Goal: Task Accomplishment & Management: Manage account settings

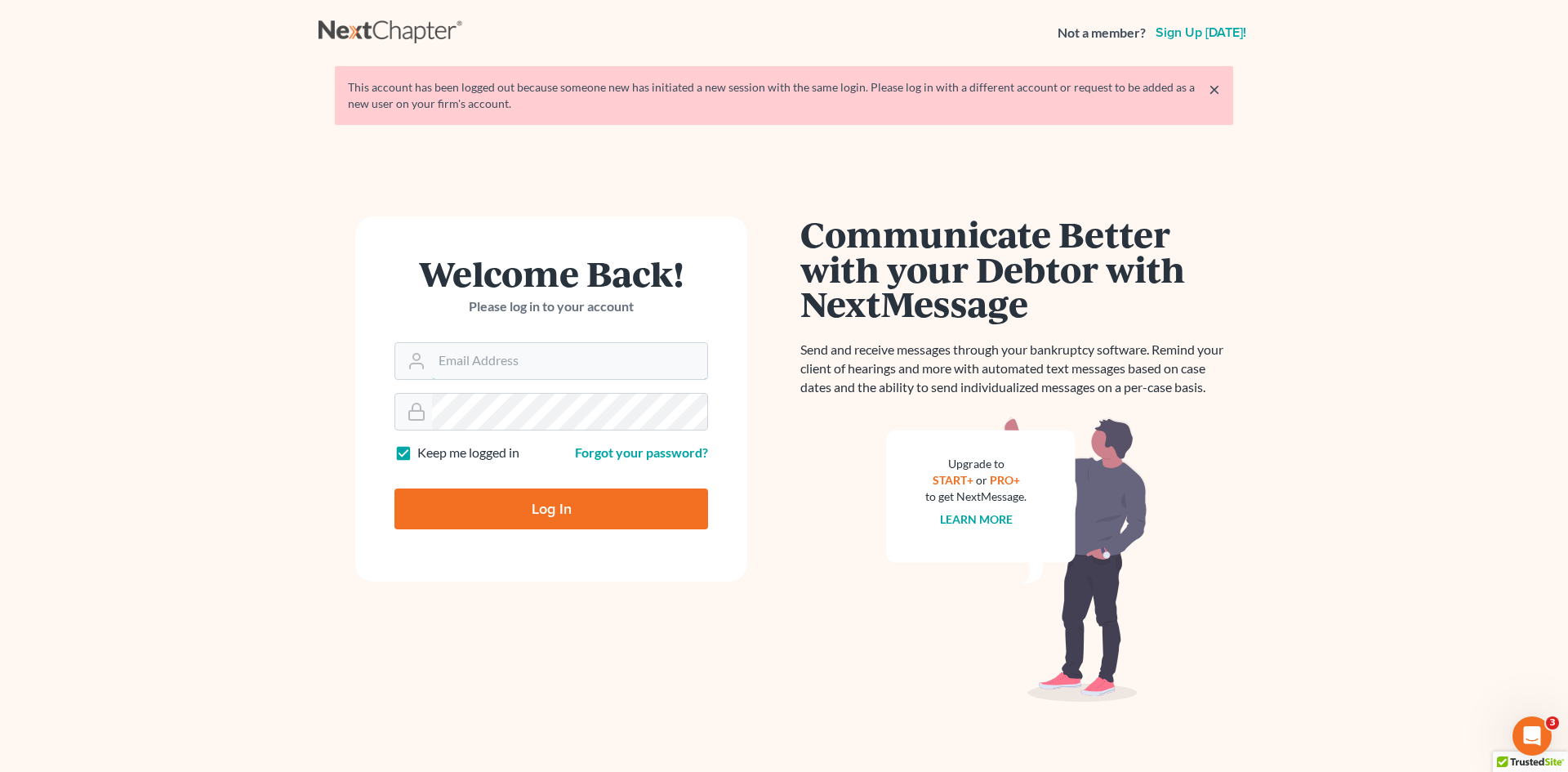
type input "[PERSON_NAME][EMAIL_ADDRESS][DOMAIN_NAME]"
click at [702, 472] on div at bounding box center [562, 522] width 335 height 186
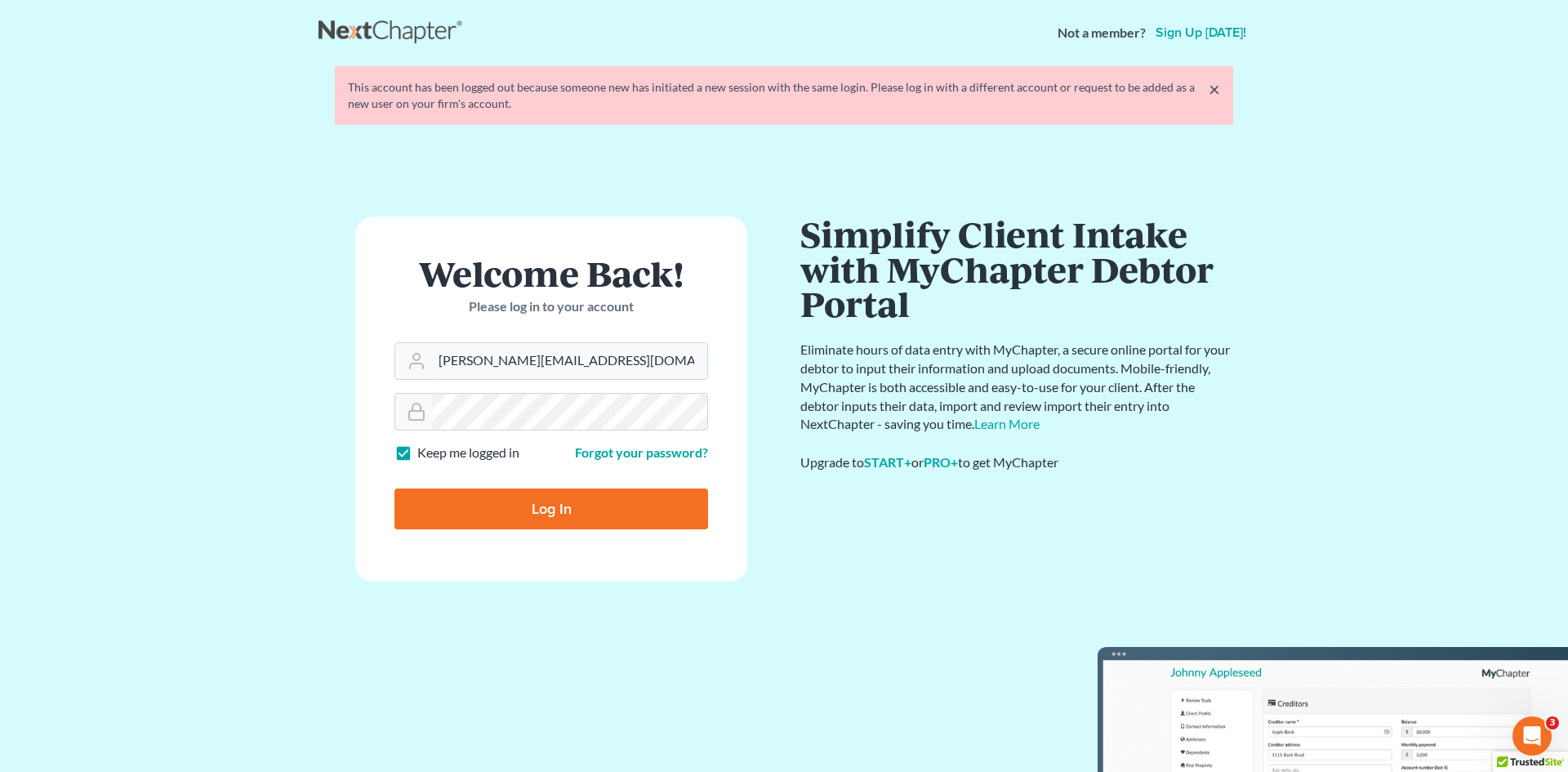
drag, startPoint x: 506, startPoint y: 510, endPoint x: 506, endPoint y: 521, distance: 11.0
click at [505, 516] on input "Log In" at bounding box center [551, 509] width 314 height 41
type input "Thinking..."
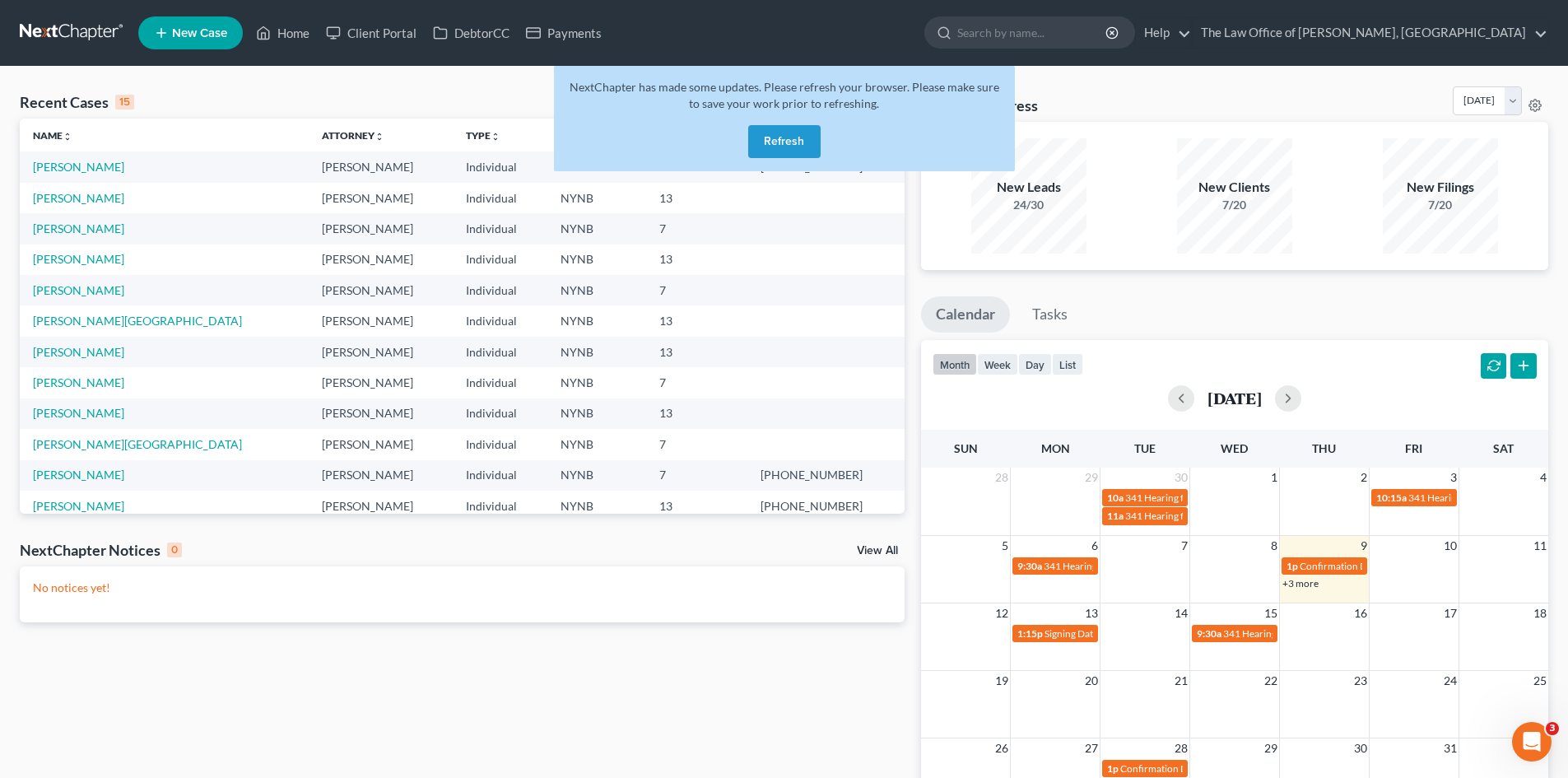
click at [777, 132] on button "Refresh" at bounding box center [784, 142] width 73 height 33
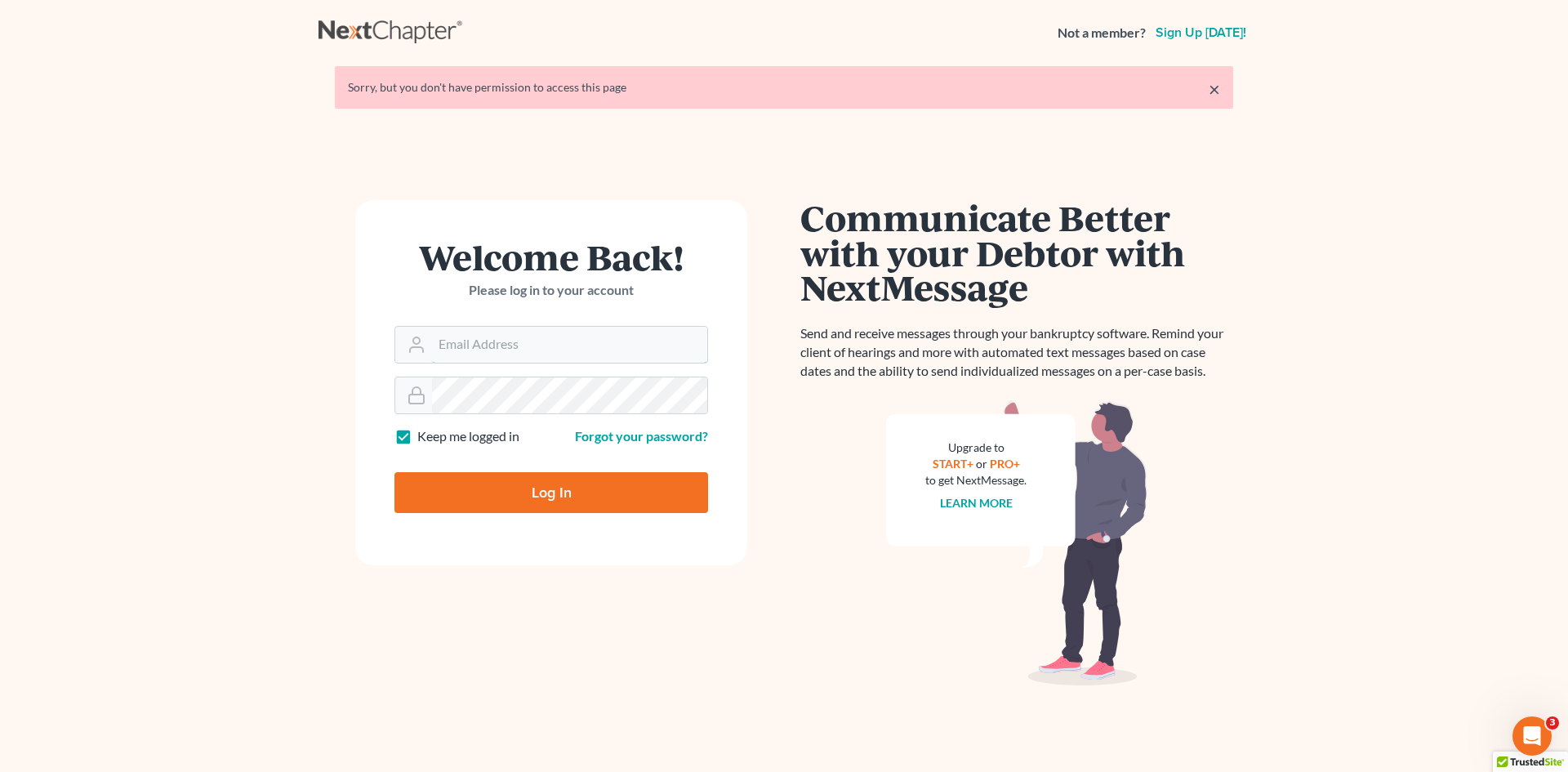
type input "[PERSON_NAME][EMAIL_ADDRESS][DOMAIN_NAME]"
click at [574, 483] on body "Not a member? Sign up today! × Sorry, but you don't have permission to access t…" at bounding box center [784, 409] width 1568 height 819
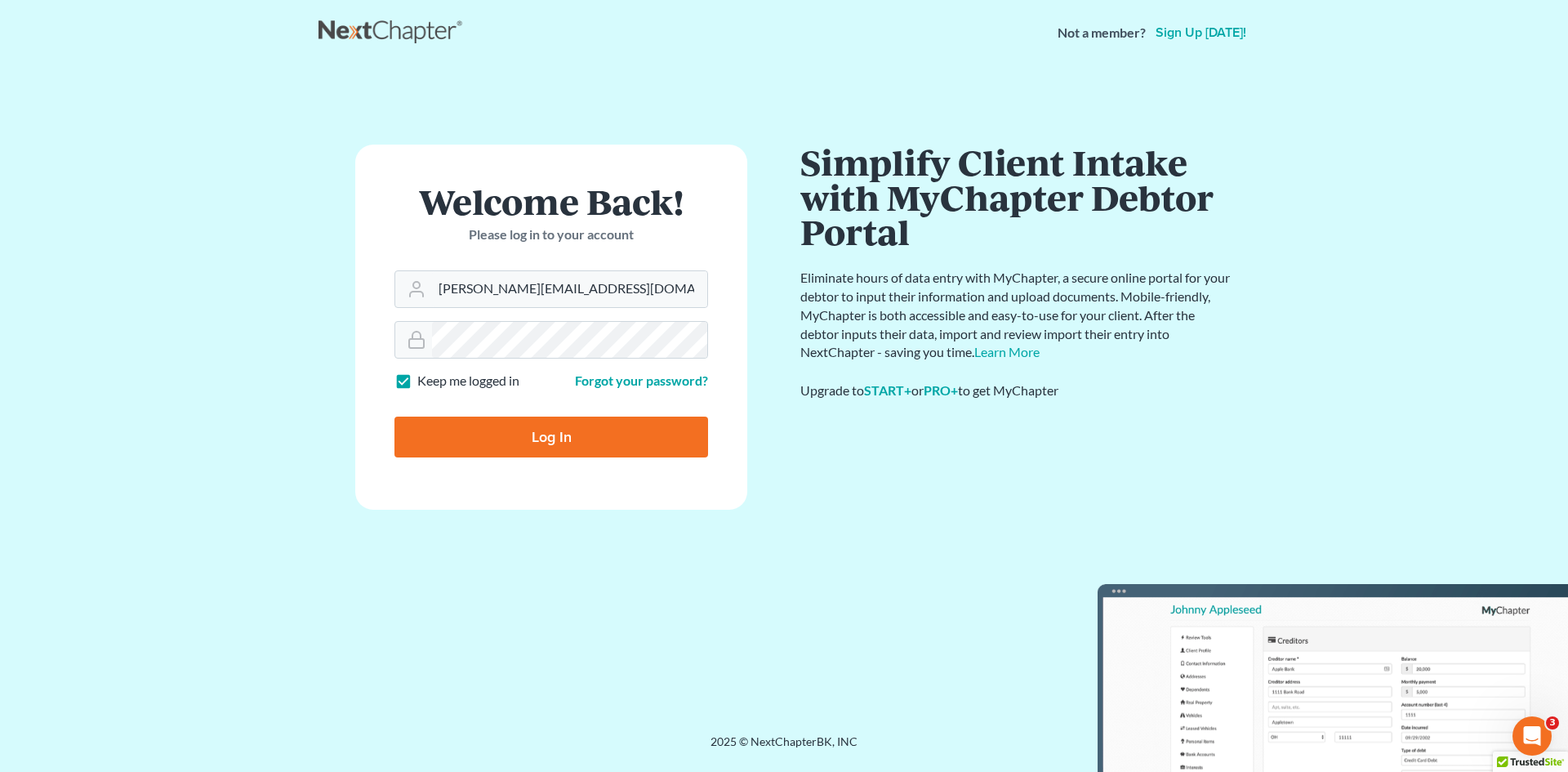
click at [701, 405] on div at bounding box center [562, 451] width 335 height 186
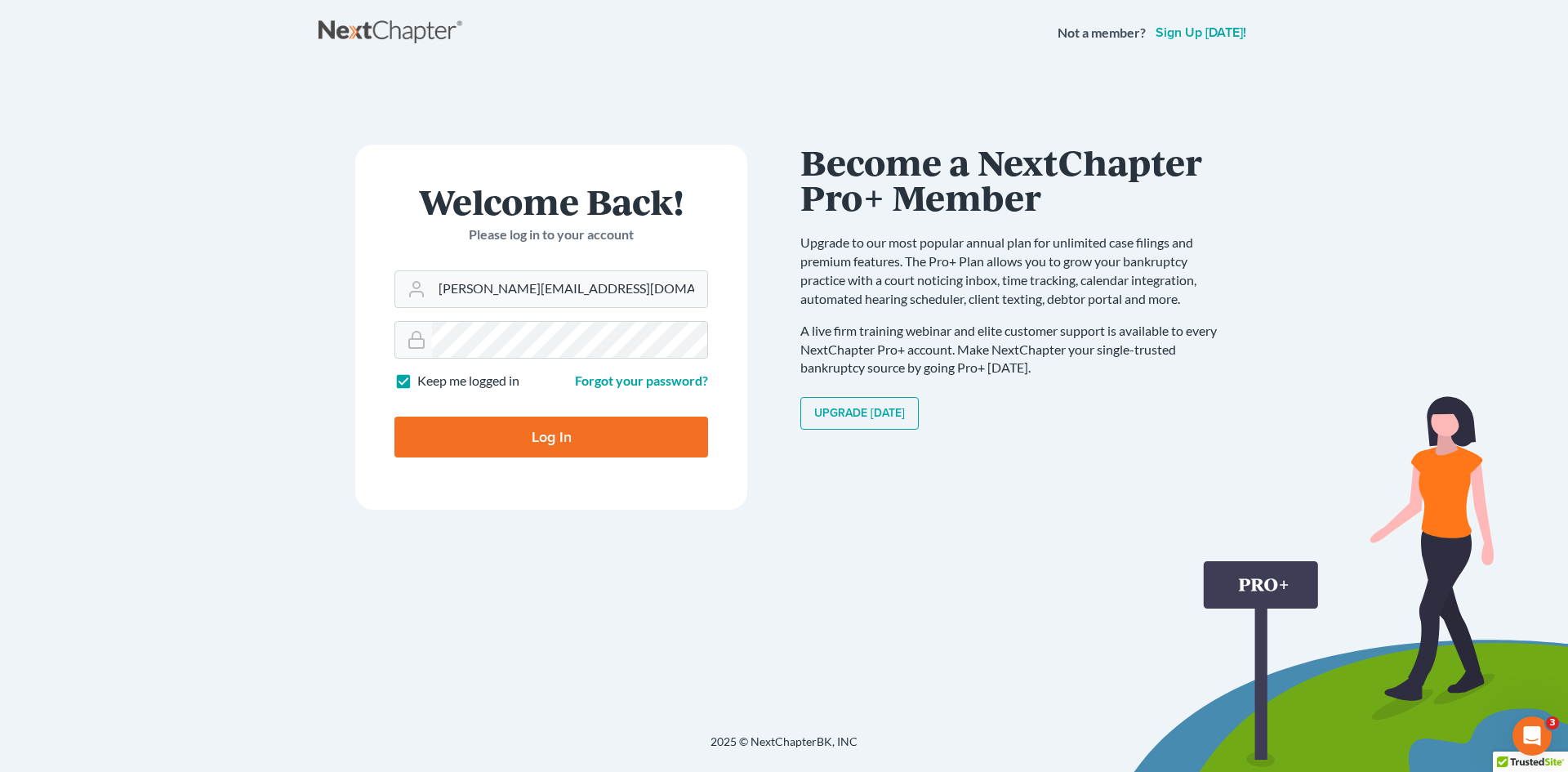
click at [581, 442] on input "Log In" at bounding box center [551, 437] width 314 height 41
type input "Thinking..."
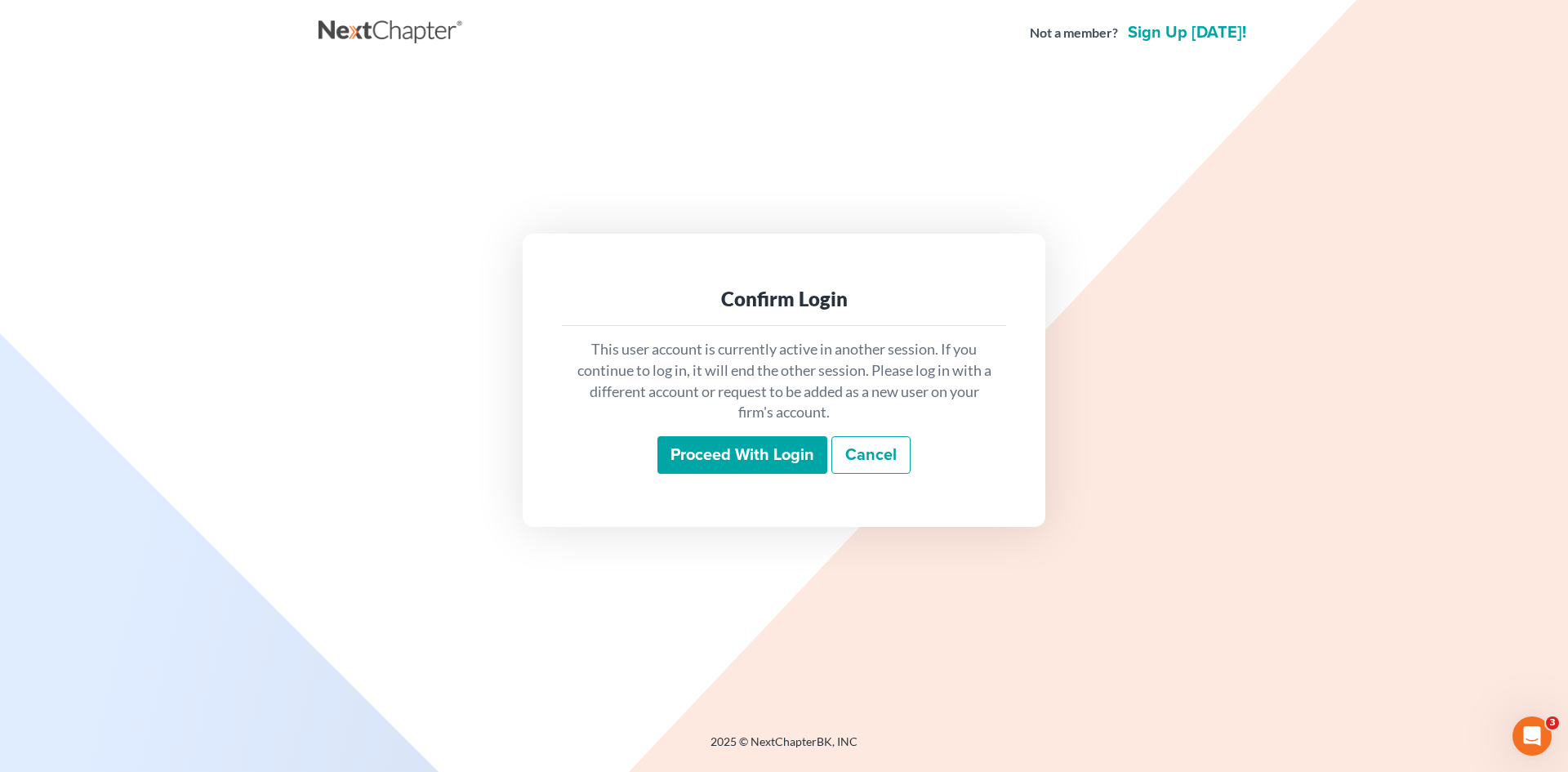
drag, startPoint x: 737, startPoint y: 436, endPoint x: 687, endPoint y: 443, distance: 50.5
click at [687, 442] on input "Proceed with login" at bounding box center [742, 455] width 170 height 38
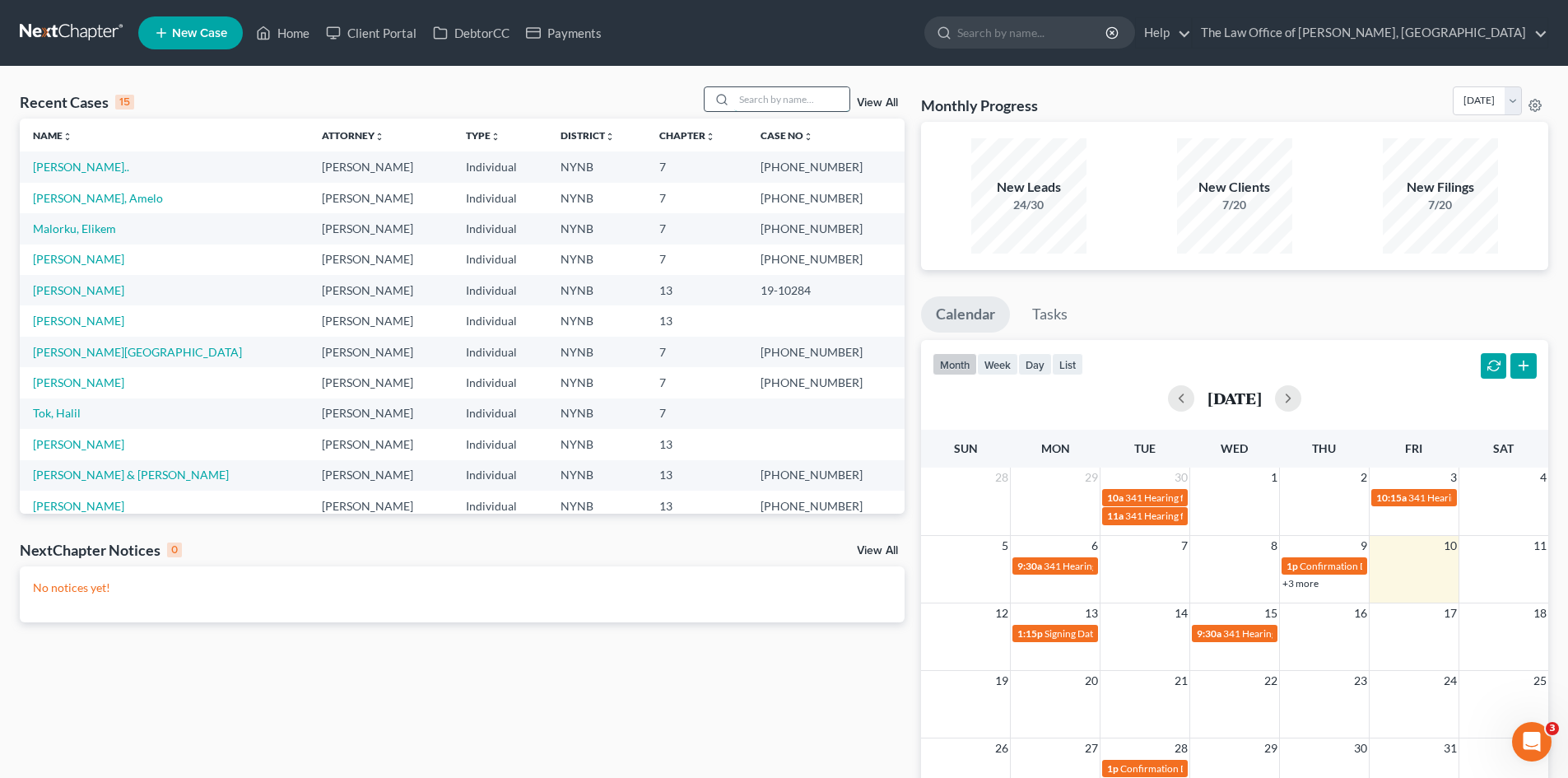
click at [748, 100] on input "search" at bounding box center [792, 99] width 116 height 24
type input "grig"
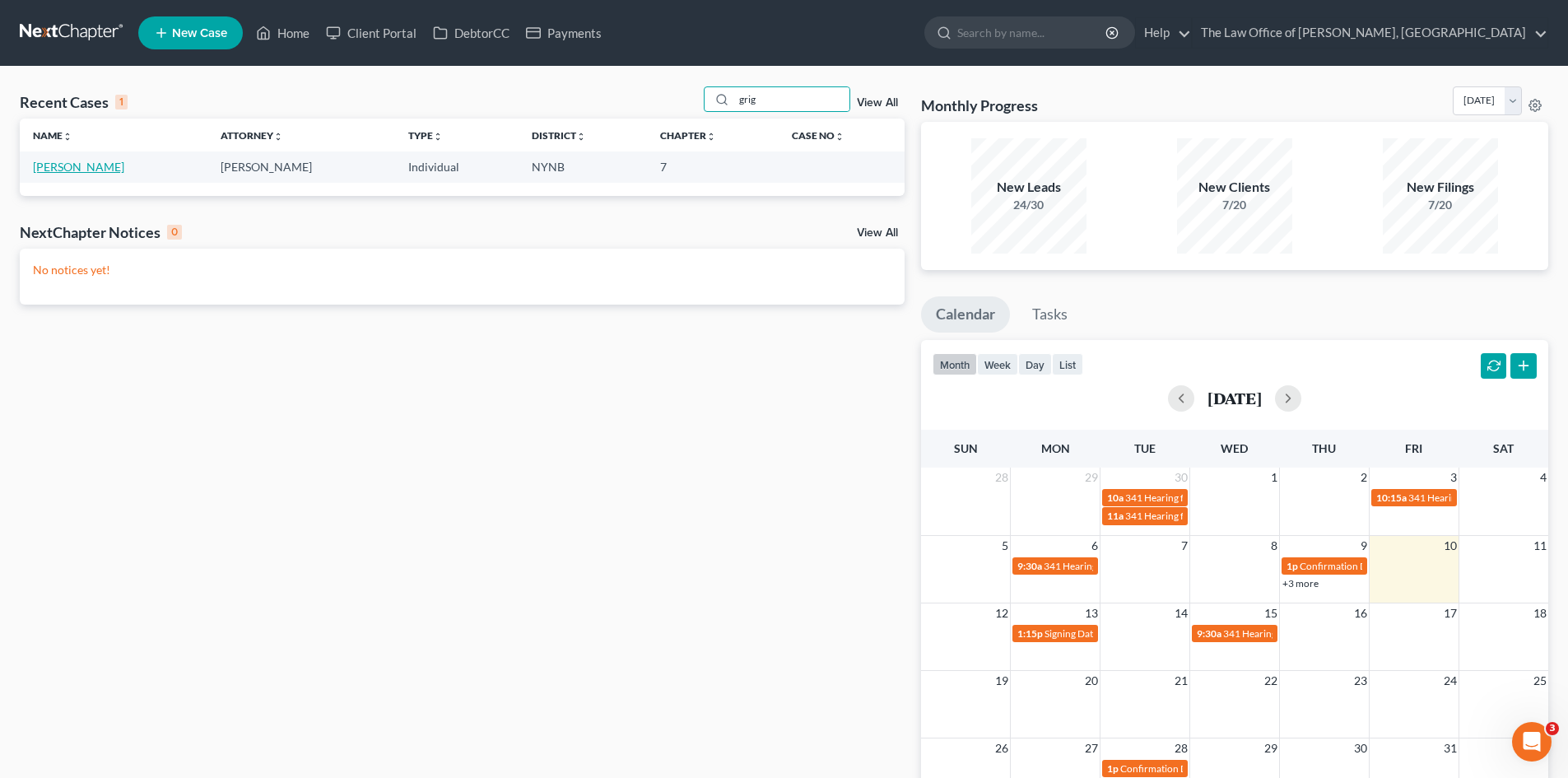
click at [56, 168] on link "[PERSON_NAME]" at bounding box center [78, 166] width 92 height 14
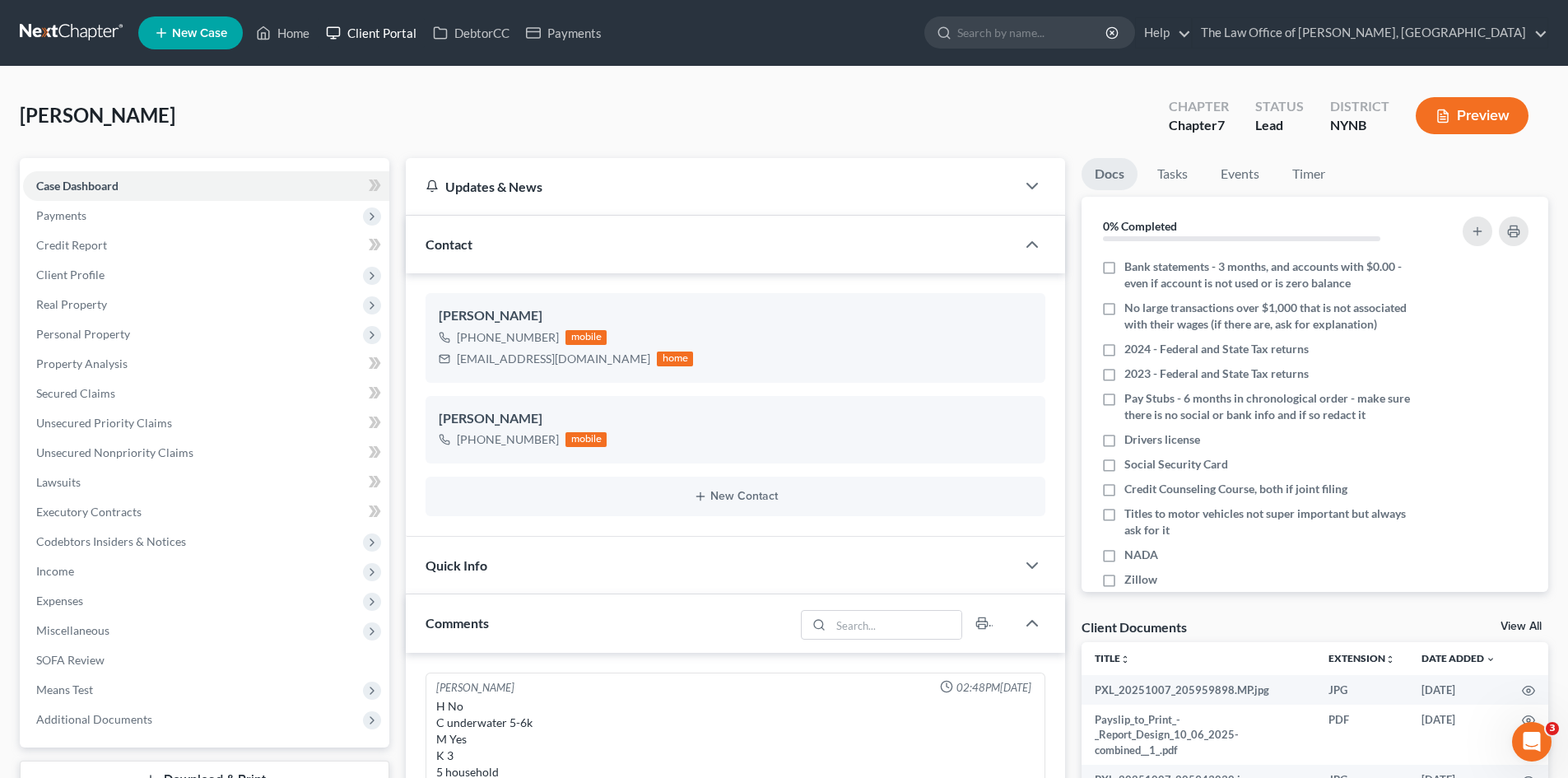
click at [354, 29] on link "Client Portal" at bounding box center [372, 33] width 107 height 30
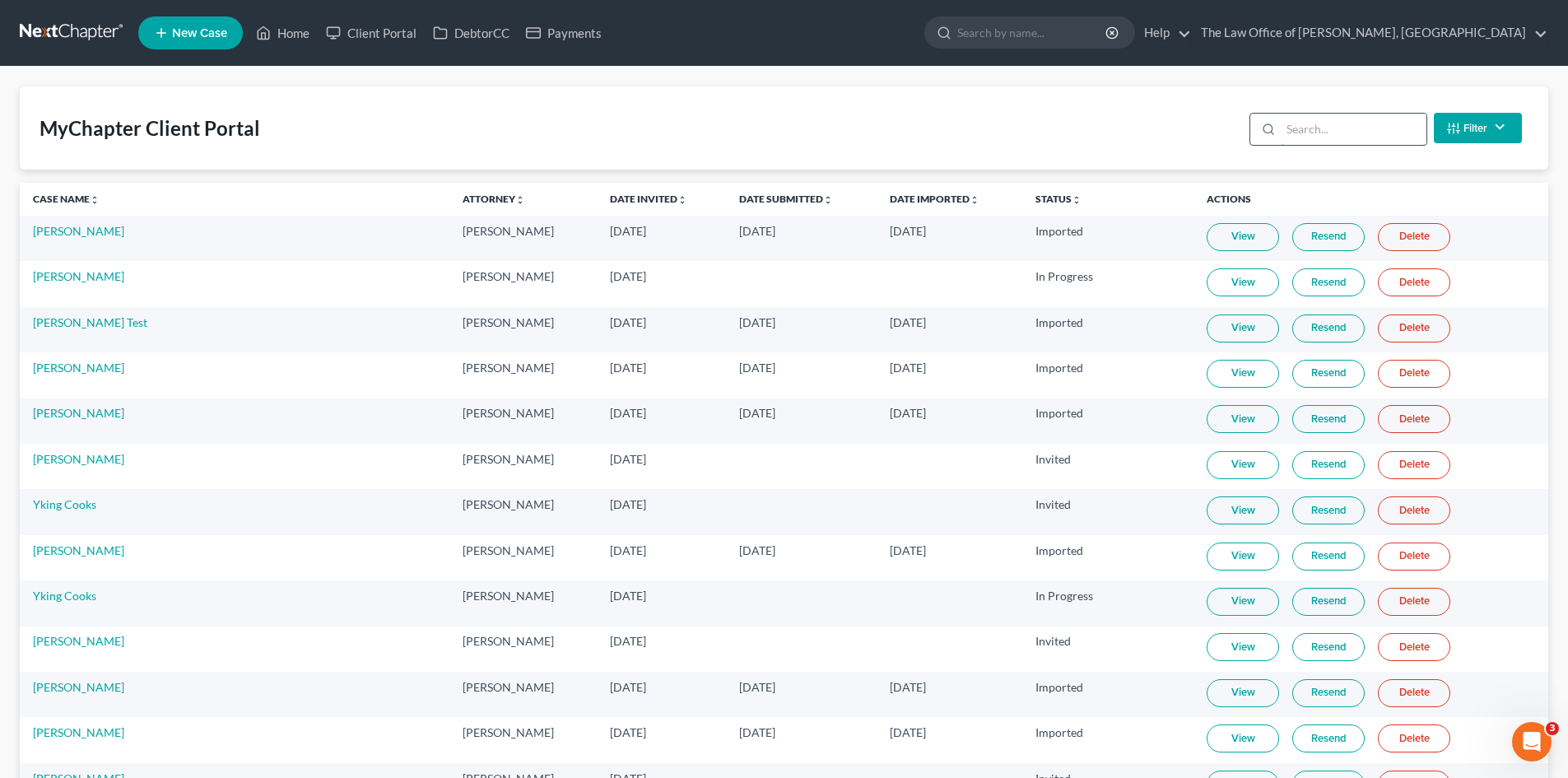
click at [1358, 130] on input "search" at bounding box center [1353, 130] width 145 height 31
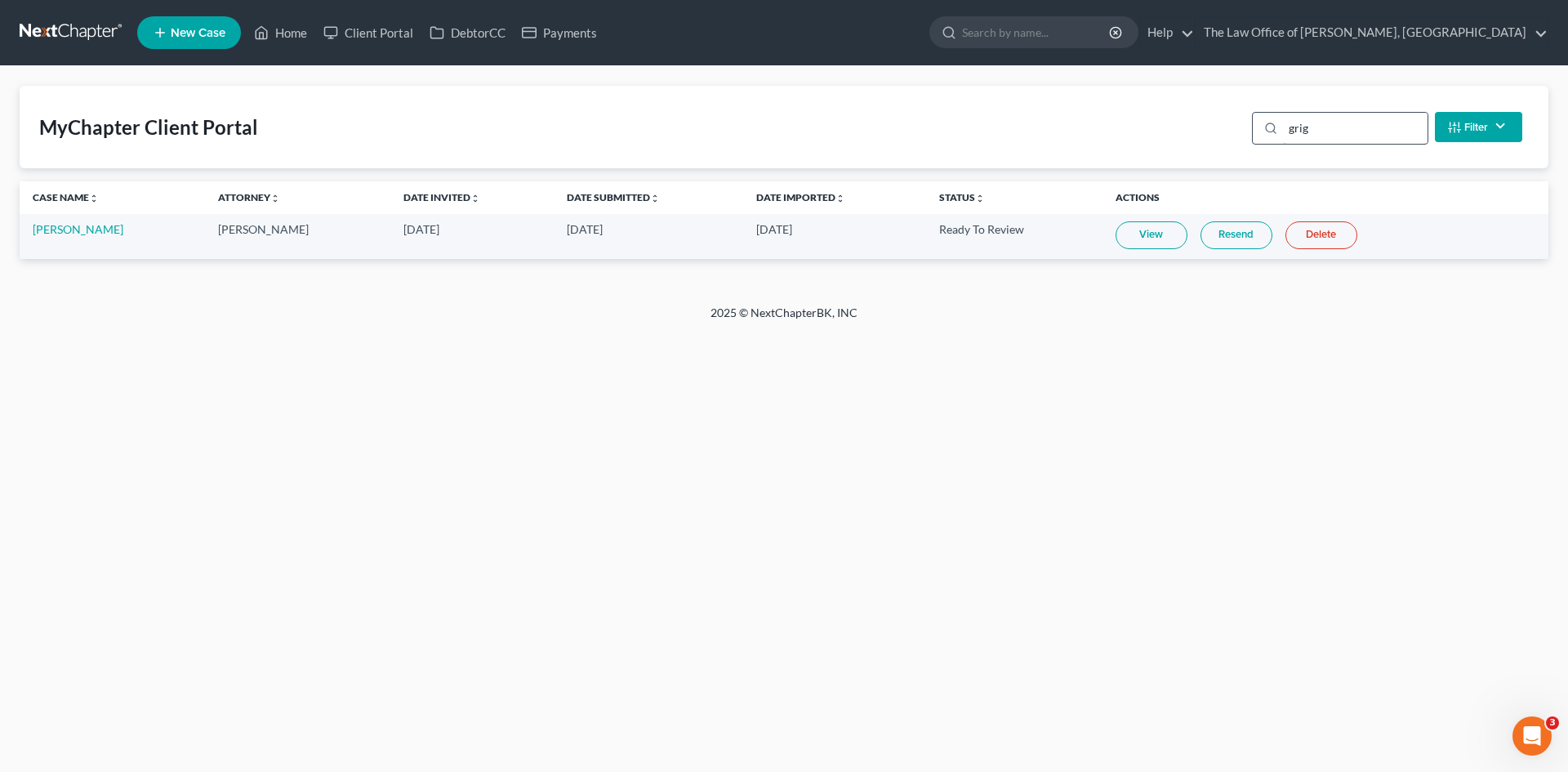
type input "grig"
click at [1162, 238] on link "View" at bounding box center [1152, 235] width 72 height 28
click at [81, 235] on link "Heath Grignon" at bounding box center [78, 229] width 91 height 14
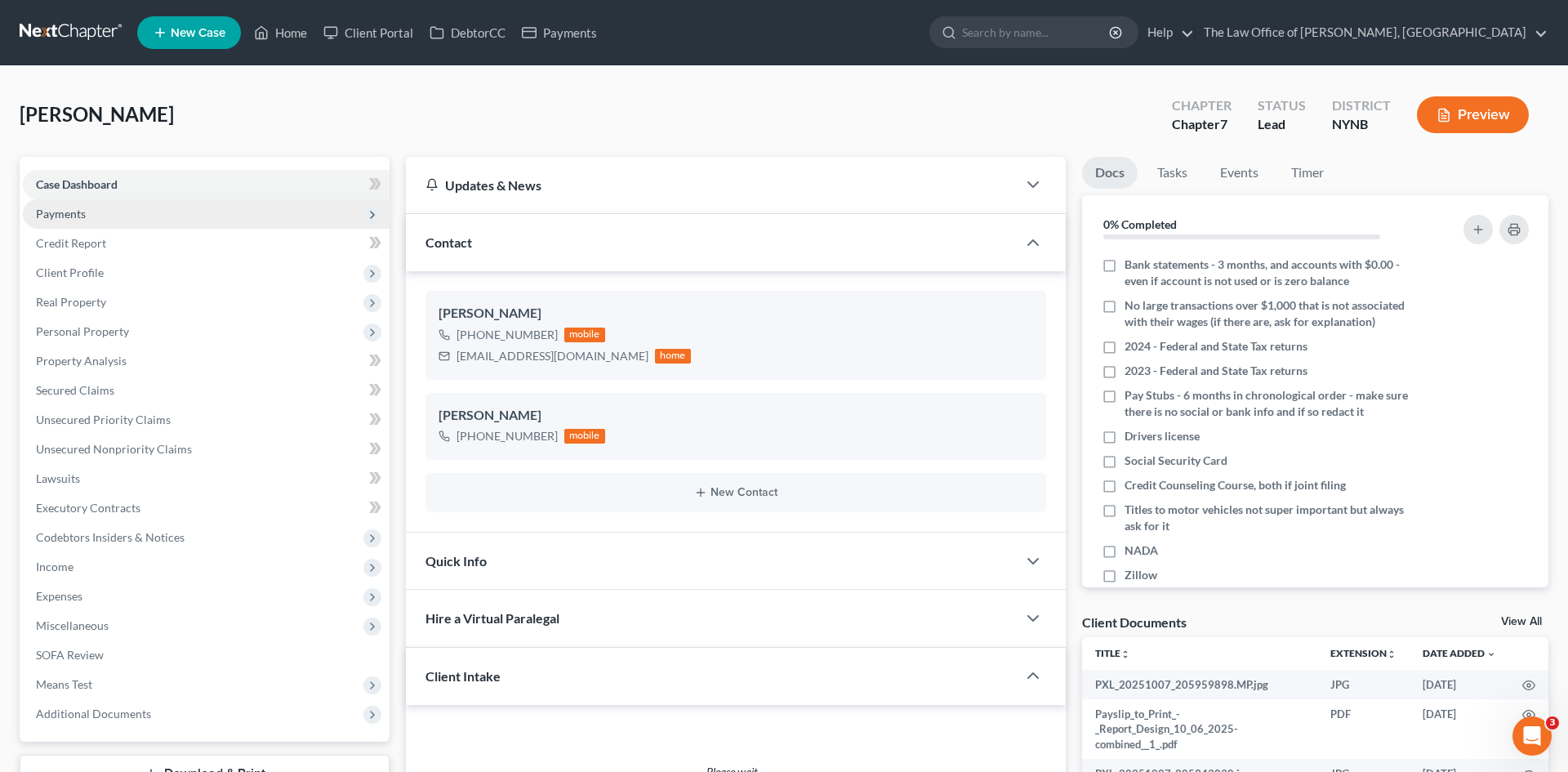
click at [90, 211] on span "Payments" at bounding box center [206, 214] width 367 height 30
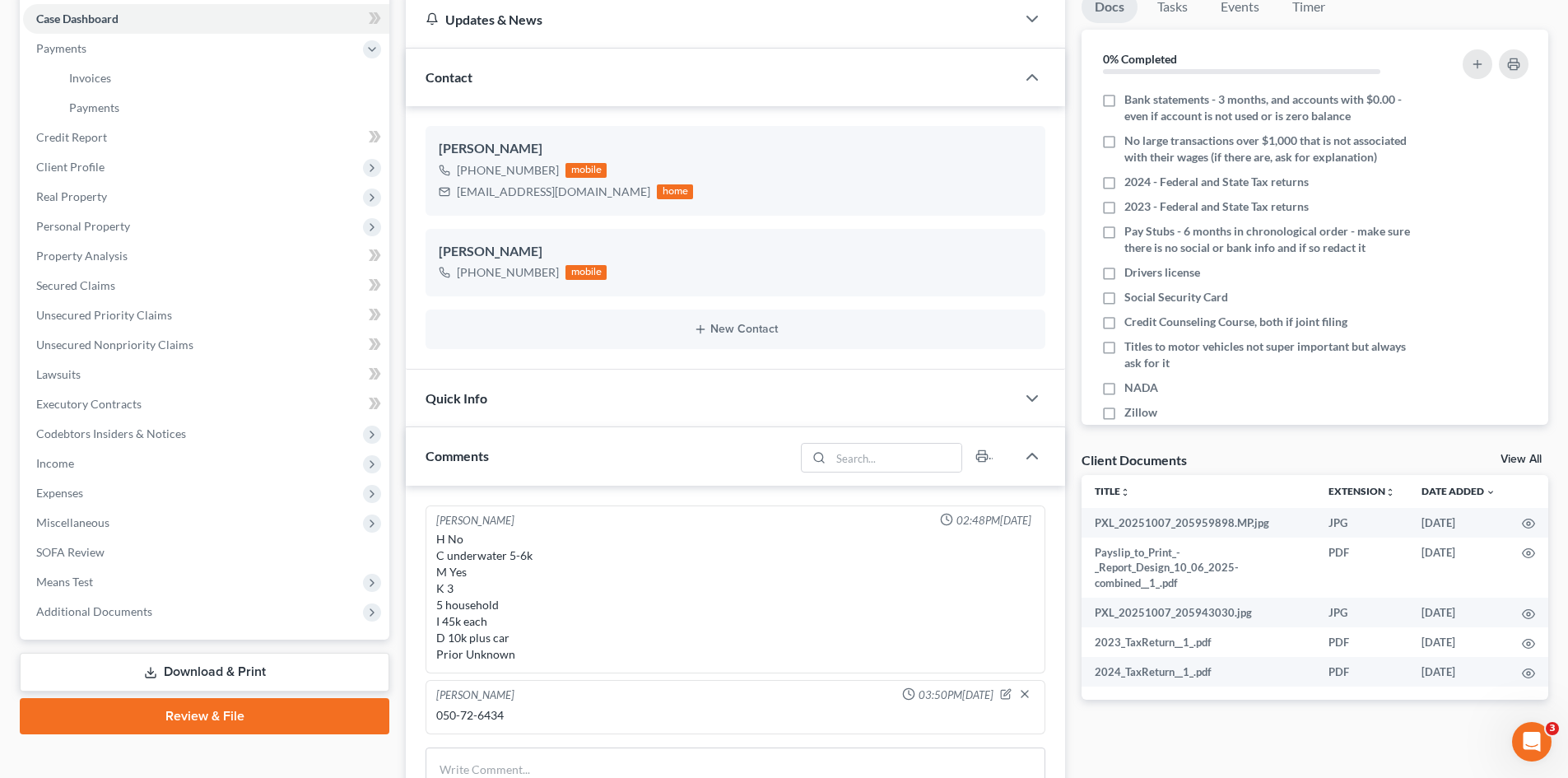
scroll to position [412, 0]
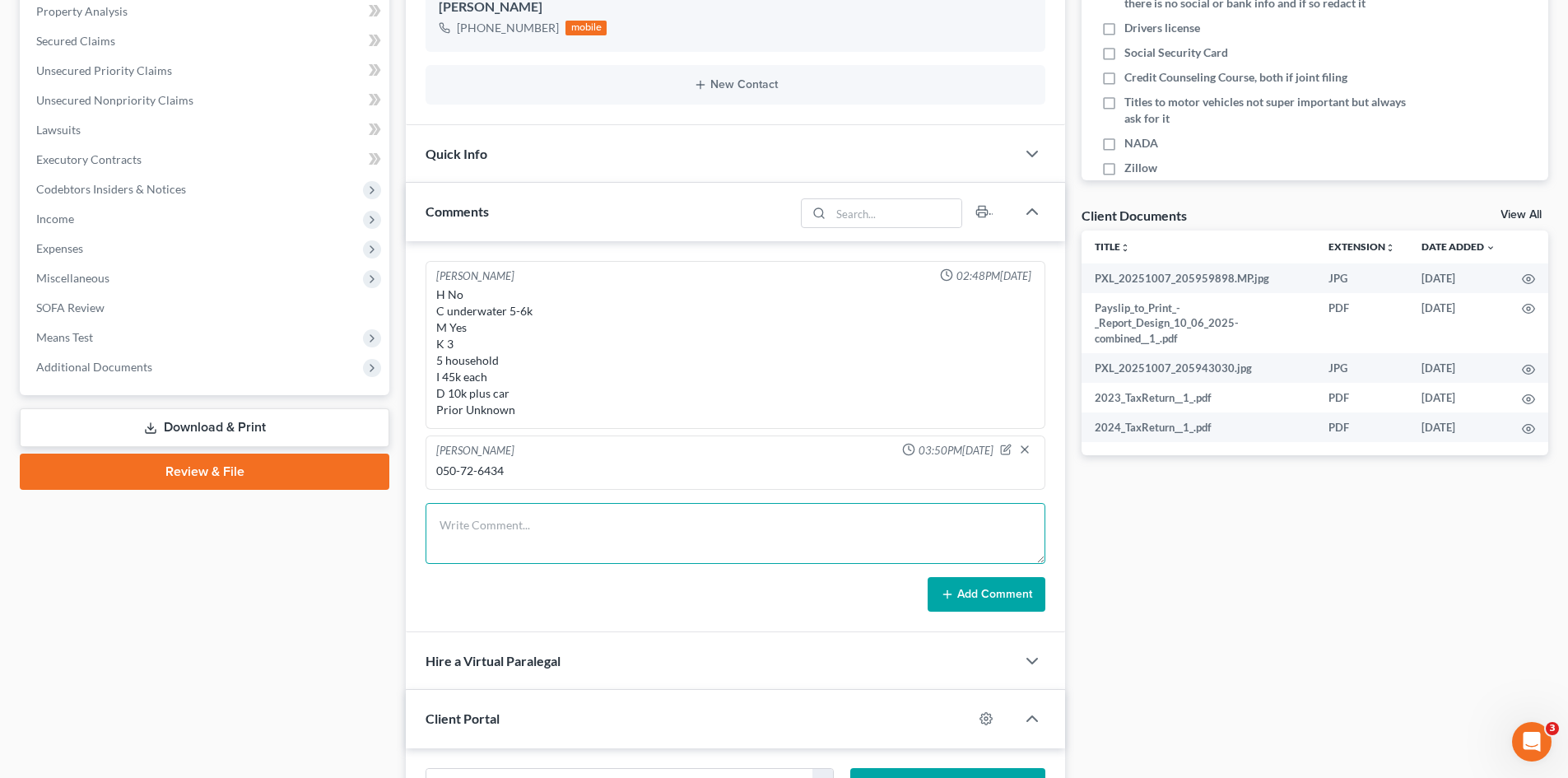
click at [590, 527] on textarea at bounding box center [735, 534] width 620 height 61
type textarea "C"
type textarea "Karlee Grignon 5178-0577-8495-3585 10/2025 767 $350 today $250 on Nov 27th"
click at [992, 597] on button "Add Comment" at bounding box center [987, 595] width 118 height 35
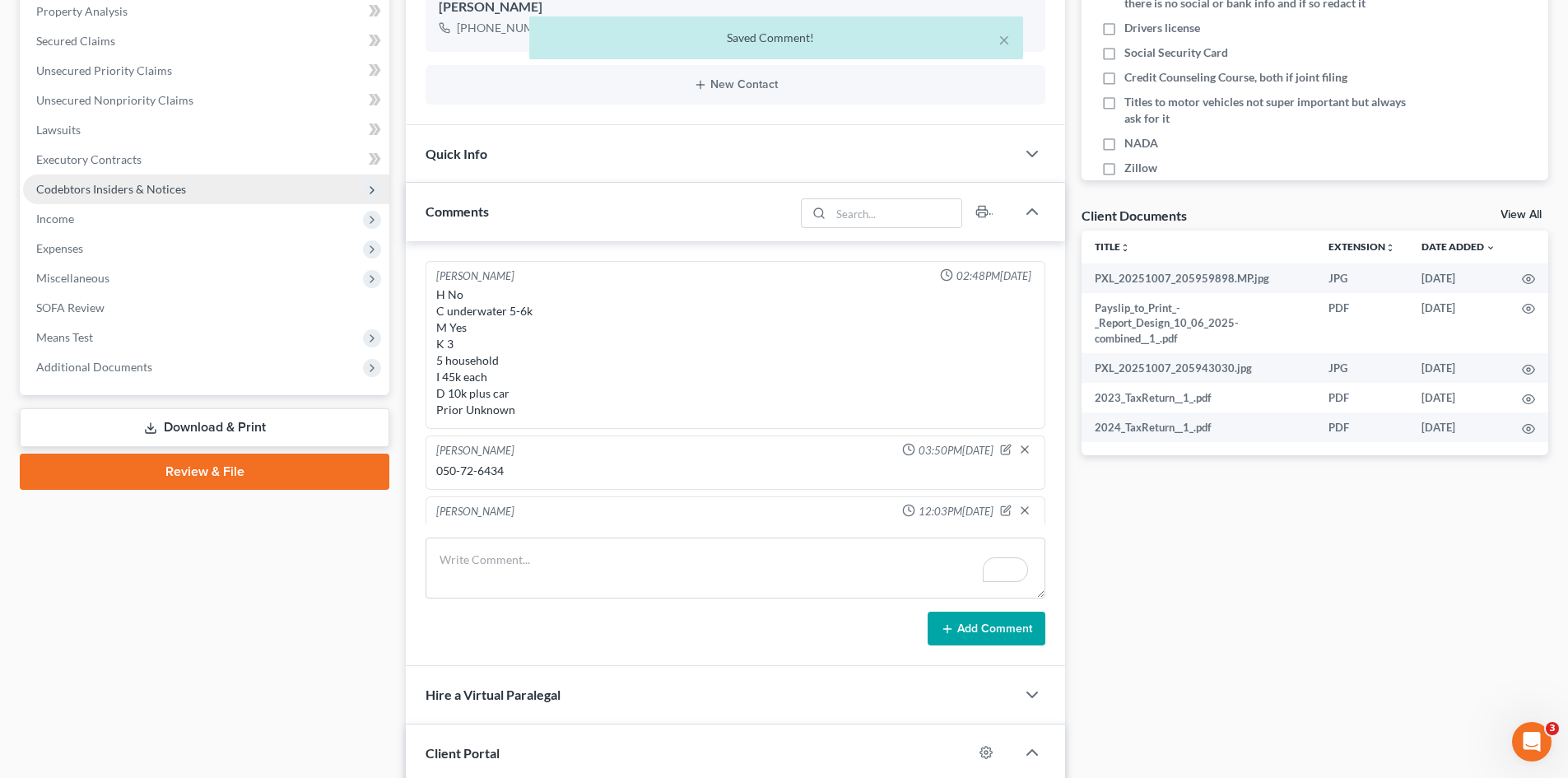
scroll to position [110, 0]
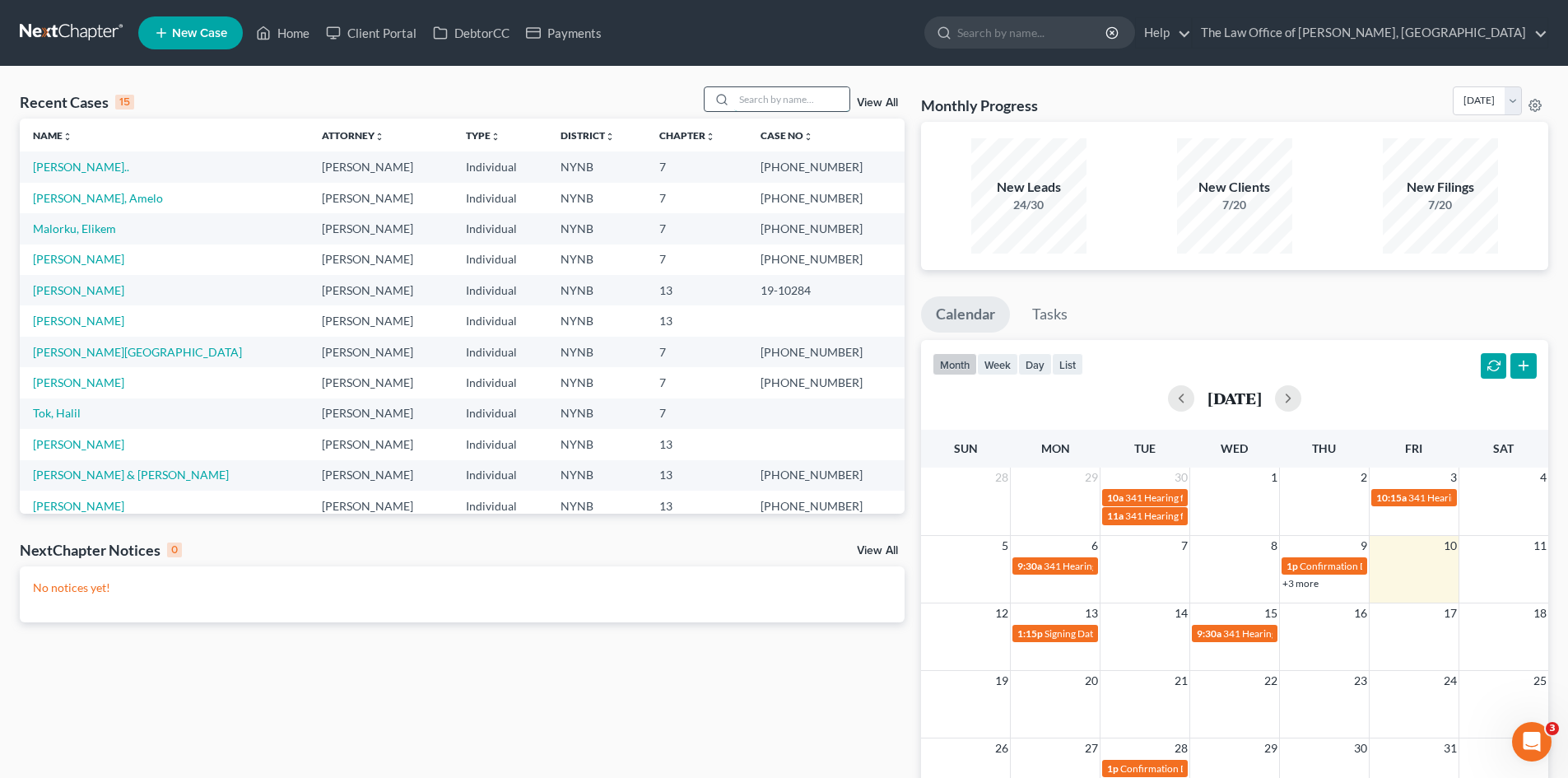
click at [757, 100] on input "search" at bounding box center [792, 99] width 116 height 24
type input "grig"
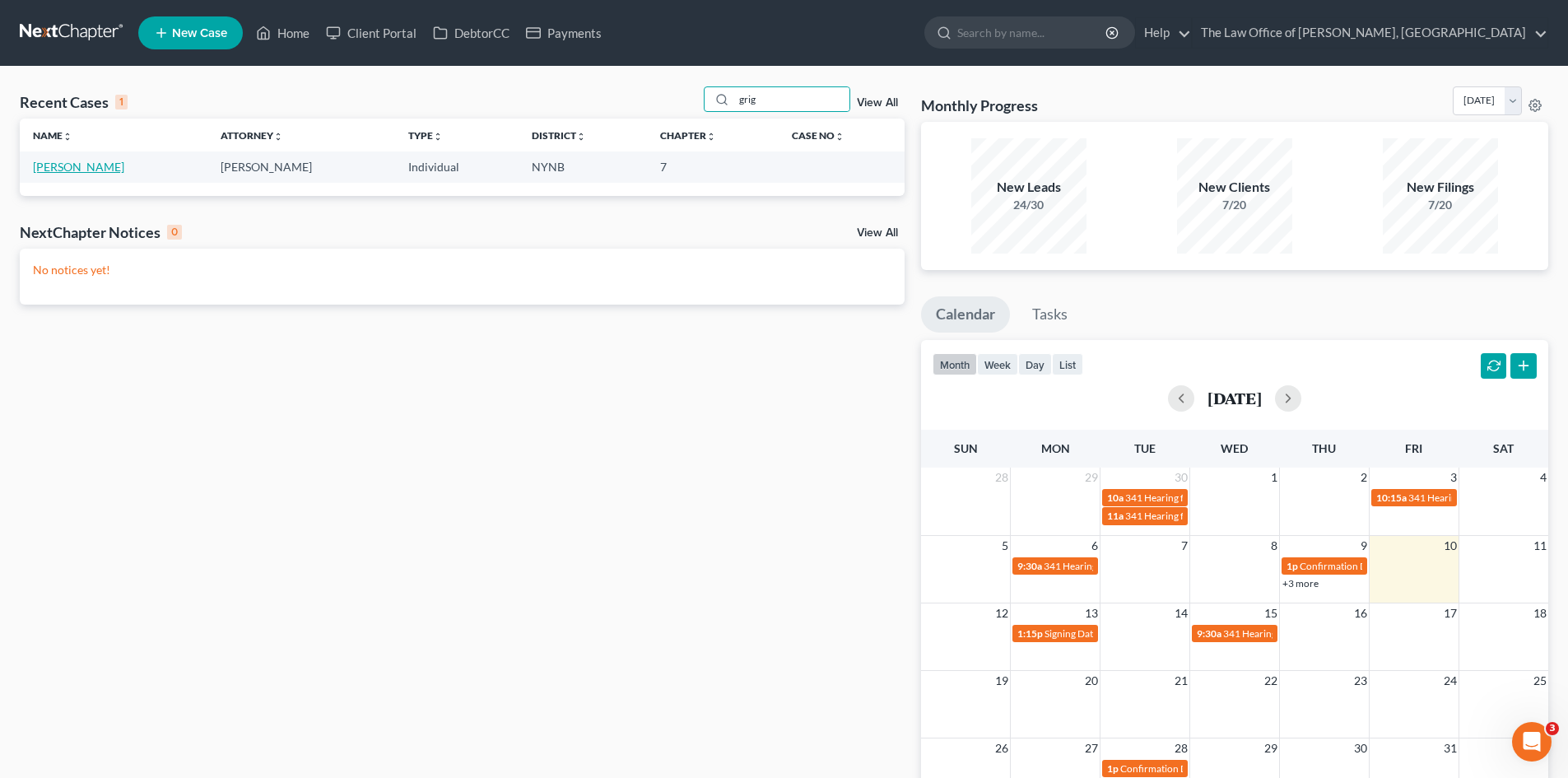
click at [85, 171] on link "[PERSON_NAME]" at bounding box center [78, 166] width 92 height 14
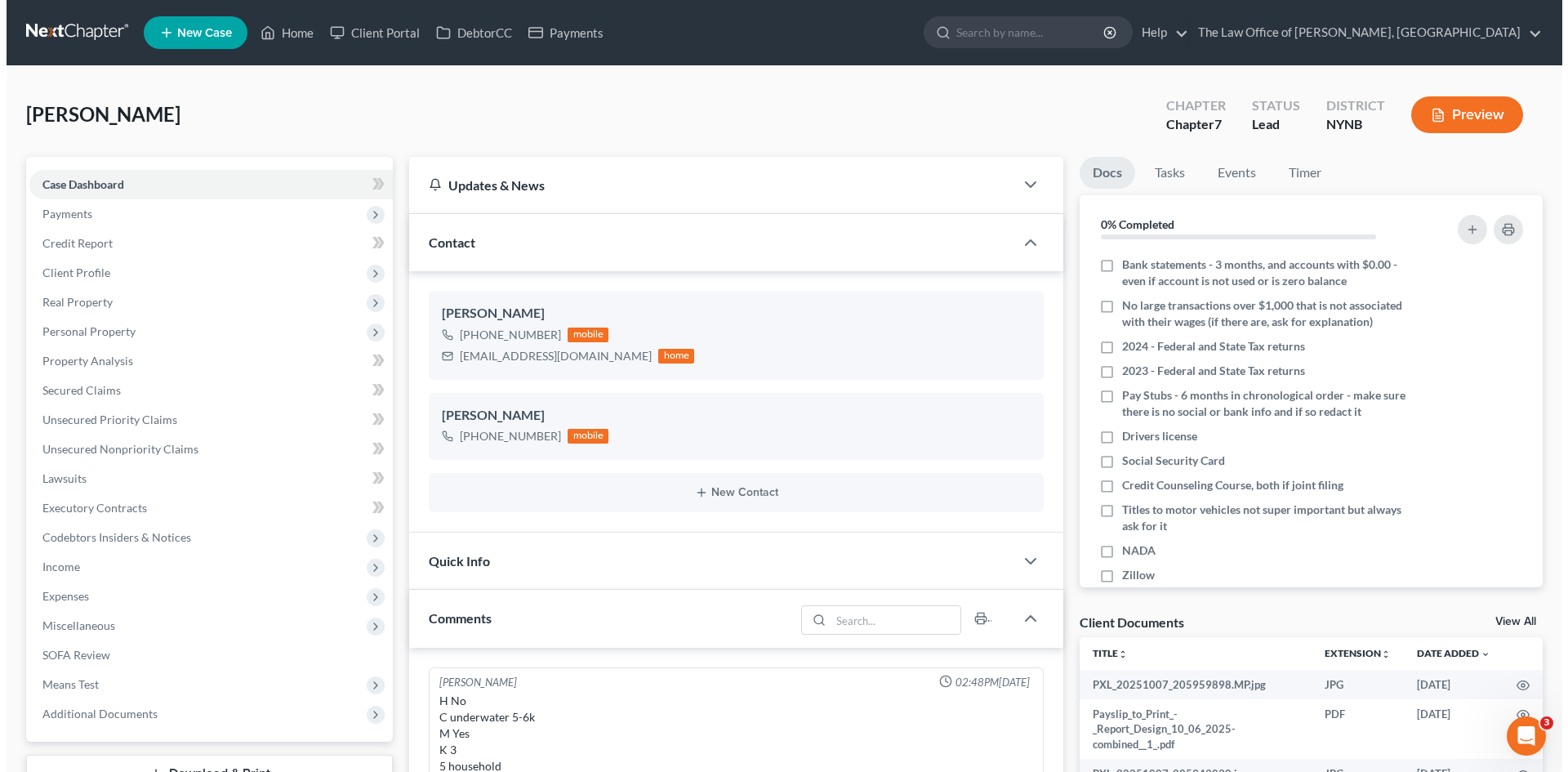
scroll to position [109, 0]
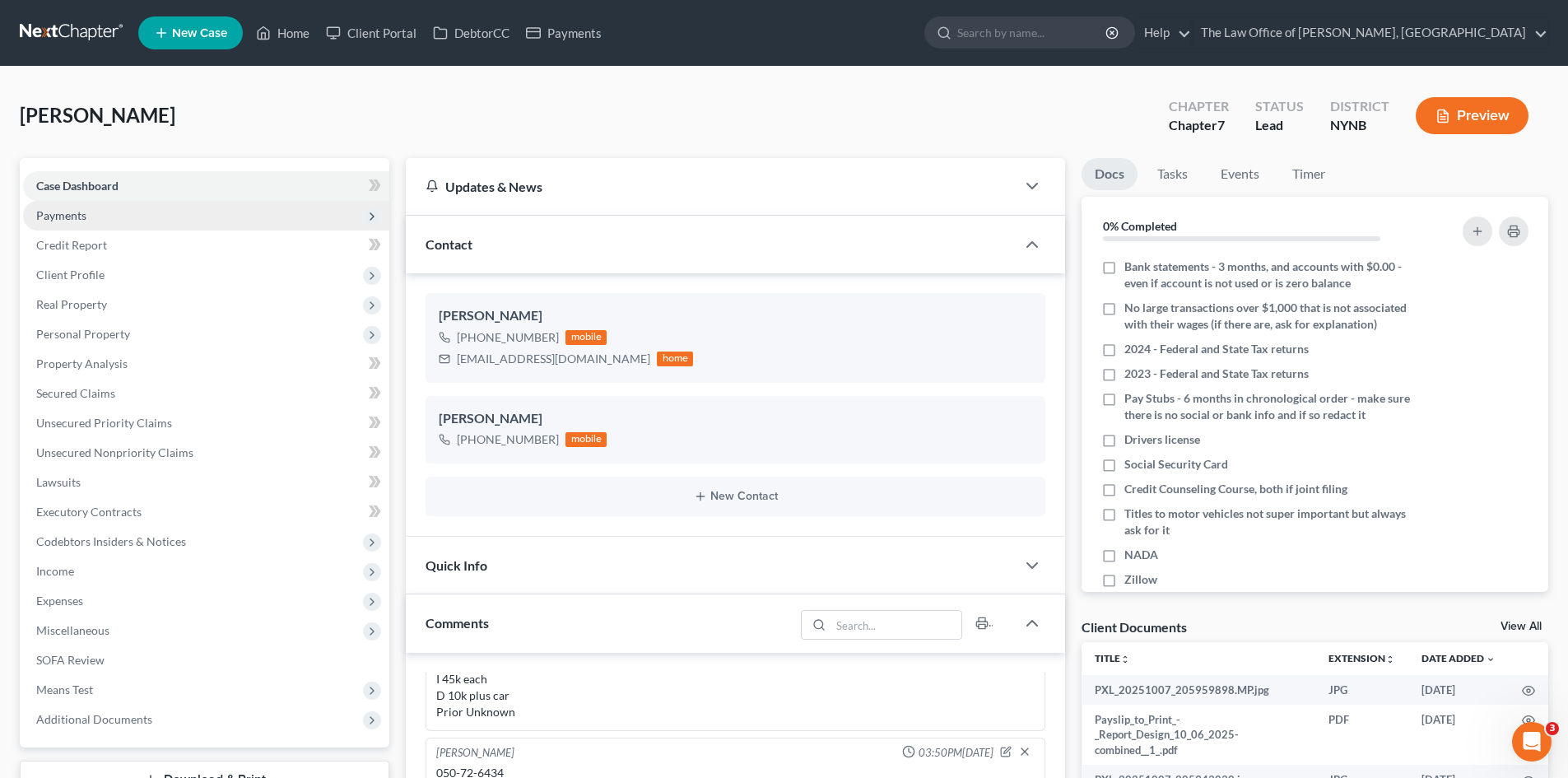
click at [69, 220] on span "Payments" at bounding box center [61, 215] width 50 height 14
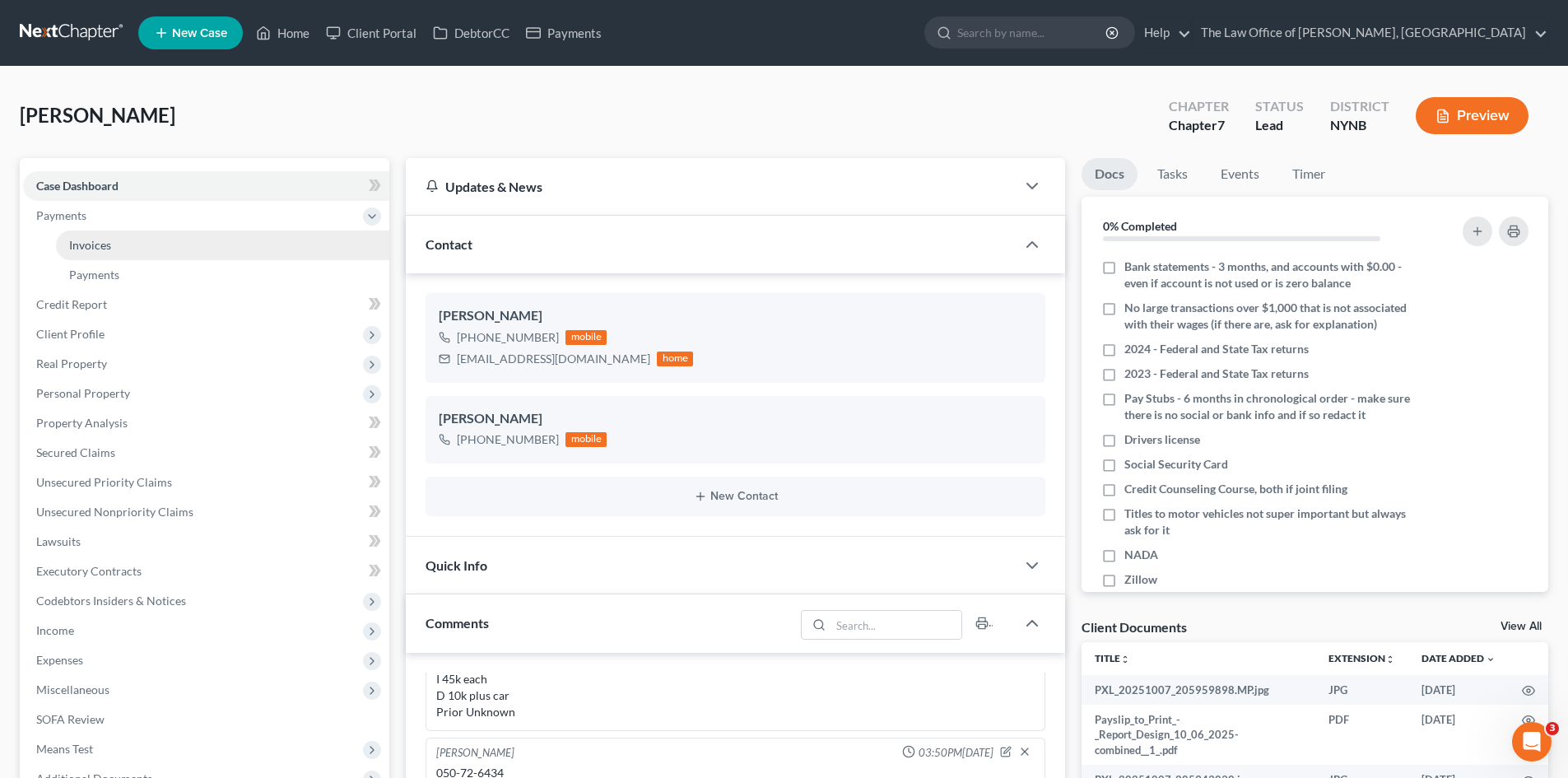
click at [95, 252] on link "Invoices" at bounding box center [223, 245] width 334 height 30
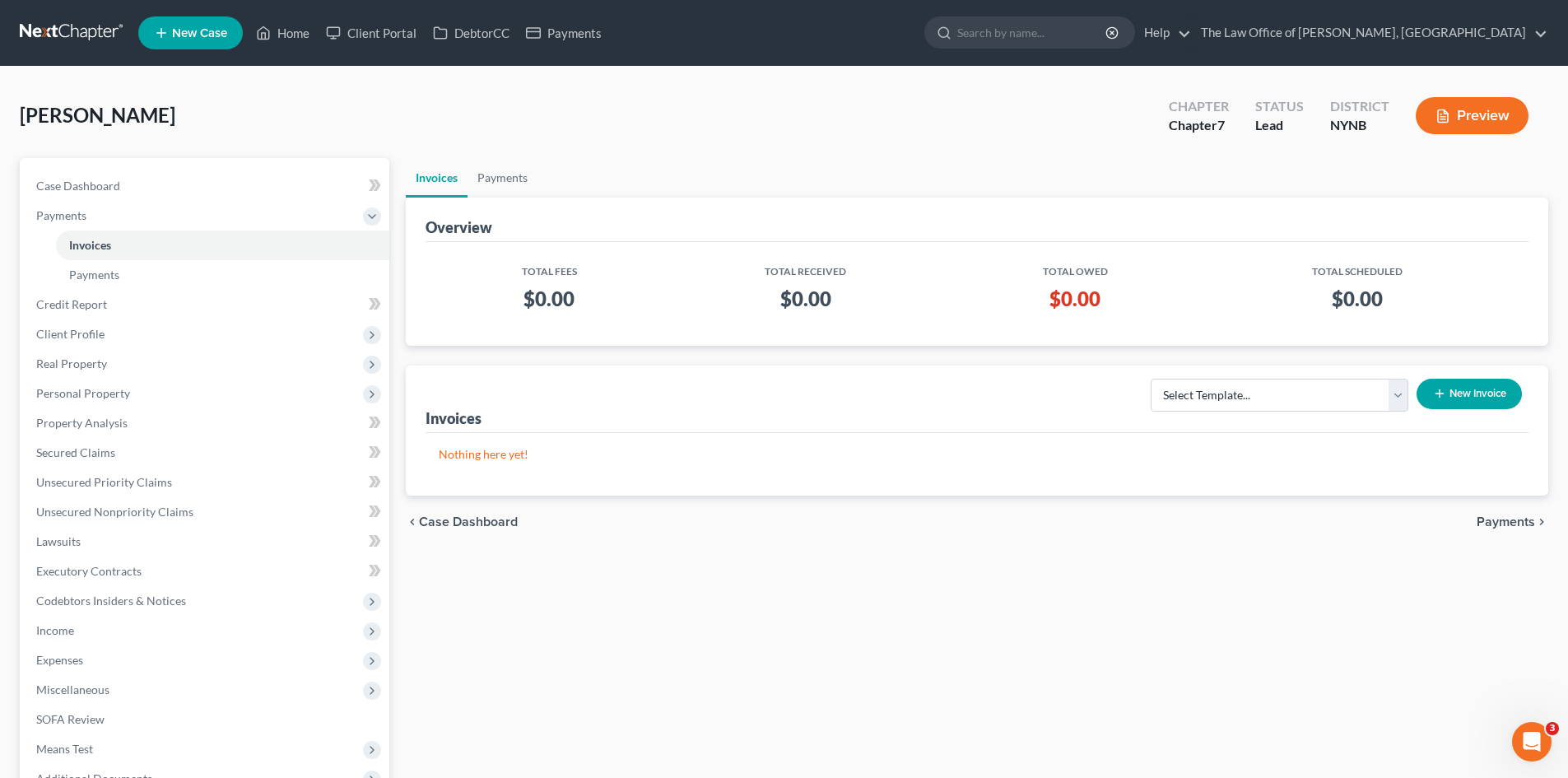
click at [1468, 397] on button "New Invoice" at bounding box center [1470, 394] width 106 height 31
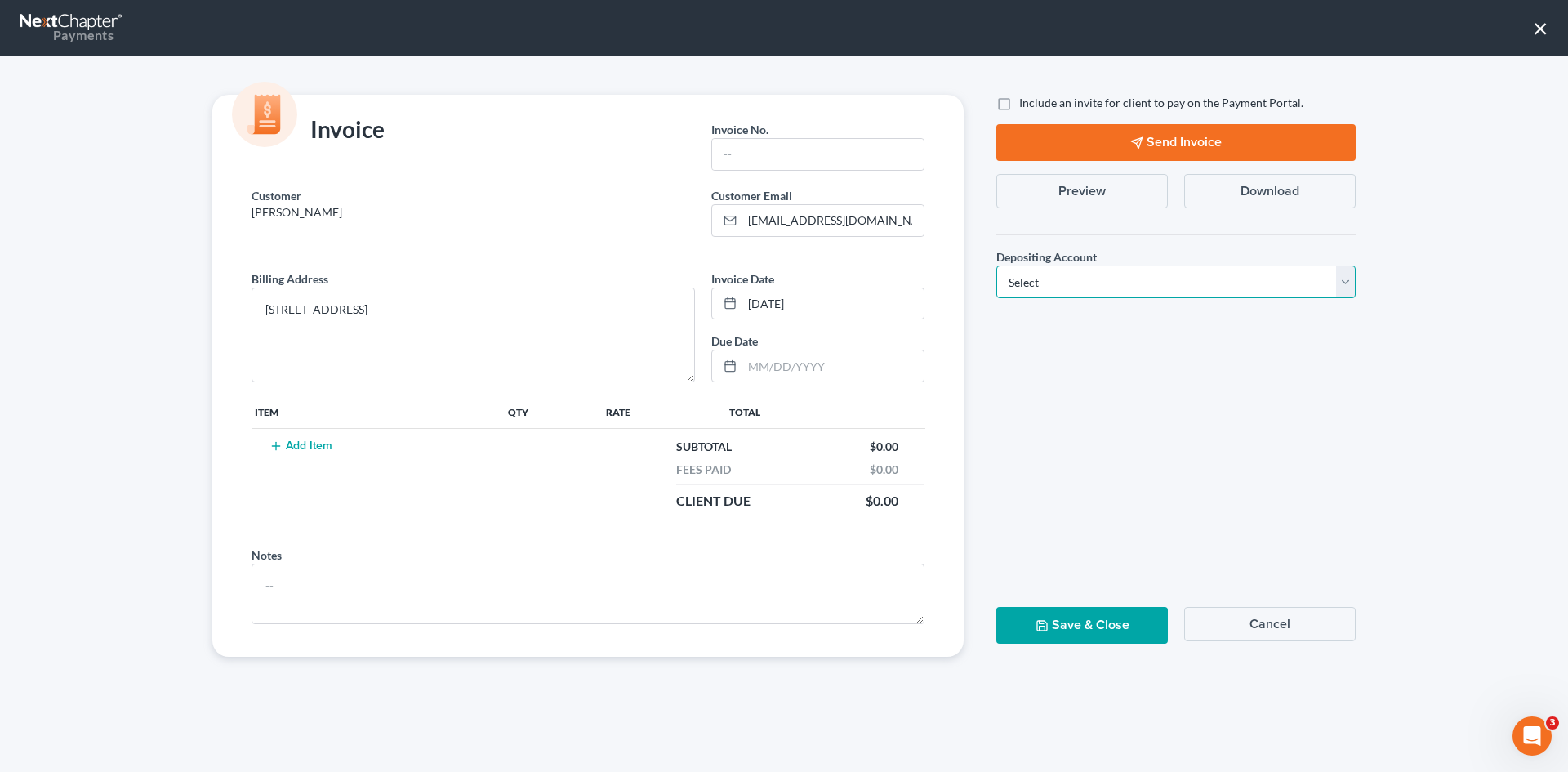
click at [1112, 288] on select "Select Operation Trust" at bounding box center [1176, 282] width 360 height 33
select select "0"
click at [996, 266] on select "Select Operation Trust" at bounding box center [1176, 282] width 360 height 33
click at [787, 155] on input "text" at bounding box center [818, 154] width 211 height 31
type input "2031"
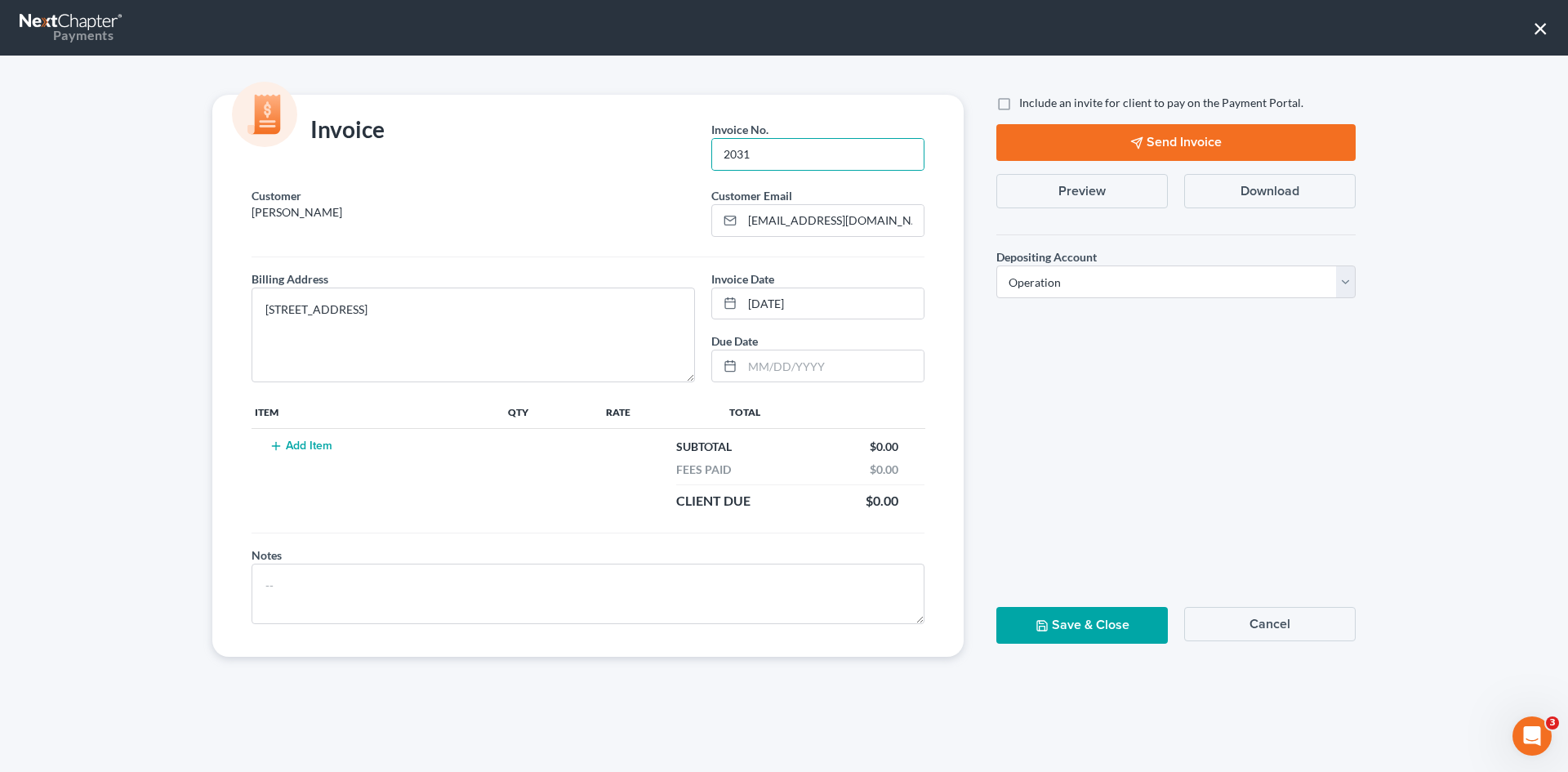
click at [290, 445] on button "Add Item" at bounding box center [301, 446] width 72 height 13
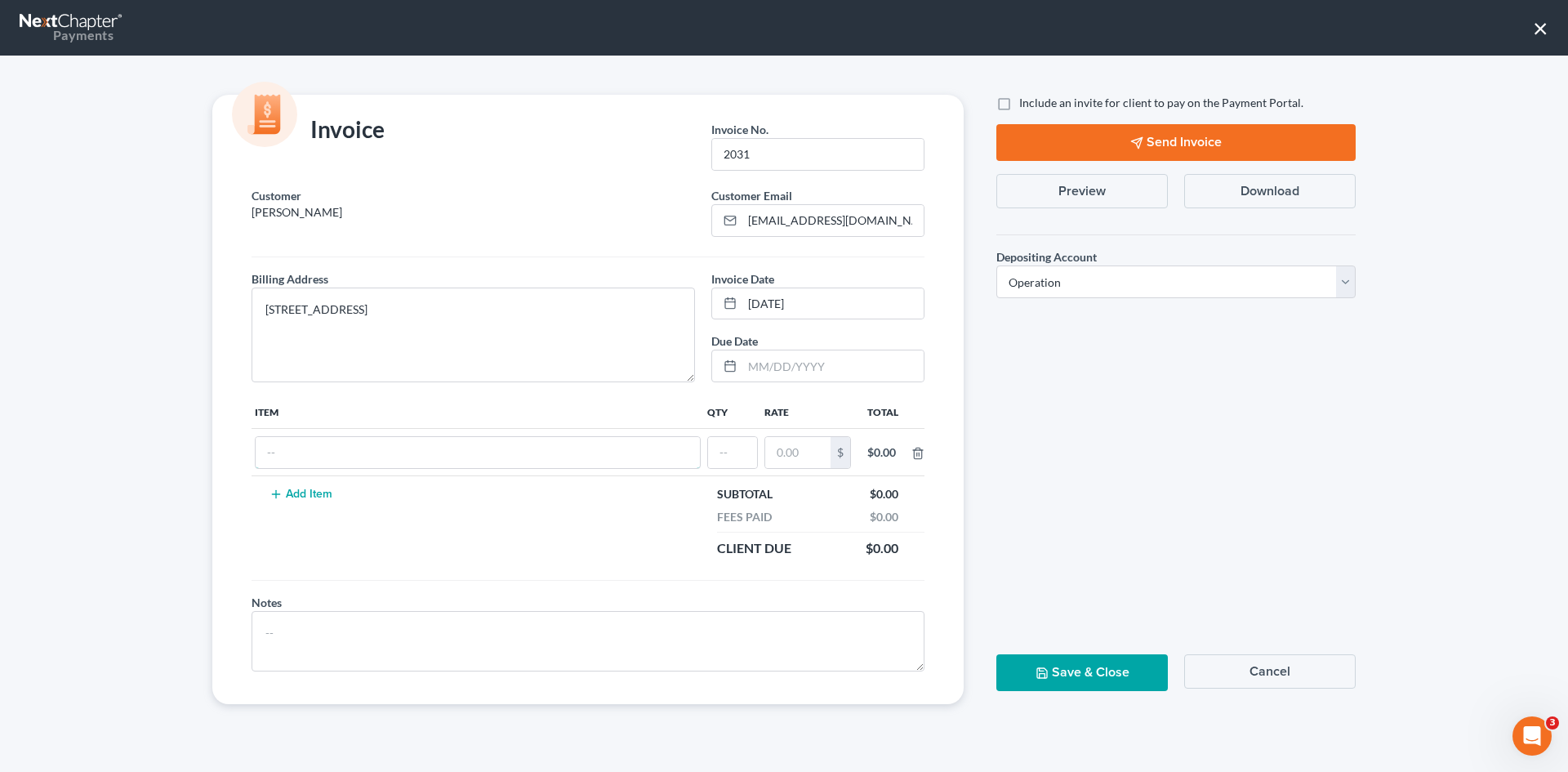
click at [291, 445] on input "text" at bounding box center [478, 452] width 444 height 31
type input "cf"
click at [752, 457] on input "text" at bounding box center [732, 452] width 49 height 31
click at [783, 456] on input "text" at bounding box center [798, 452] width 66 height 31
drag, startPoint x: 812, startPoint y: 449, endPoint x: 755, endPoint y: 453, distance: 57.1
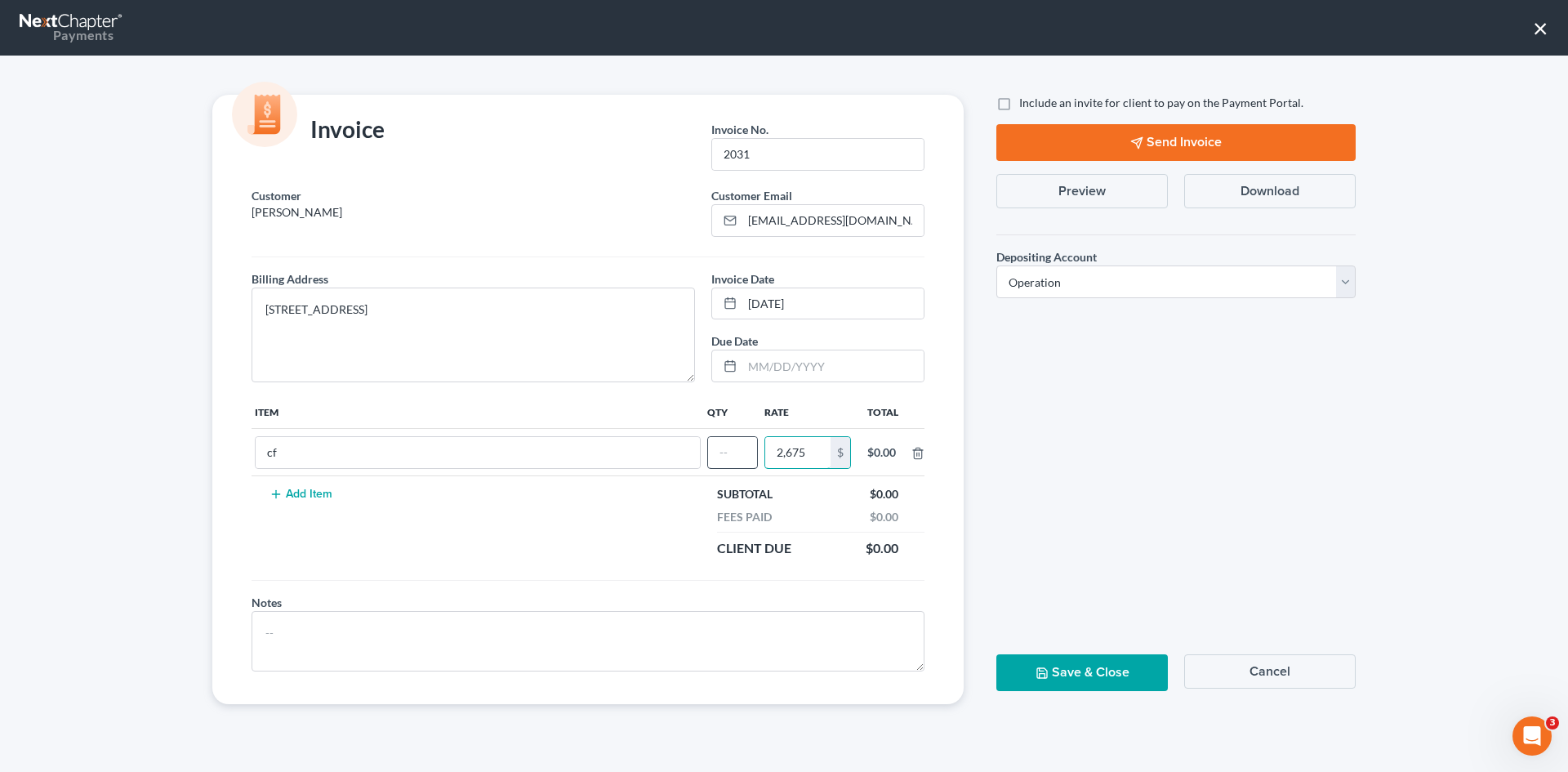
click at [755, 453] on tr "cf 2,675 $ $0.00" at bounding box center [588, 452] width 673 height 48
type input "2,250"
click at [743, 451] on input "text" at bounding box center [732, 452] width 49 height 31
type input "1"
click at [1549, 24] on nav "Payments ×" at bounding box center [784, 28] width 1568 height 56
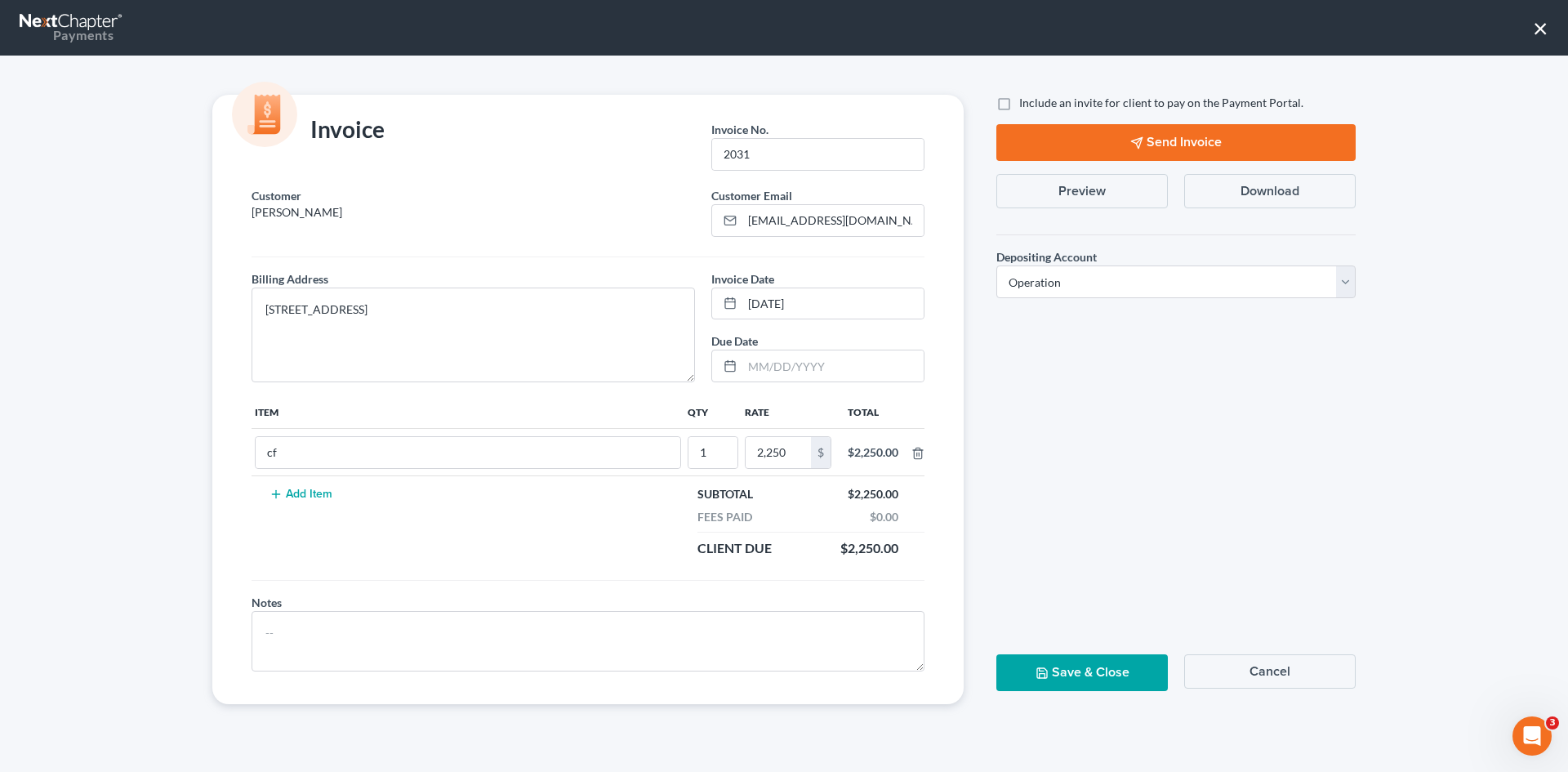
click at [1535, 31] on button "×" at bounding box center [1540, 28] width 16 height 26
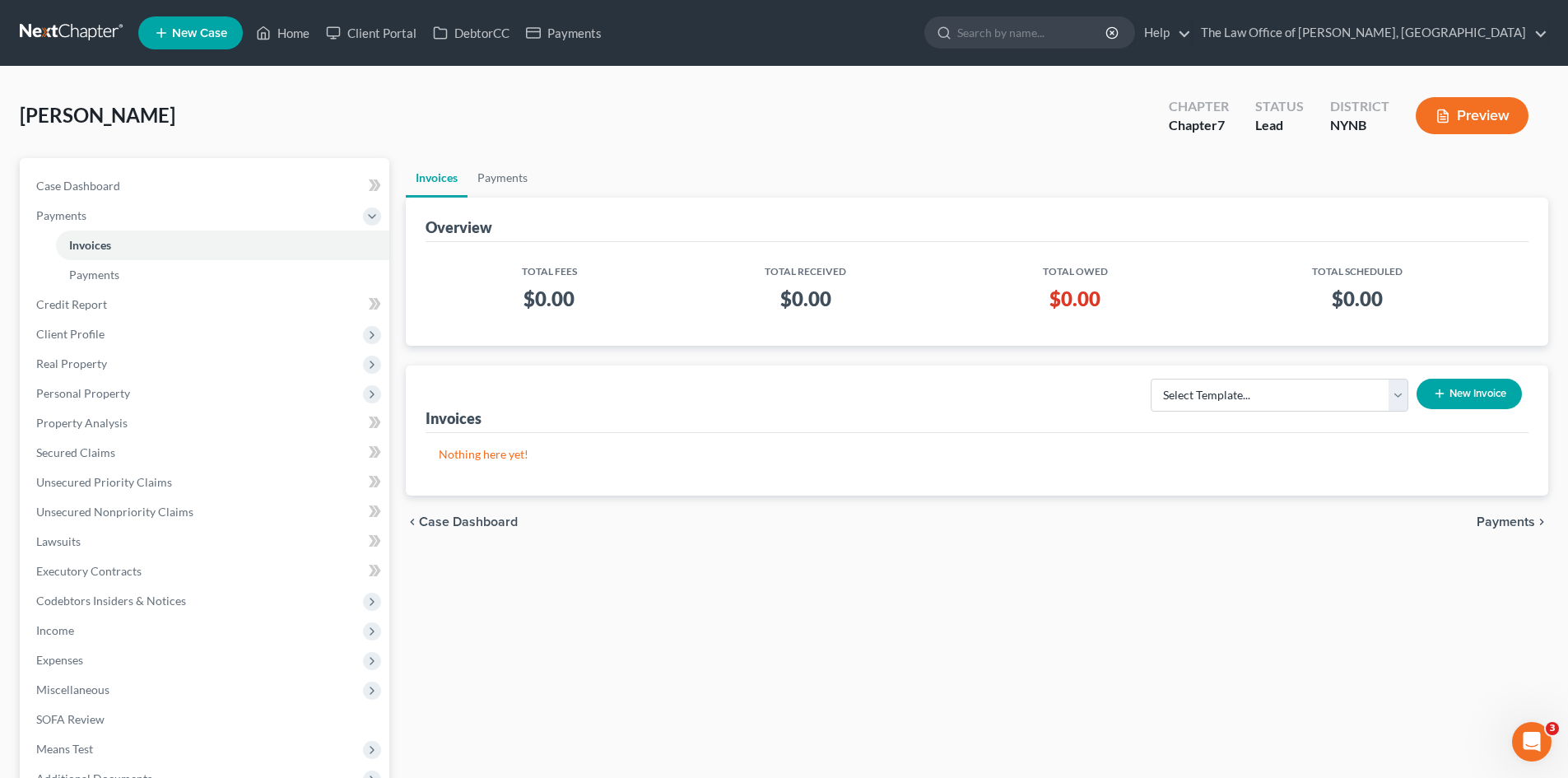
click at [1474, 391] on button "New Invoice" at bounding box center [1470, 394] width 106 height 31
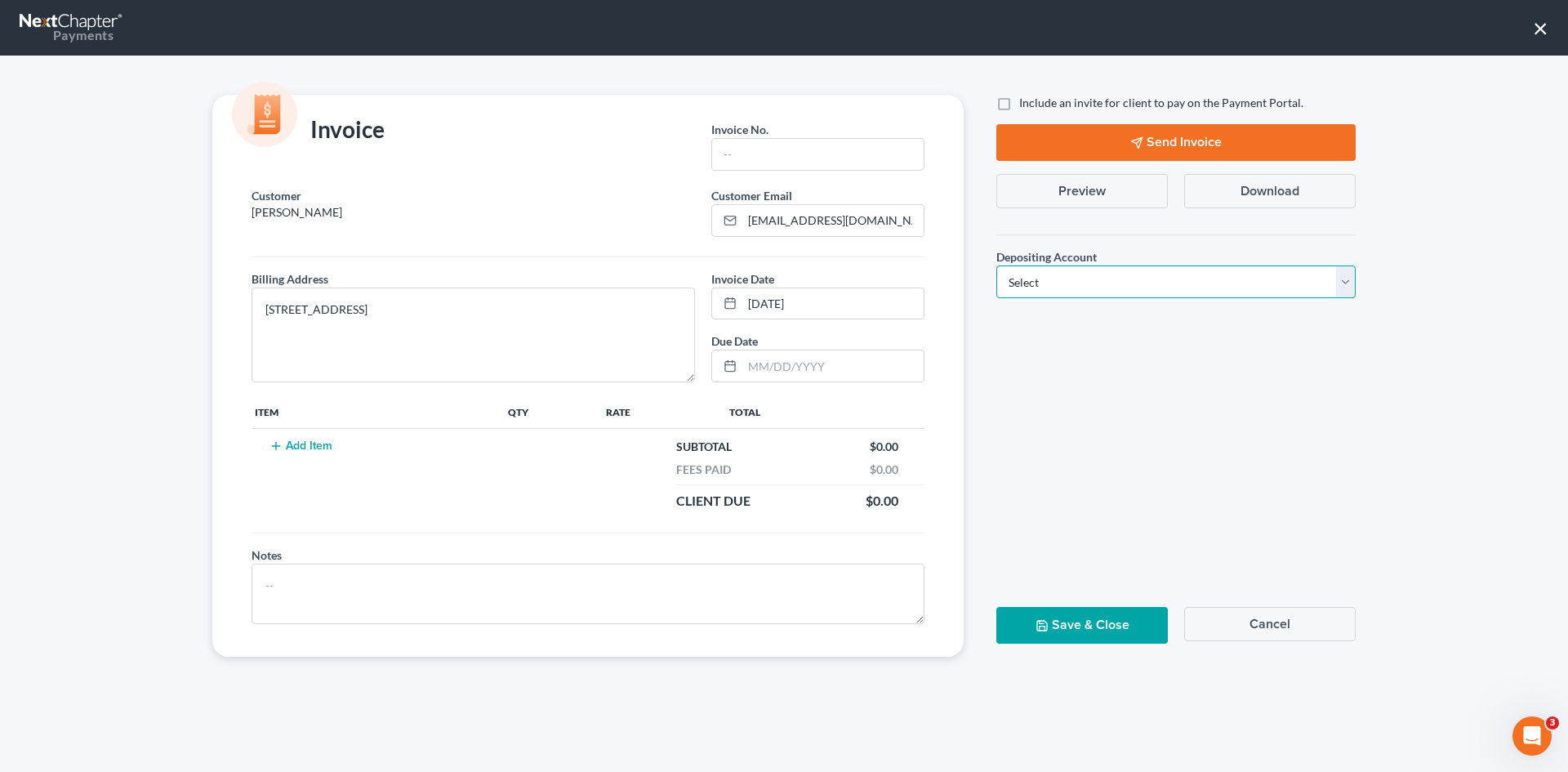
click at [1123, 282] on select "Select Operation Trust" at bounding box center [1176, 282] width 360 height 33
click at [1219, 460] on div "Include an invite for client to pay on the Payment Portal. Send Invoice Preview…" at bounding box center [1176, 376] width 392 height 562
click at [1533, 35] on button "×" at bounding box center [1540, 28] width 16 height 26
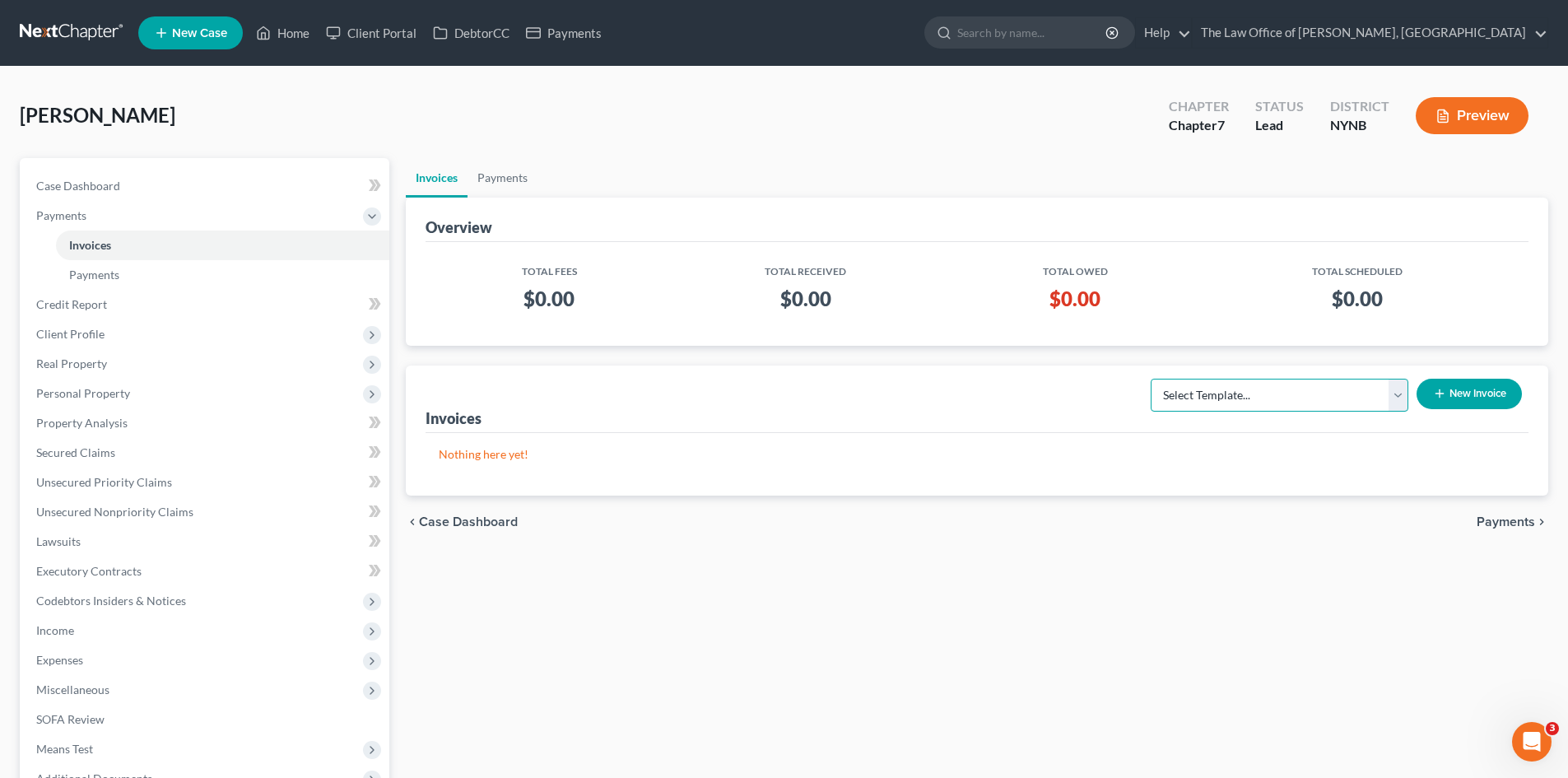
click at [1324, 389] on select "Select Template... Bankruptcy Standard Fee and Costs - Ch 7" at bounding box center [1280, 396] width 258 height 33
select select "0"
click at [1151, 379] on select "Select Template... Bankruptcy Standard Fee and Costs - Ch 7" at bounding box center [1280, 396] width 258 height 33
click at [1481, 392] on button "New Invoice" at bounding box center [1470, 394] width 106 height 31
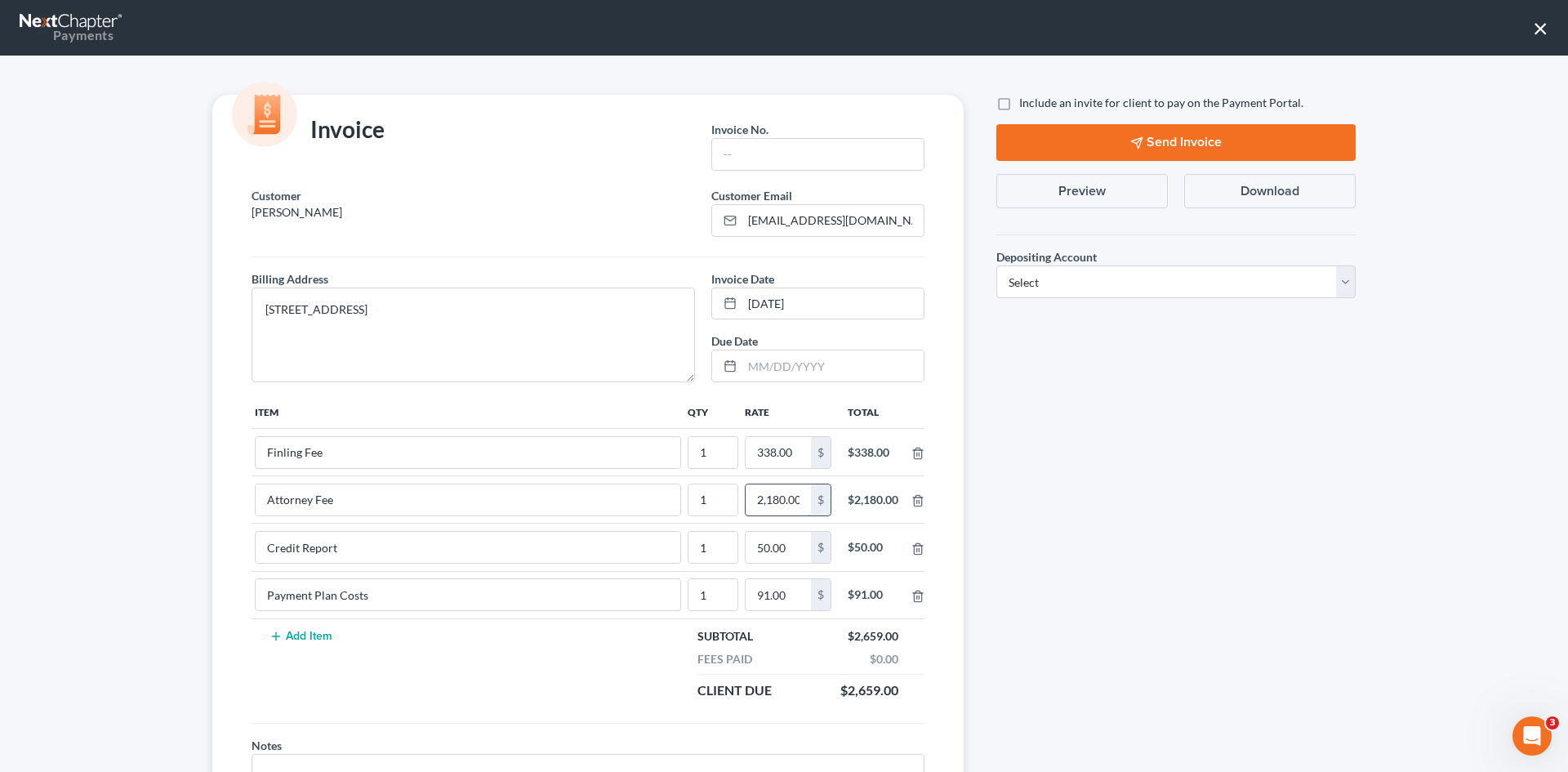
click at [773, 503] on input "2,180.00" at bounding box center [778, 500] width 66 height 31
type input "2,250"
click at [784, 597] on input "91.00" at bounding box center [778, 595] width 66 height 31
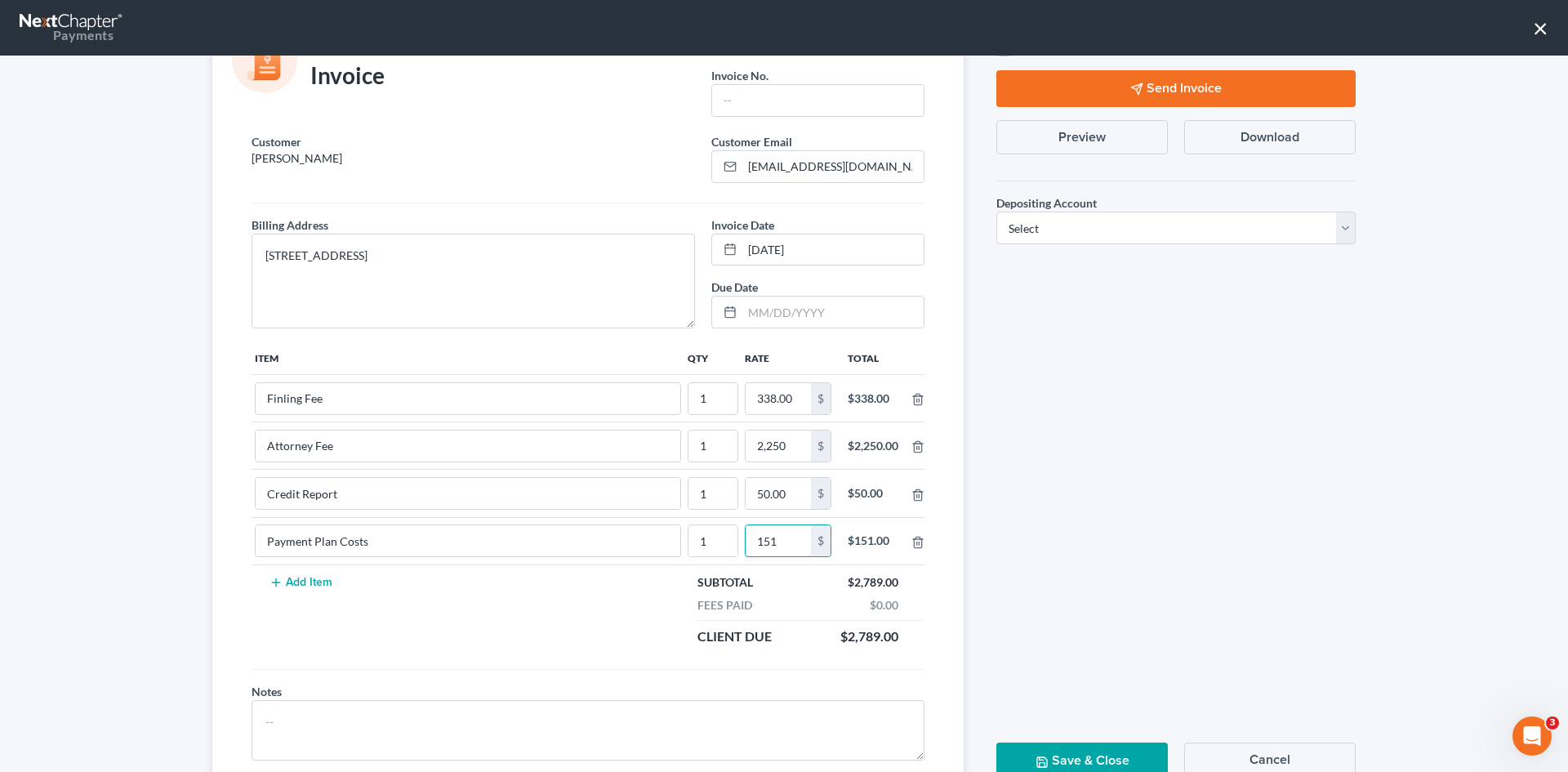
scroll to position [115, 0]
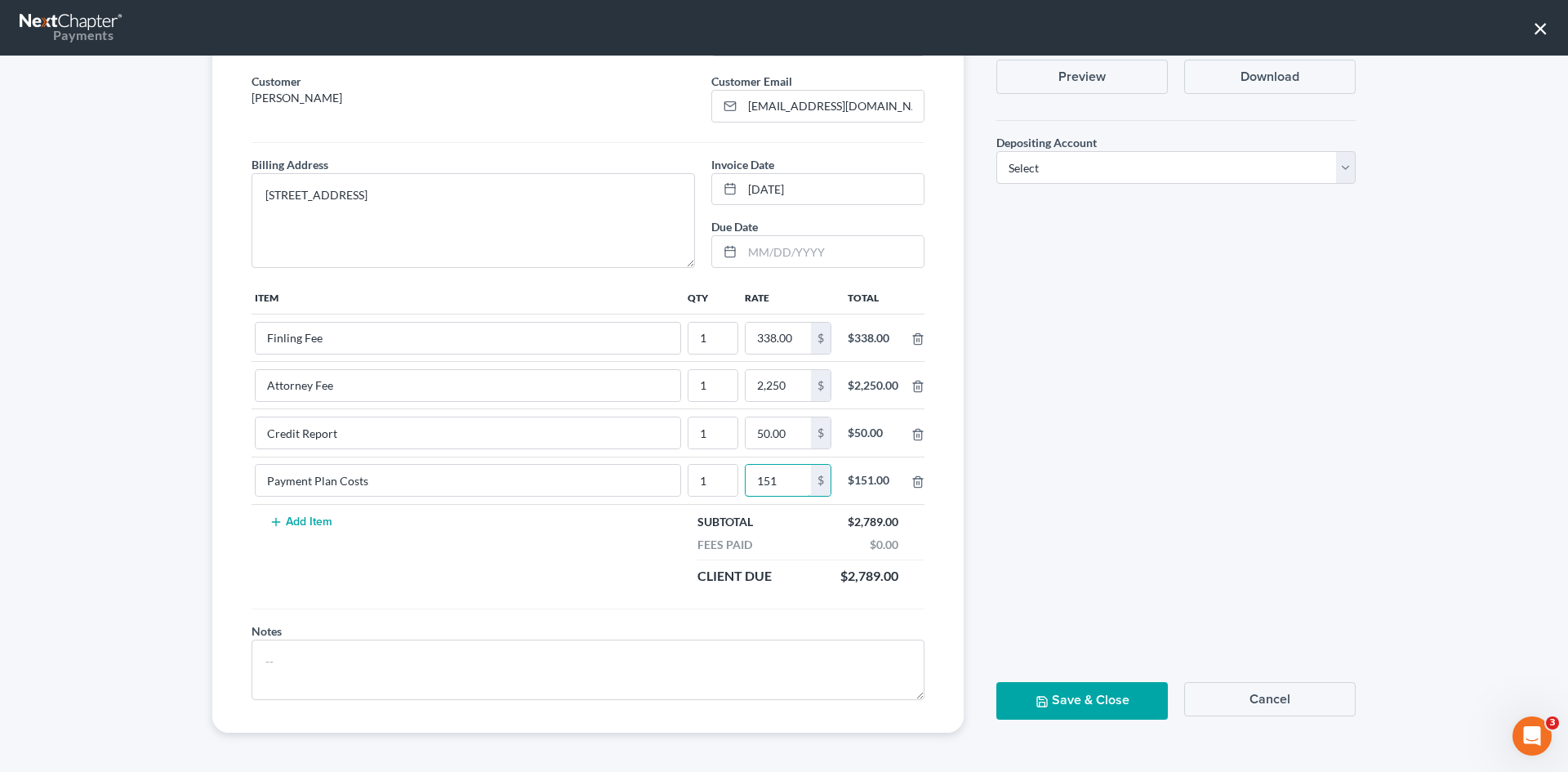
type input "151"
drag, startPoint x: 1052, startPoint y: 694, endPoint x: 1111, endPoint y: 332, distance: 366.8
click at [1096, 515] on div "Include an invite for client to pay on the Payment Portal. Send Invoice Preview…" at bounding box center [1176, 356] width 392 height 752
click at [1105, 175] on select "Select Operation Trust" at bounding box center [1176, 167] width 360 height 33
select select "0"
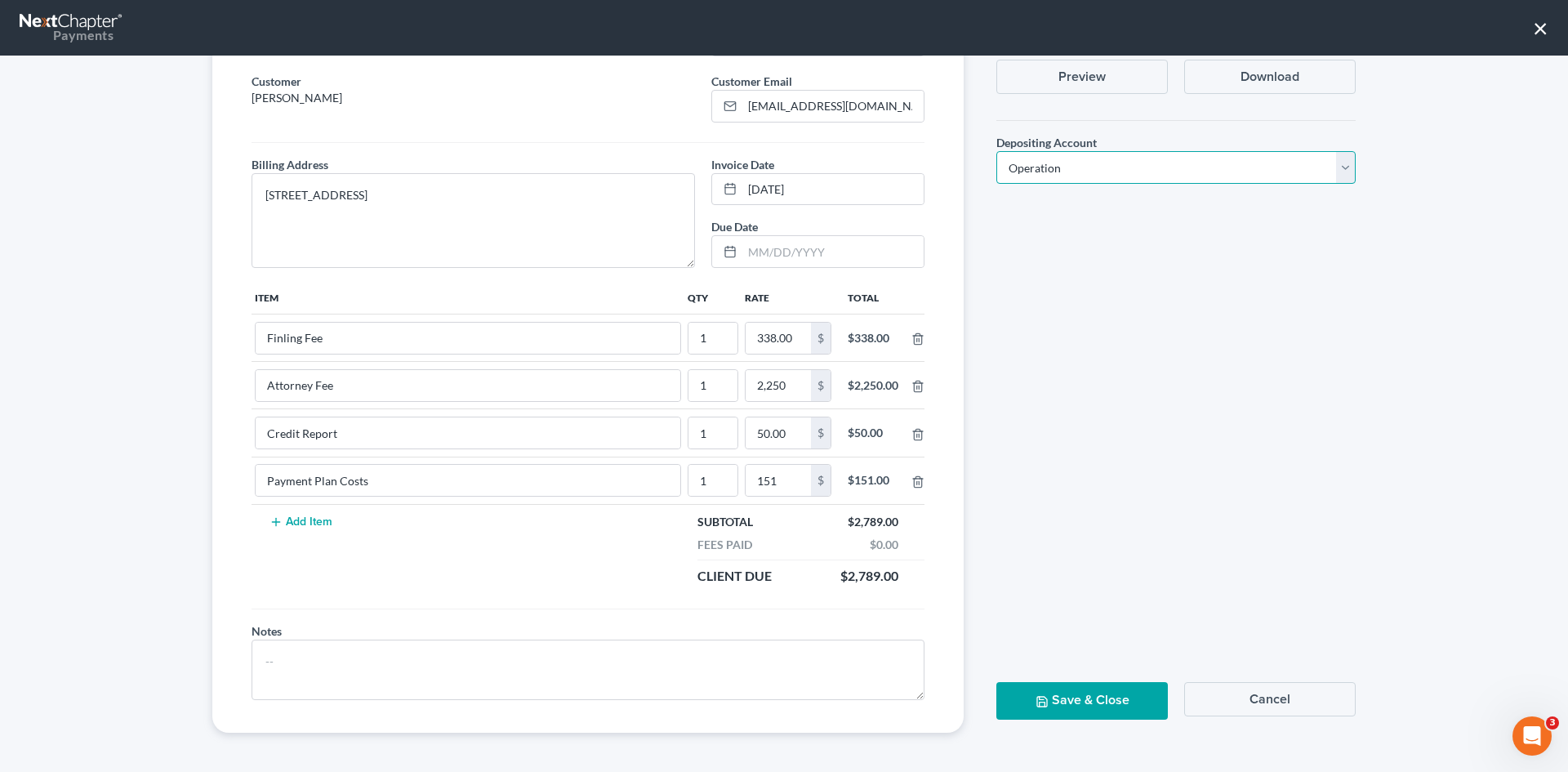
click at [996, 151] on select "Select Operation Trust" at bounding box center [1176, 167] width 360 height 33
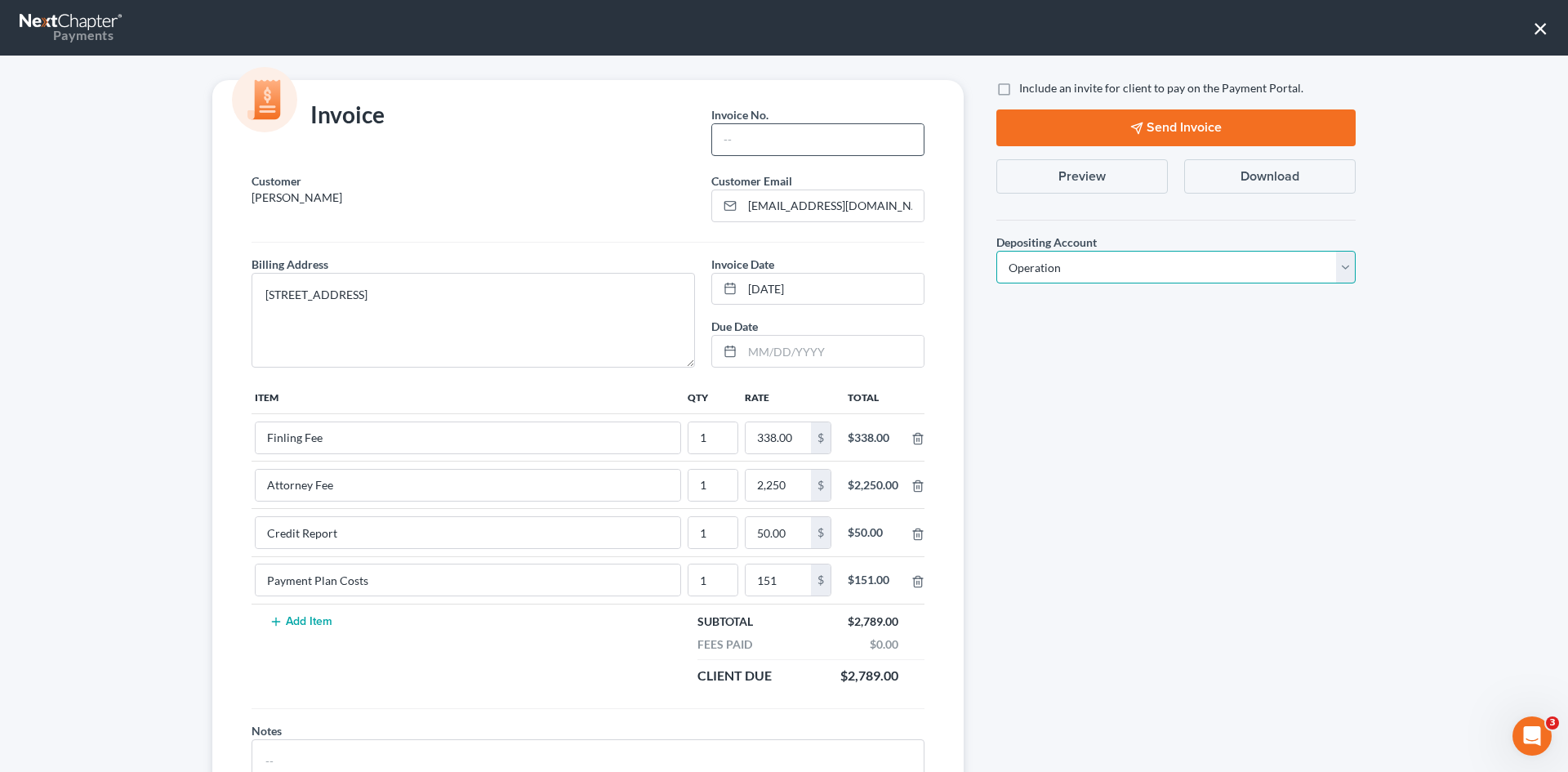
scroll to position [0, 0]
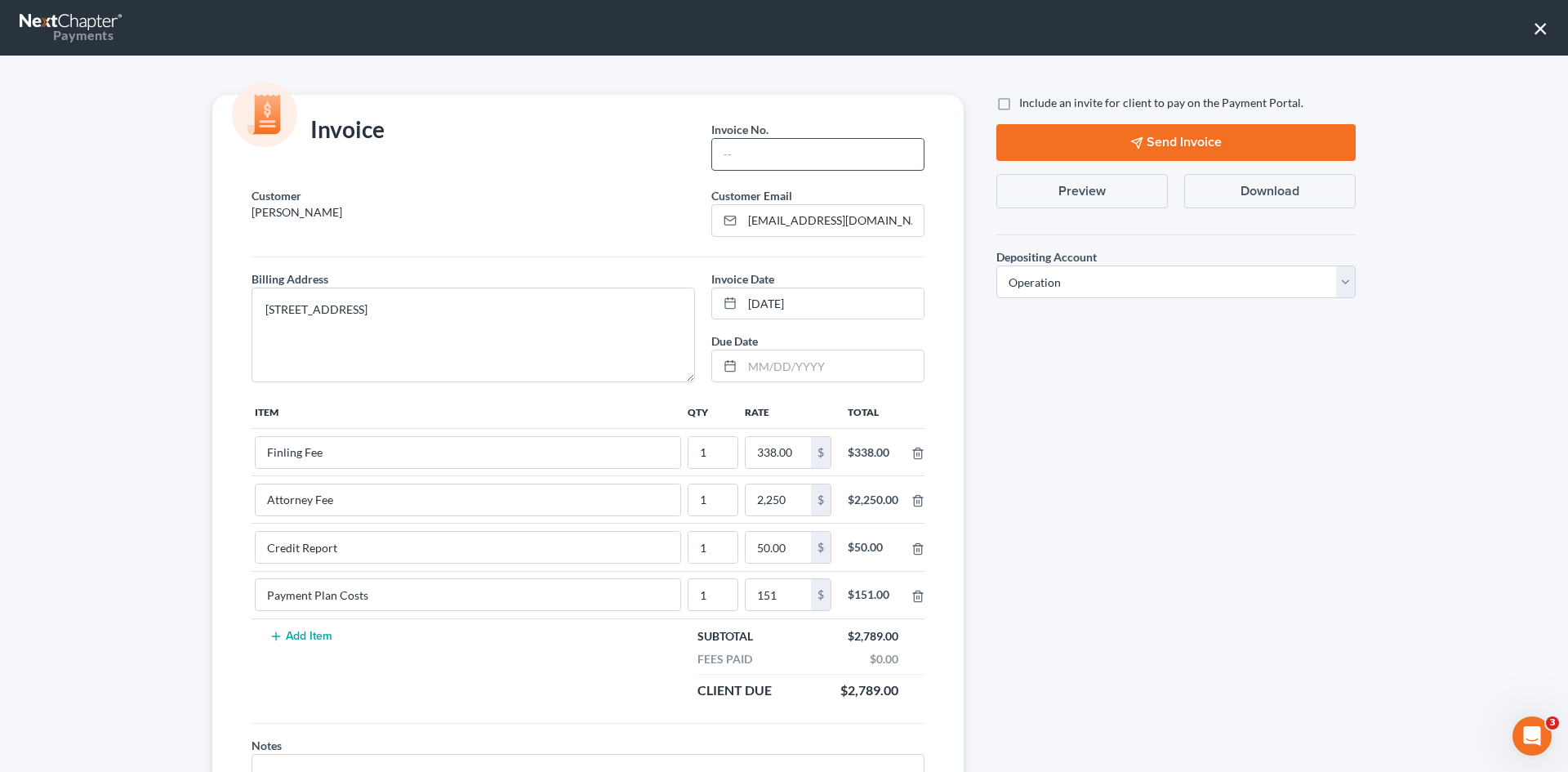
click at [796, 165] on input "text" at bounding box center [818, 154] width 211 height 31
type input "2032"
click at [1226, 414] on div "Include an invite for client to pay on the Payment Portal. Send Invoice Preview…" at bounding box center [1176, 471] width 392 height 752
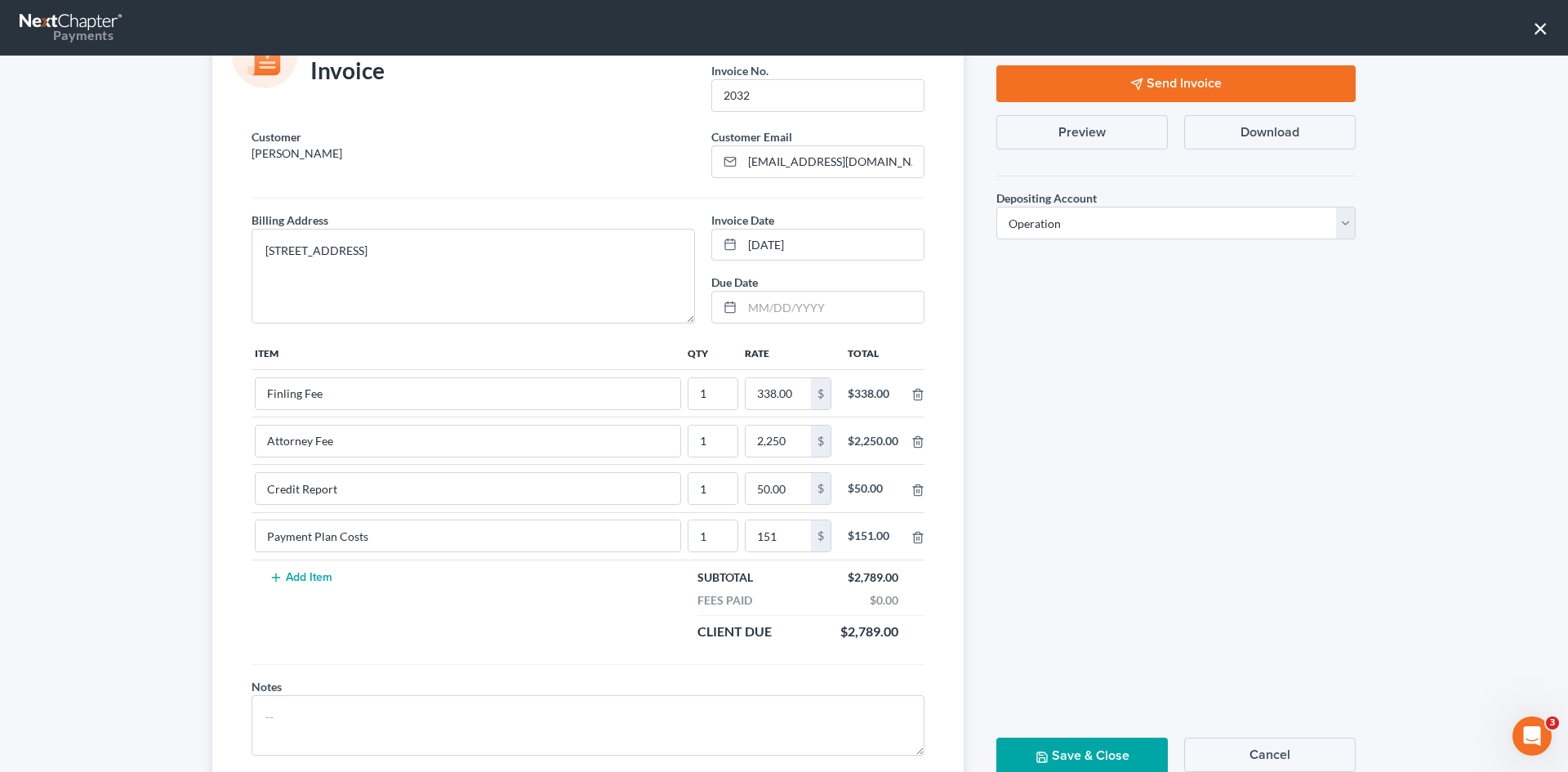
scroll to position [115, 0]
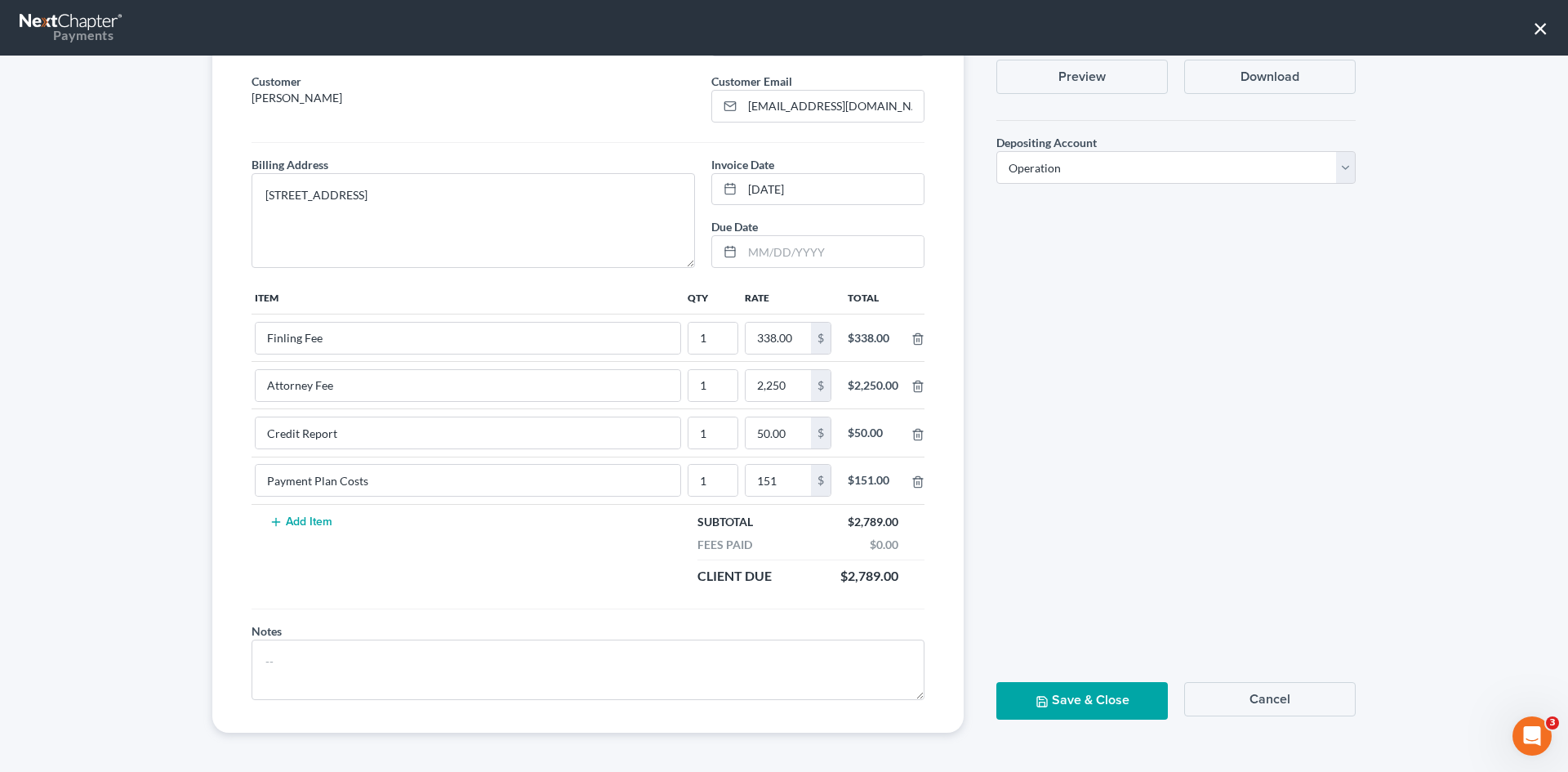
click at [1036, 704] on icon "button" at bounding box center [1042, 702] width 13 height 13
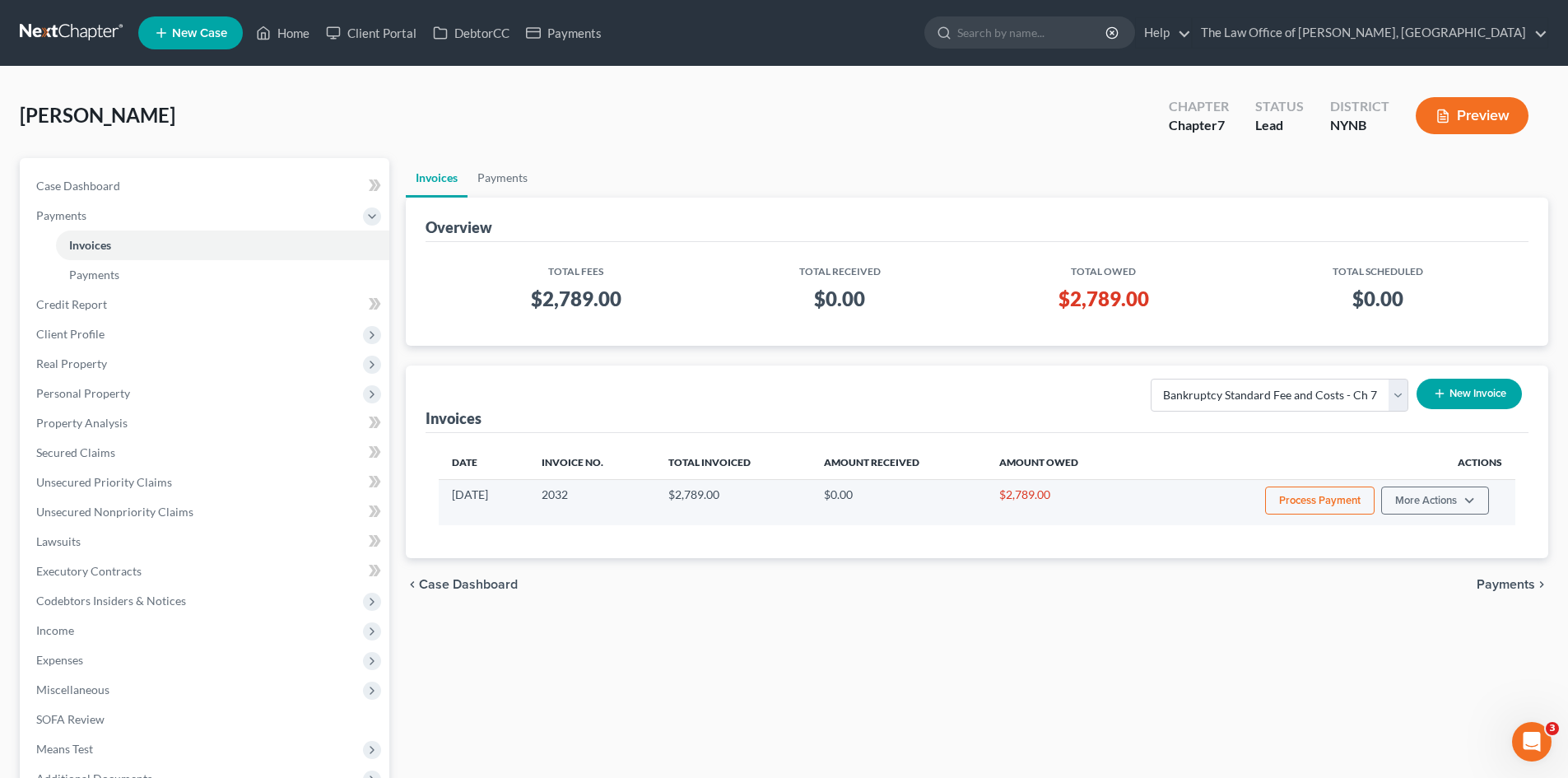
click at [1360, 504] on button "Process Payment" at bounding box center [1319, 500] width 110 height 28
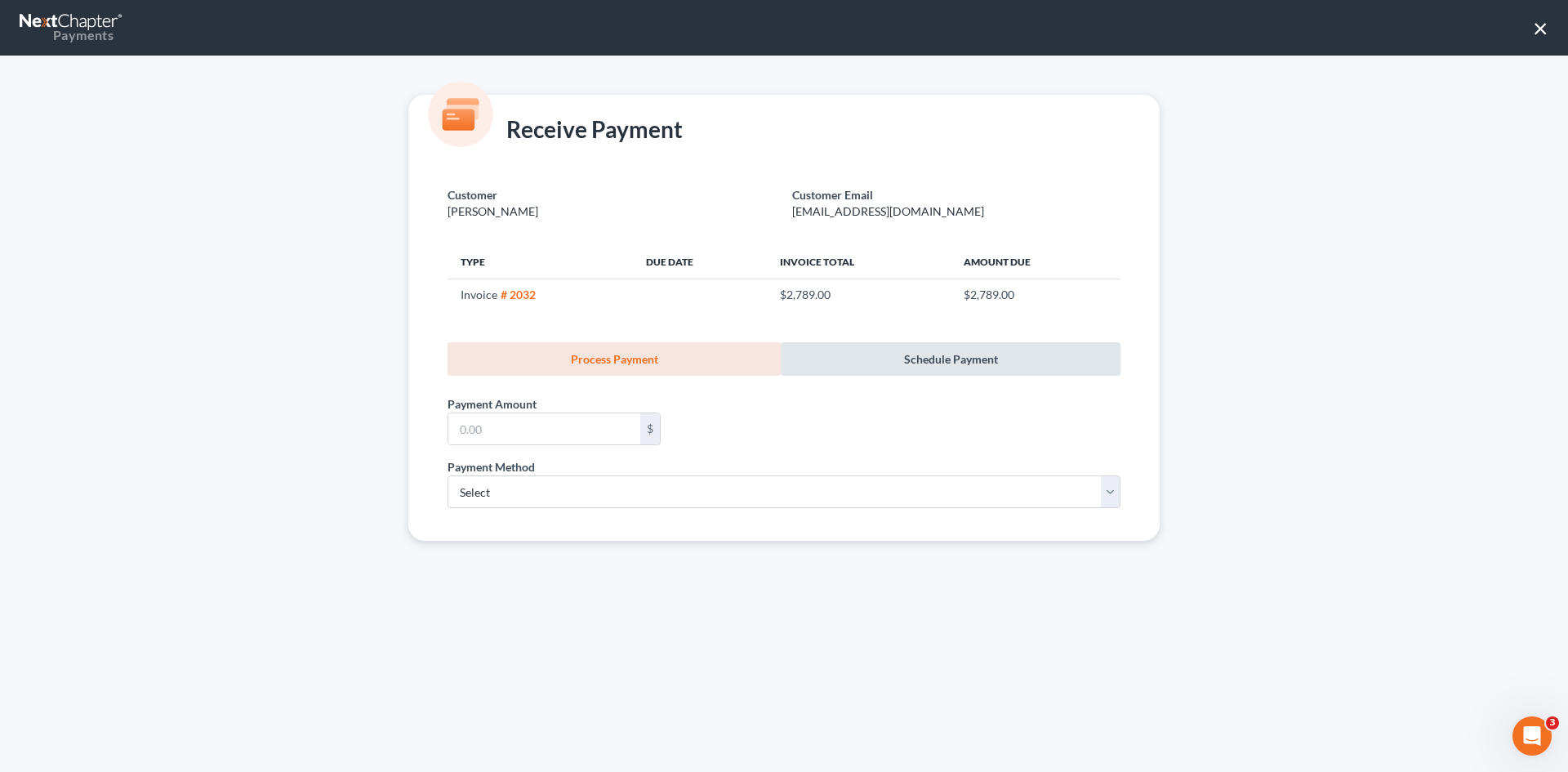
click at [922, 370] on link "Schedule Payment" at bounding box center [950, 359] width 340 height 34
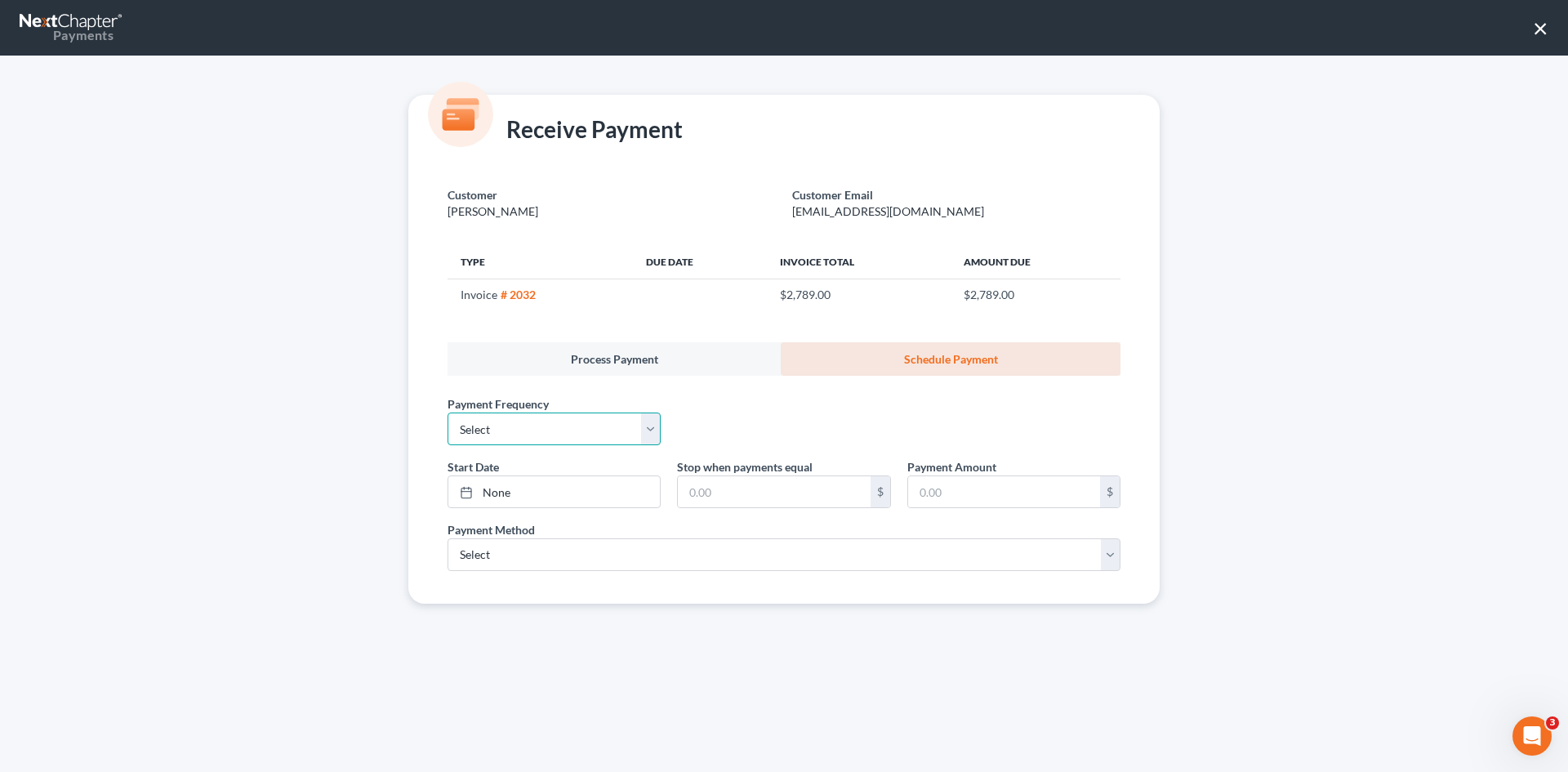
click at [495, 429] on select "Select One-Time Weekly Bi-Weekly Monthly Bi-Monthly Custom" at bounding box center [554, 429] width 213 height 33
select select "3"
click at [447, 412] on select "Select One-Time Weekly Bi-Weekly Monthly Bi-Monthly Custom" at bounding box center [554, 429] width 213 height 33
click at [492, 494] on link "None" at bounding box center [554, 492] width 211 height 31
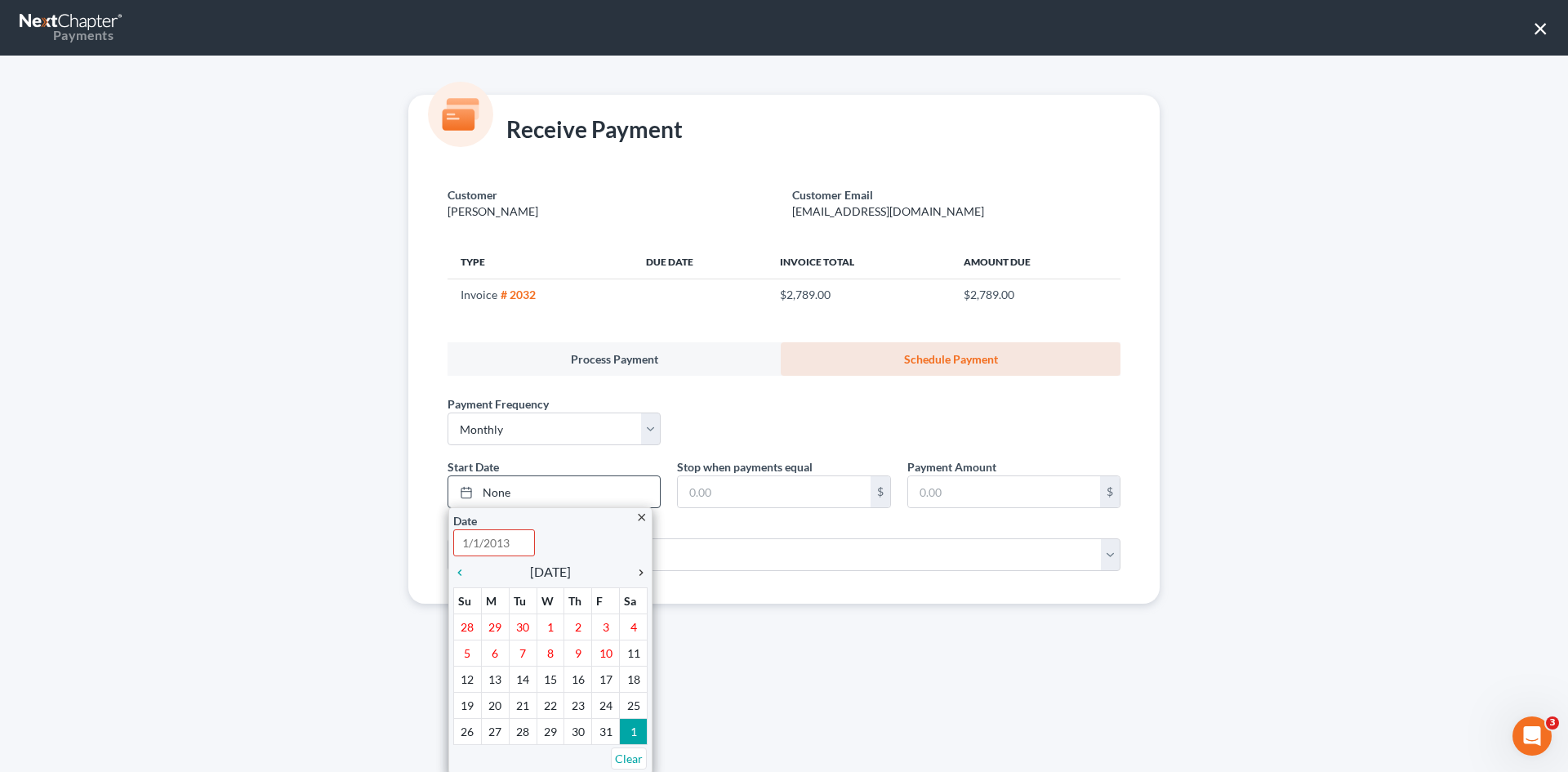
click at [633, 570] on icon "chevron_right" at bounding box center [637, 573] width 21 height 13
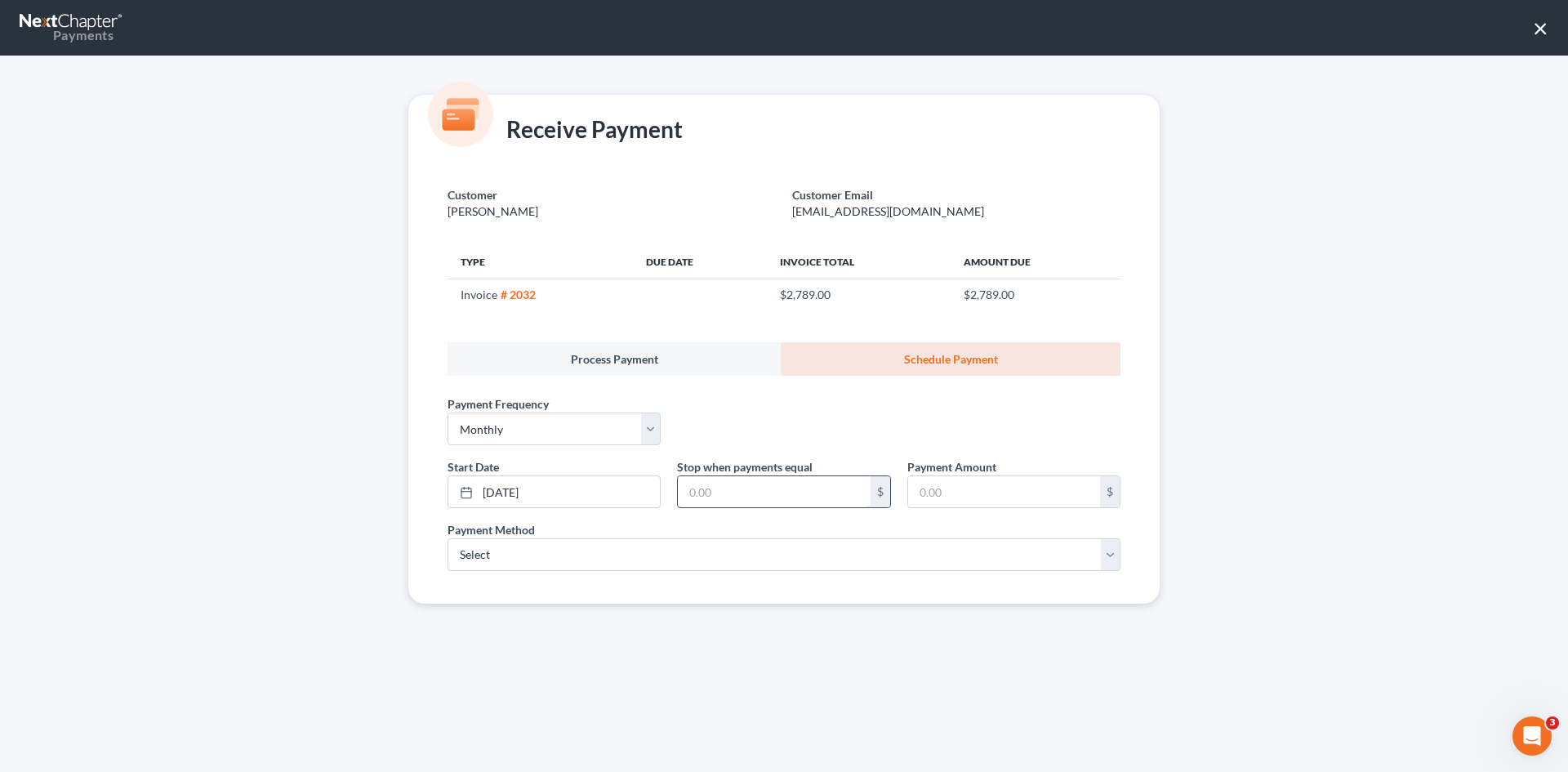
click at [773, 506] on input "text" at bounding box center [774, 492] width 192 height 31
type input "2,789"
click at [969, 480] on input "text" at bounding box center [1004, 492] width 192 height 31
type input "250"
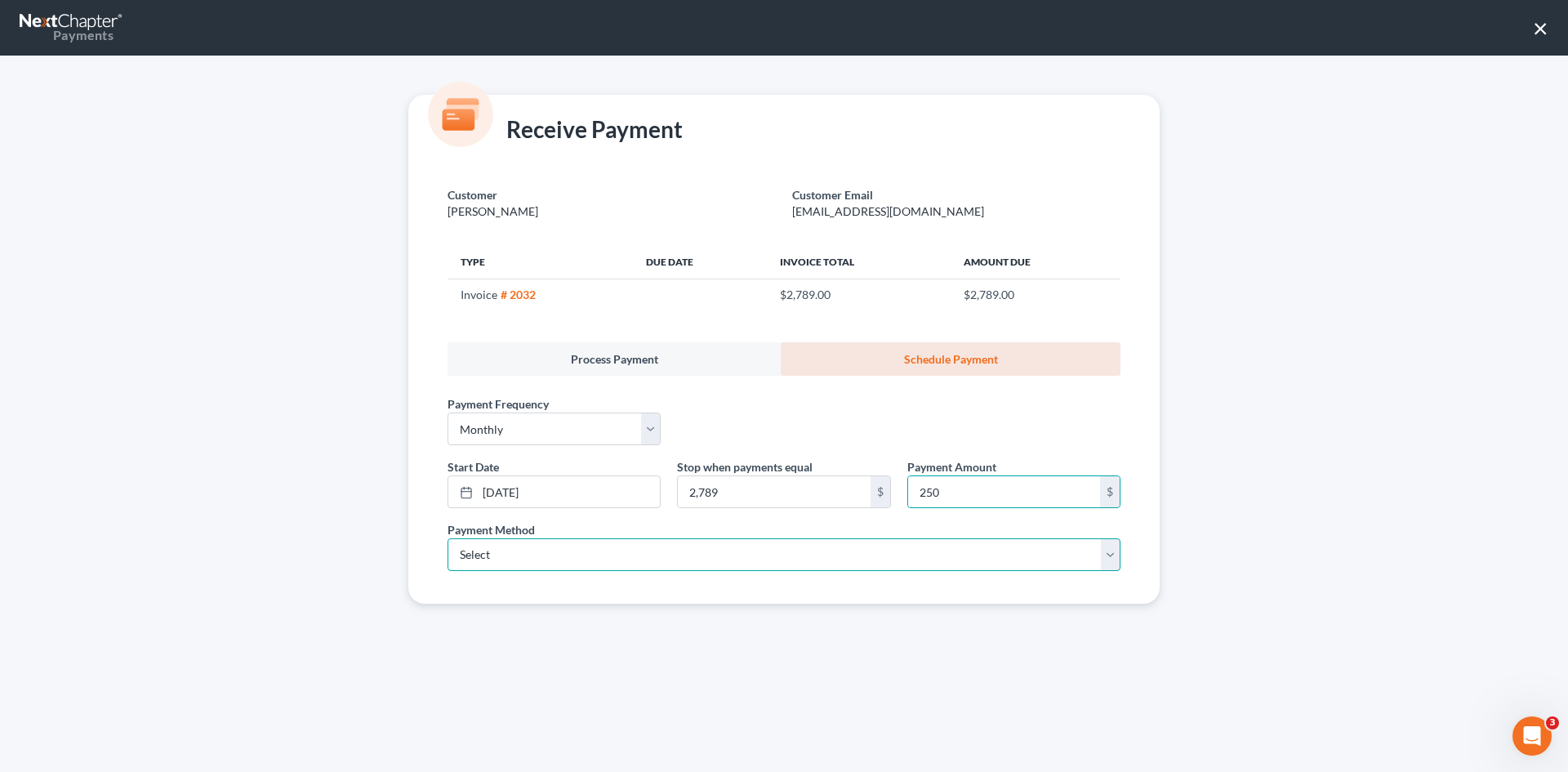
click at [611, 548] on select "Select ACH Credit Card" at bounding box center [784, 555] width 673 height 33
select select "1"
click at [447, 538] on select "Select ACH Credit Card" at bounding box center [784, 555] width 673 height 33
select select "35"
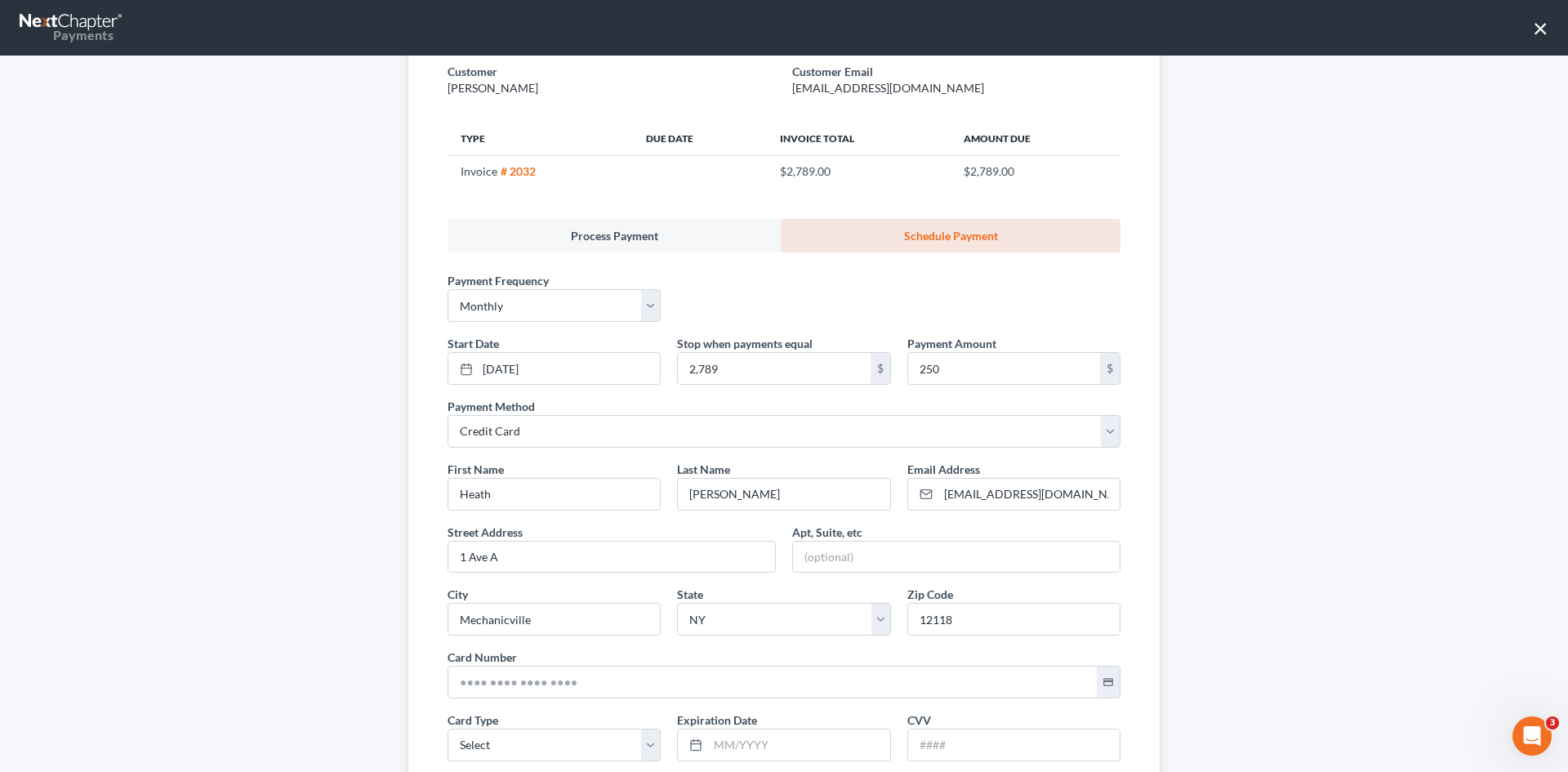
scroll to position [279, 0]
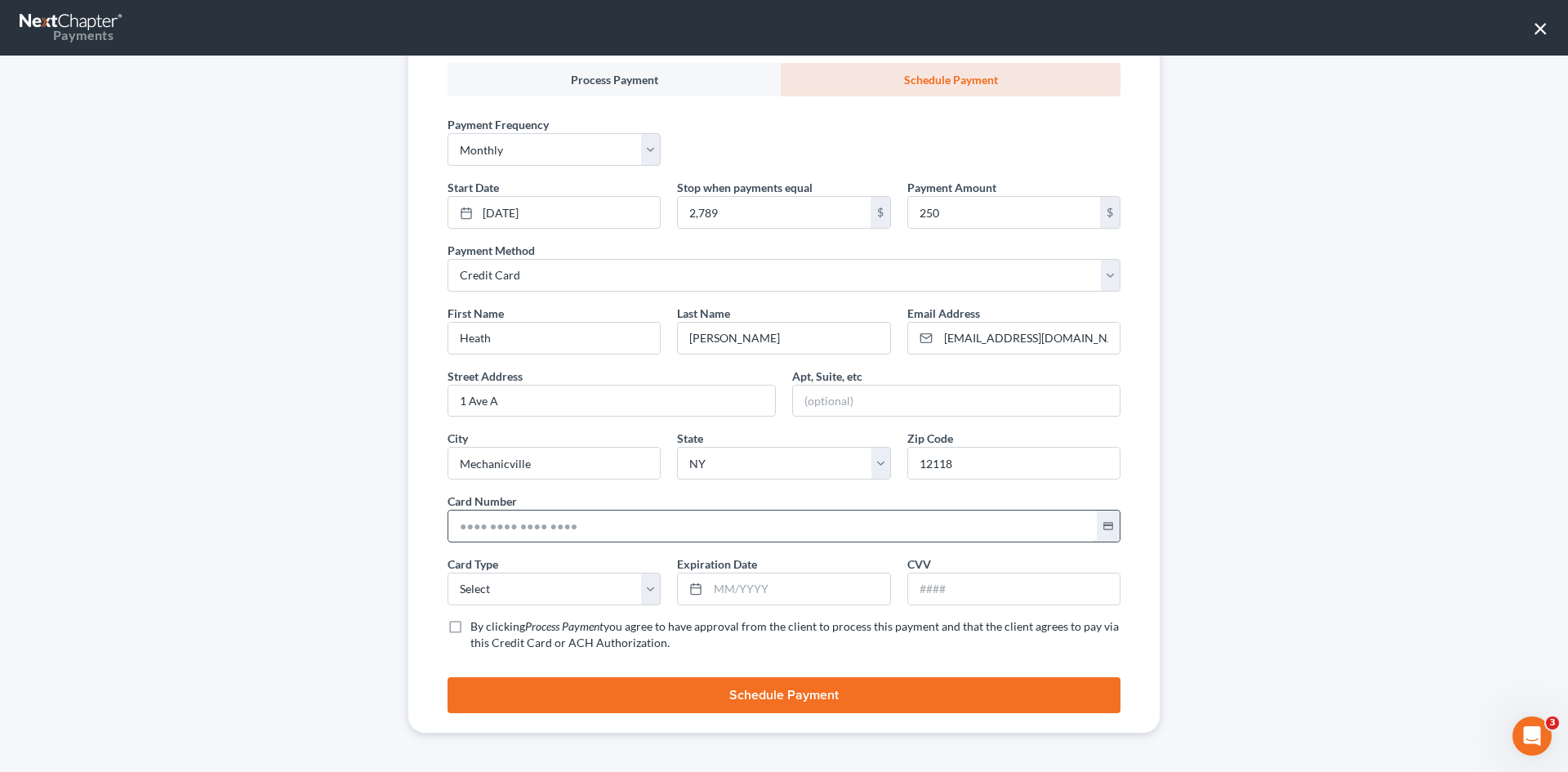
click at [495, 529] on input "text" at bounding box center [773, 526] width 649 height 31
paste input "5178 0577 8495 3585"
type input "5178 0577 8495 3585"
click at [489, 593] on select "Select Visa MasterCard Discover American Express" at bounding box center [554, 589] width 213 height 33
select select "1"
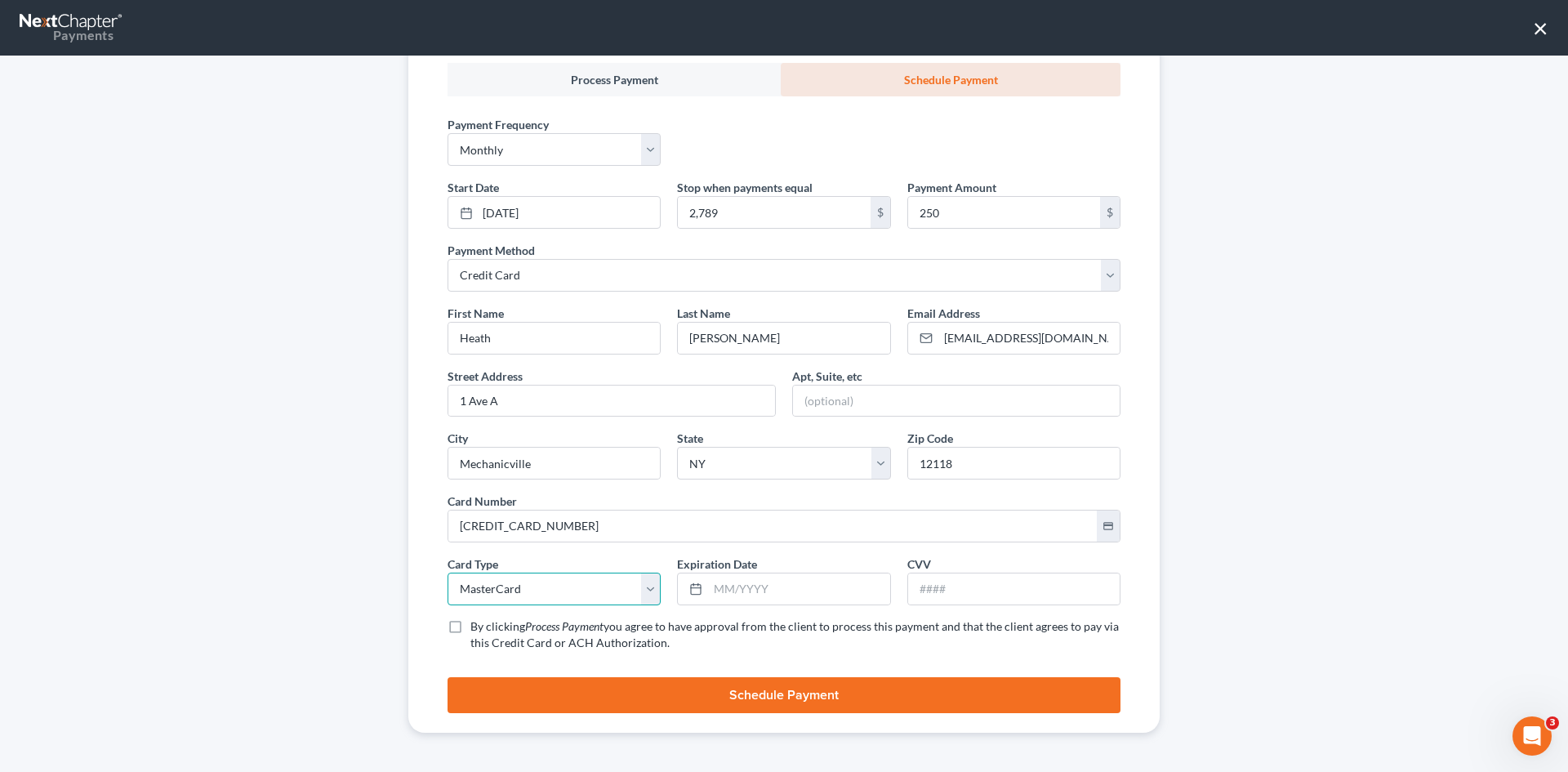
click at [447, 573] on select "Select Visa MasterCard Discover American Express" at bounding box center [554, 589] width 213 height 33
click at [724, 588] on input "text" at bounding box center [798, 589] width 181 height 31
type input "10/2025"
click at [1003, 587] on input "text" at bounding box center [1014, 589] width 211 height 31
type input "767"
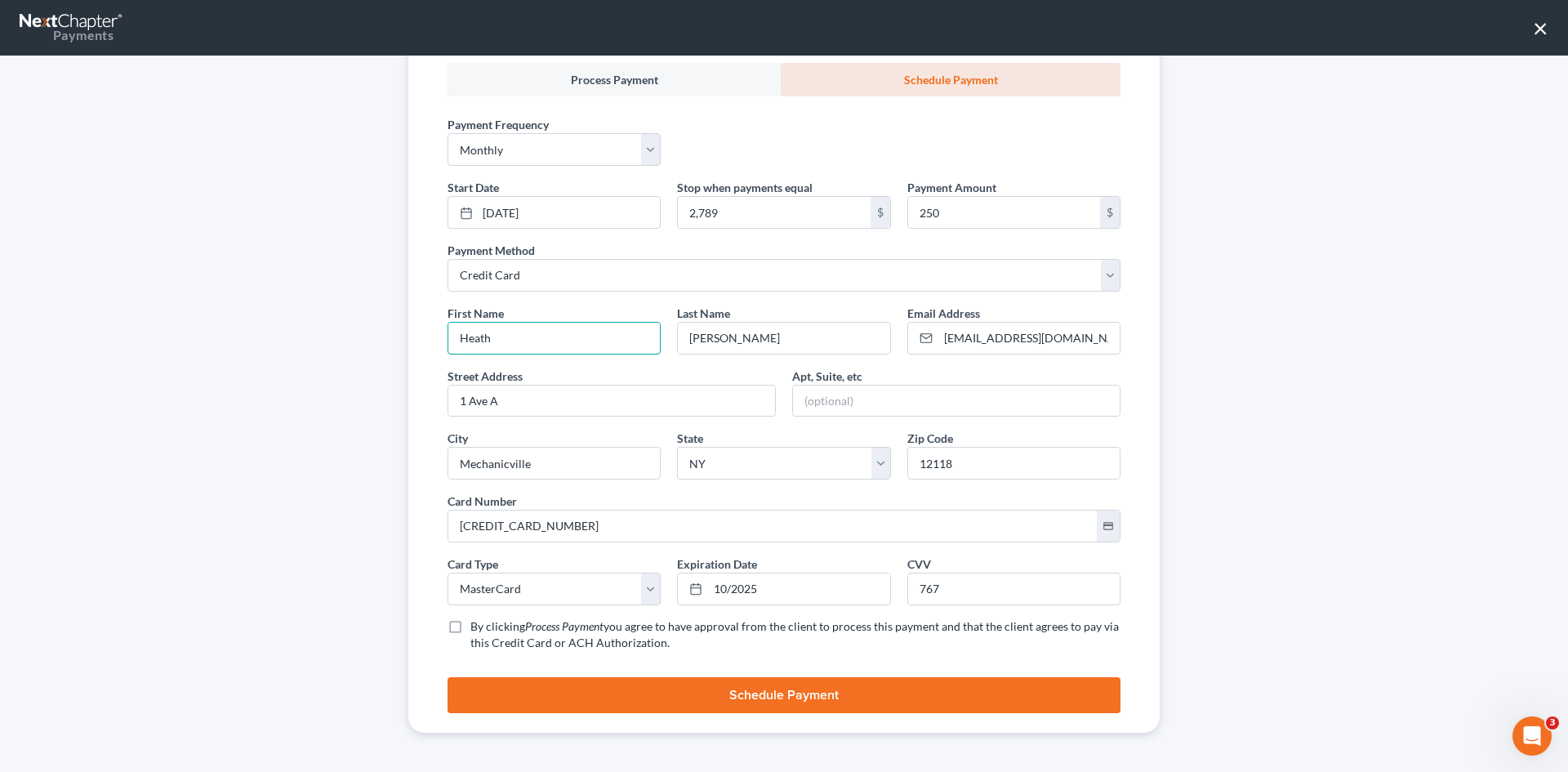
drag, startPoint x: 509, startPoint y: 337, endPoint x: 358, endPoint y: 347, distance: 151.3
click at [358, 347] on div "Receive Payment Customer Grignon, Heath Customer Email hgrignon82@gmail.com Typ…" at bounding box center [784, 414] width 1568 height 716
type input "Karlee"
click at [470, 623] on label "By clicking Process Payment you agree to have approval from the client to proce…" at bounding box center [795, 635] width 650 height 33
click at [477, 623] on input "By clicking Process Payment you agree to have approval from the client to proce…" at bounding box center [482, 624] width 11 height 11
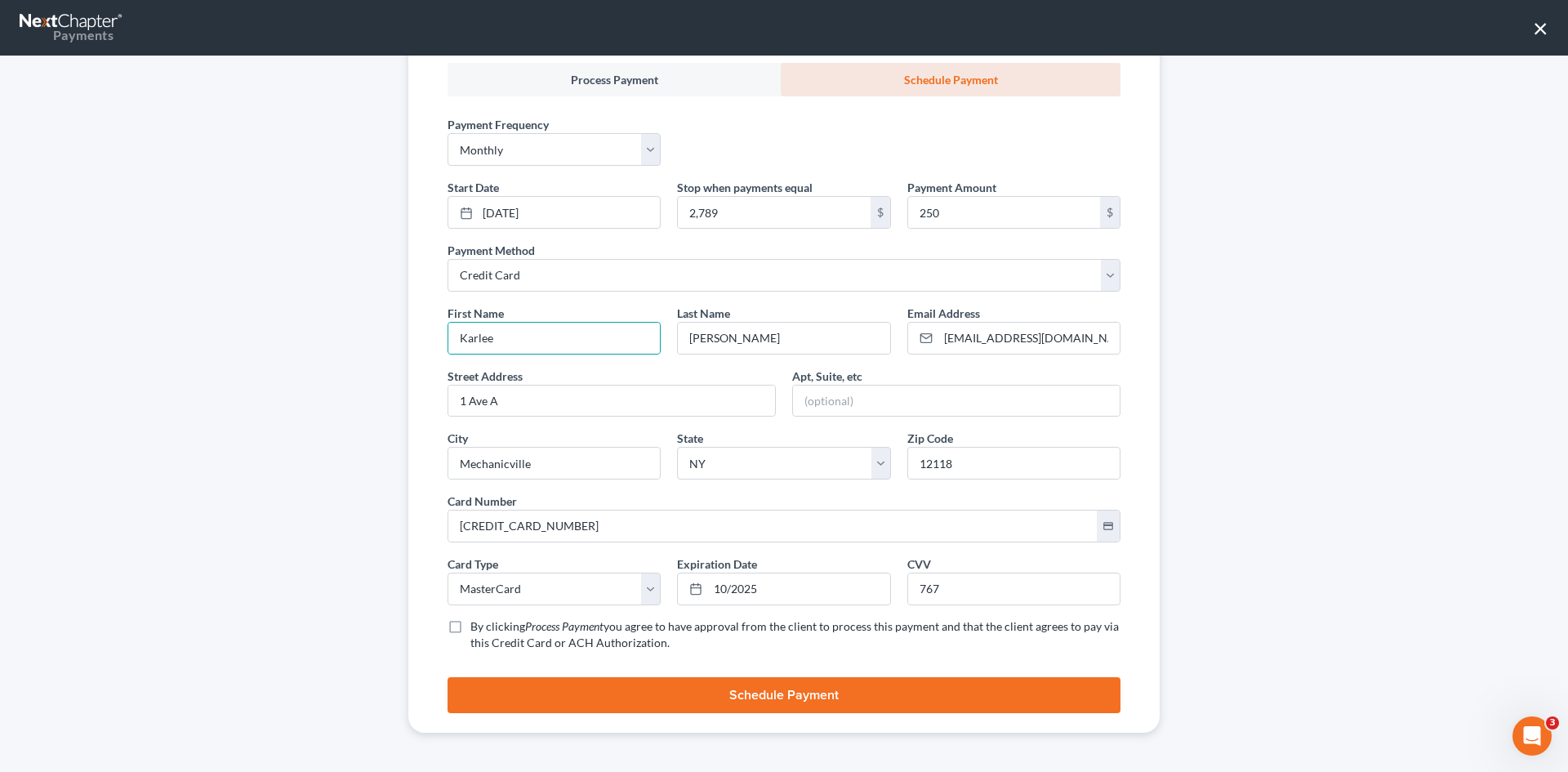
checkbox input "true"
click at [731, 691] on button "Schedule Payment" at bounding box center [784, 696] width 673 height 36
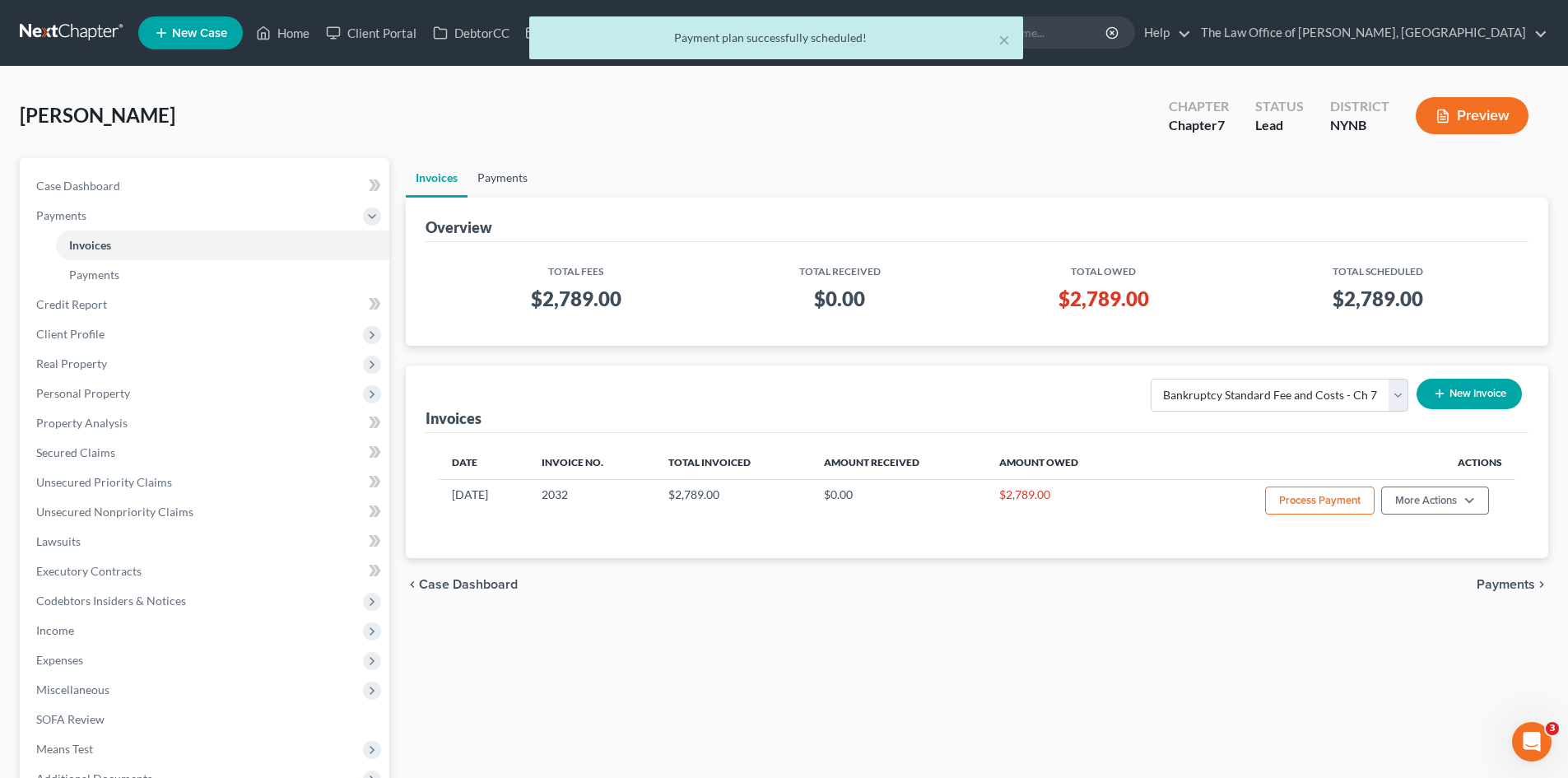
drag, startPoint x: 490, startPoint y: 184, endPoint x: 504, endPoint y: 187, distance: 14.3
click at [490, 184] on link "Payments" at bounding box center [502, 178] width 70 height 40
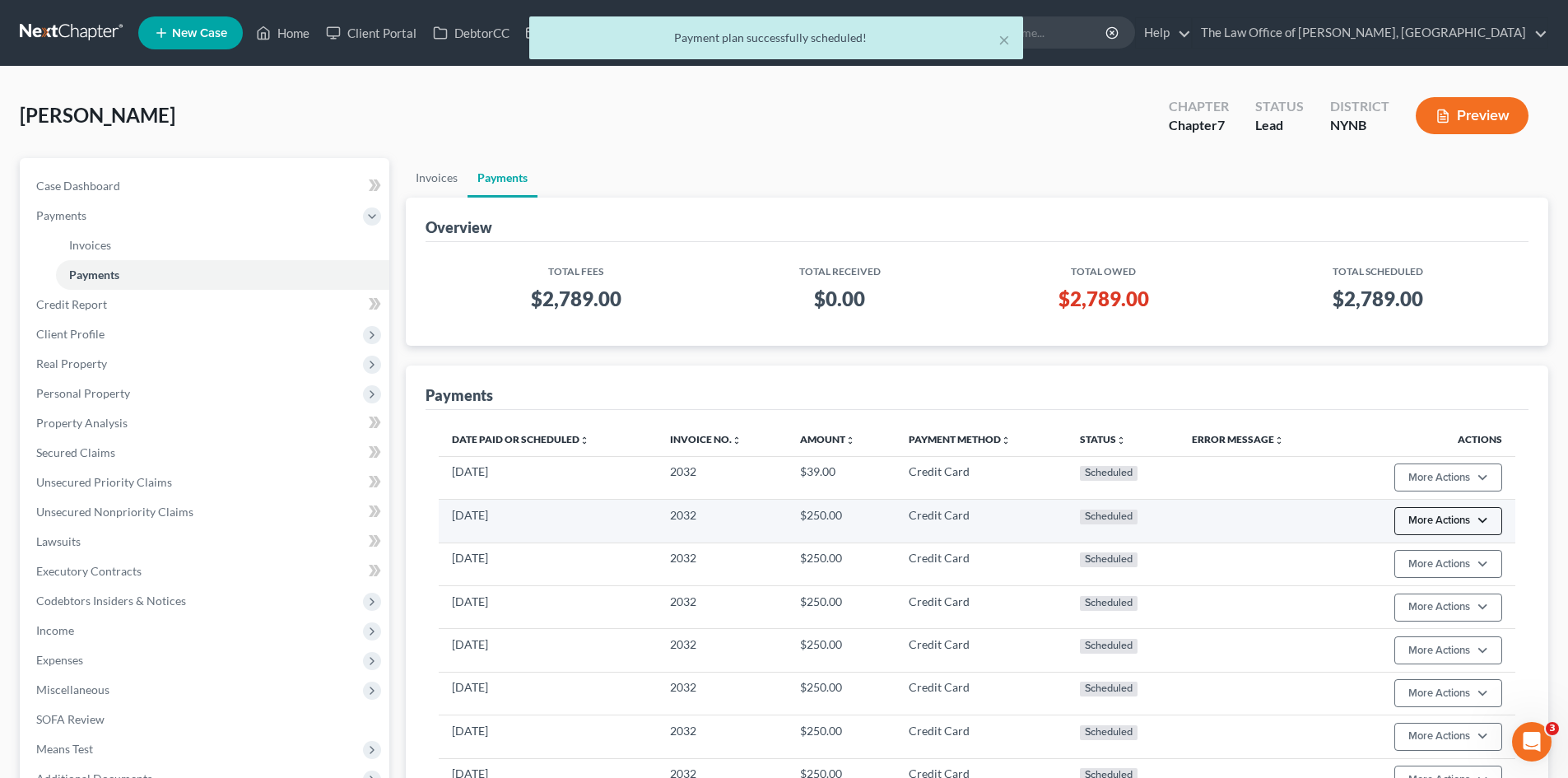
click at [1485, 516] on button "More Actions" at bounding box center [1448, 521] width 108 height 28
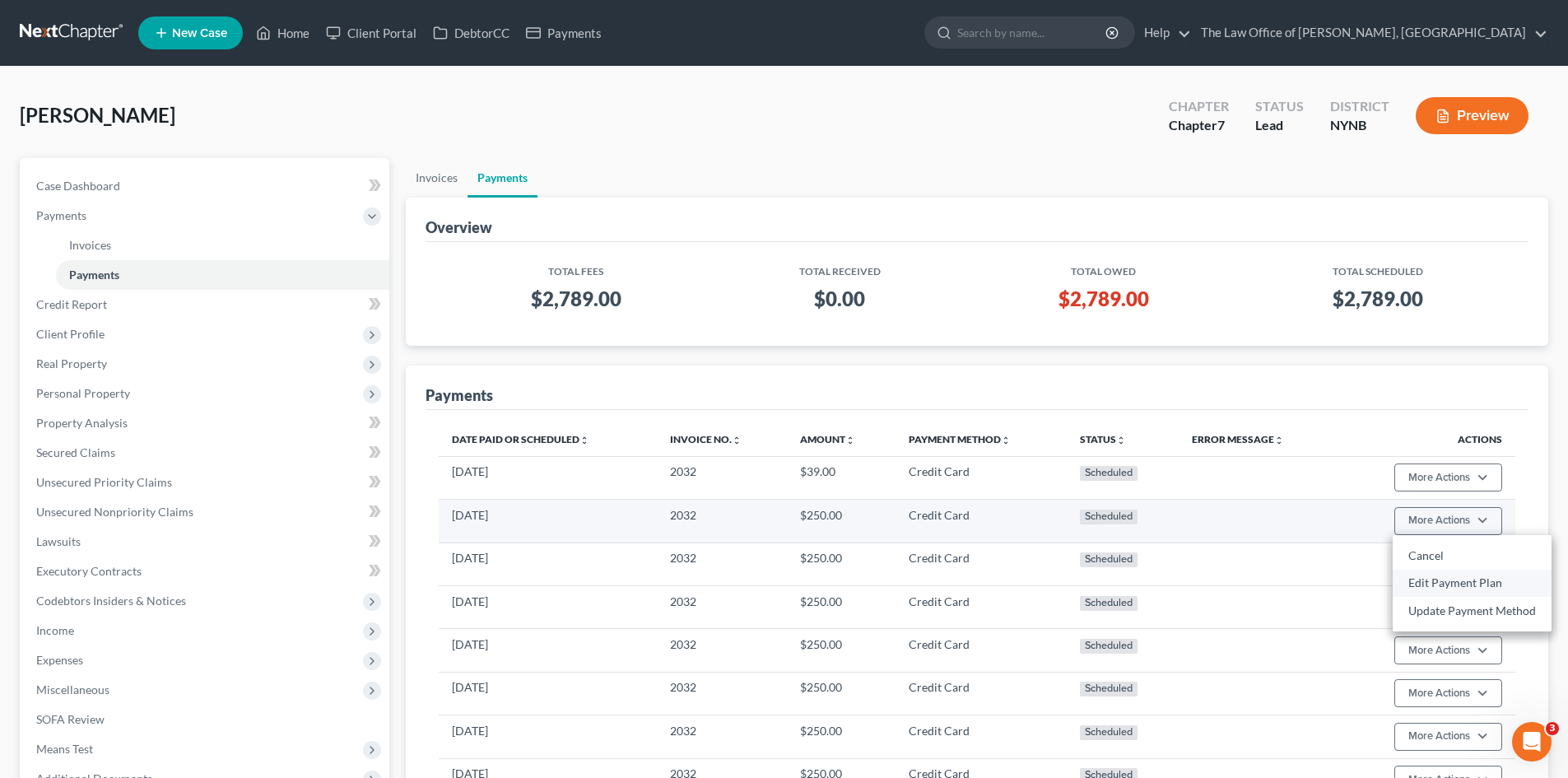
click at [1444, 578] on link "Edit Payment Plan" at bounding box center [1472, 583] width 159 height 28
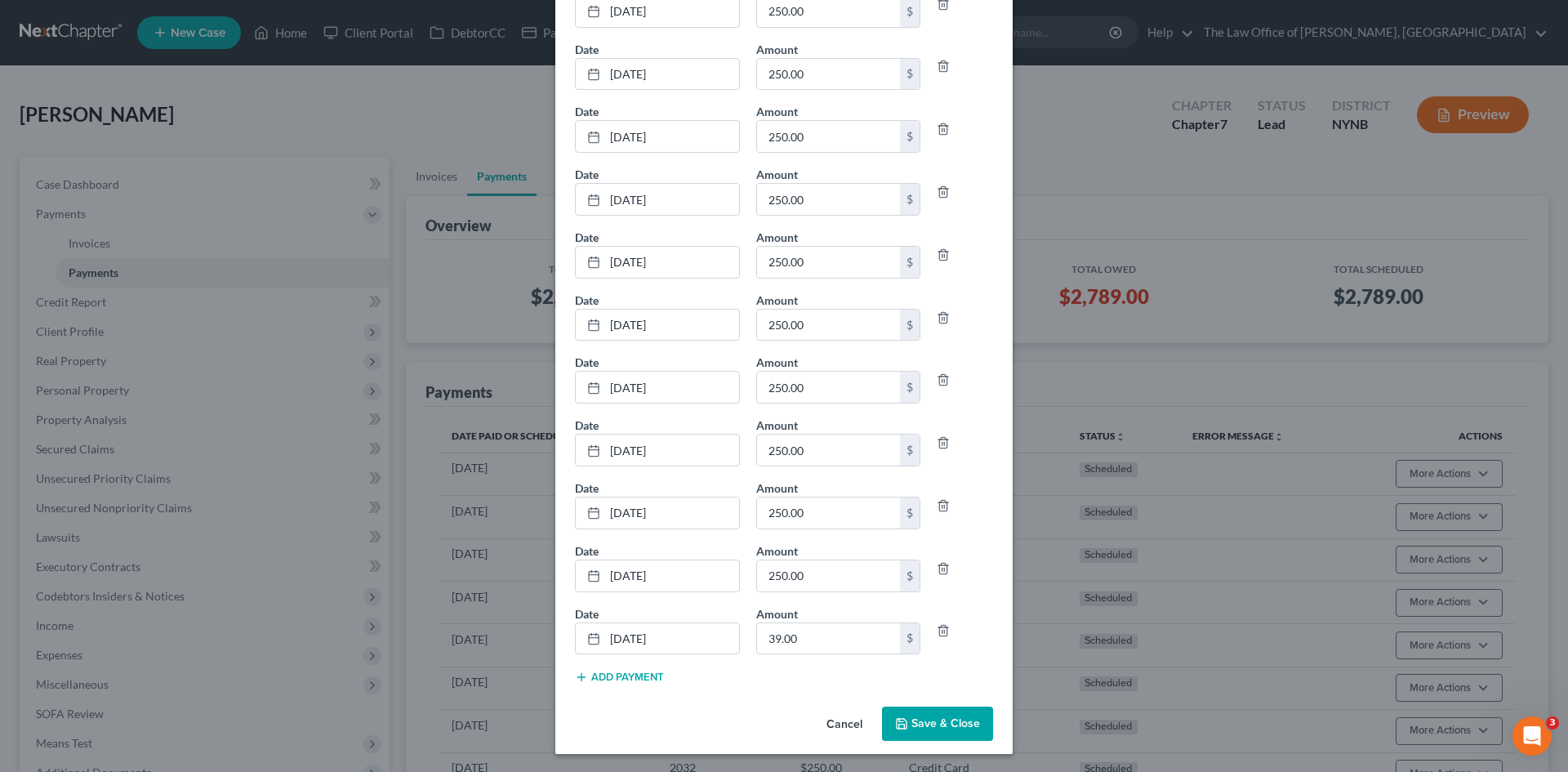
scroll to position [161, 0]
click at [641, 634] on link "10/28/2026" at bounding box center [657, 638] width 163 height 31
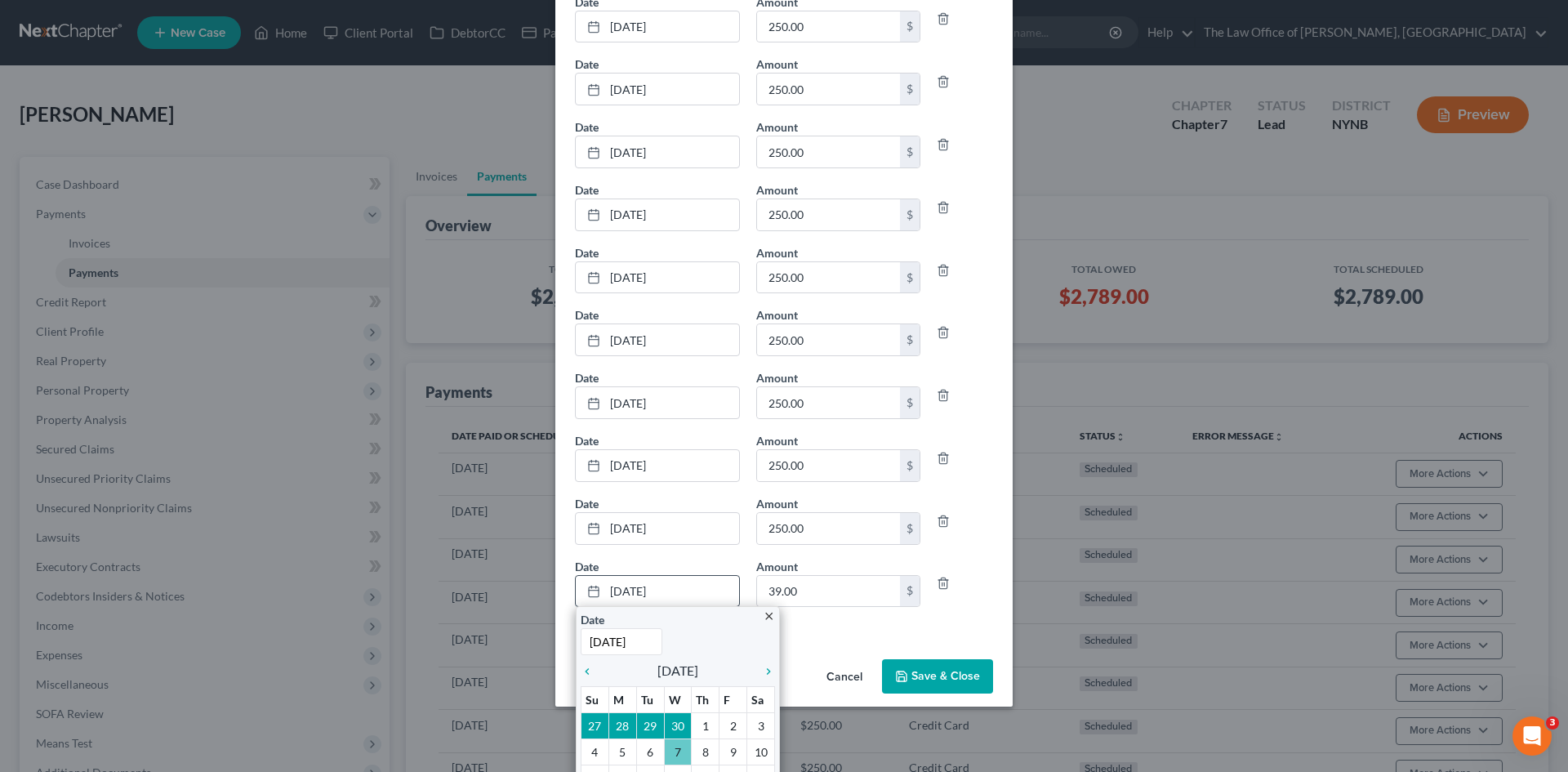
scroll to position [309, 0]
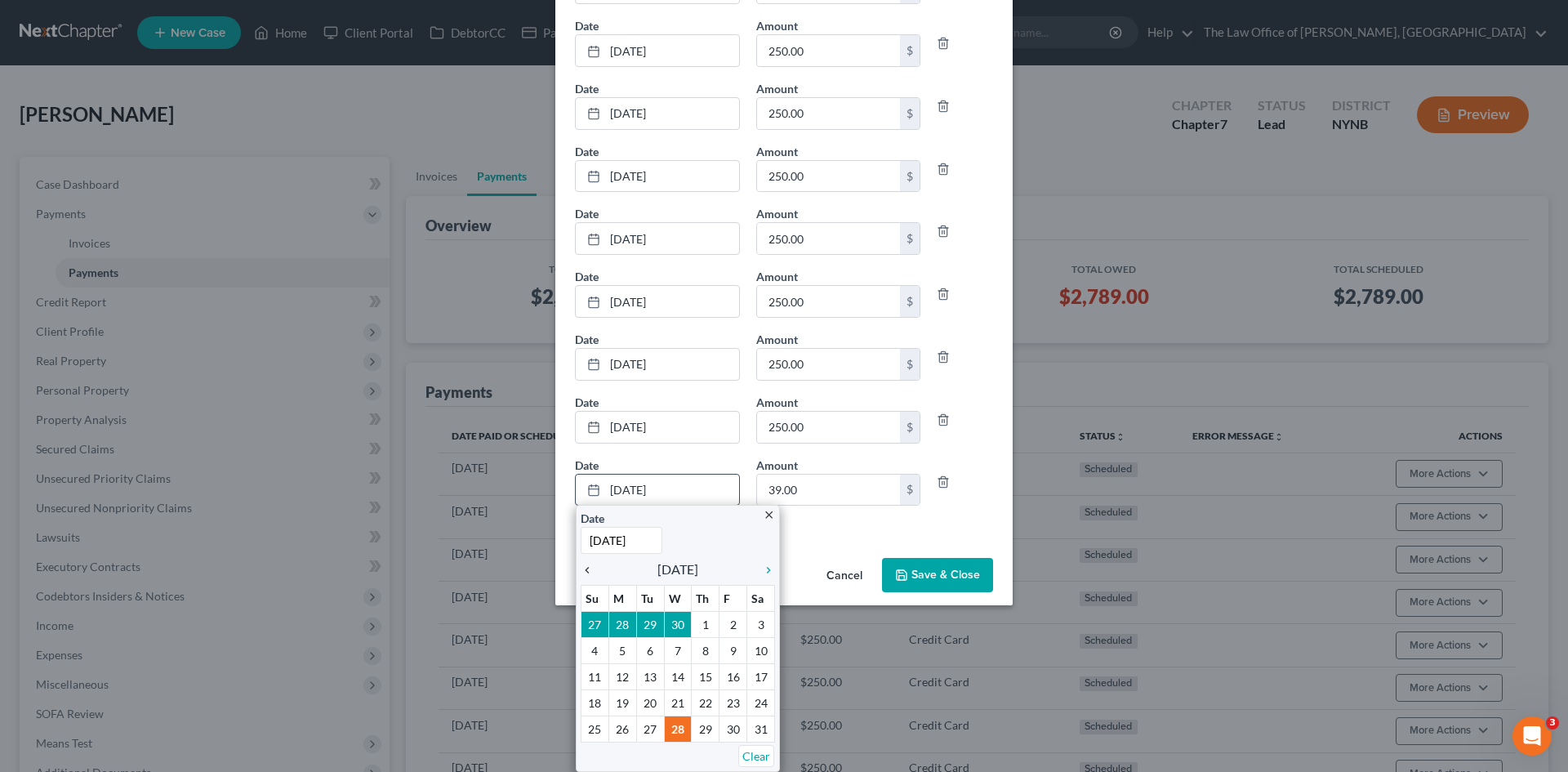
click at [582, 574] on icon "chevron_left" at bounding box center [591, 570] width 21 height 13
click at [582, 573] on icon "chevron_left" at bounding box center [591, 570] width 21 height 13
click at [648, 537] on input "10/28/2026" at bounding box center [622, 540] width 82 height 27
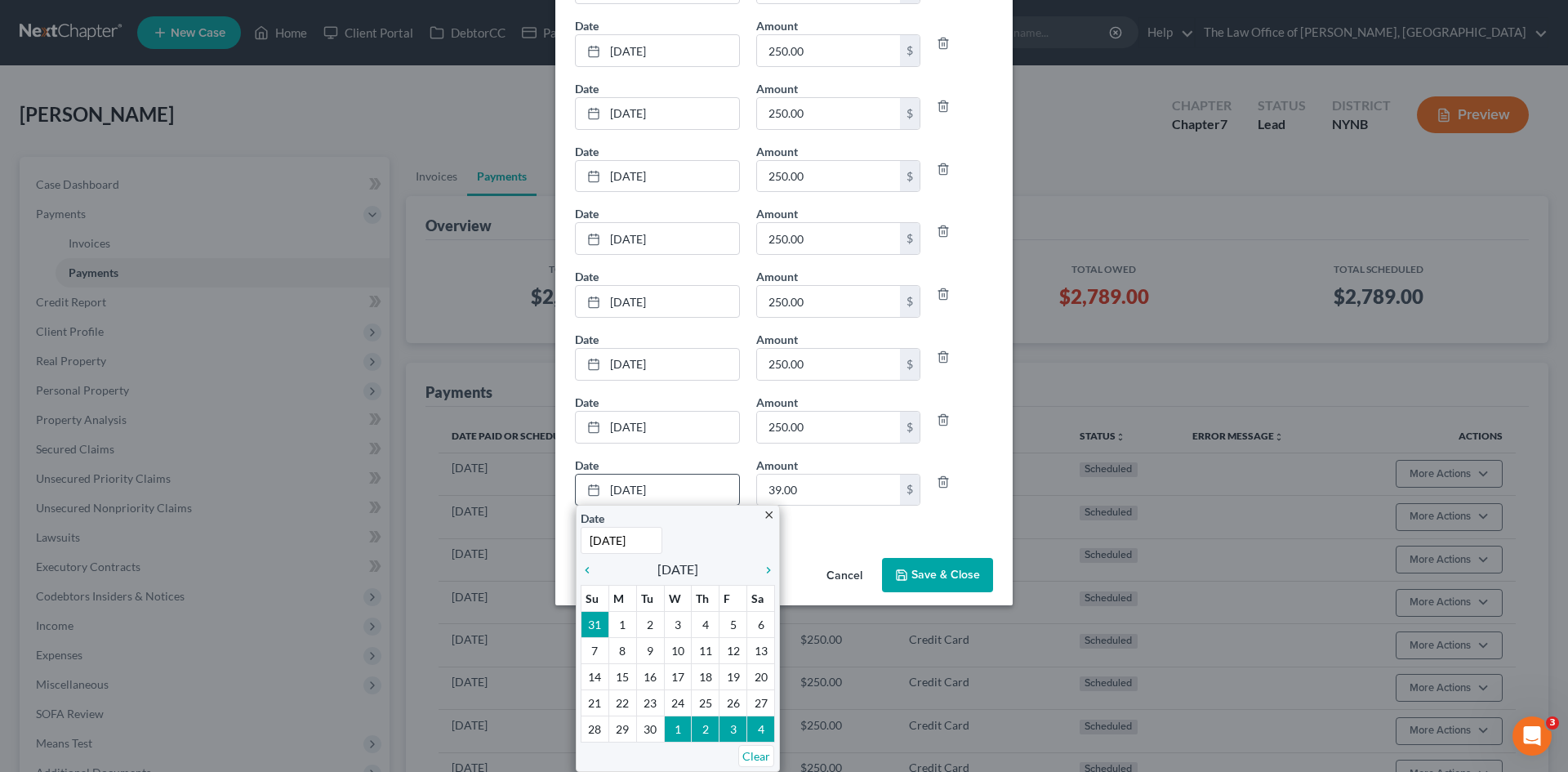
click at [614, 540] on input "10/28/2025" at bounding box center [622, 540] width 82 height 27
type input "[DATE]"
click at [881, 529] on div "Add Payment" at bounding box center [784, 527] width 434 height 16
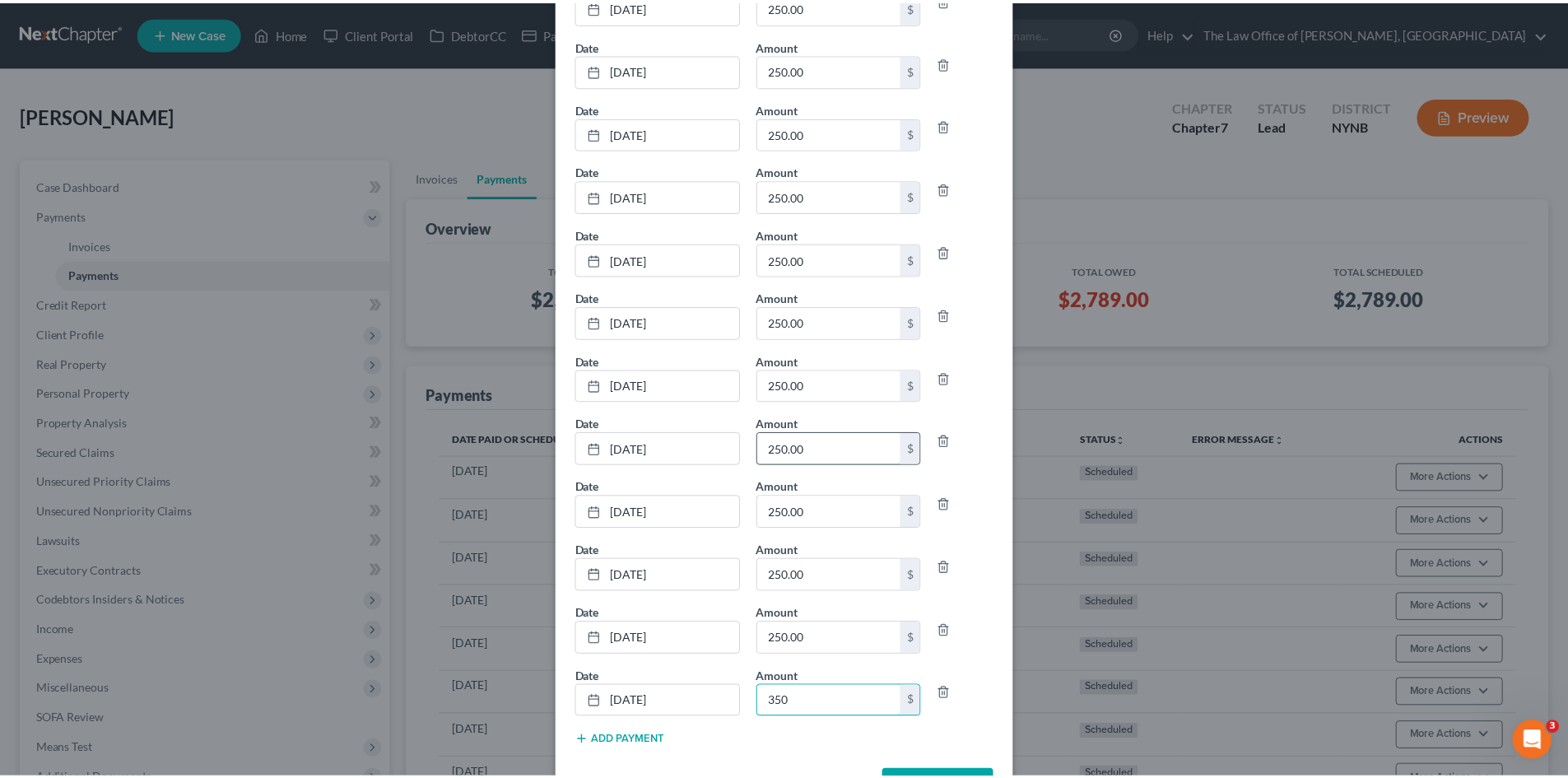
scroll to position [163, 0]
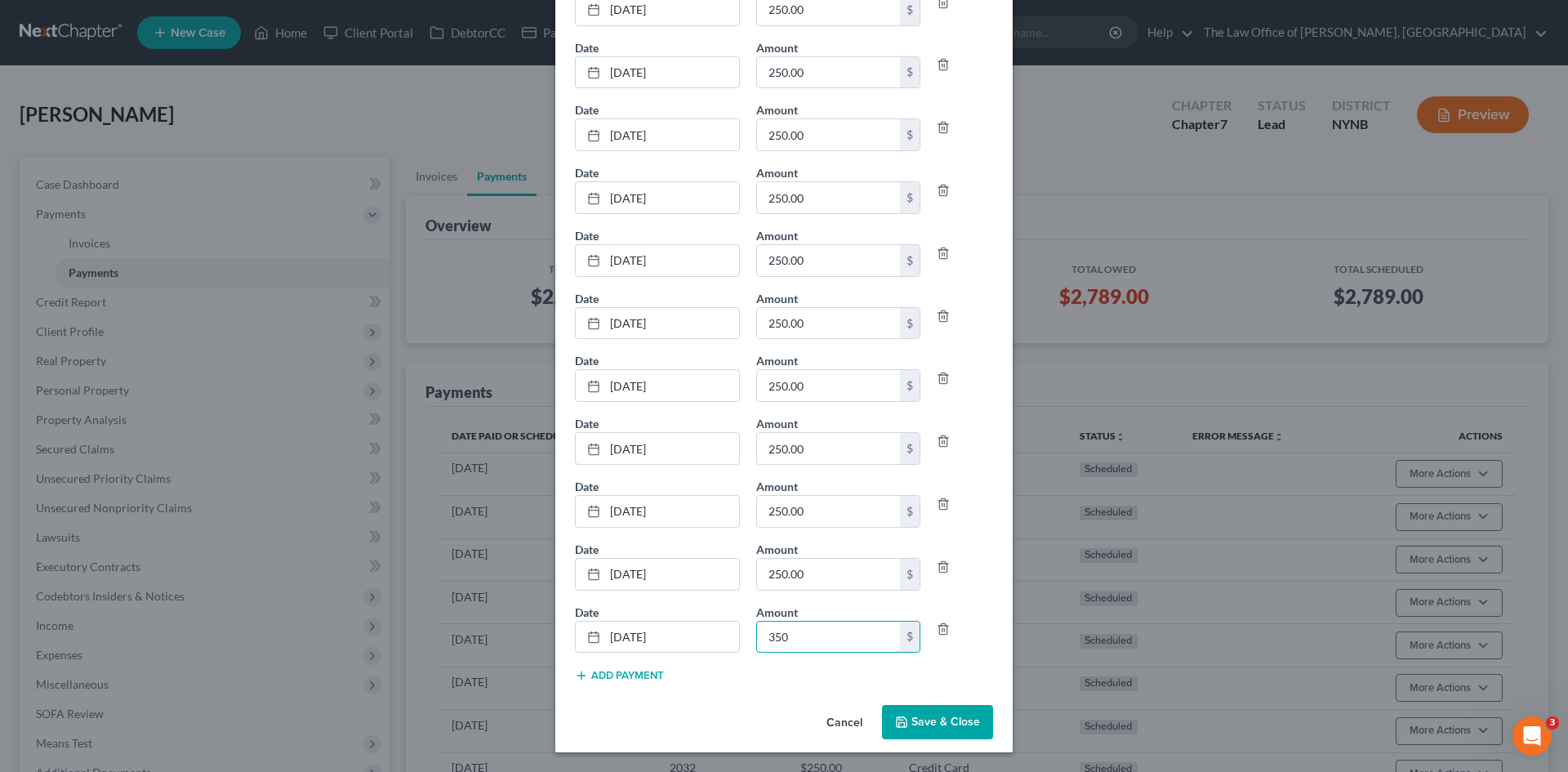
type input "350"
click at [926, 720] on button "Save & Close" at bounding box center [938, 722] width 111 height 34
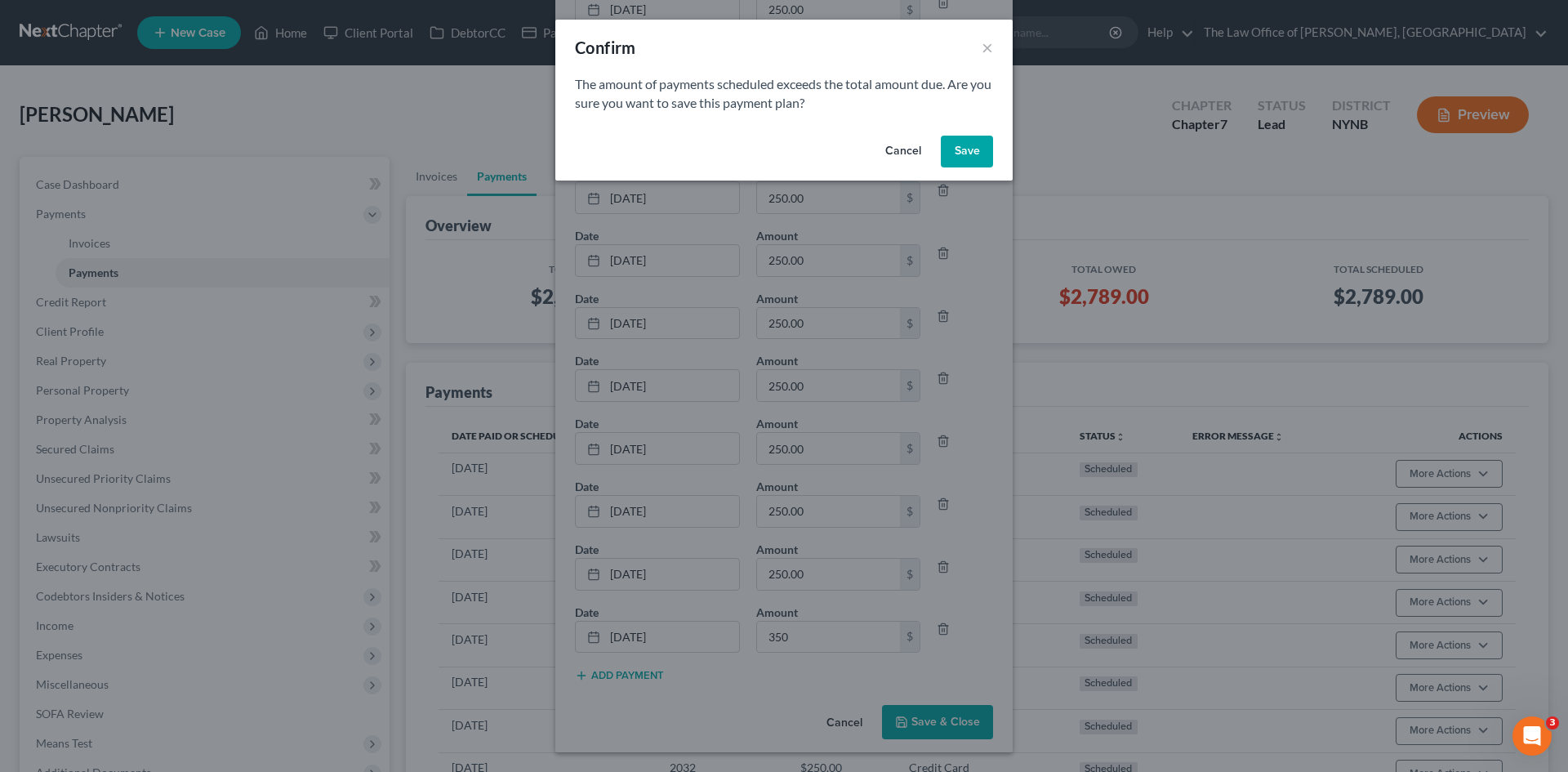
click at [977, 158] on button "Save" at bounding box center [968, 152] width 52 height 33
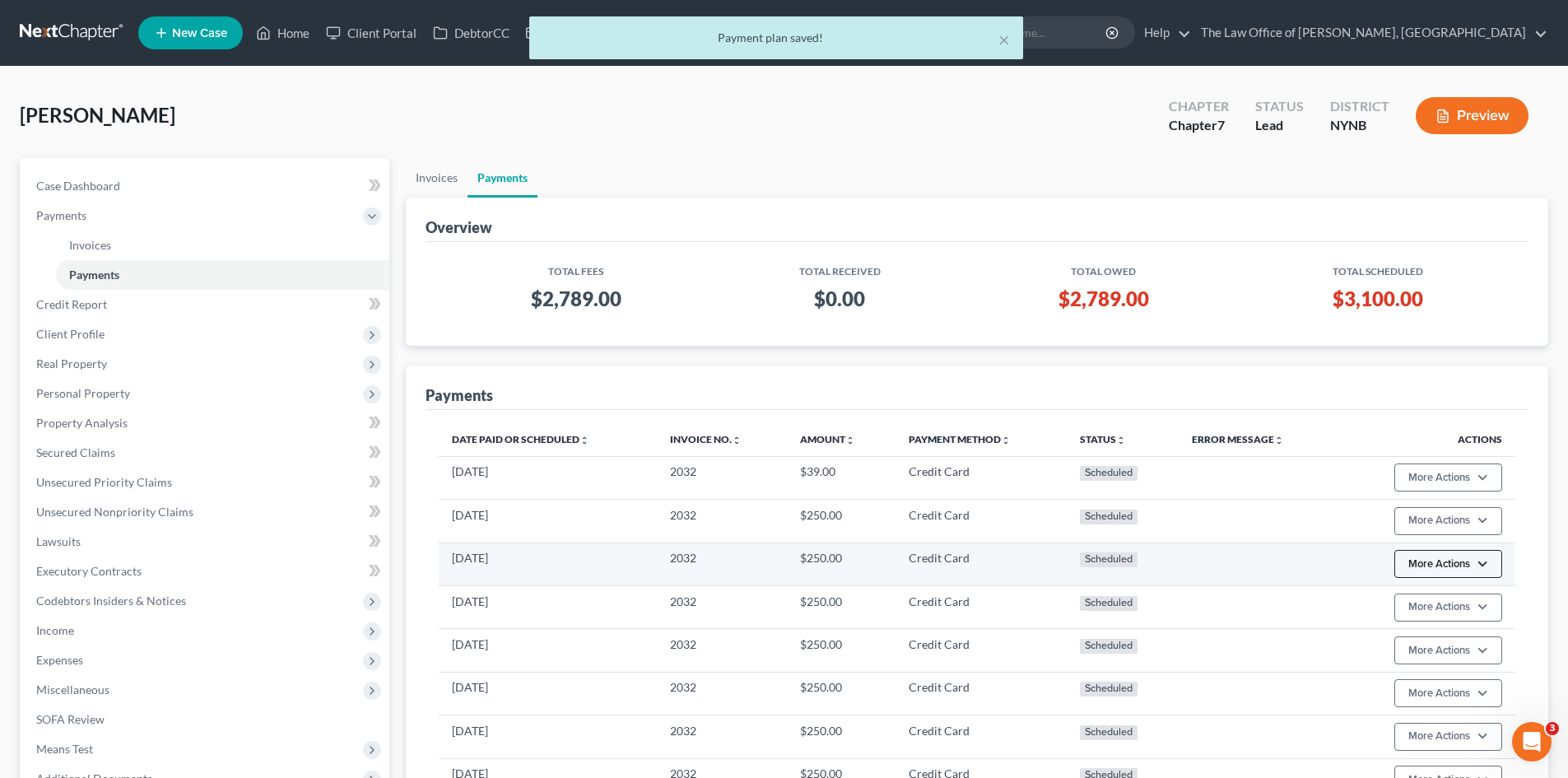
click at [1457, 565] on button "More Actions" at bounding box center [1448, 564] width 108 height 28
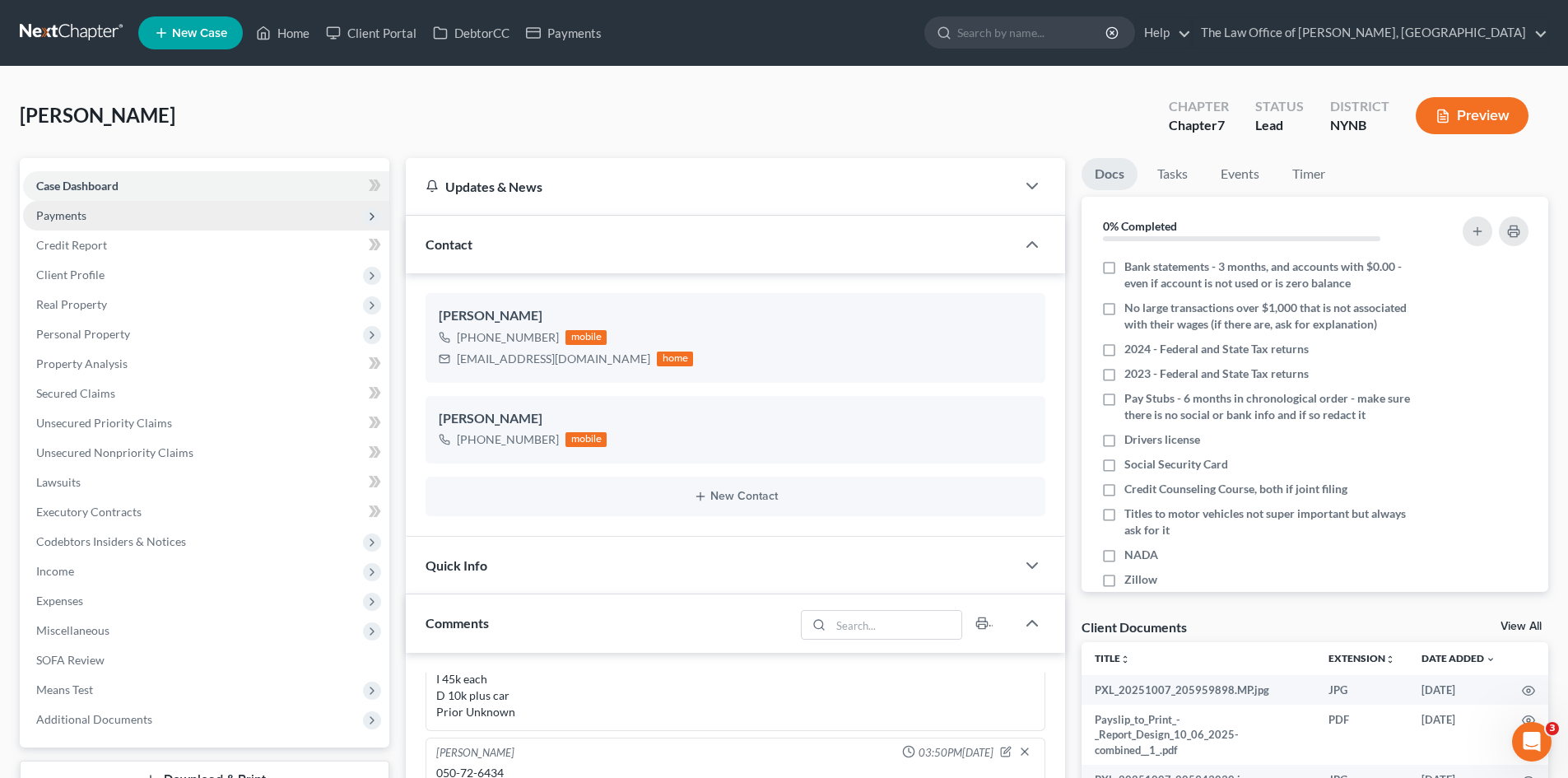
click at [95, 215] on span "Payments" at bounding box center [206, 216] width 367 height 30
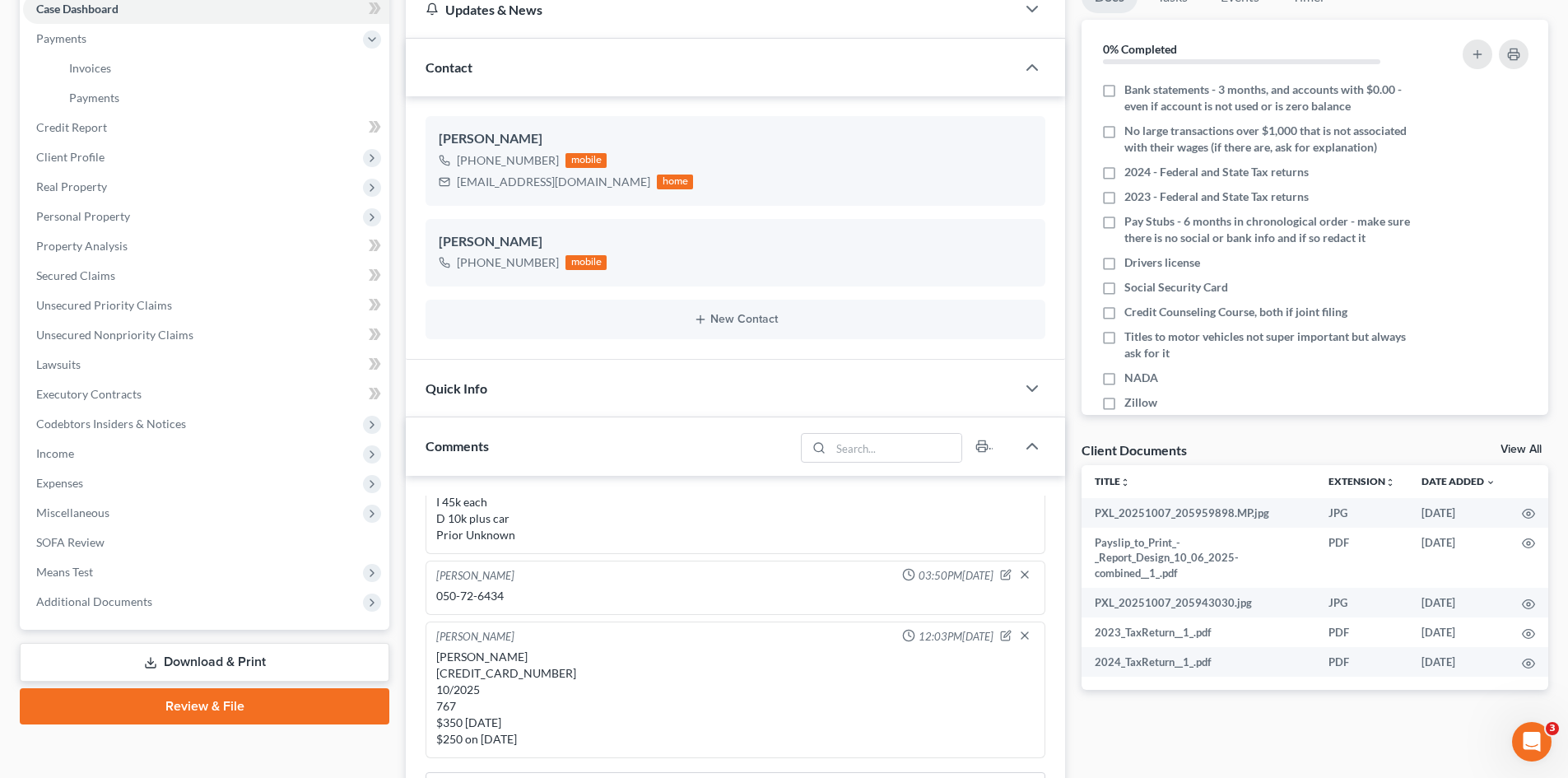
scroll to position [494, 0]
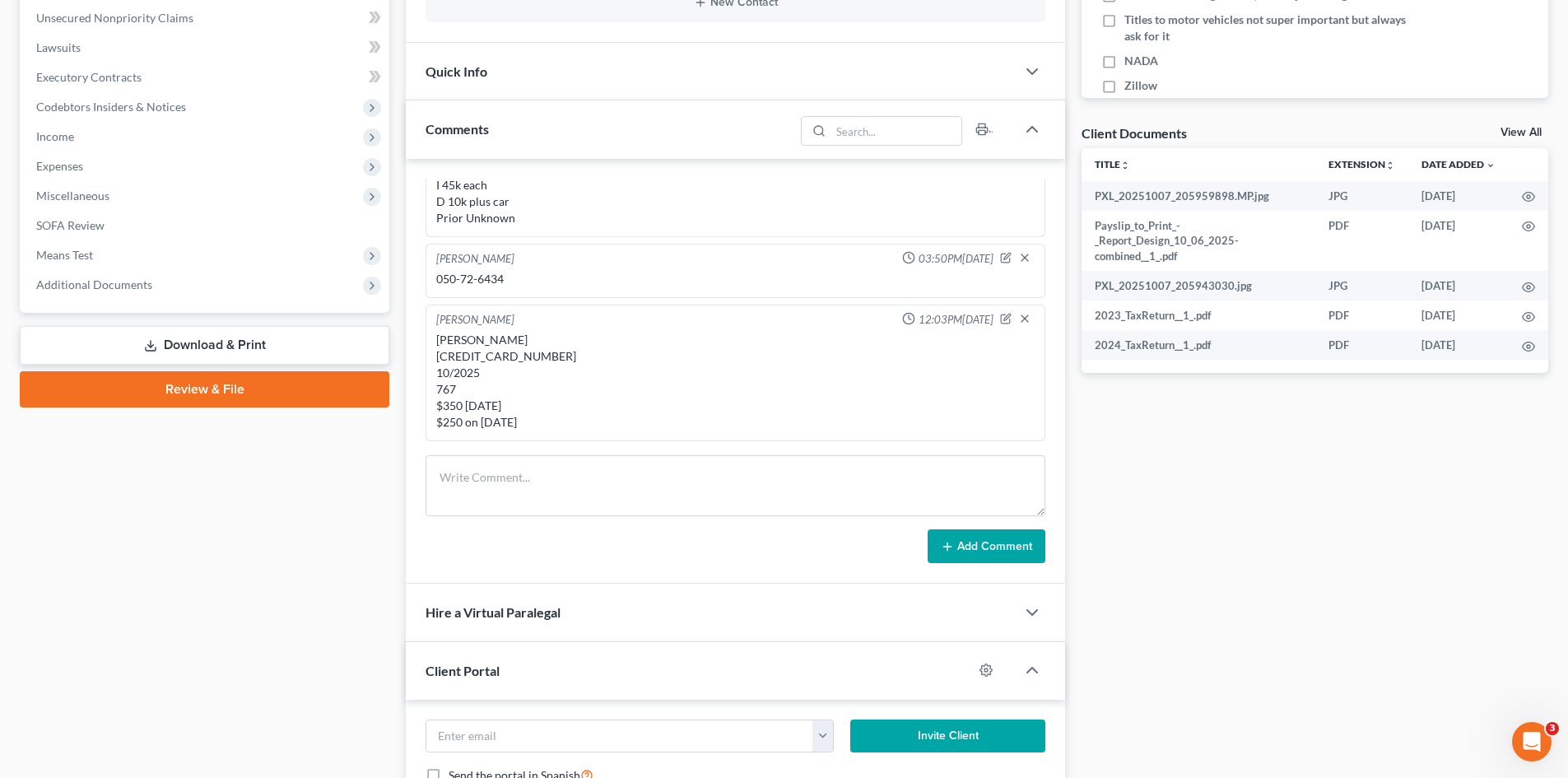
click at [481, 354] on div "[PERSON_NAME] [CREDIT_CARD_NUMBER] 10/2025 767 $350 [DATE] $250 on [DATE]" at bounding box center [735, 382] width 599 height 99
copy div "5178-0577-8495-3585"
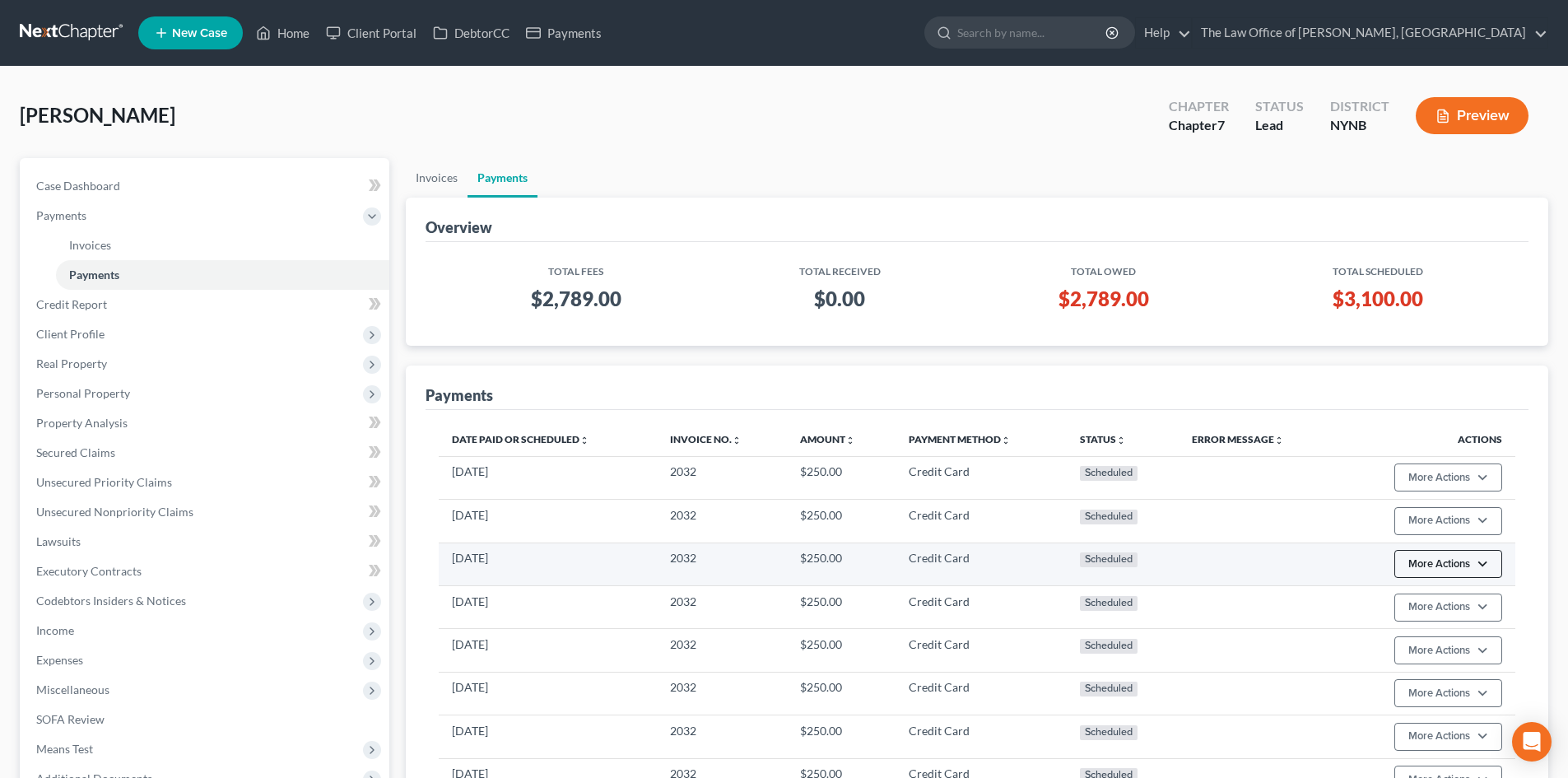
click at [1493, 563] on button "More Actions" at bounding box center [1448, 564] width 108 height 28
click at [1428, 619] on link "Edit Payment Plan" at bounding box center [1472, 627] width 159 height 28
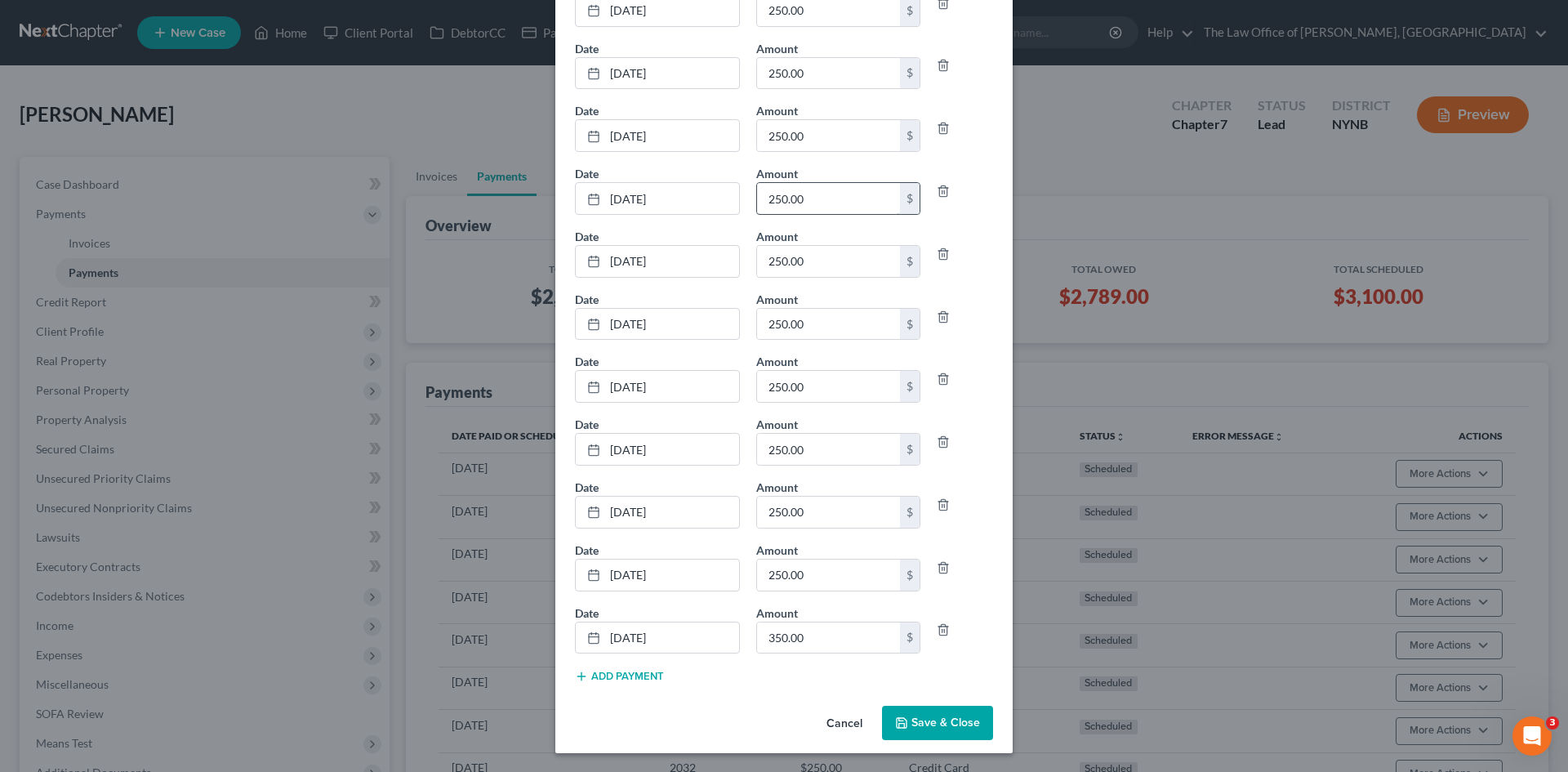
scroll to position [161, 0]
click at [941, 562] on icon "button" at bounding box center [944, 567] width 13 height 13
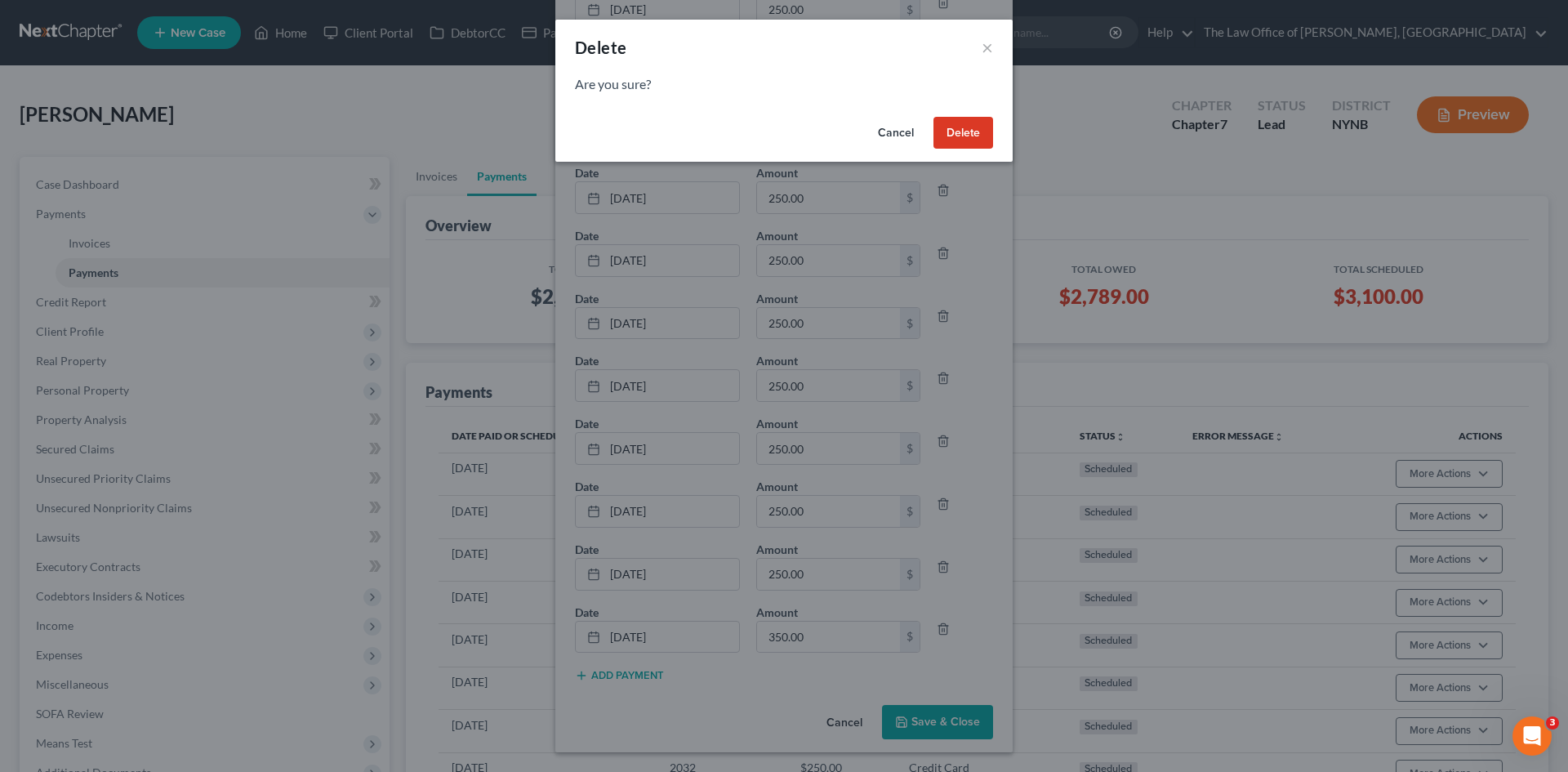
click at [950, 137] on button "Delete" at bounding box center [963, 134] width 60 height 33
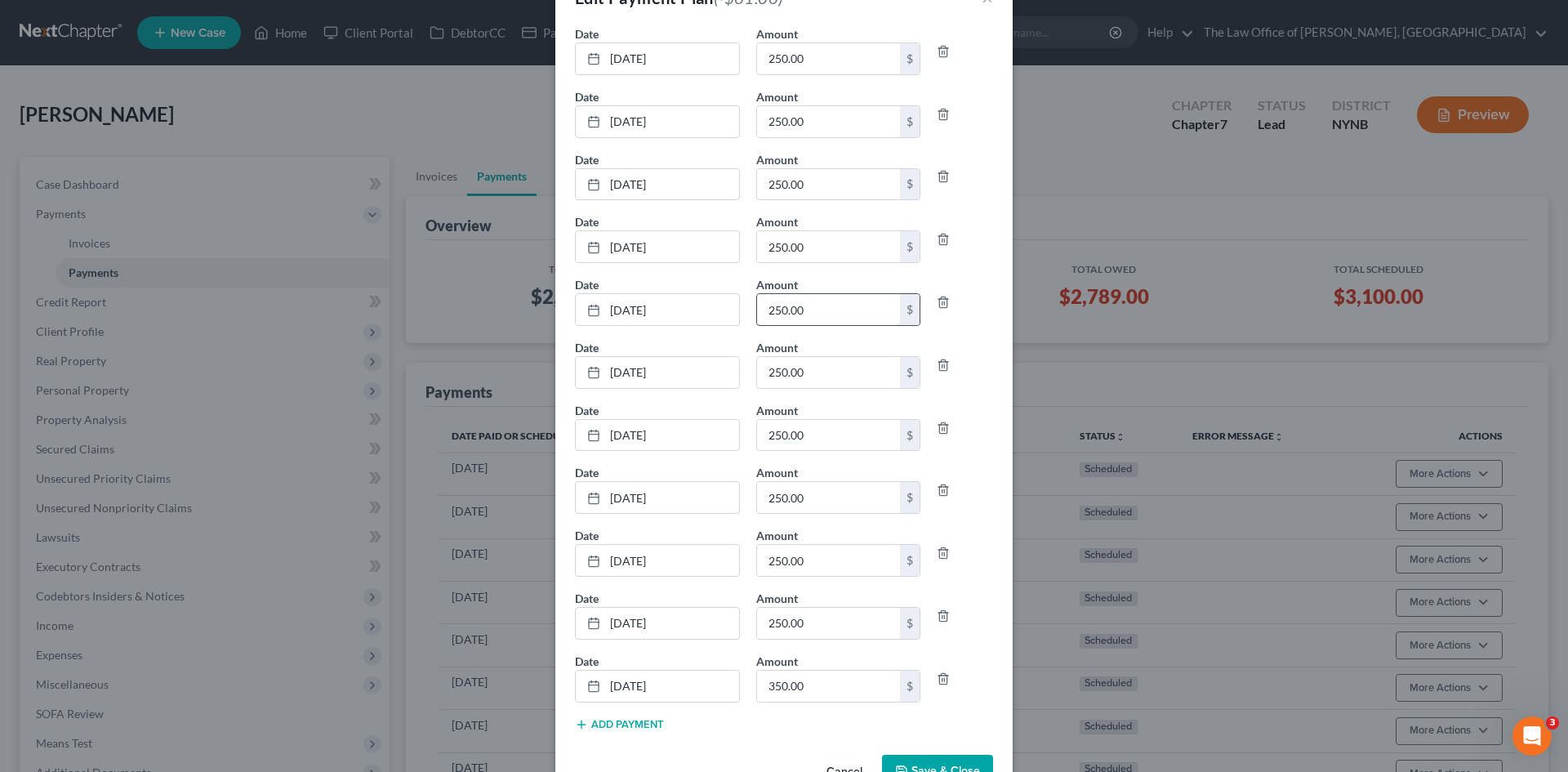
scroll to position [99, 0]
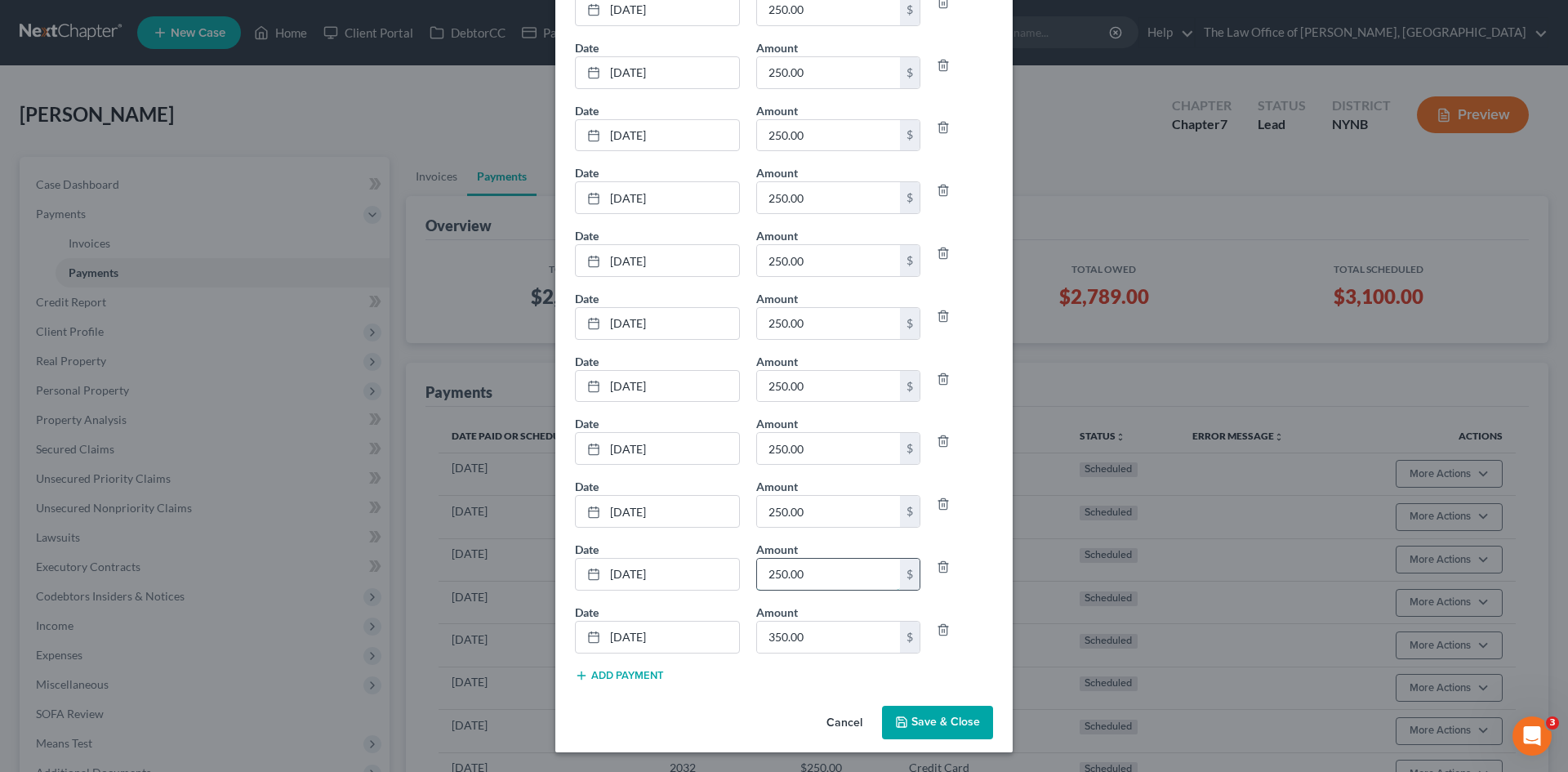
click at [826, 574] on input "250.00" at bounding box center [828, 574] width 143 height 31
drag, startPoint x: 815, startPoint y: 580, endPoint x: 730, endPoint y: 574, distance: 85.2
click at [737, 579] on div "Date 8/28/2026 close Date 8/28/2026 Time 12:00 AM chevron_left August 2026 chev…" at bounding box center [784, 572] width 434 height 63
click at [809, 572] on input "185" at bounding box center [828, 574] width 143 height 31
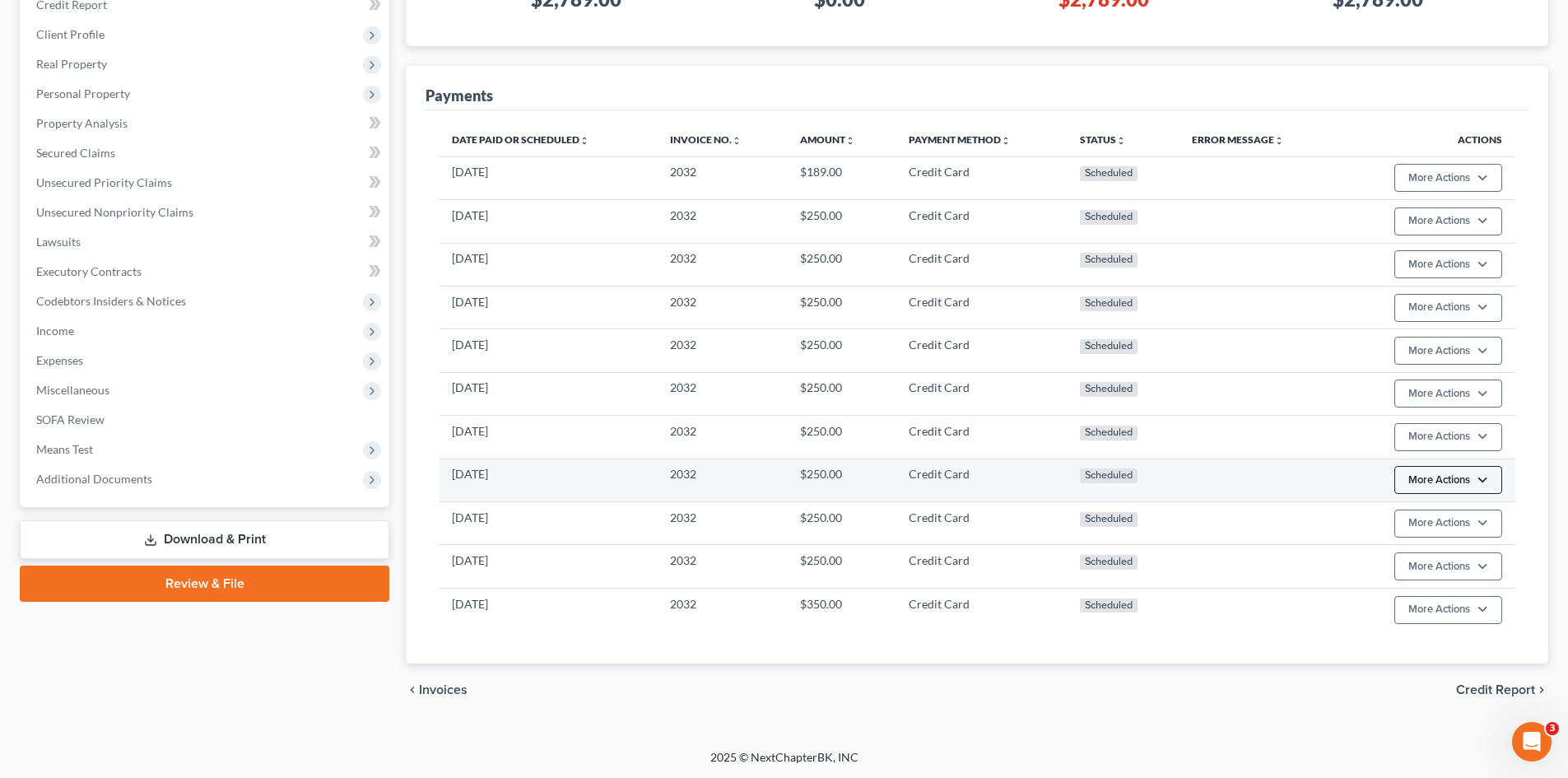
scroll to position [301, 0]
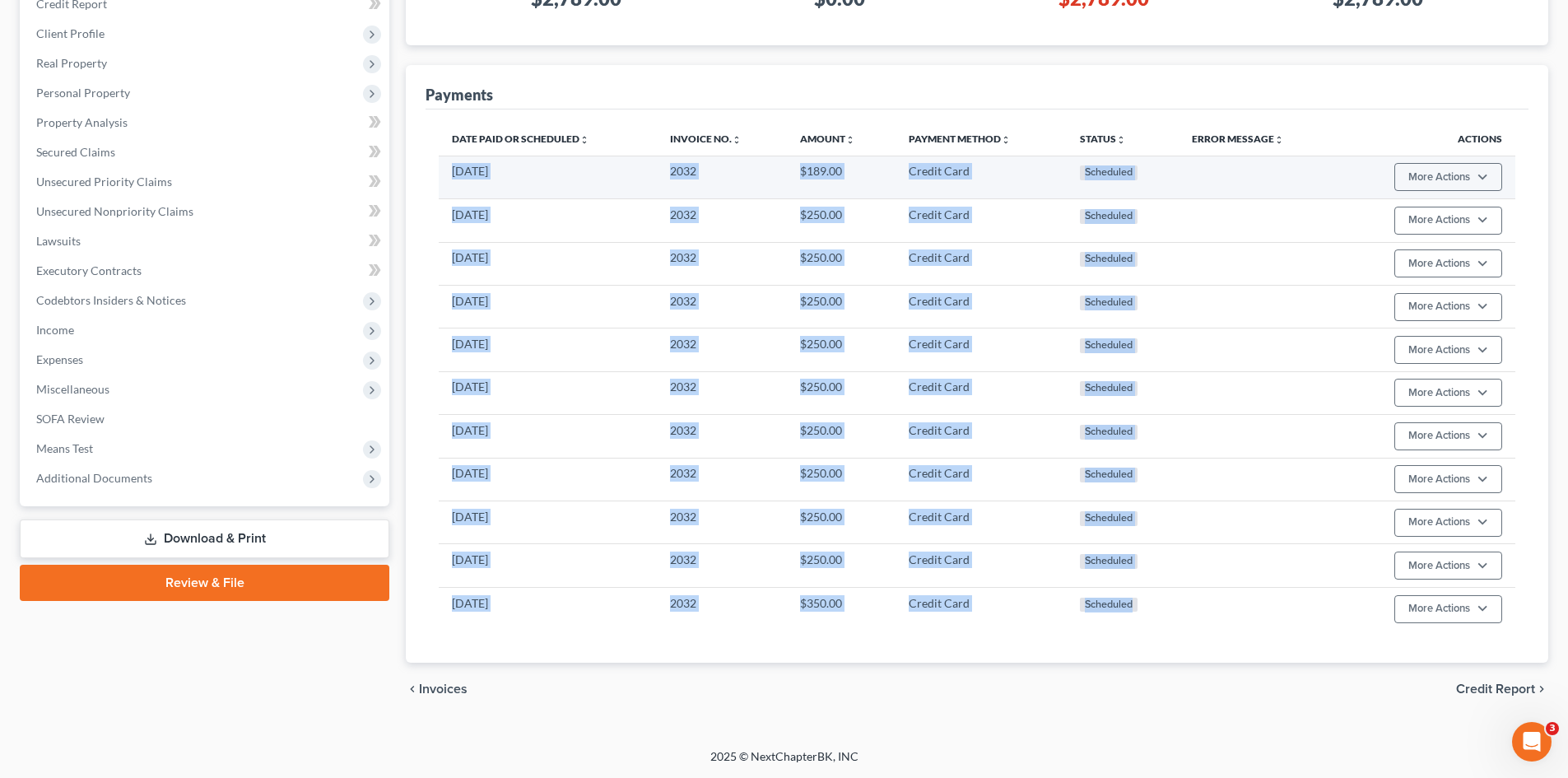
drag, startPoint x: 1152, startPoint y: 605, endPoint x: 444, endPoint y: 187, distance: 822.2
click at [444, 187] on tbody "[DATE] 2032 $189.00 Credit Card Scheduled More Actions Cancel Edit Payment Plan…" at bounding box center [977, 392] width 1077 height 474
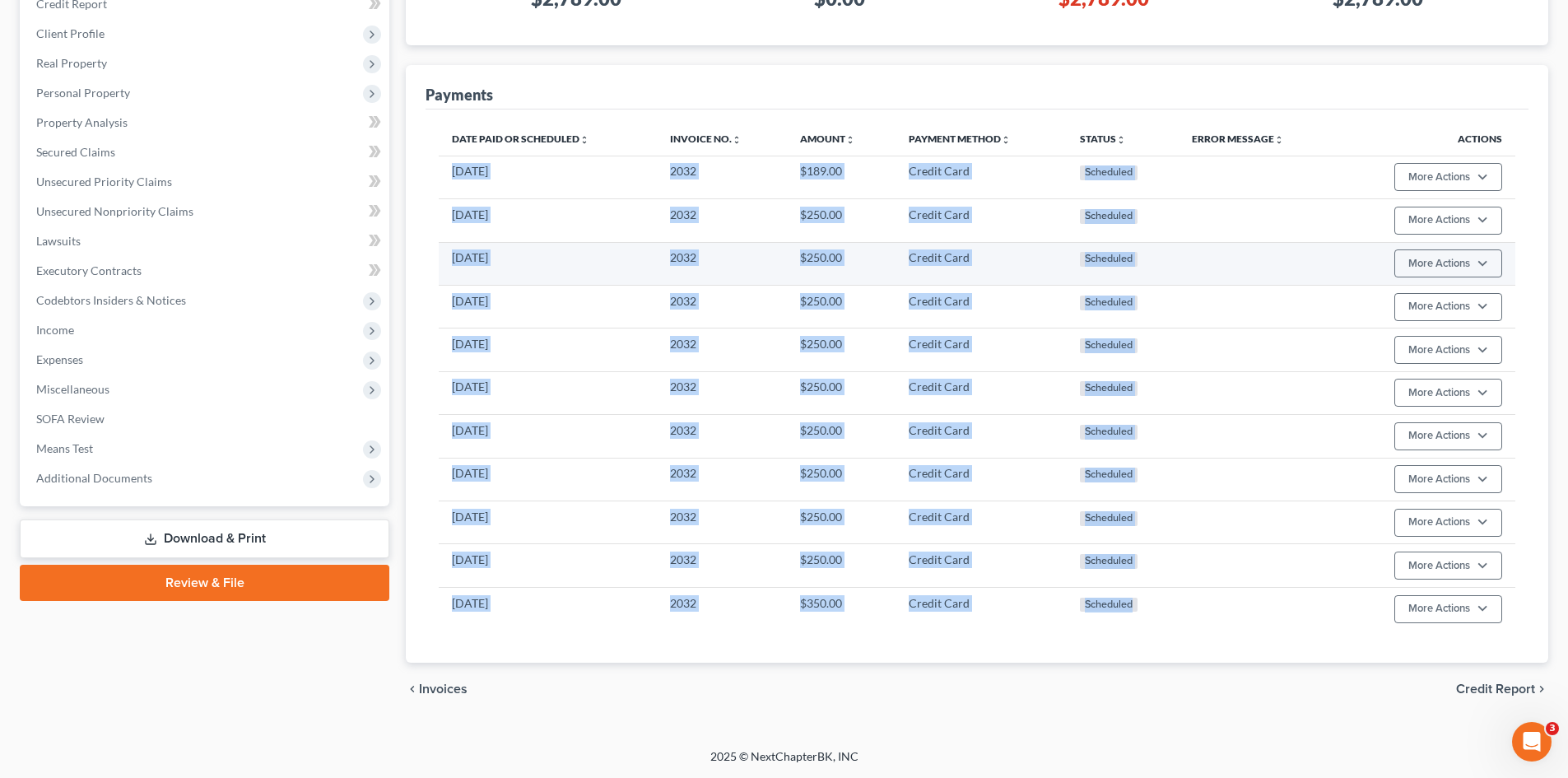
copy tbody "[DATE] 2032 $189.00 Credit Card Scheduled More Actions Cancel Edit Payment Plan…"
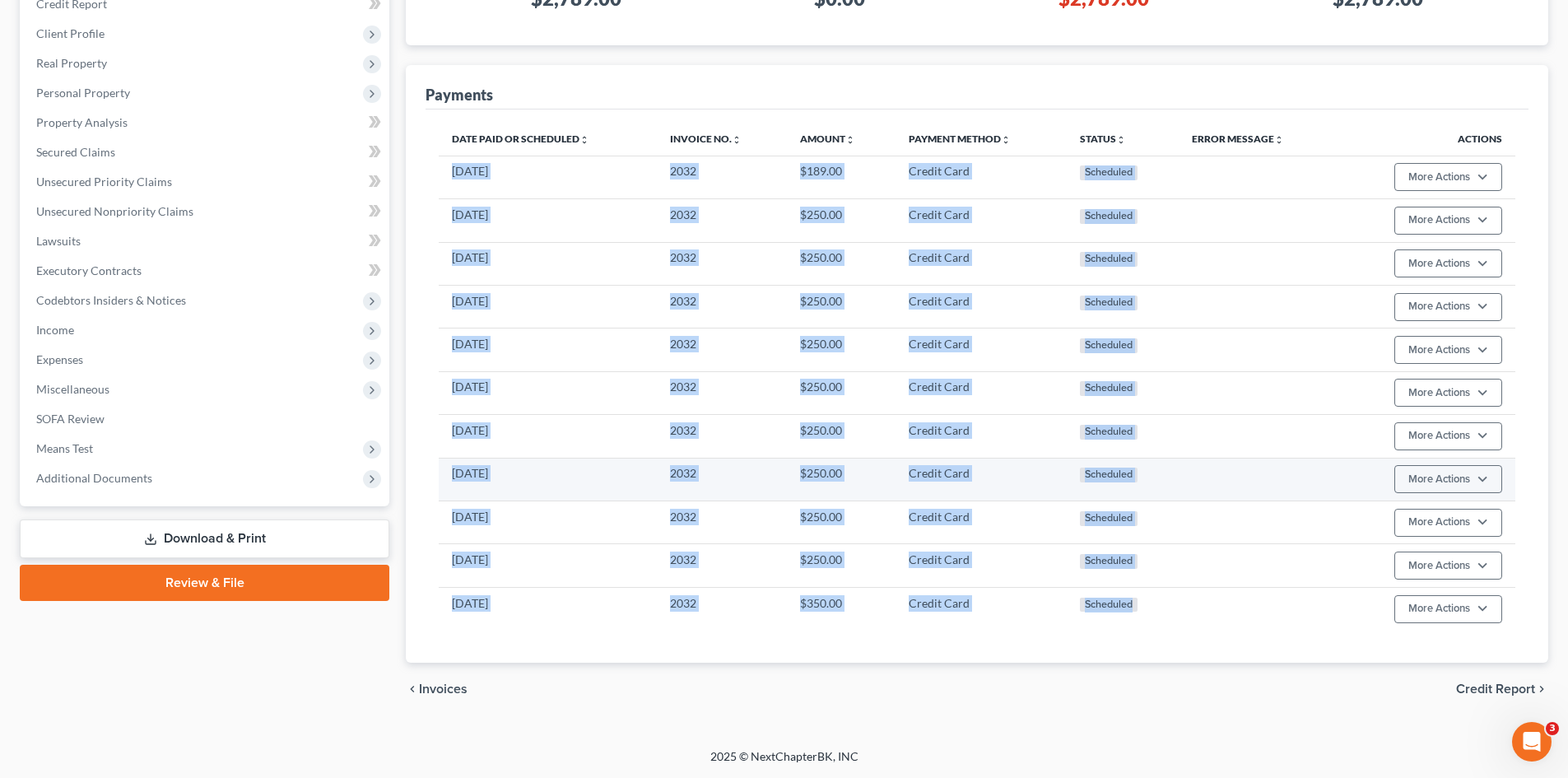
copy tbody "[DATE] 2032 $189.00 Credit Card Scheduled More Actions Cancel Edit Payment Plan…"
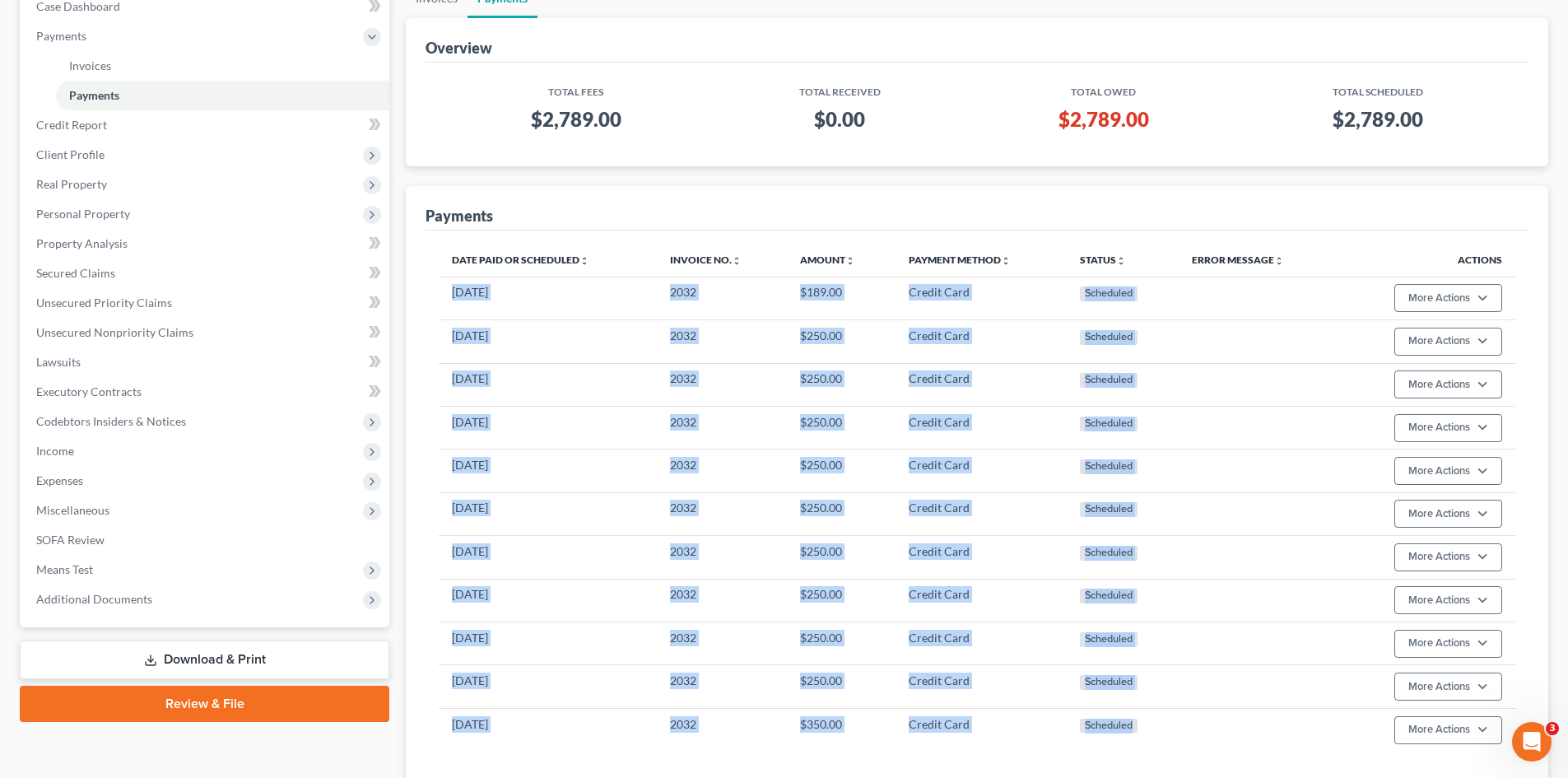
scroll to position [0, 0]
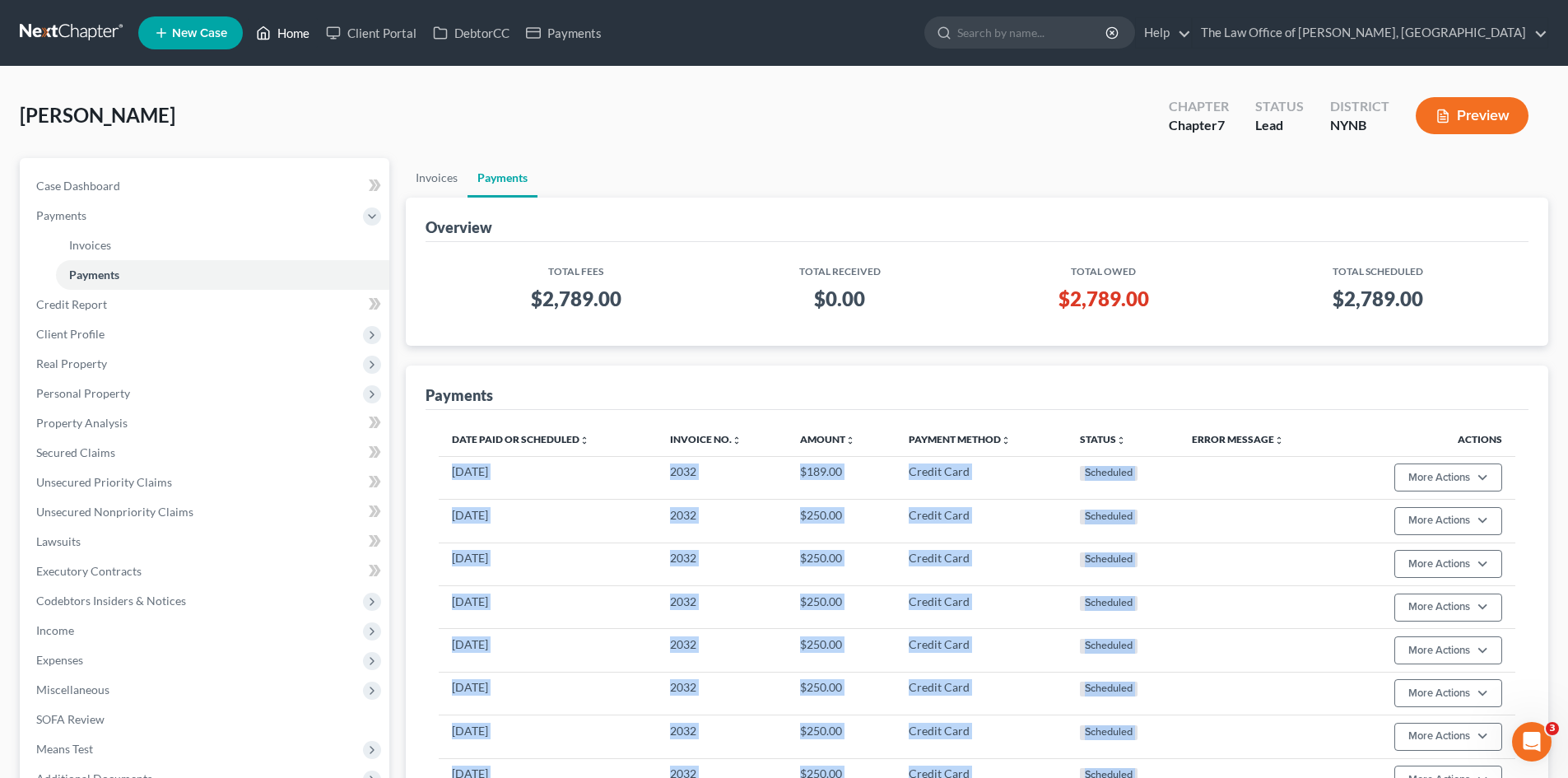
click at [283, 40] on link "Home" at bounding box center [282, 33] width 70 height 30
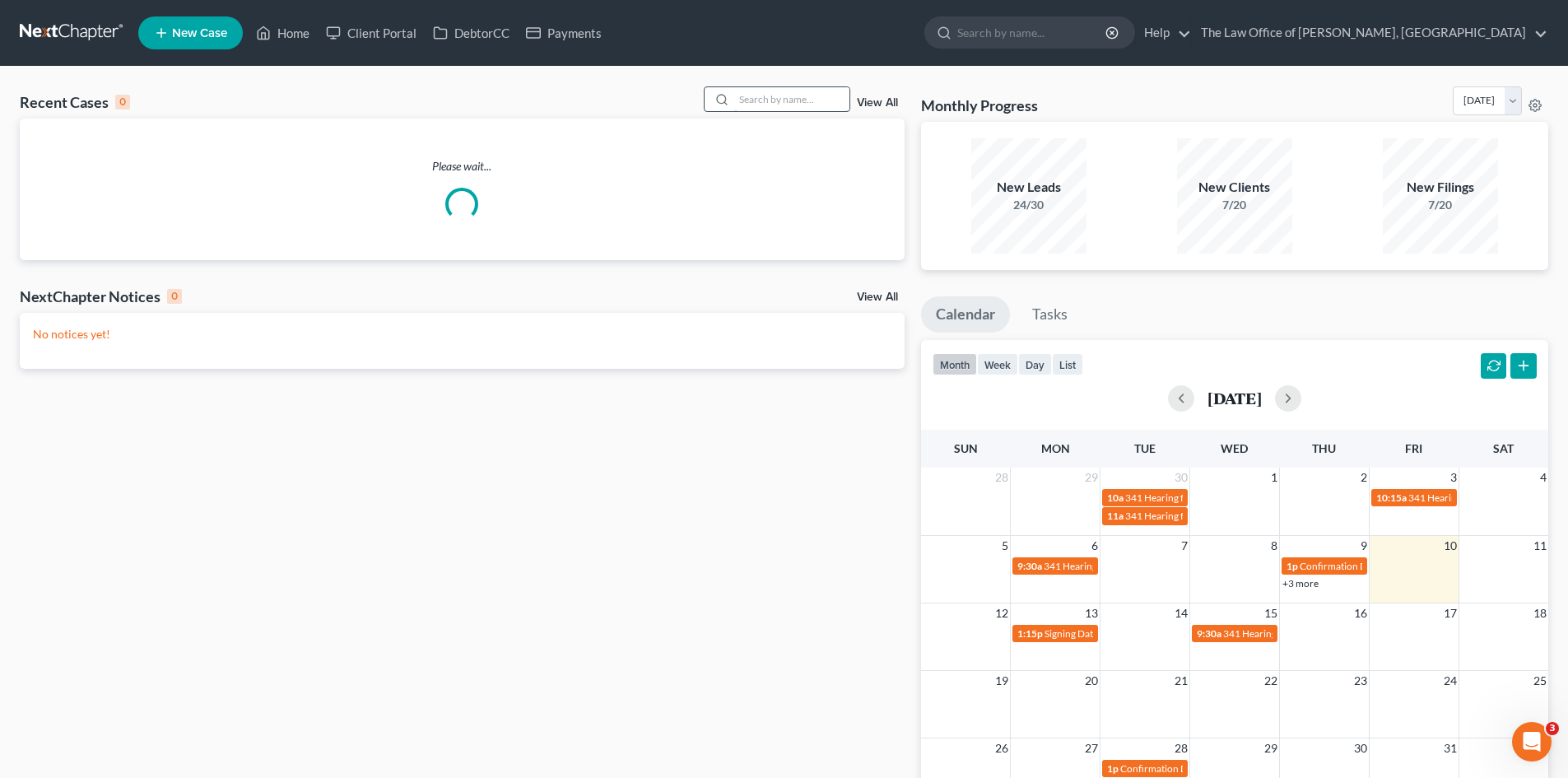
click at [793, 95] on input "search" at bounding box center [792, 99] width 116 height 24
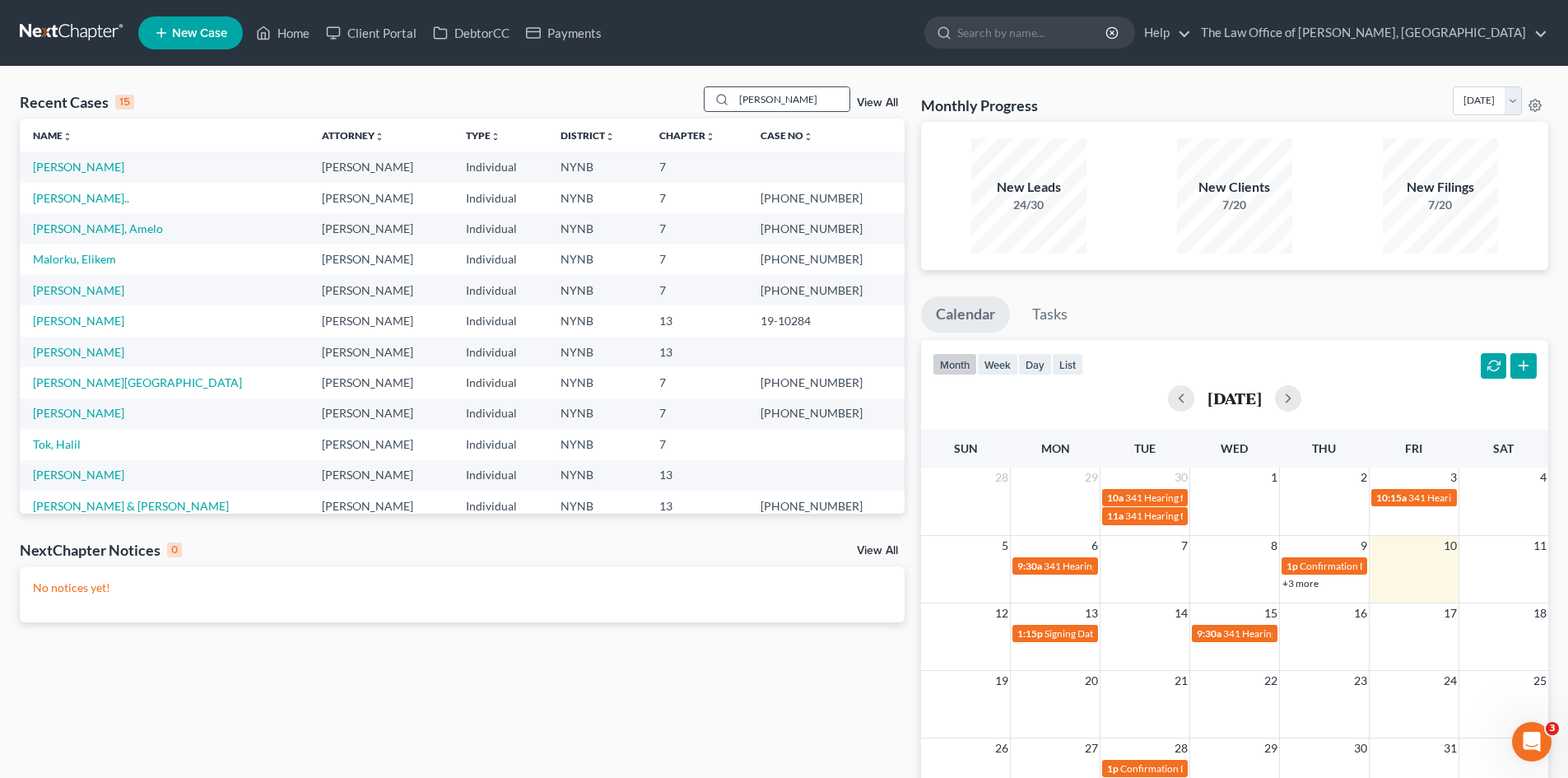
type input "urtz"
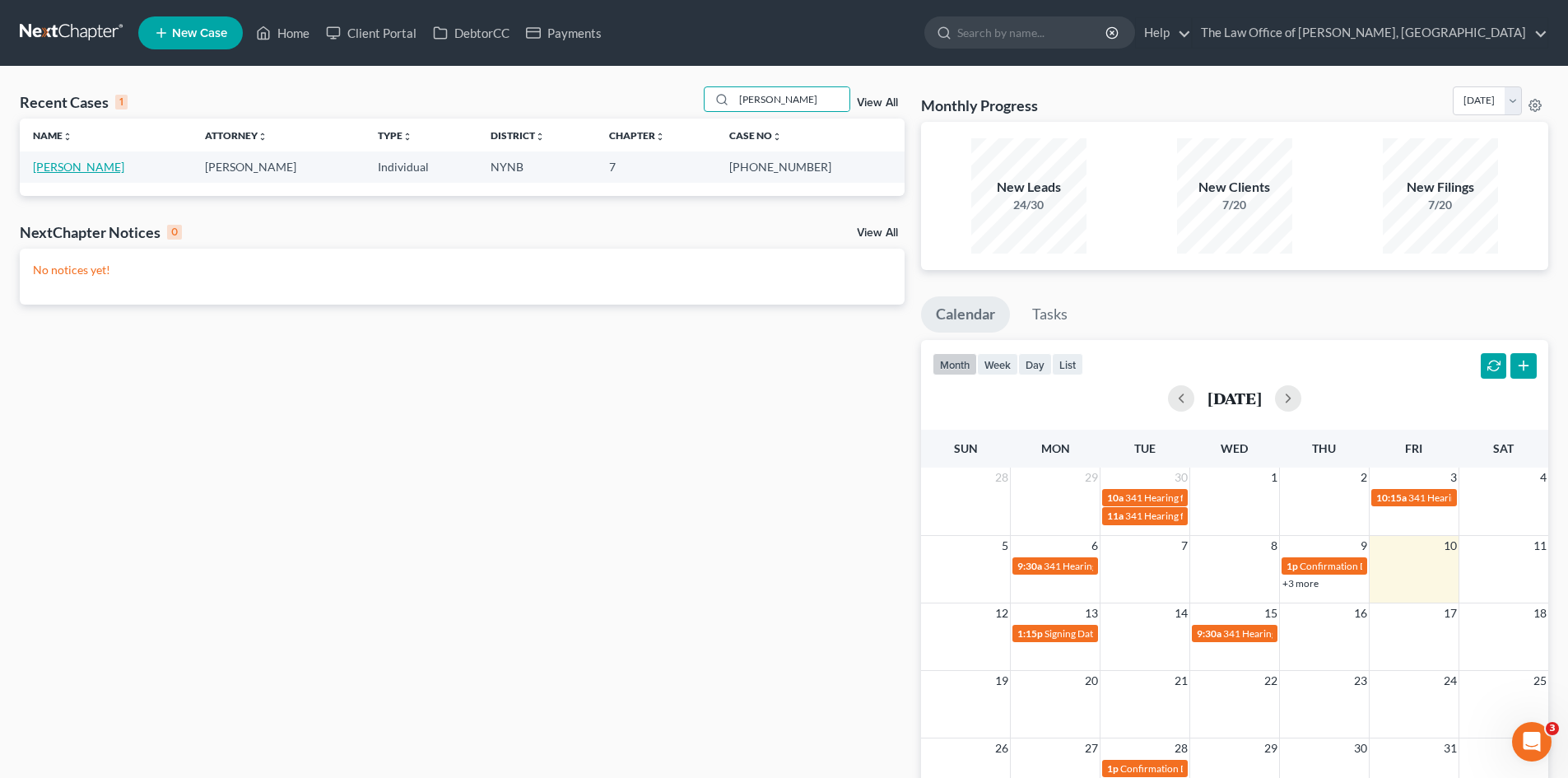
click at [63, 164] on link "[PERSON_NAME]" at bounding box center [78, 166] width 92 height 14
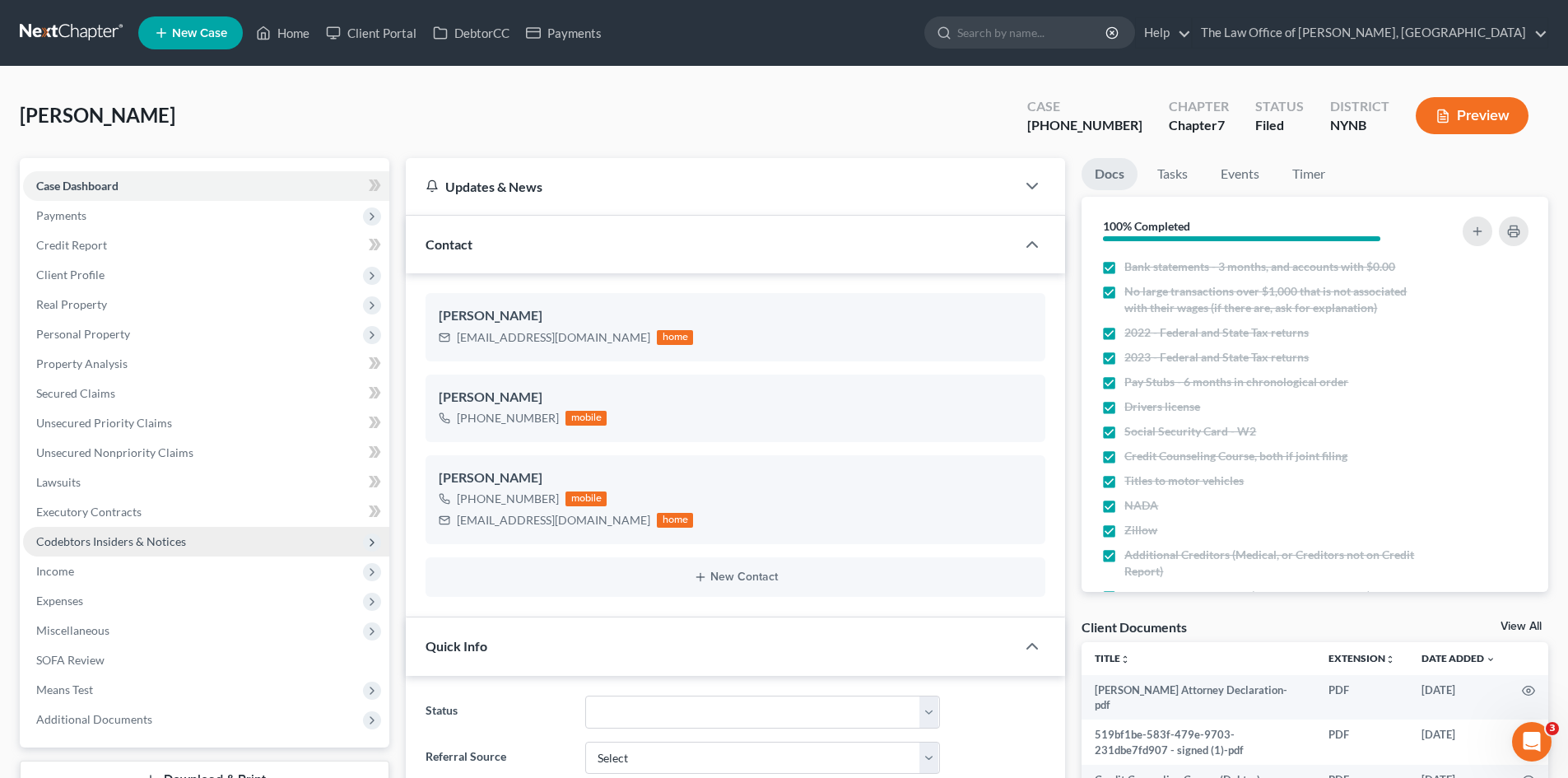
scroll to position [2223, 0]
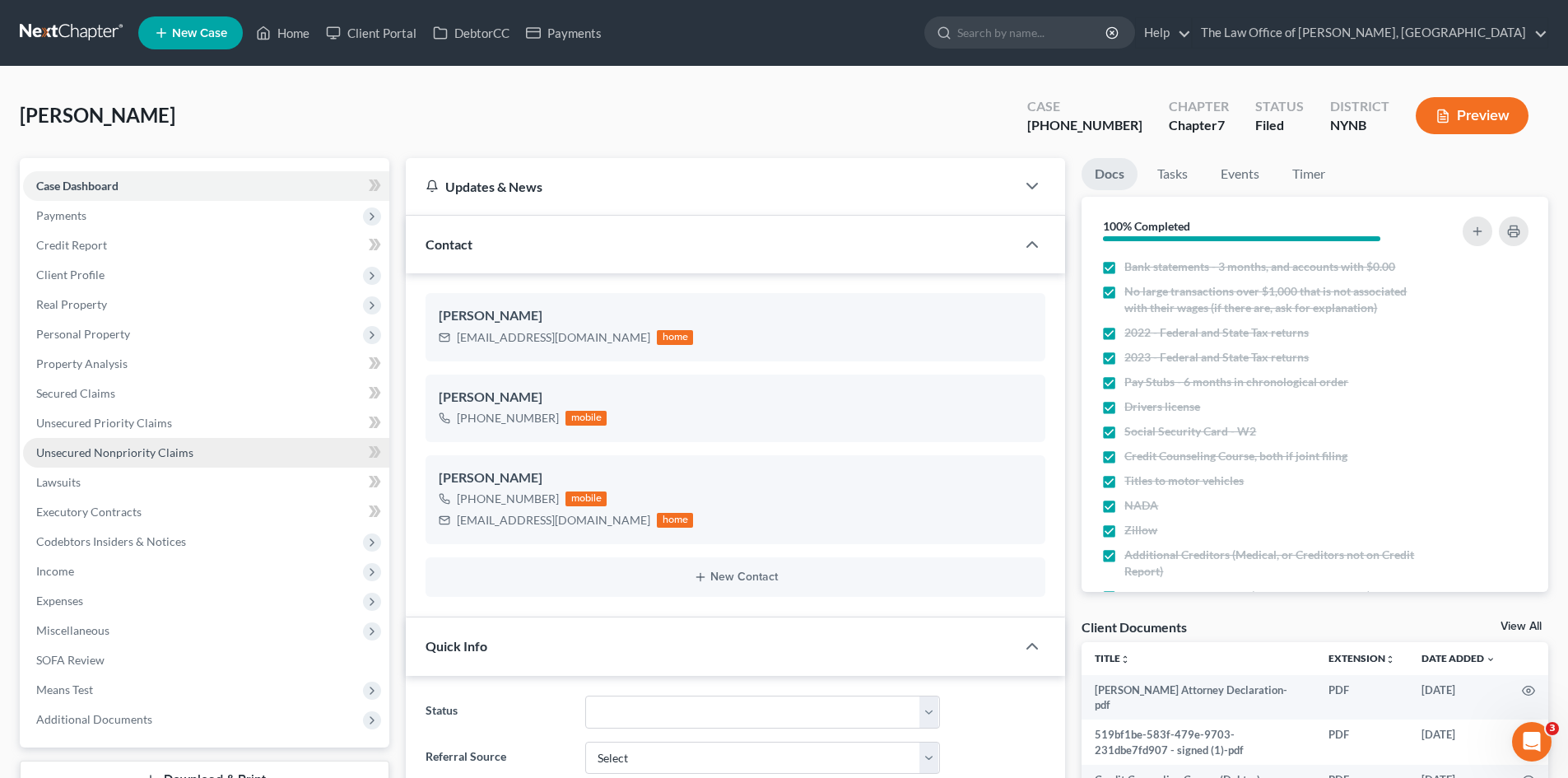
click at [149, 447] on span "Unsecured Nonpriority Claims" at bounding box center [115, 452] width 157 height 14
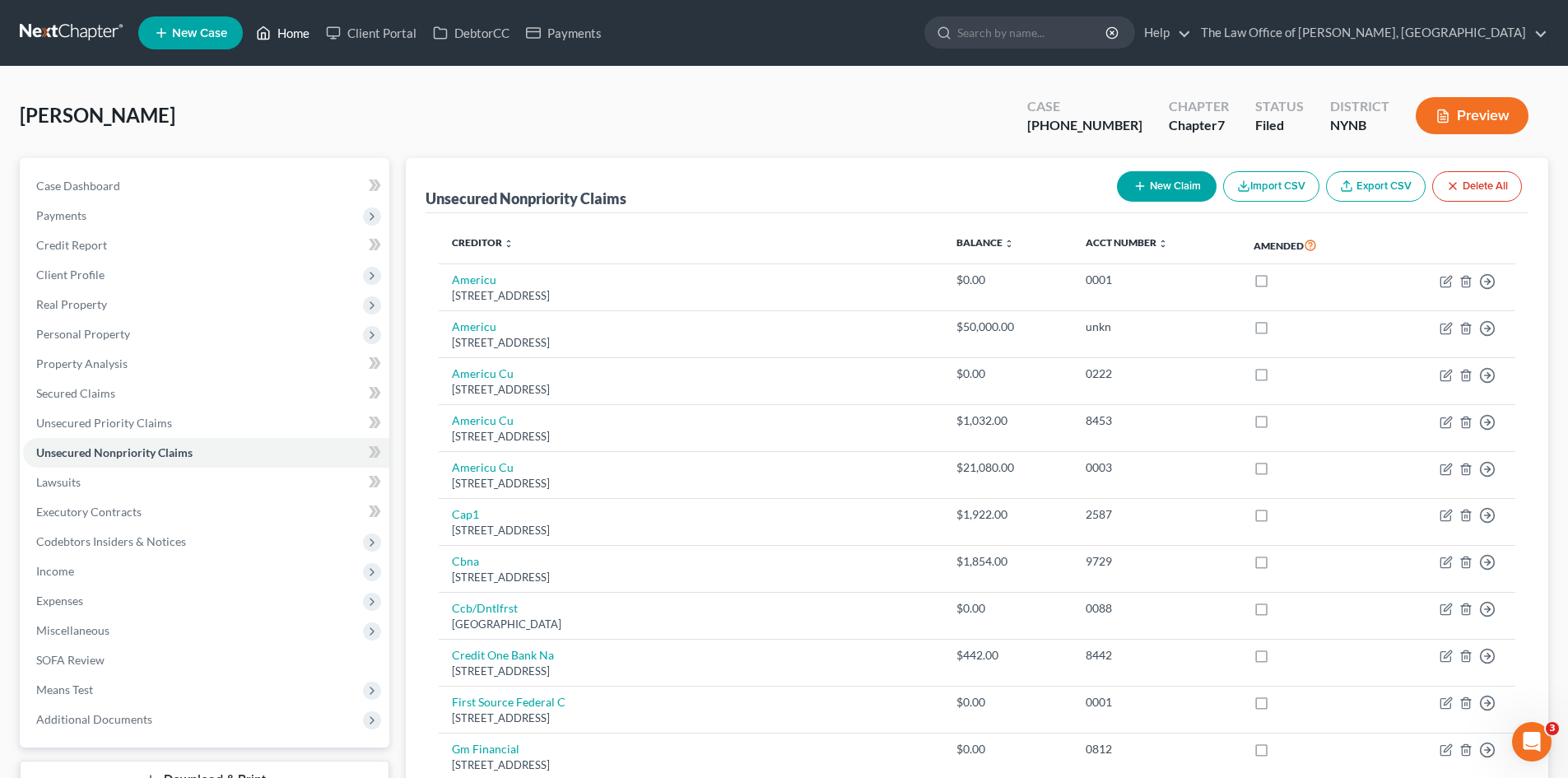
click at [306, 36] on link "Home" at bounding box center [282, 33] width 70 height 30
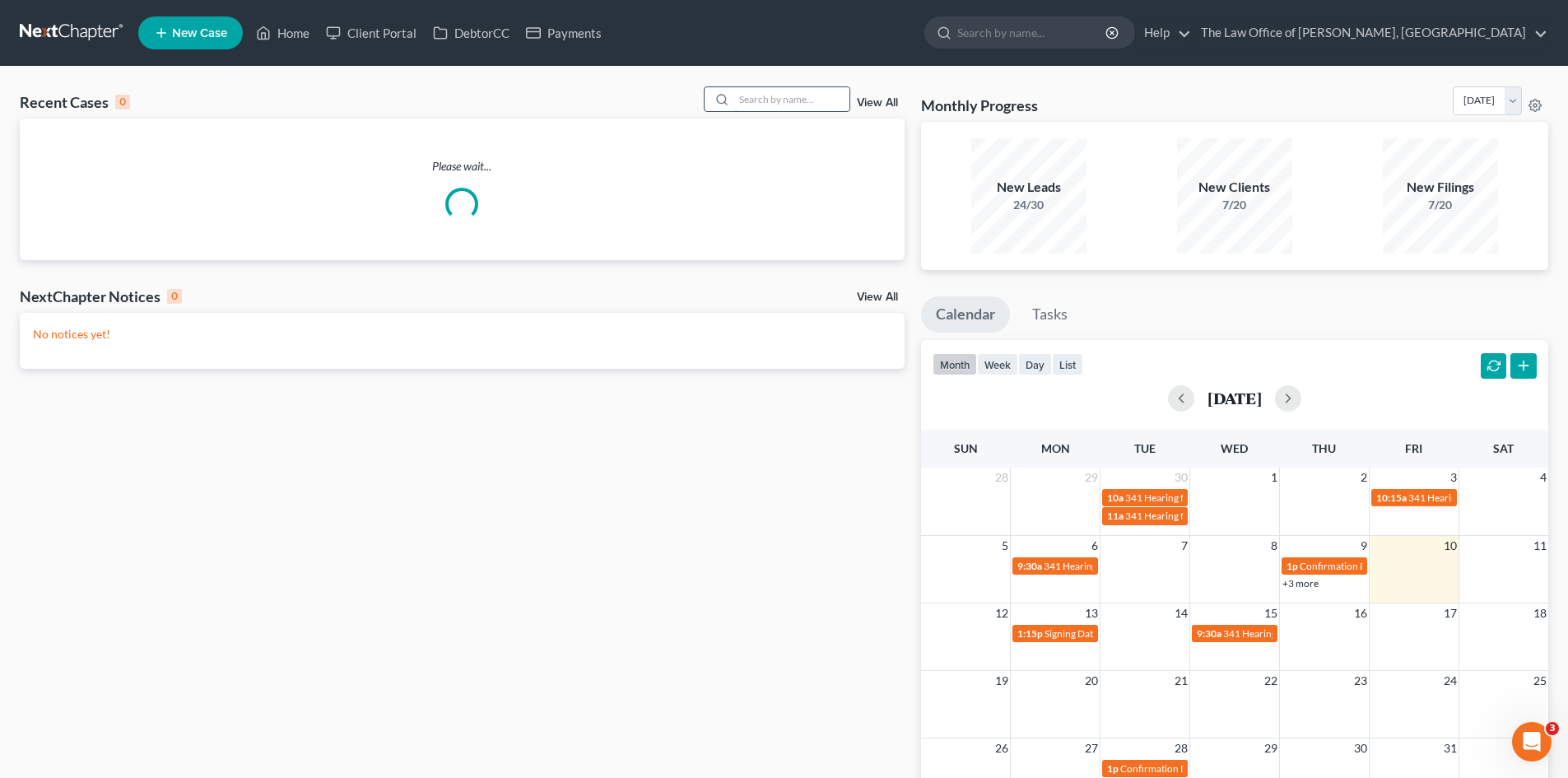
click at [775, 98] on input "search" at bounding box center [792, 99] width 116 height 24
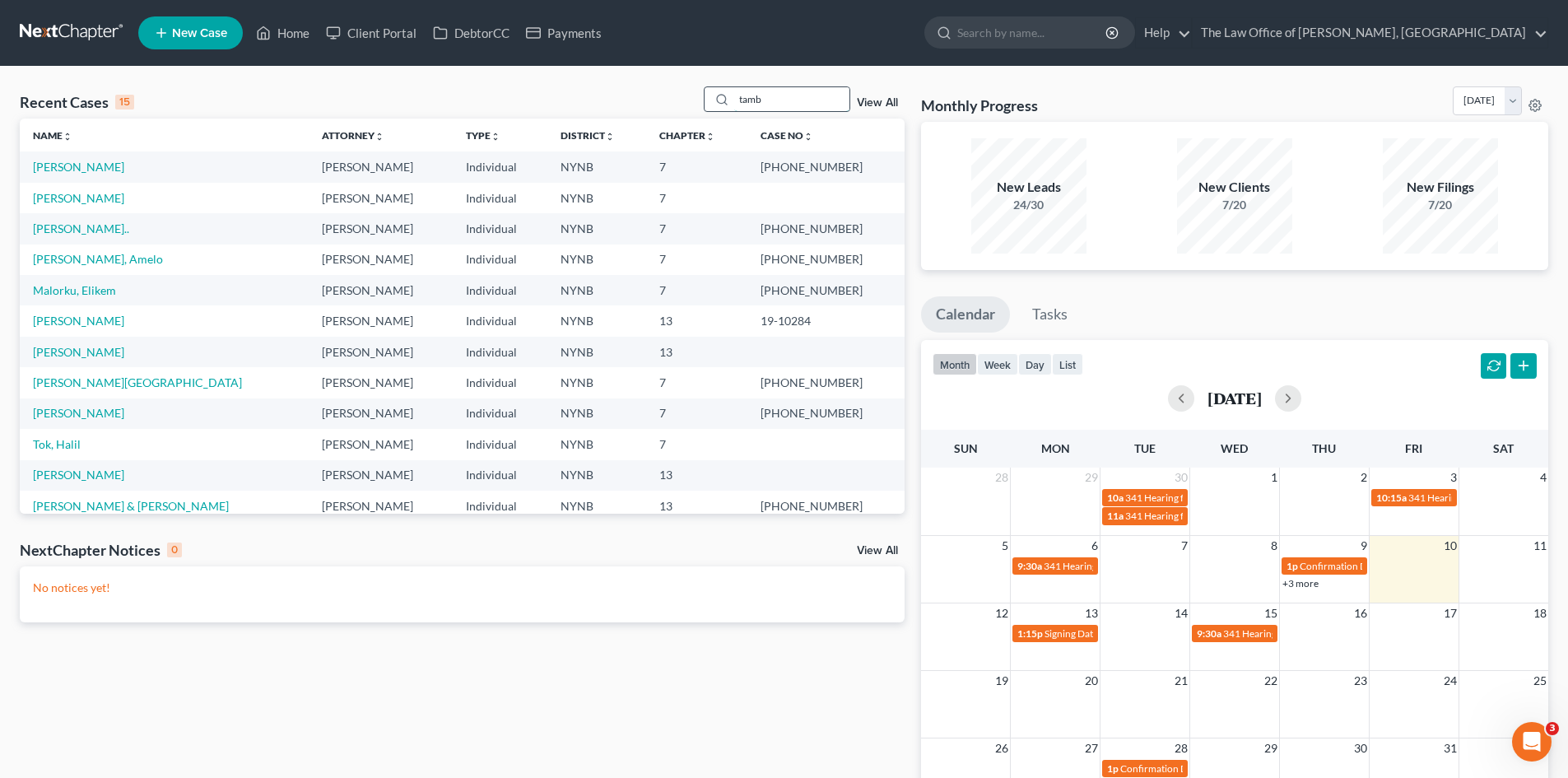
type input "tamb"
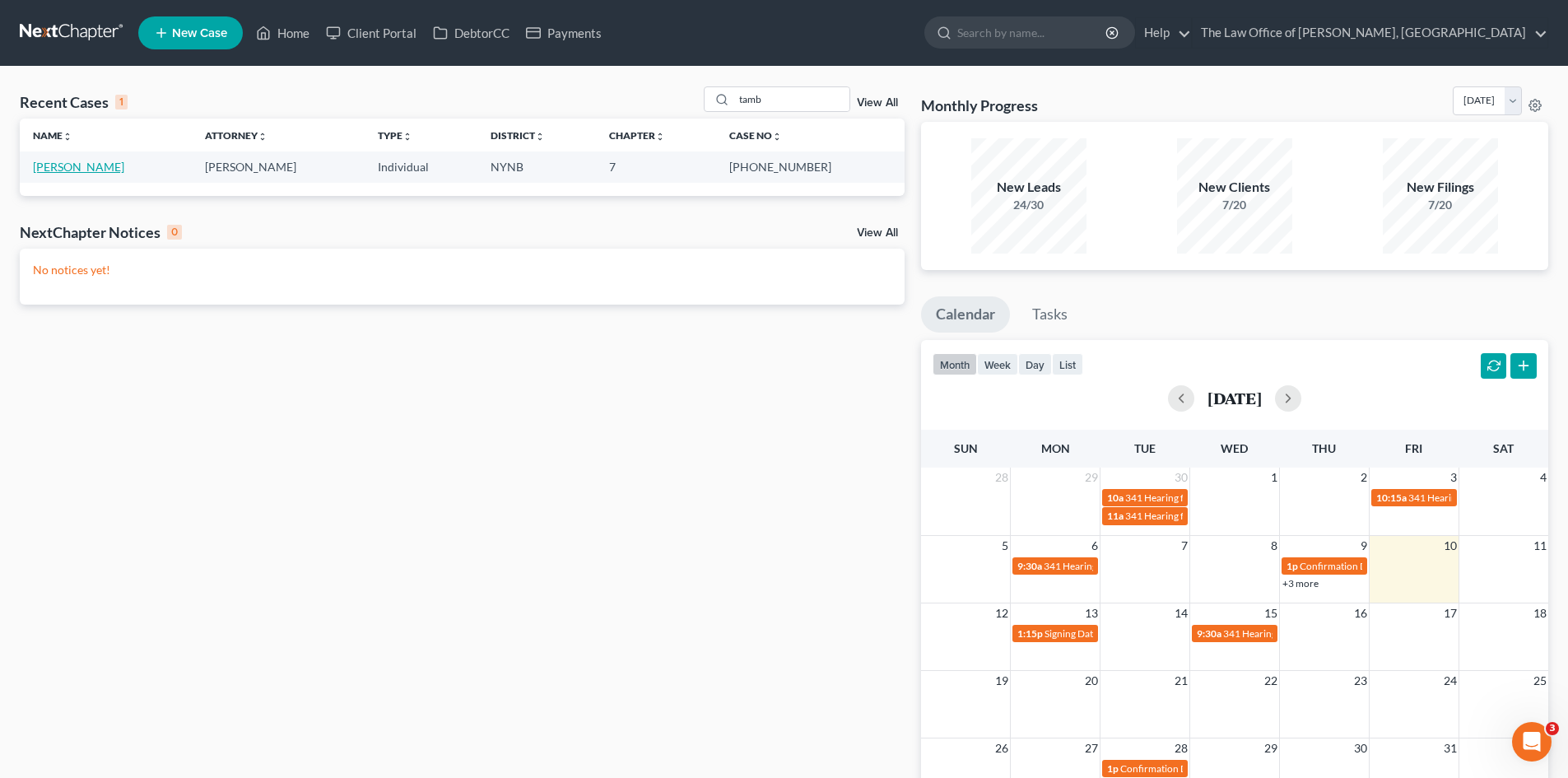
click at [82, 164] on link "[PERSON_NAME]" at bounding box center [78, 166] width 92 height 14
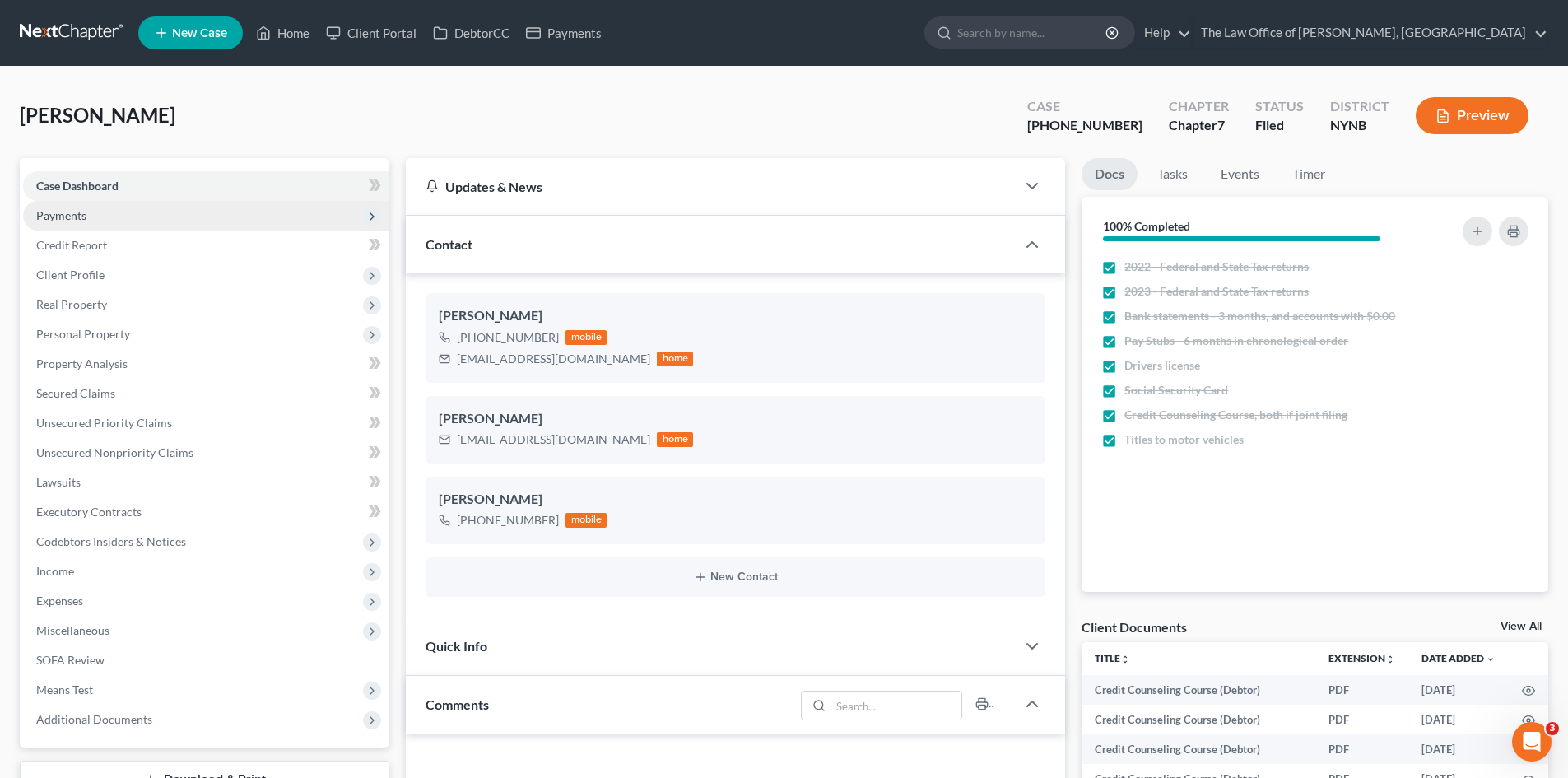
click at [64, 213] on span "Payments" at bounding box center [61, 215] width 50 height 14
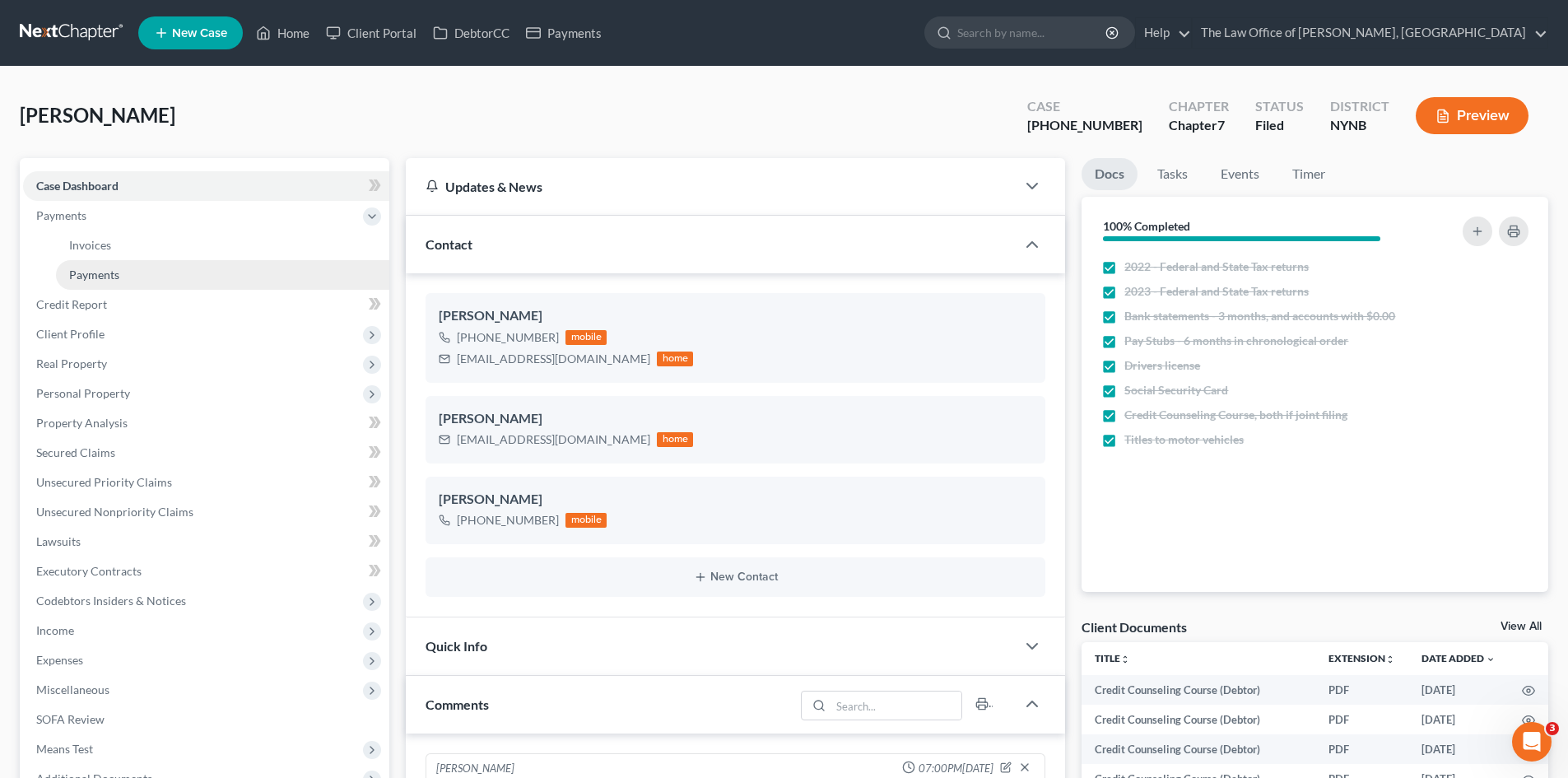
scroll to position [505, 0]
click at [91, 281] on span "Payments" at bounding box center [94, 274] width 50 height 14
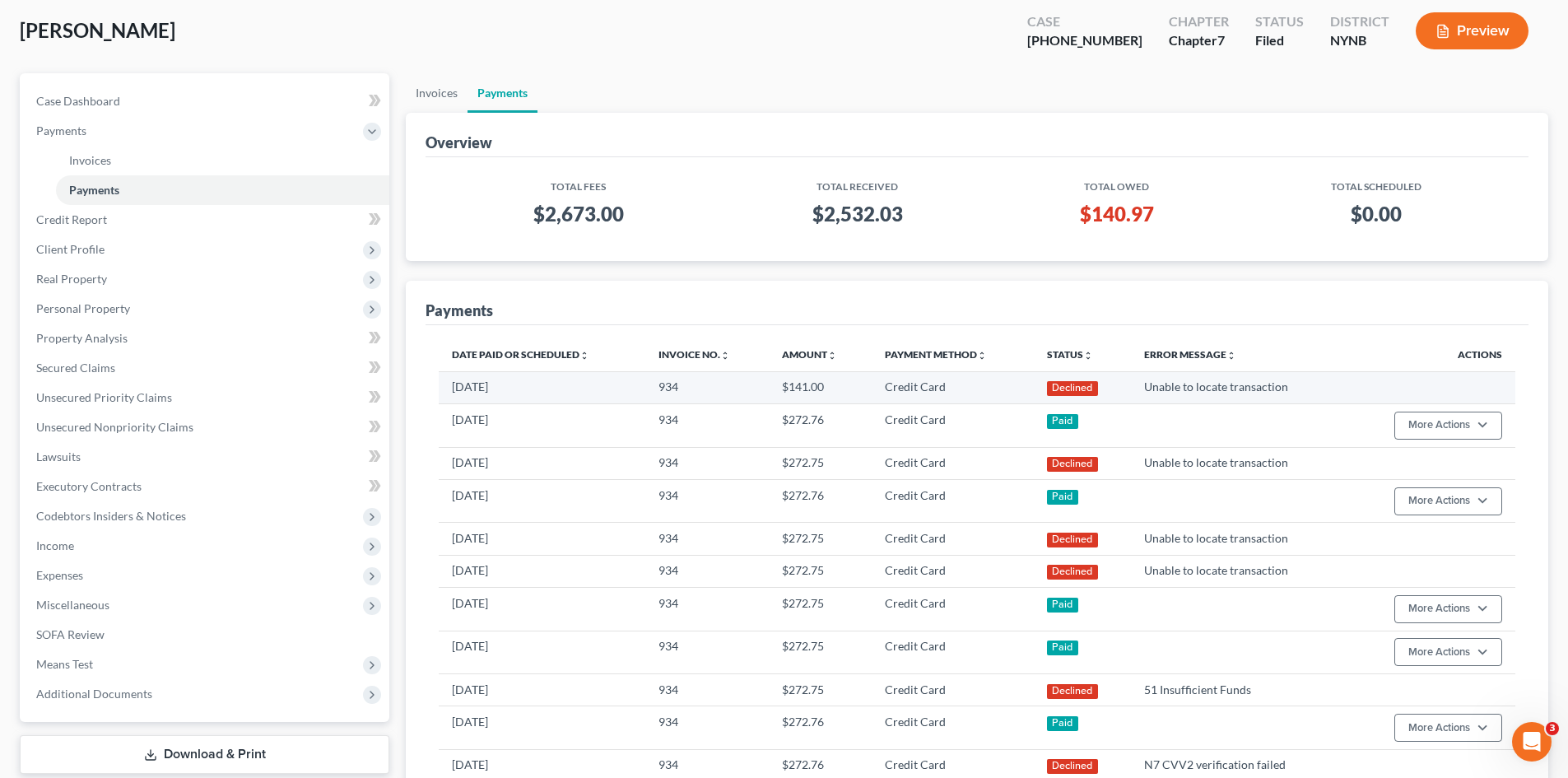
scroll to position [164, 0]
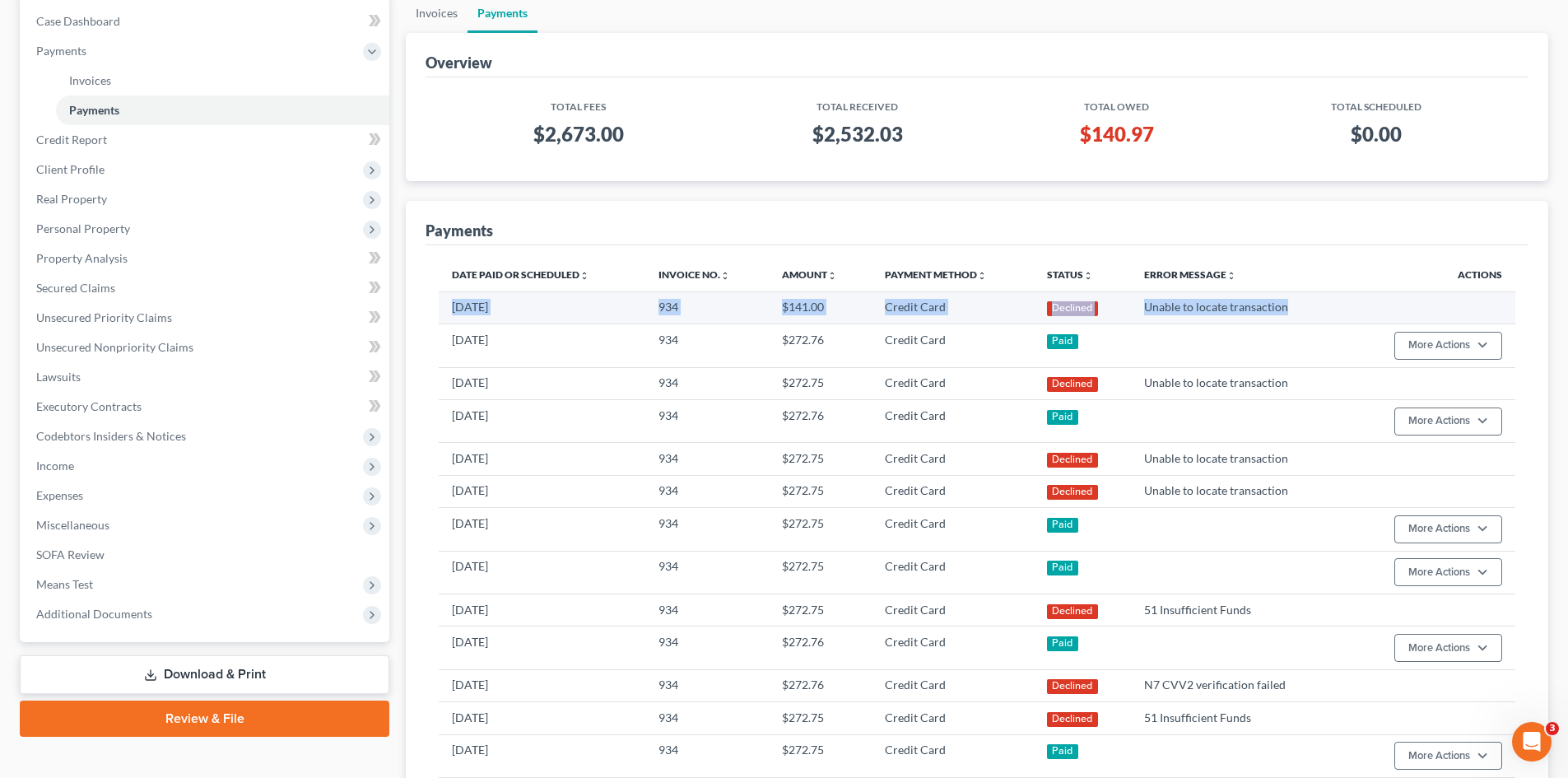
drag, startPoint x: 1304, startPoint y: 316, endPoint x: 445, endPoint y: 315, distance: 859.0
click at [447, 316] on tr "10/08/2025 934 $141.00 Credit Card Declined Unable to locate transaction" at bounding box center [977, 307] width 1077 height 32
copy tr "10/08/2025 934 $141.00 Credit Card Declined Unable to locate transaction"
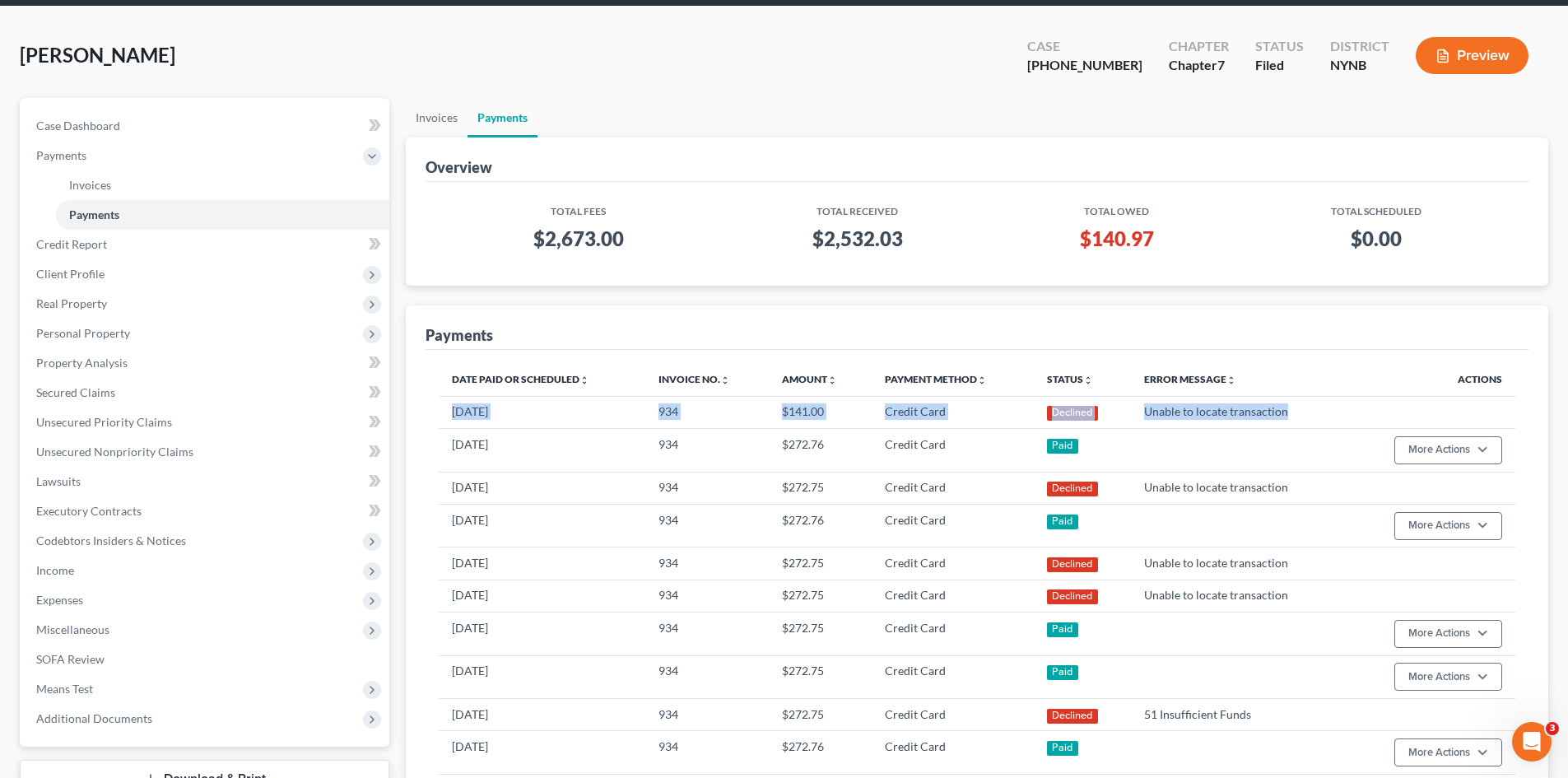
scroll to position [0, 0]
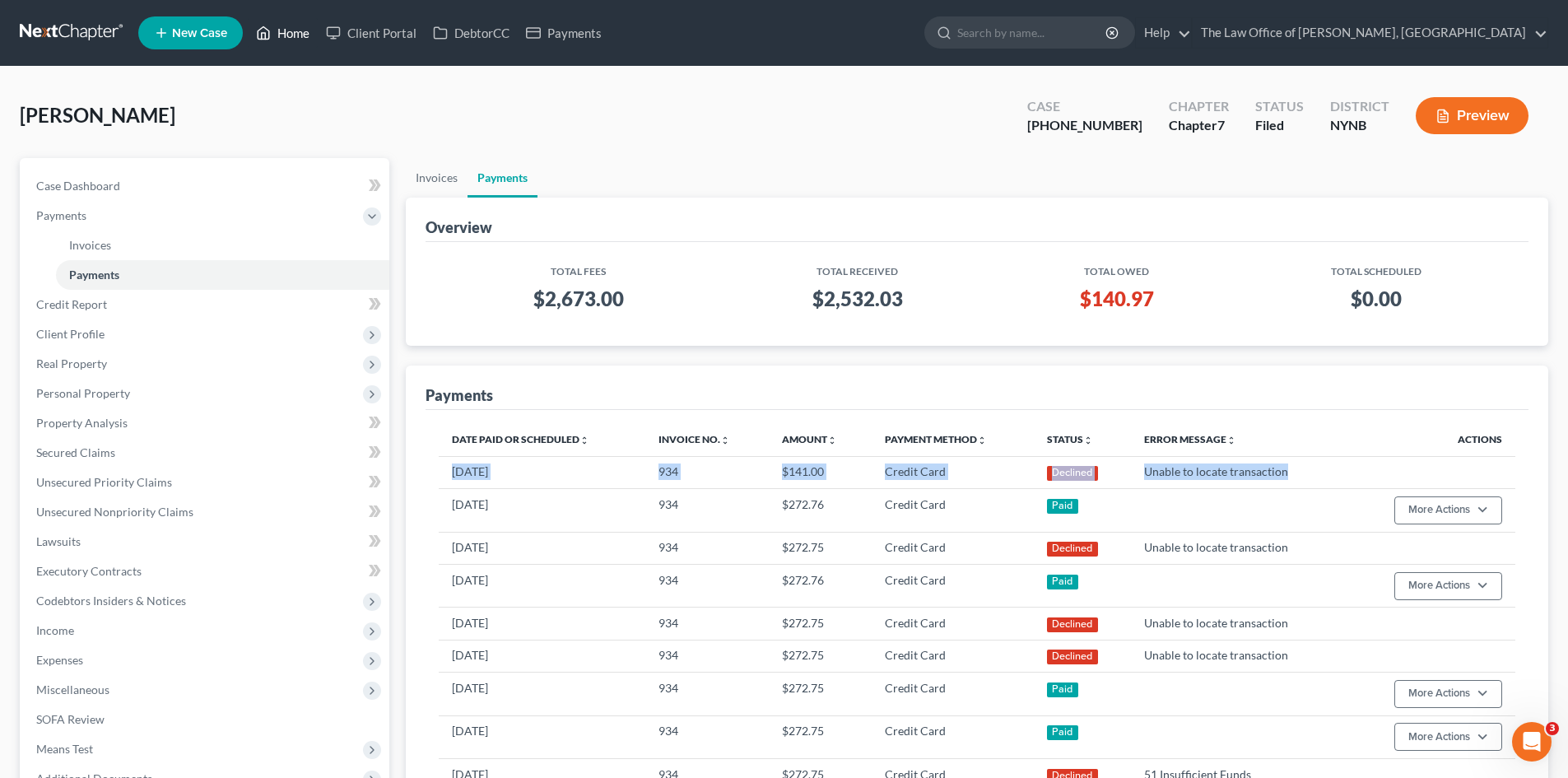
drag, startPoint x: 297, startPoint y: 33, endPoint x: 272, endPoint y: 97, distance: 68.7
click at [297, 33] on link "Home" at bounding box center [282, 33] width 70 height 30
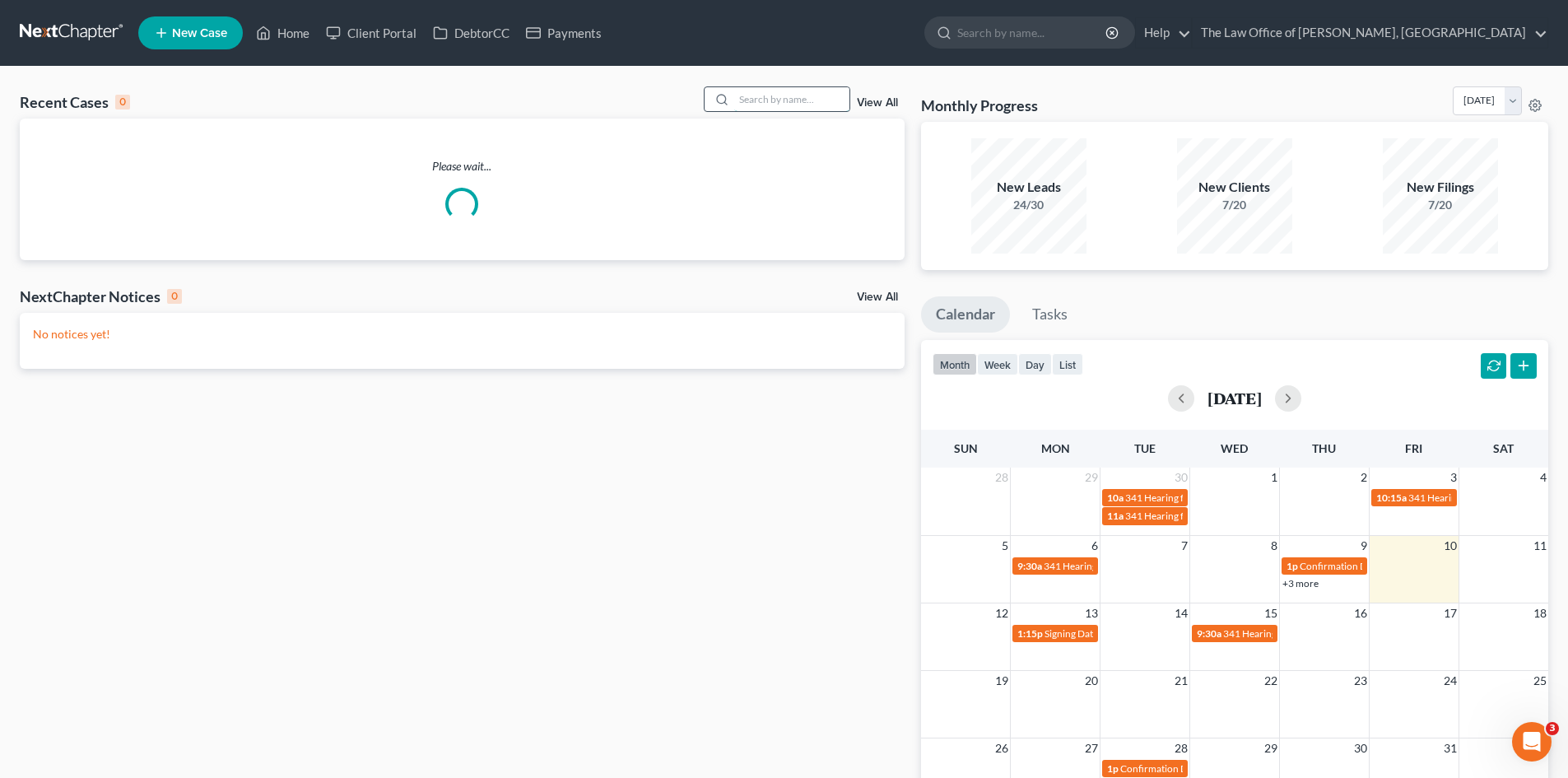
click at [817, 95] on input "search" at bounding box center [792, 99] width 116 height 24
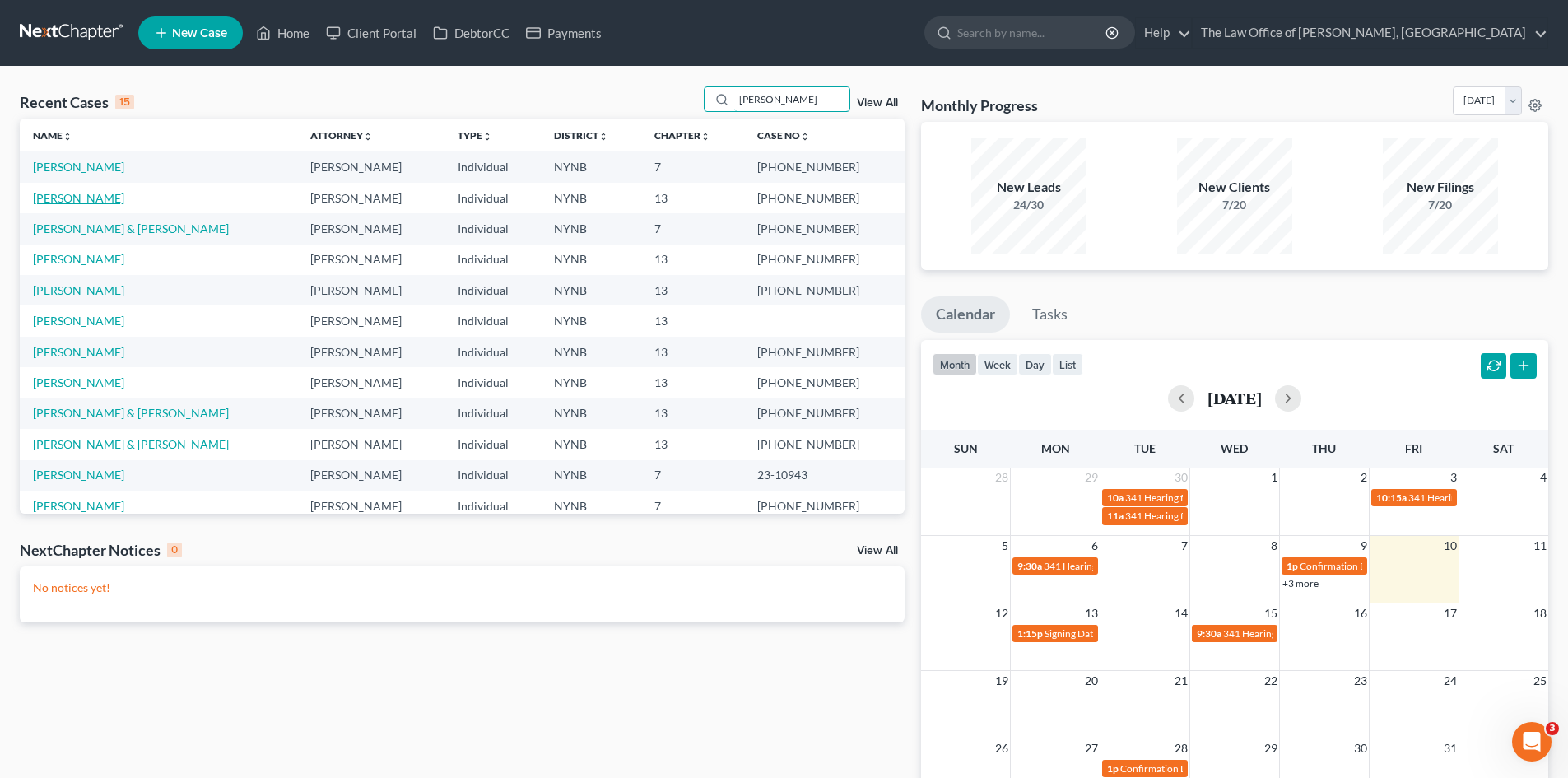
type input "thomas"
click at [83, 196] on link "[PERSON_NAME]" at bounding box center [78, 197] width 92 height 14
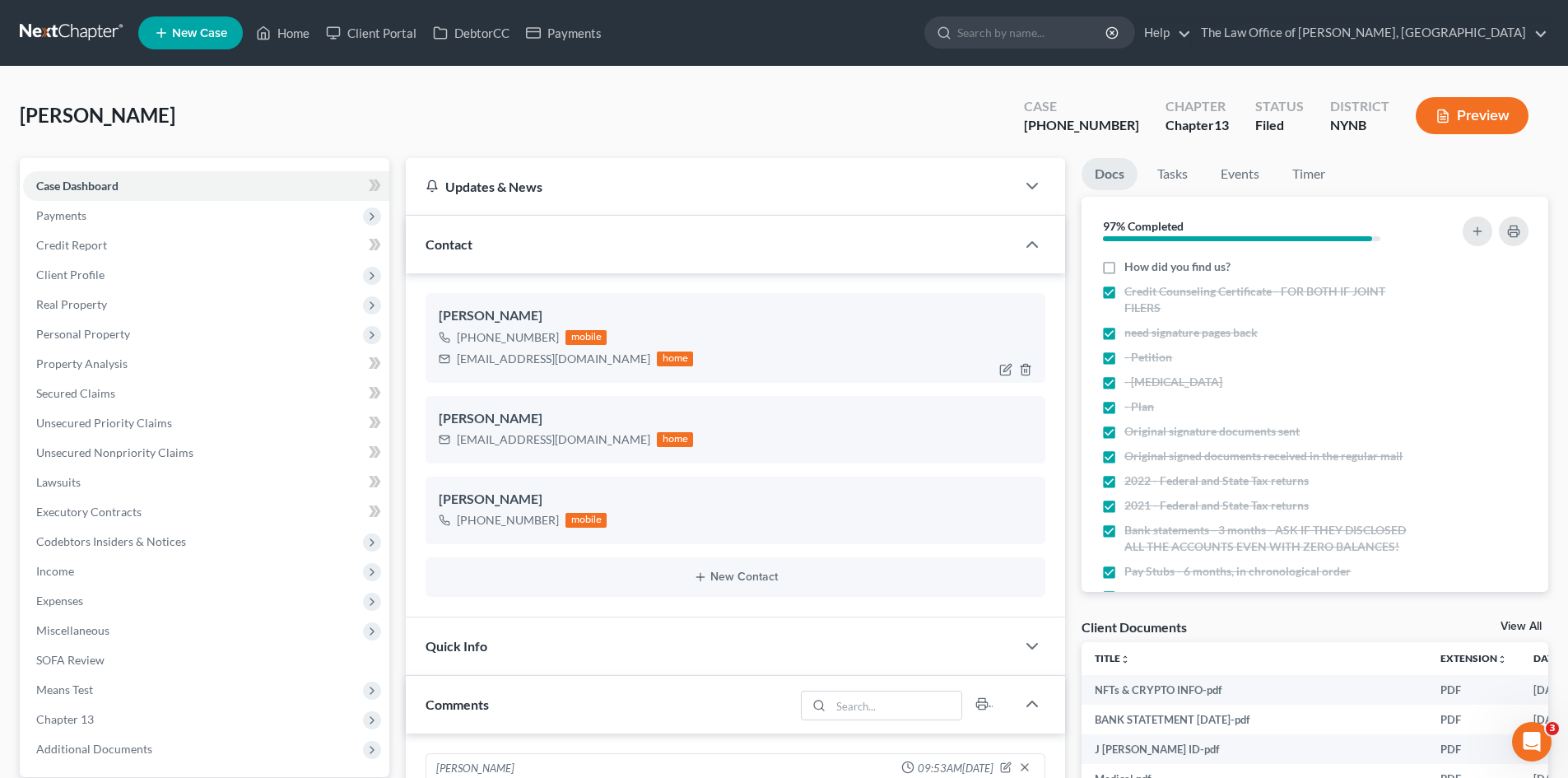
click at [509, 341] on div "+1 (518) 221-8920" at bounding box center [508, 338] width 102 height 17
copy div "+1 (518) 221-8920"
click at [290, 37] on link "Home" at bounding box center [282, 33] width 70 height 30
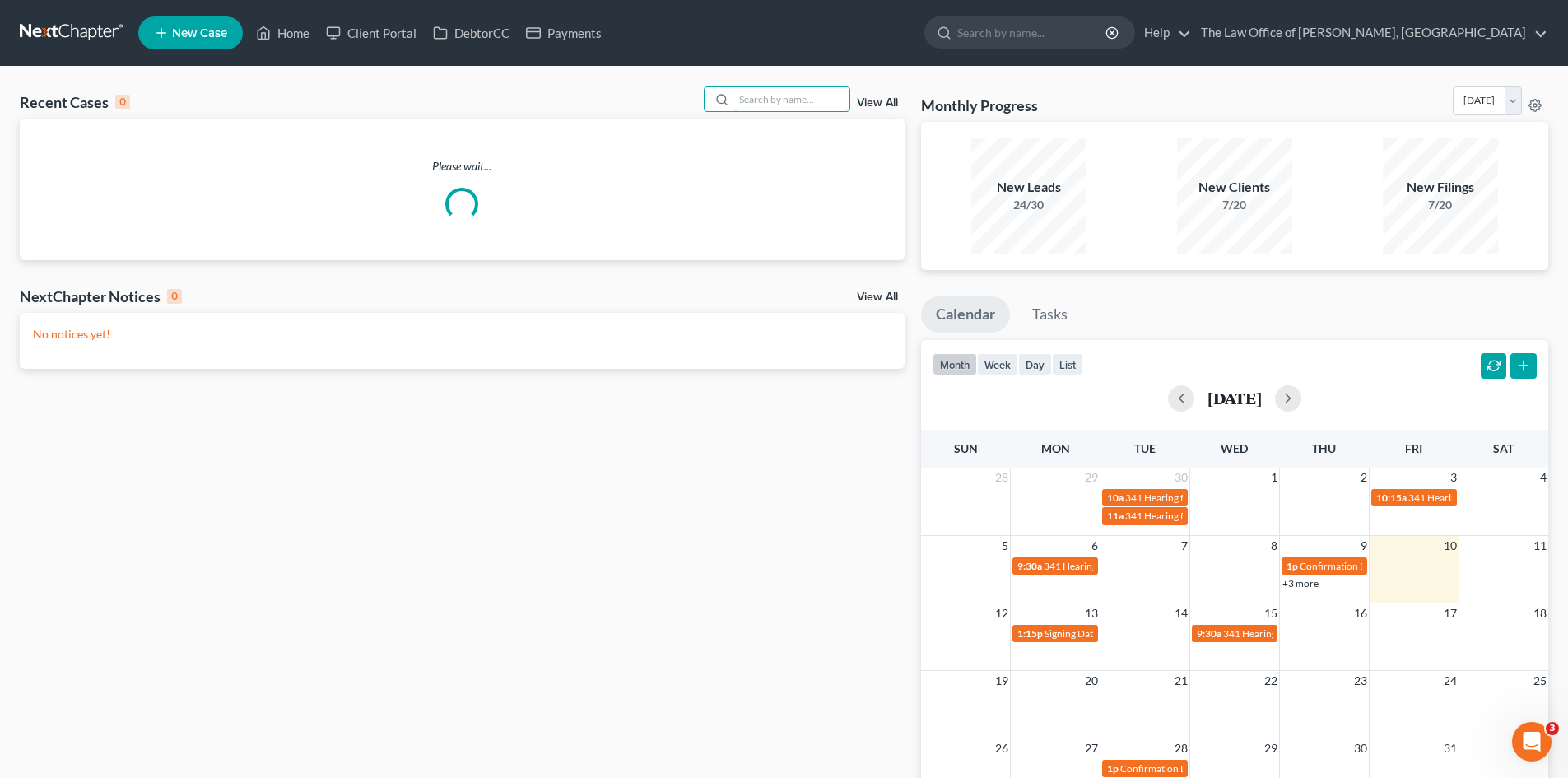
click at [819, 88] on input "search" at bounding box center [792, 99] width 116 height 24
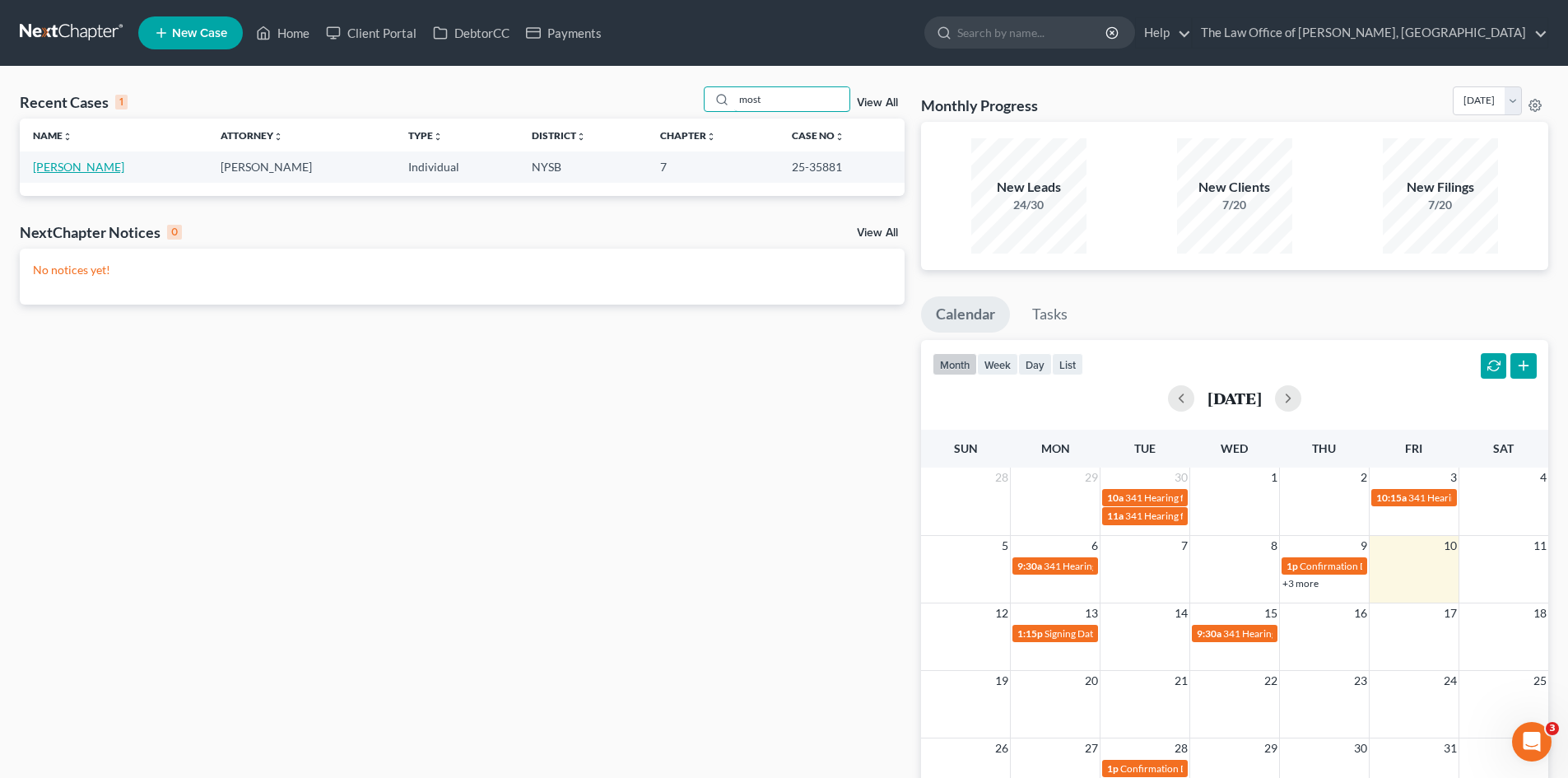
type input "most"
click at [55, 164] on link "[PERSON_NAME]" at bounding box center [78, 166] width 92 height 14
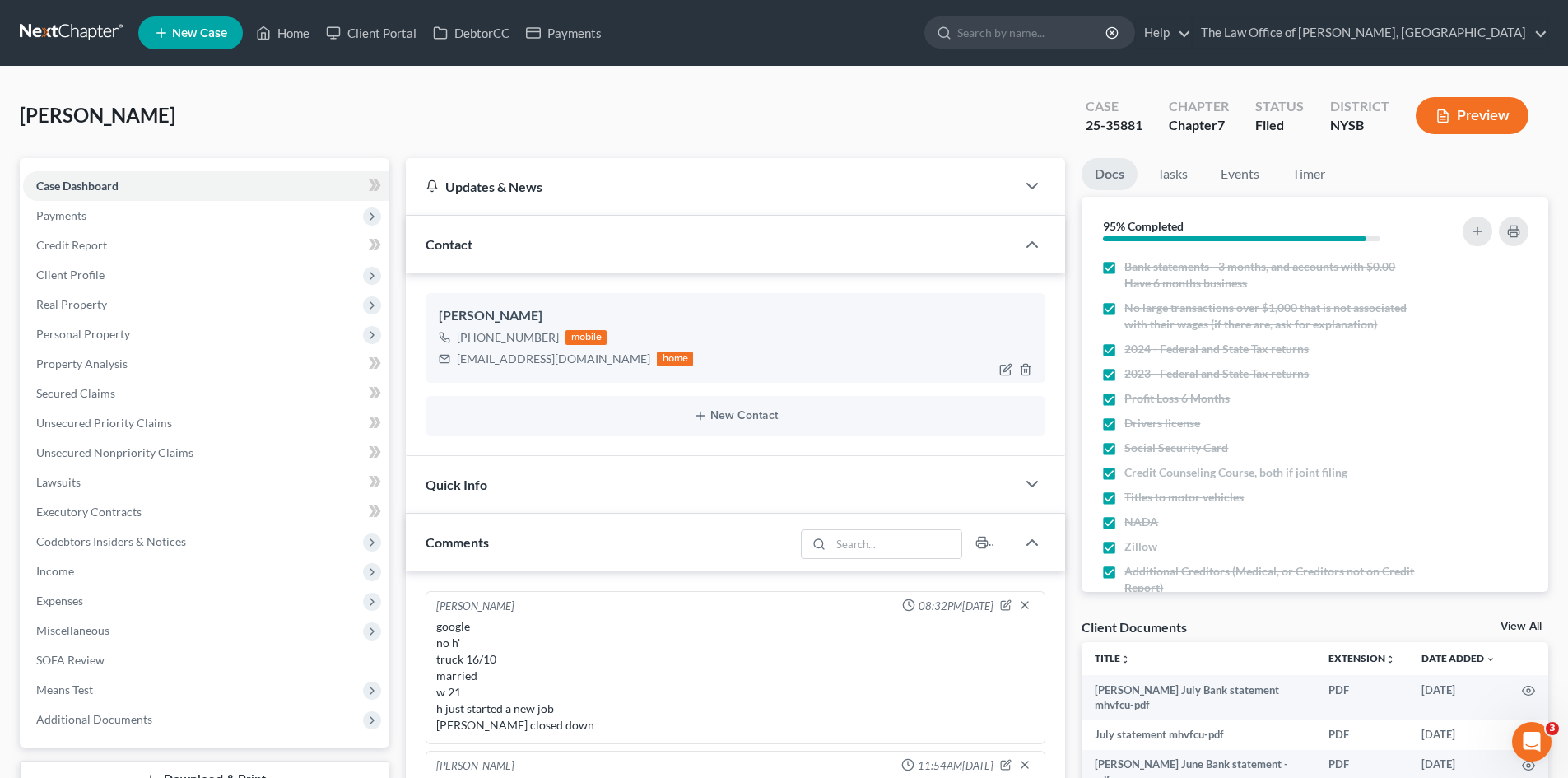
scroll to position [164, 0]
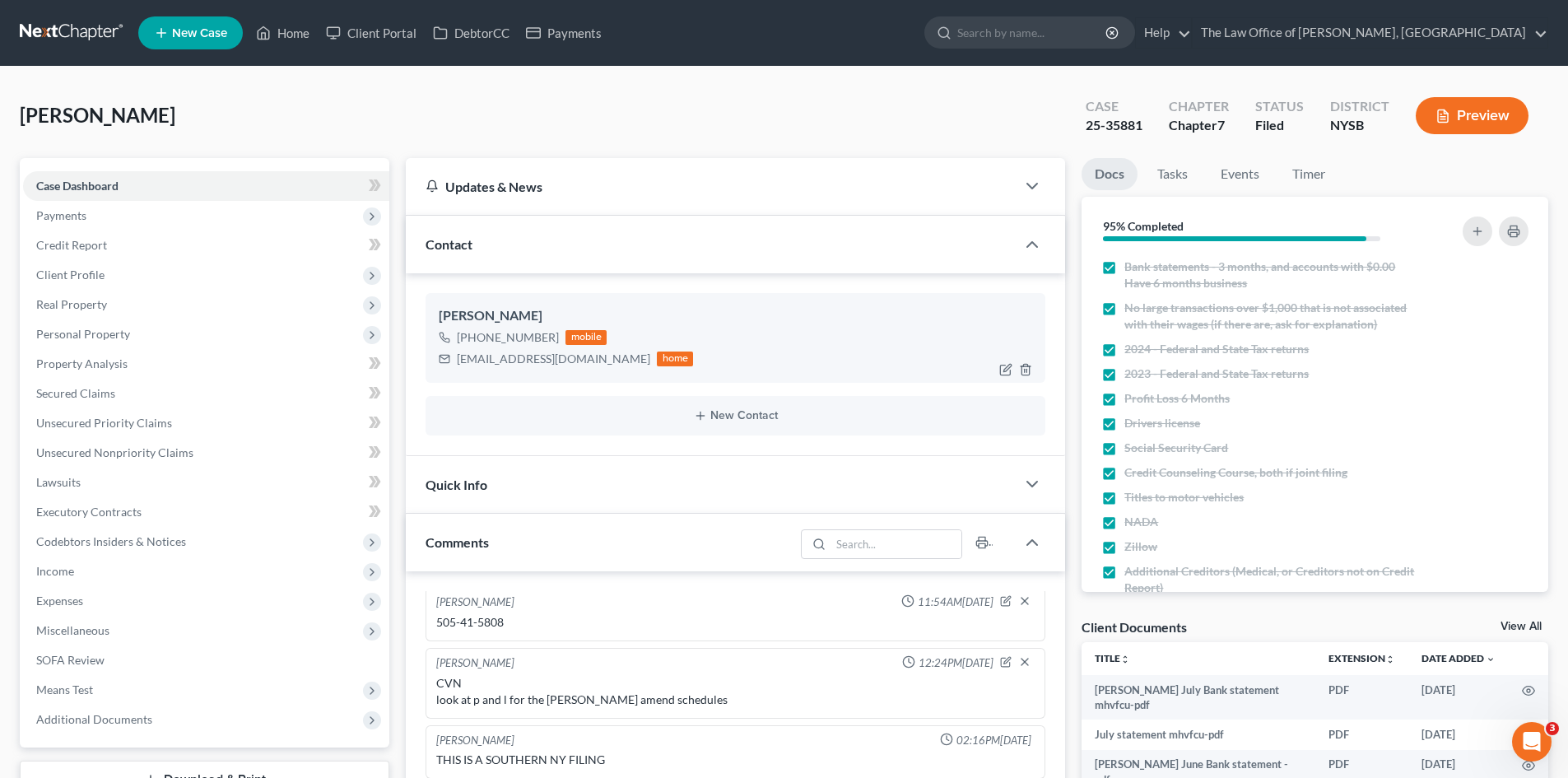
click at [477, 358] on div "crmostacero@gmail.com" at bounding box center [553, 359] width 193 height 17
copy div "crmostacero@gmail.com"
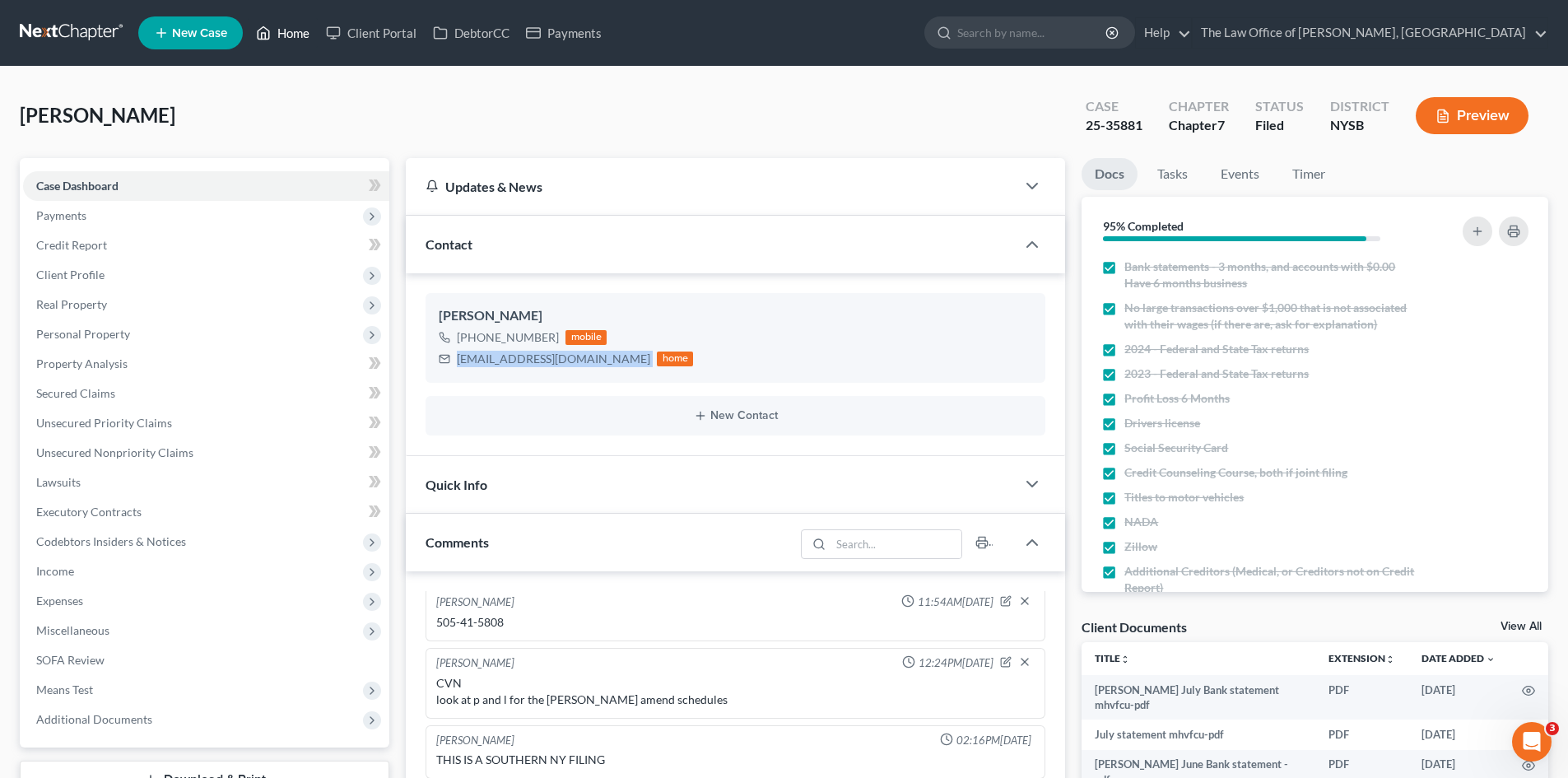
drag, startPoint x: 296, startPoint y: 43, endPoint x: 825, endPoint y: 79, distance: 530.2
click at [296, 43] on link "Home" at bounding box center [282, 33] width 70 height 30
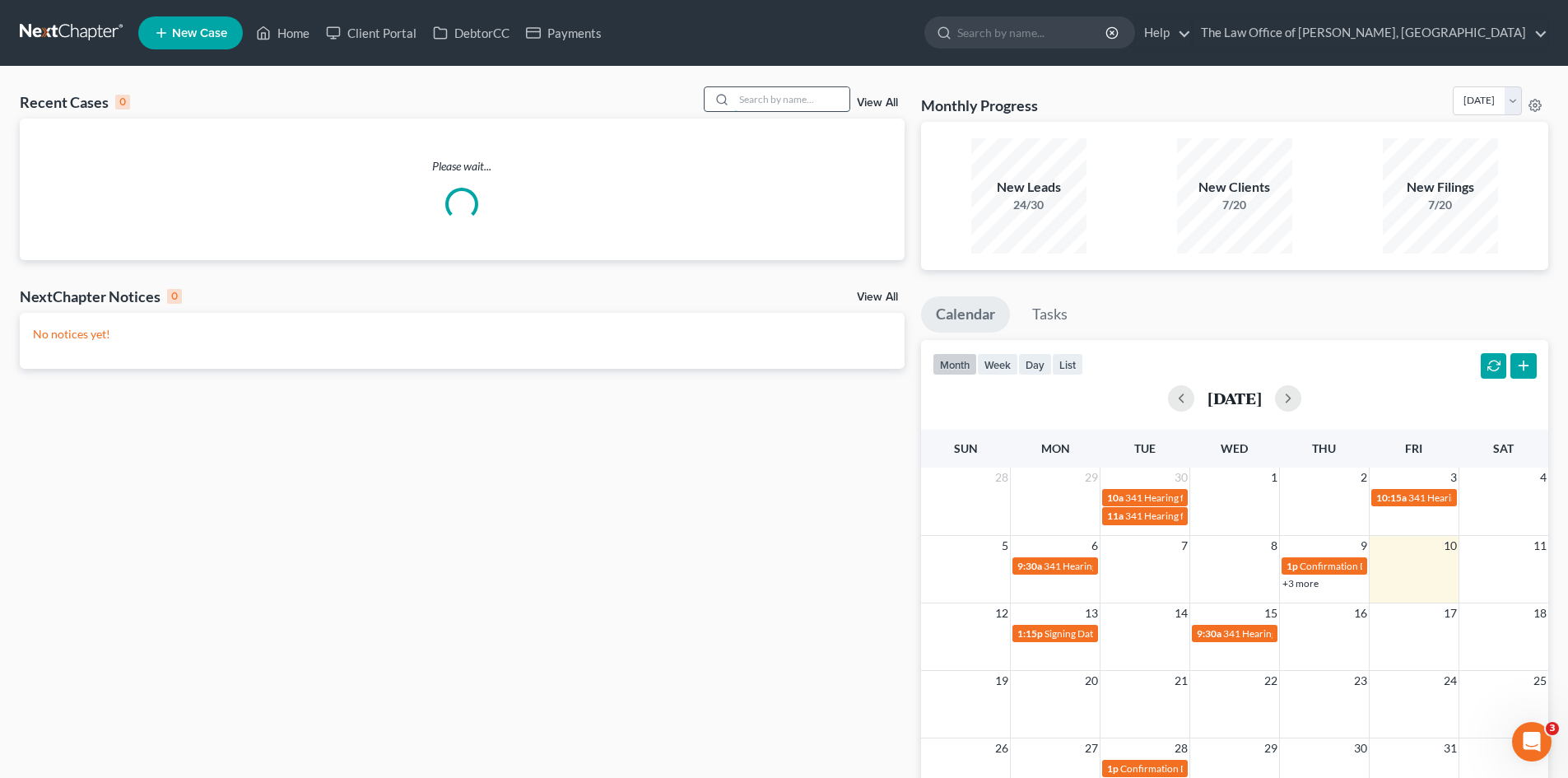
click at [786, 97] on input "search" at bounding box center [792, 99] width 116 height 24
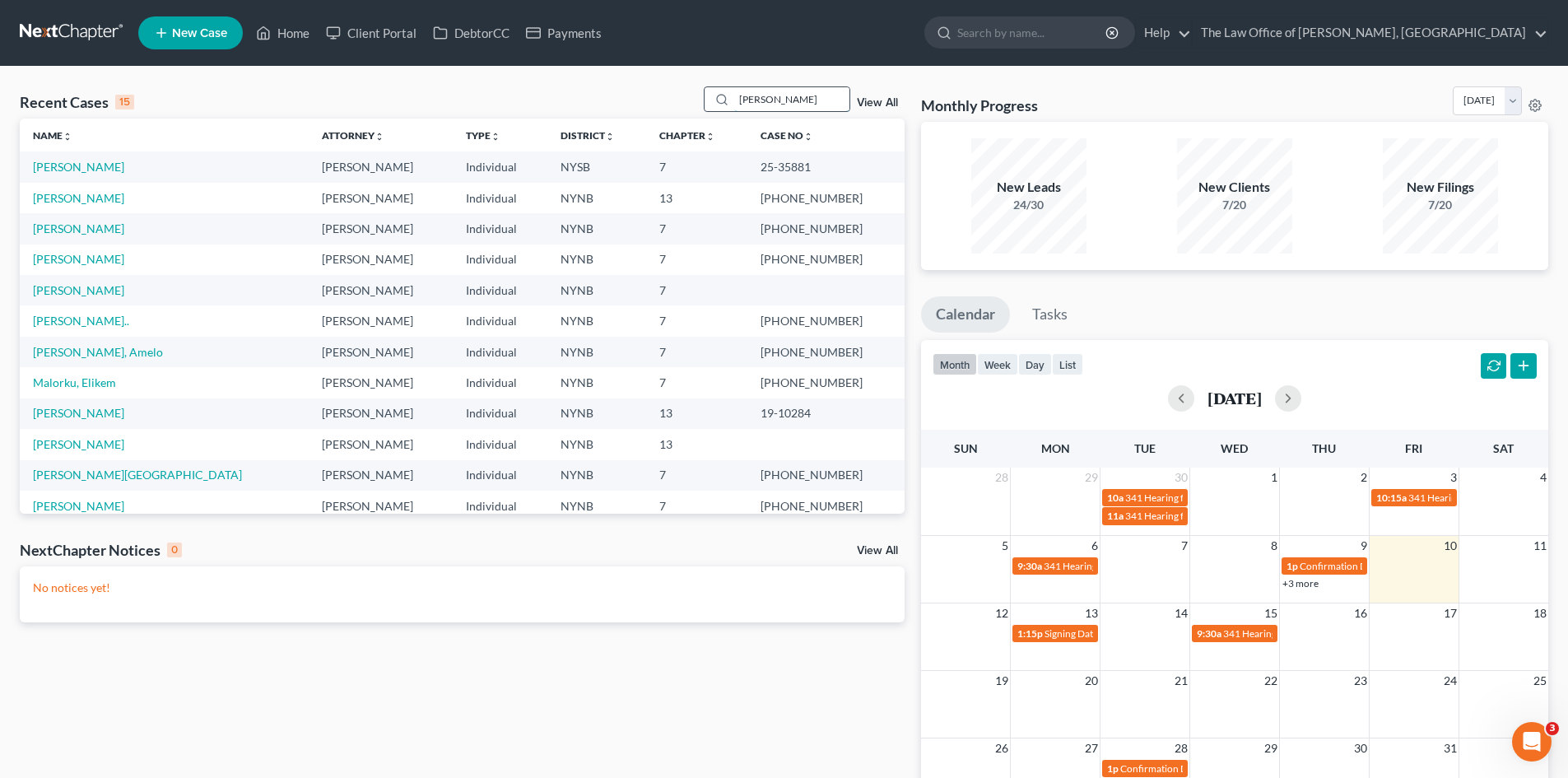
type input "francis"
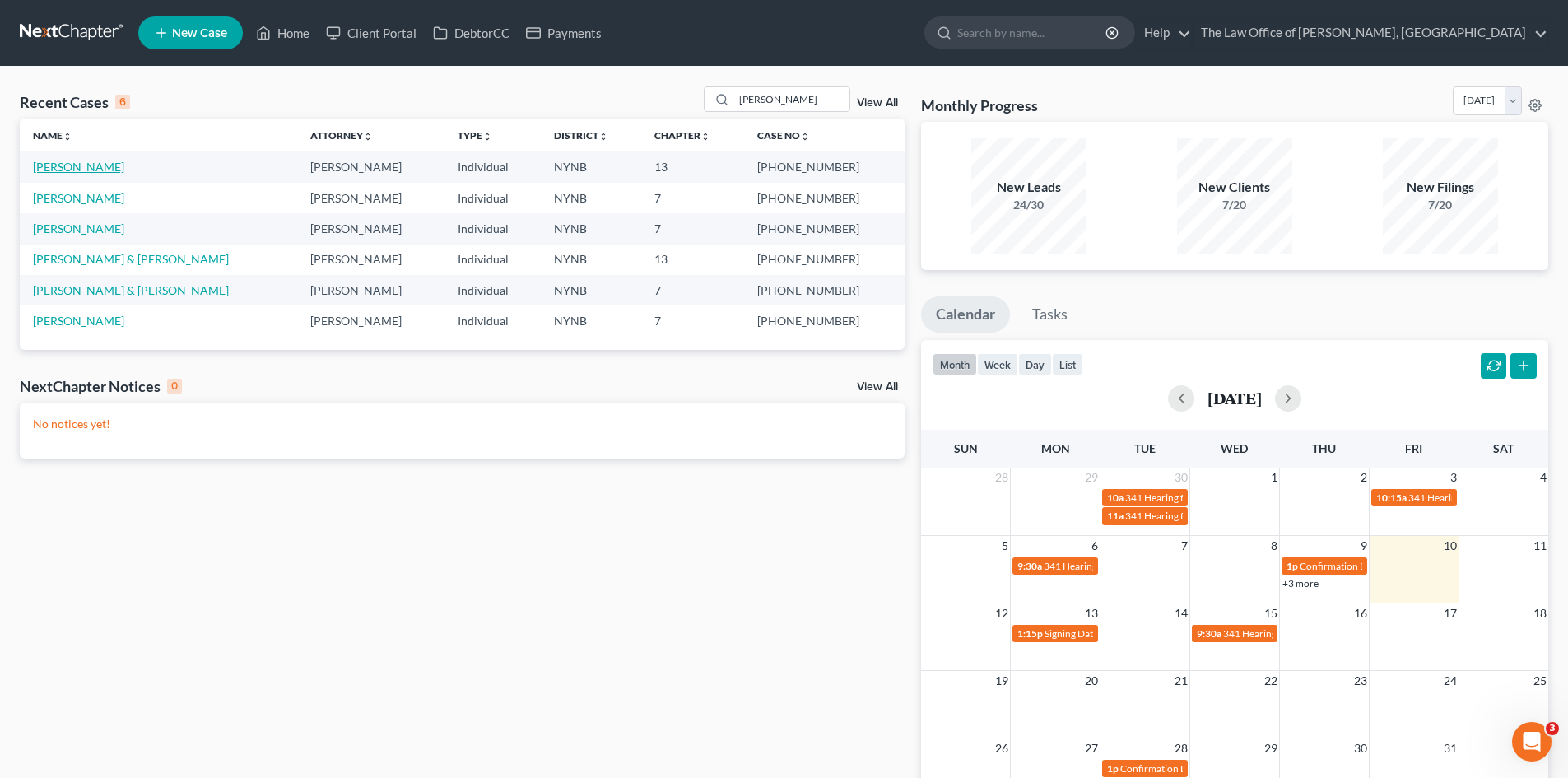
click at [64, 165] on link "[PERSON_NAME]" at bounding box center [78, 166] width 92 height 14
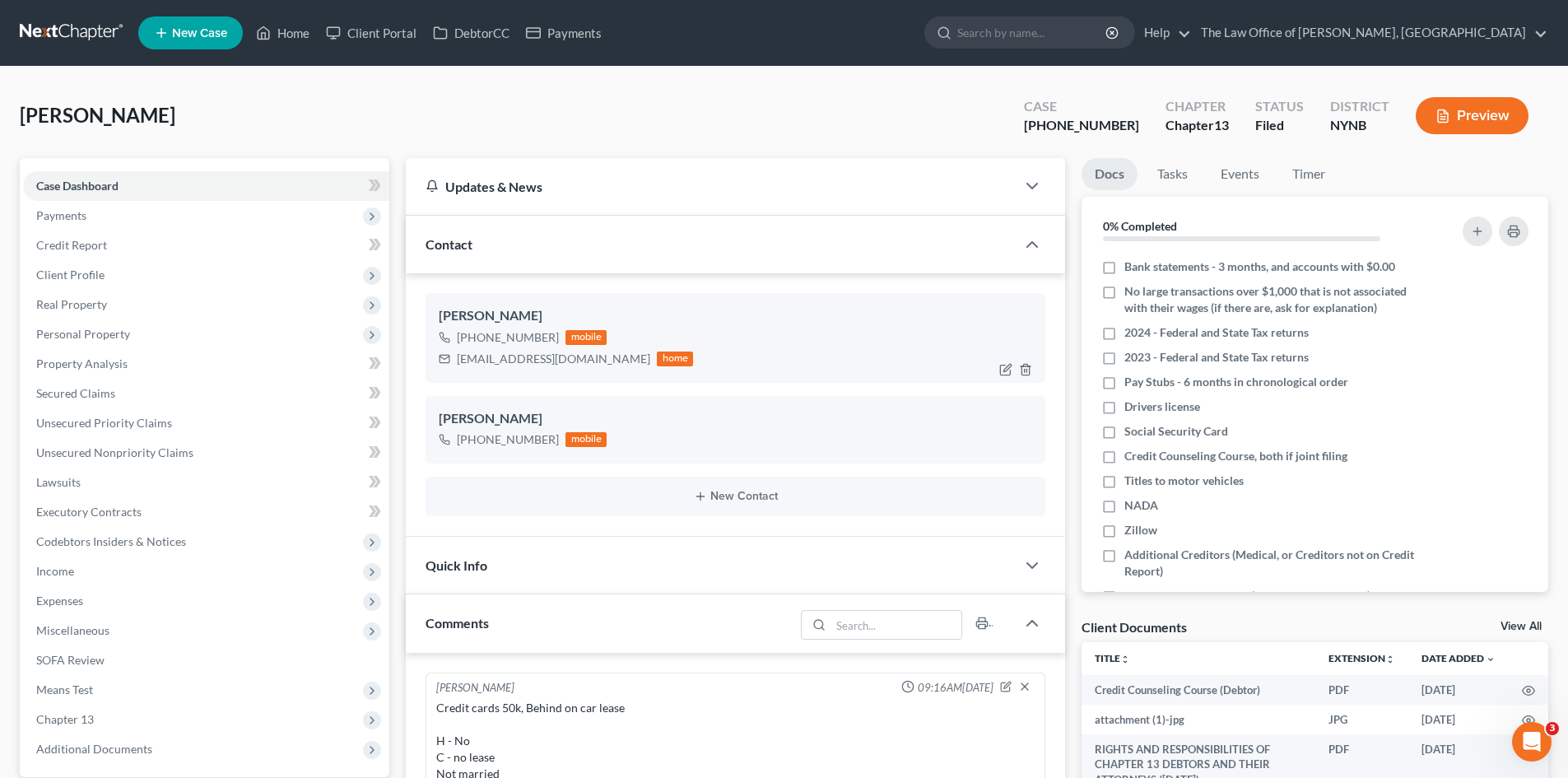
click at [502, 353] on div "bobb2511@gmail.com" at bounding box center [553, 359] width 193 height 17
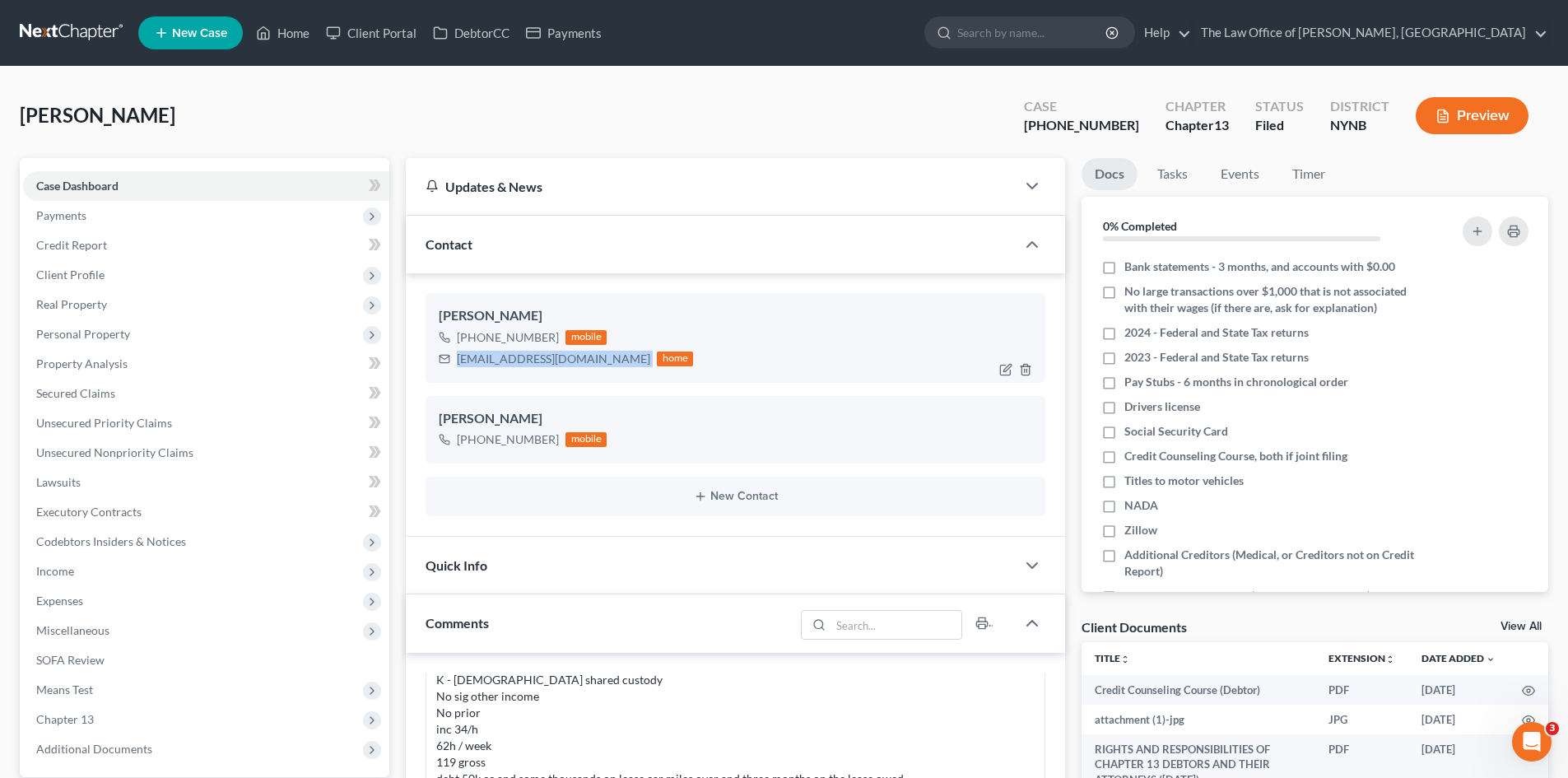
scroll to position [867, 0]
copy div "bobb2511@gmail.com"
click at [277, 34] on link "Home" at bounding box center [282, 33] width 70 height 30
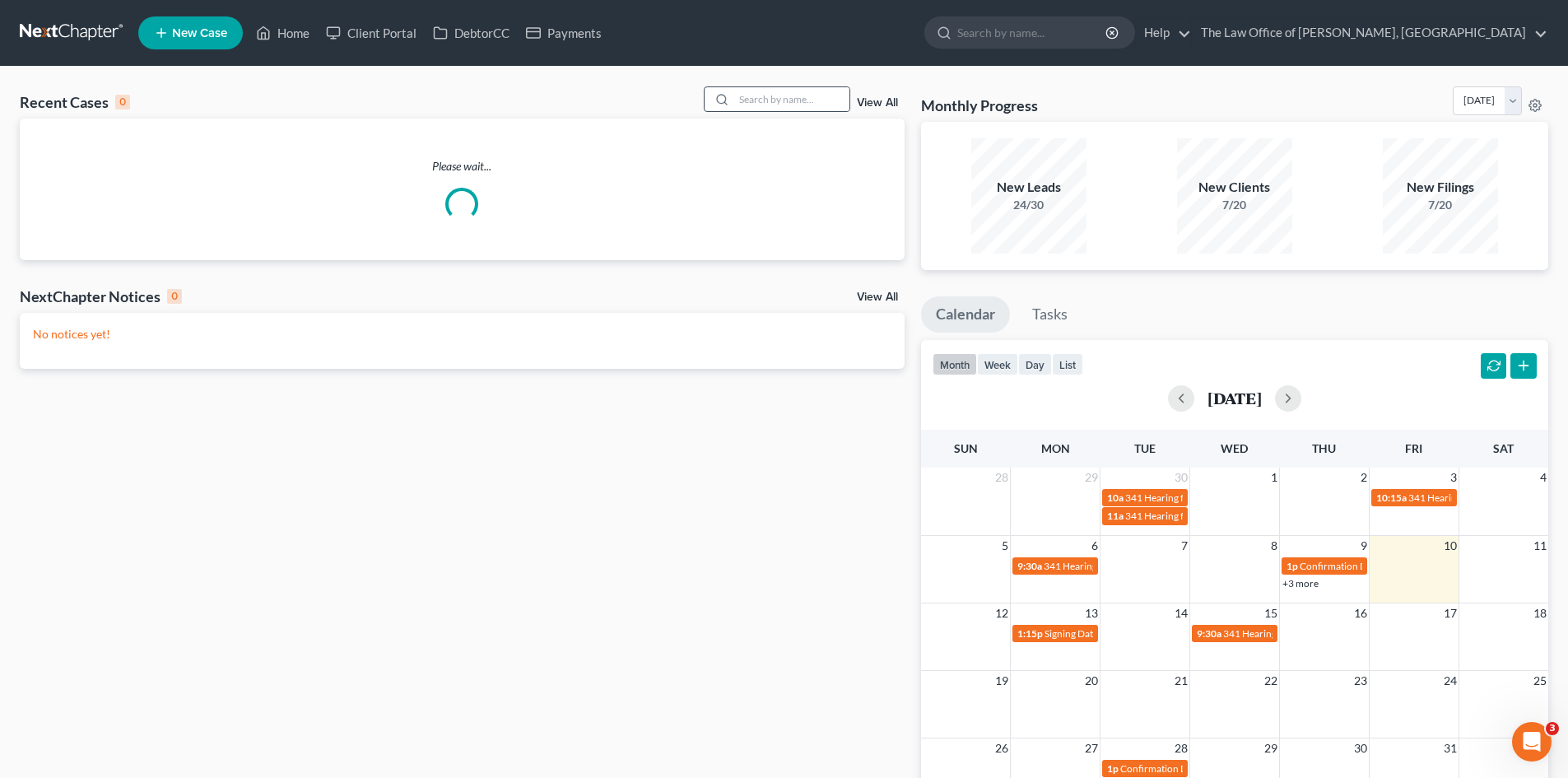
click at [802, 112] on div at bounding box center [776, 99] width 146 height 26
click at [802, 102] on input "search" at bounding box center [792, 99] width 116 height 24
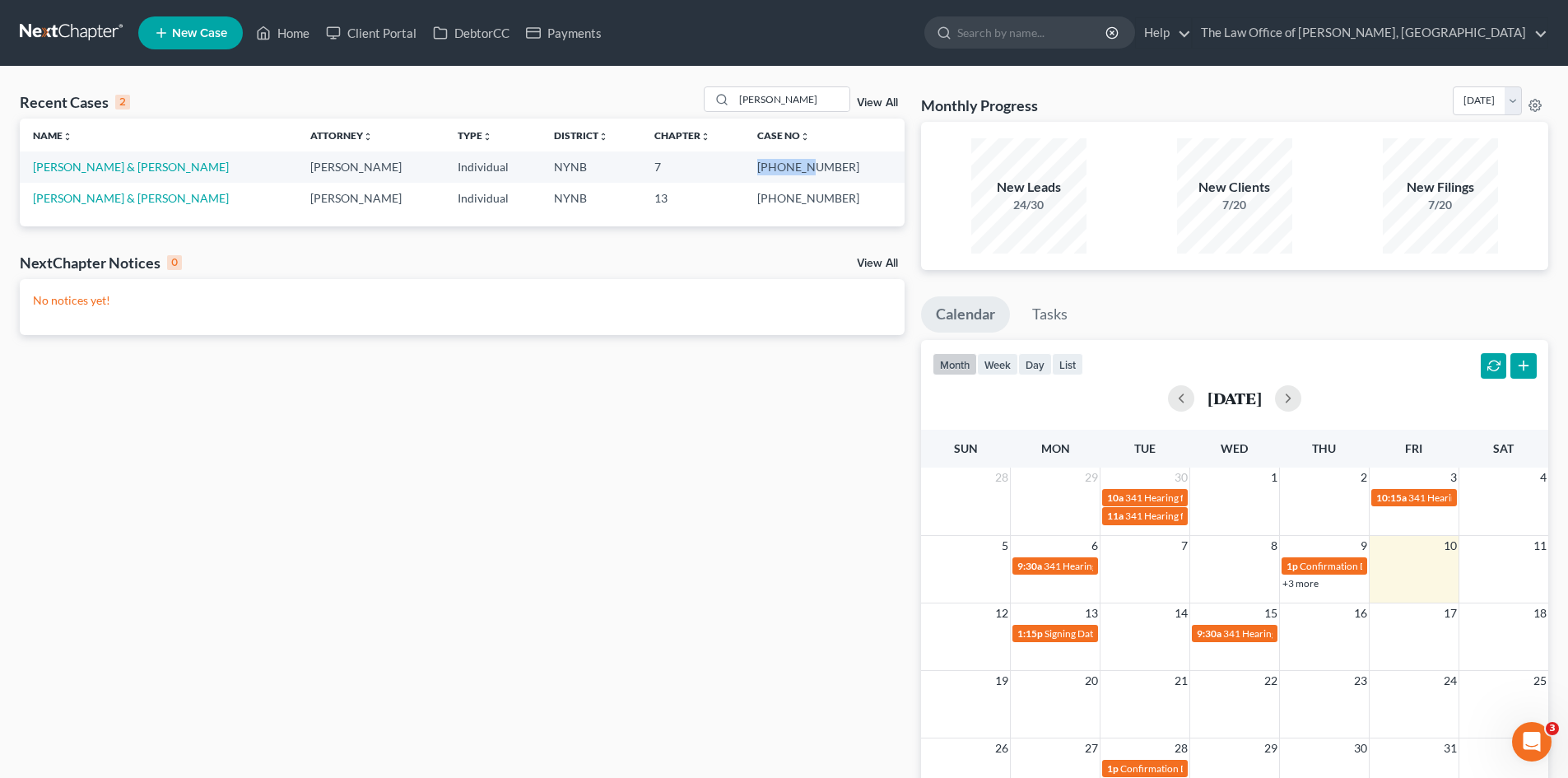
drag, startPoint x: 849, startPoint y: 163, endPoint x: 789, endPoint y: 172, distance: 60.7
click at [789, 172] on td "25-10784-1" at bounding box center [824, 166] width 160 height 31
copy td "25-10784"
drag, startPoint x: 301, startPoint y: 36, endPoint x: 276, endPoint y: 37, distance: 25.0
click at [301, 36] on link "Home" at bounding box center [282, 33] width 70 height 30
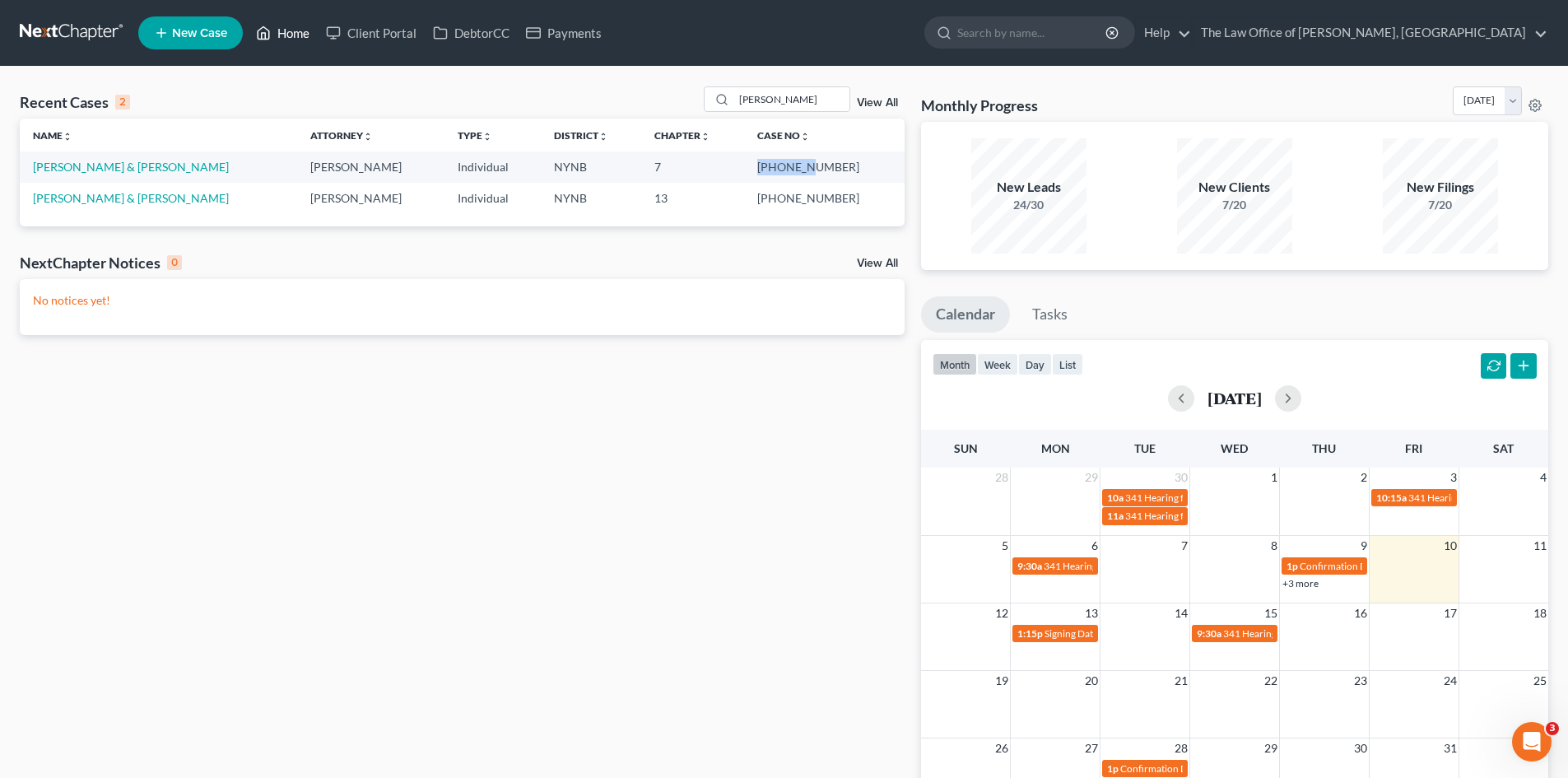
click at [279, 37] on link "Home" at bounding box center [282, 33] width 70 height 30
drag, startPoint x: 789, startPoint y: 104, endPoint x: 590, endPoint y: 133, distance: 201.1
click at [605, 130] on div "Recent Cases 2 wheeler View All Name unfold_more expand_more expand_less Attorn…" at bounding box center [462, 156] width 885 height 140
type input "fras"
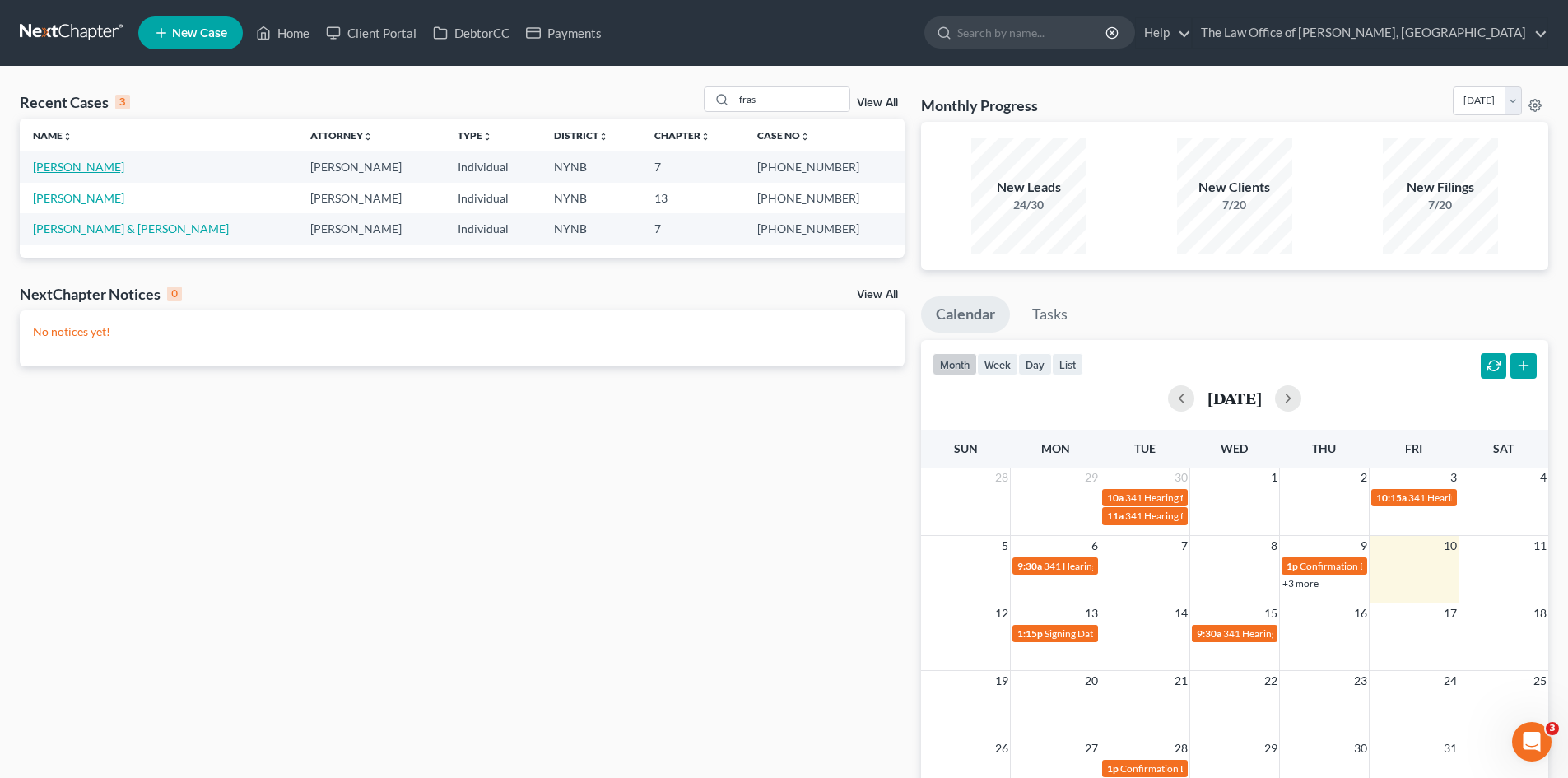
click at [85, 167] on link "[PERSON_NAME]" at bounding box center [78, 166] width 92 height 14
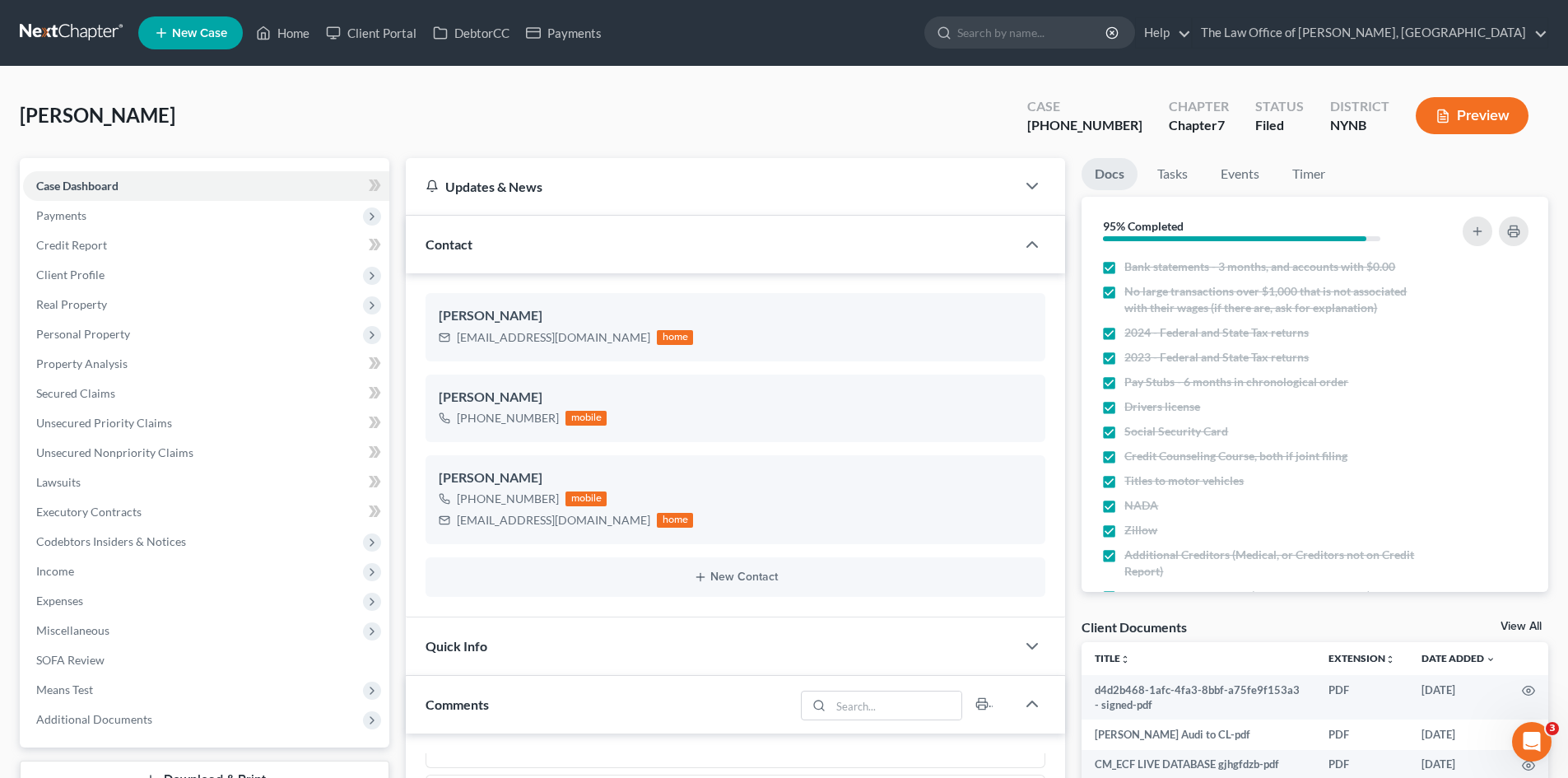
scroll to position [2008, 0]
click at [107, 216] on span "Payments" at bounding box center [206, 216] width 367 height 30
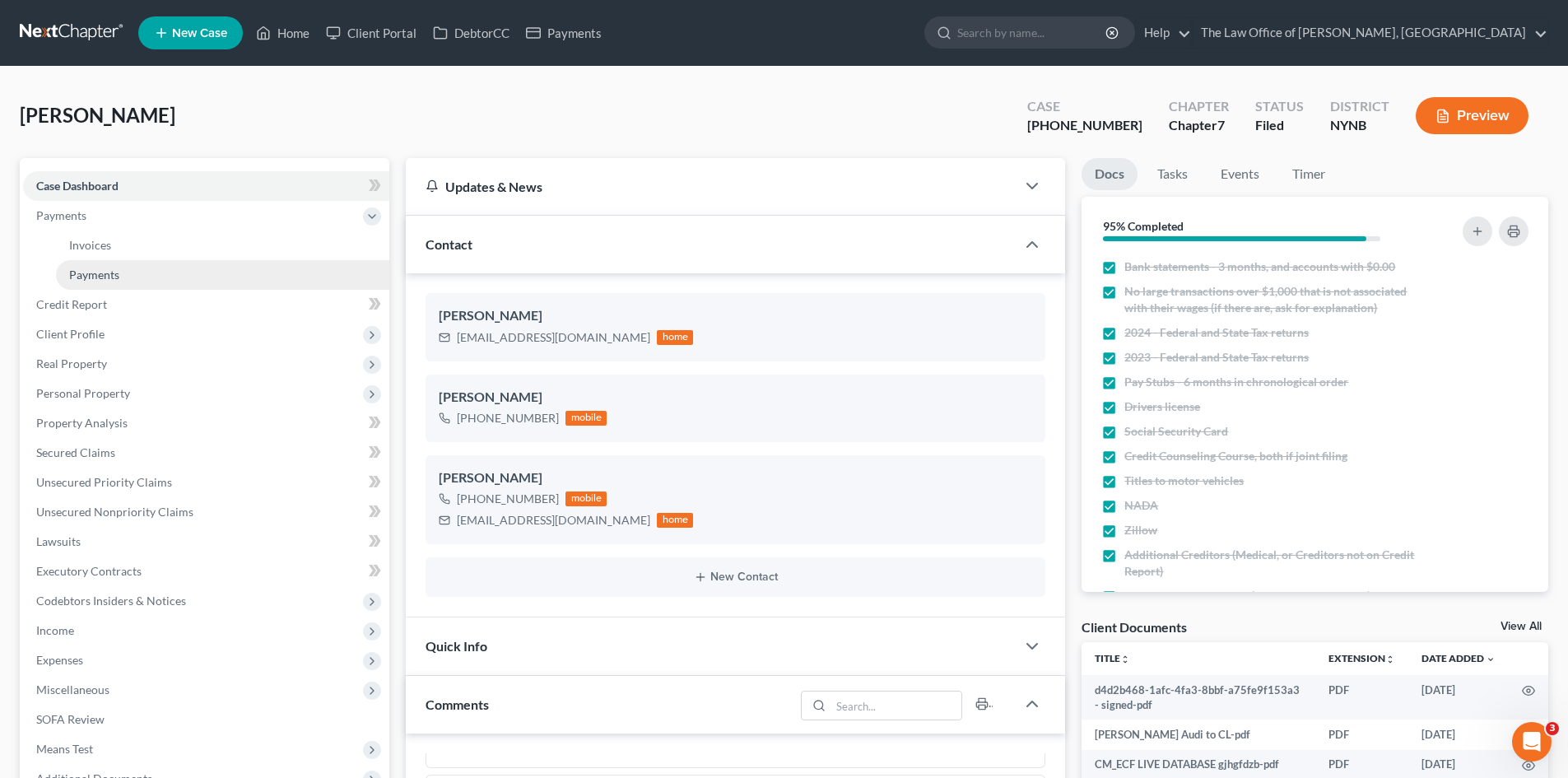
click at [120, 263] on link "Payments" at bounding box center [223, 275] width 334 height 30
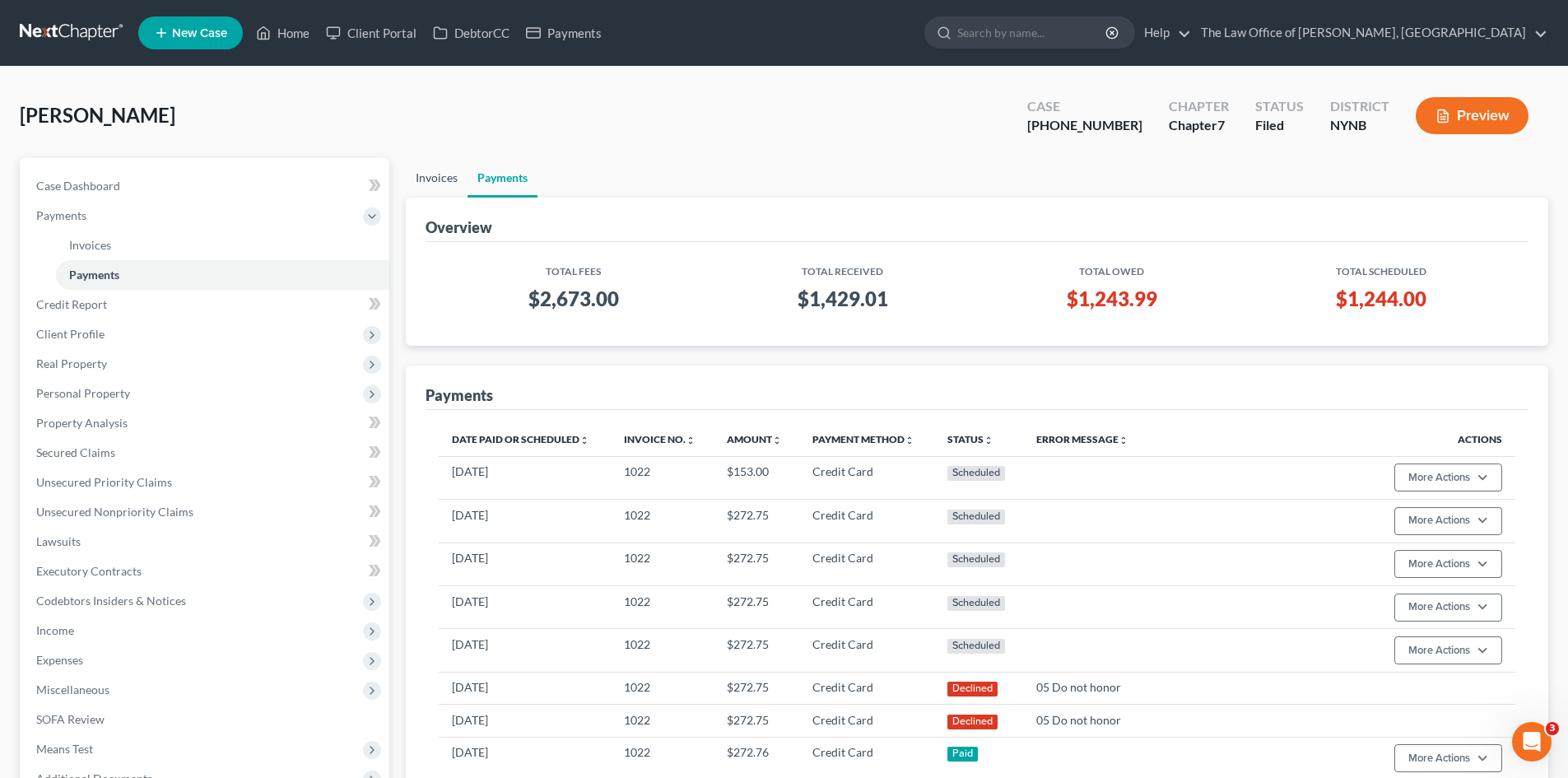
click at [438, 183] on link "Invoices" at bounding box center [437, 178] width 62 height 40
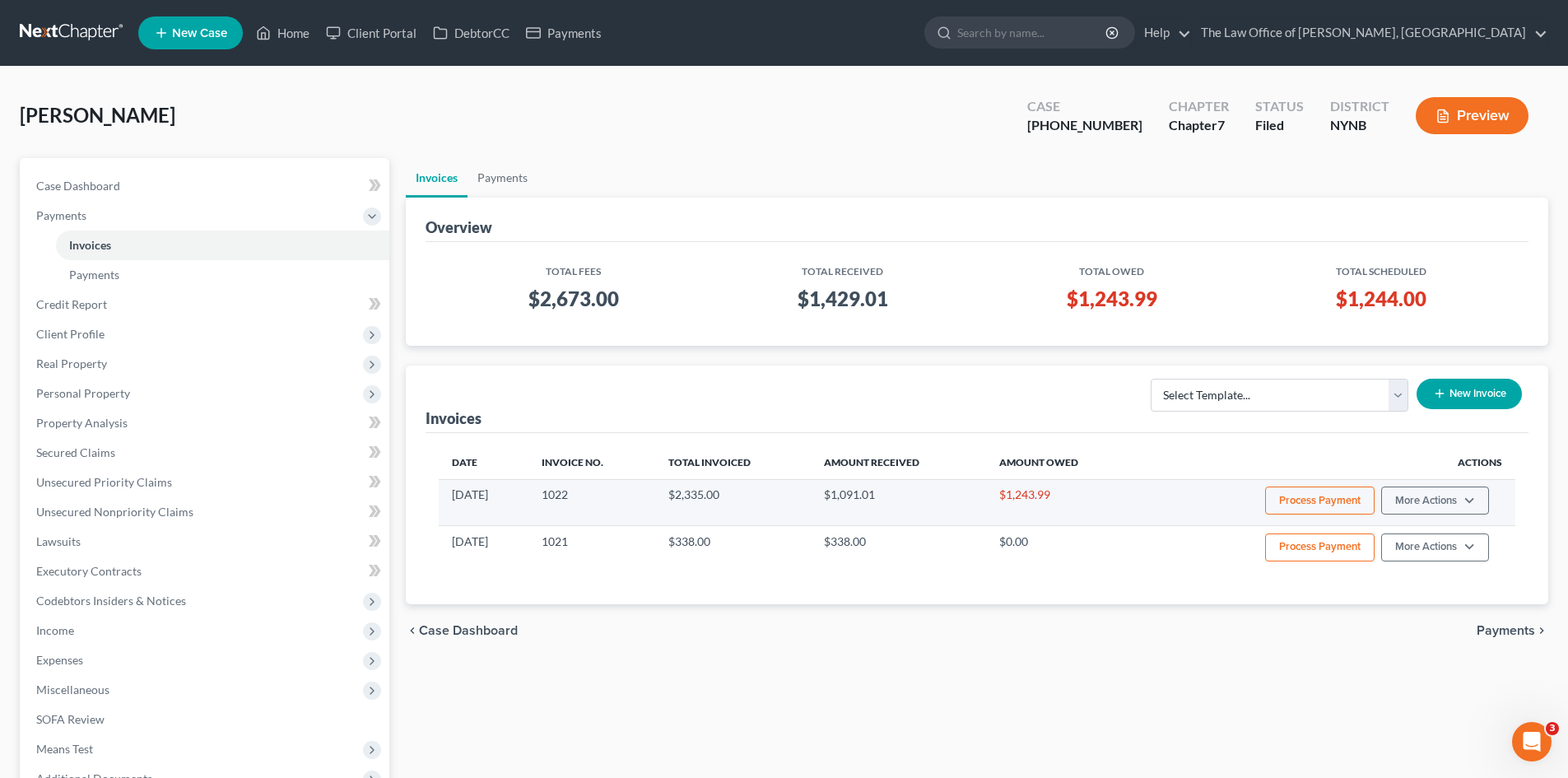
click at [1296, 499] on button "Process Payment" at bounding box center [1319, 500] width 110 height 28
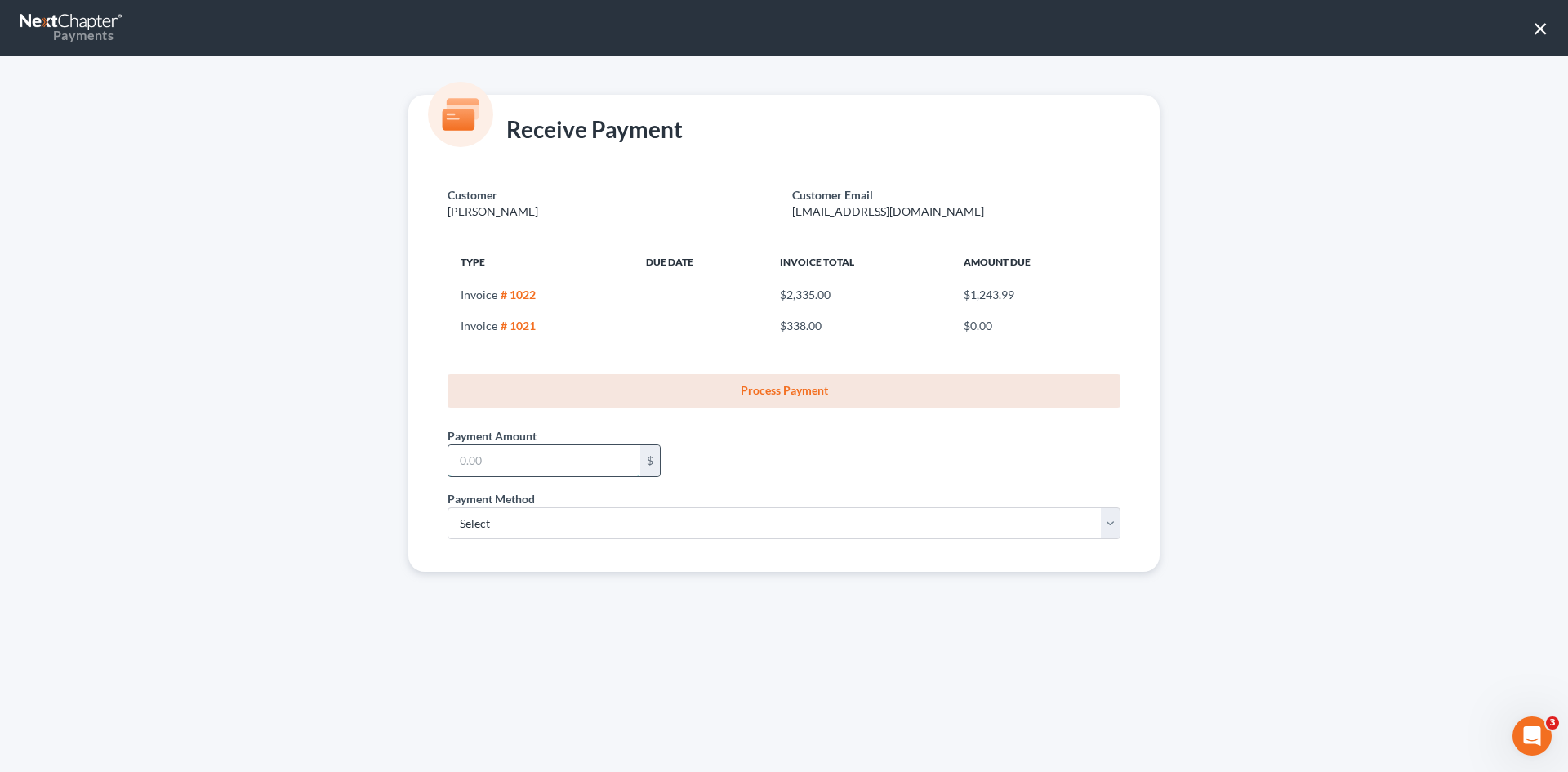
click at [527, 469] on input "text" at bounding box center [544, 461] width 192 height 31
type input "273"
click at [527, 525] on select "Select ACH Credit Card" at bounding box center [784, 524] width 673 height 33
select select "1"
click at [447, 507] on select "Select ACH Credit Card" at bounding box center [784, 524] width 673 height 33
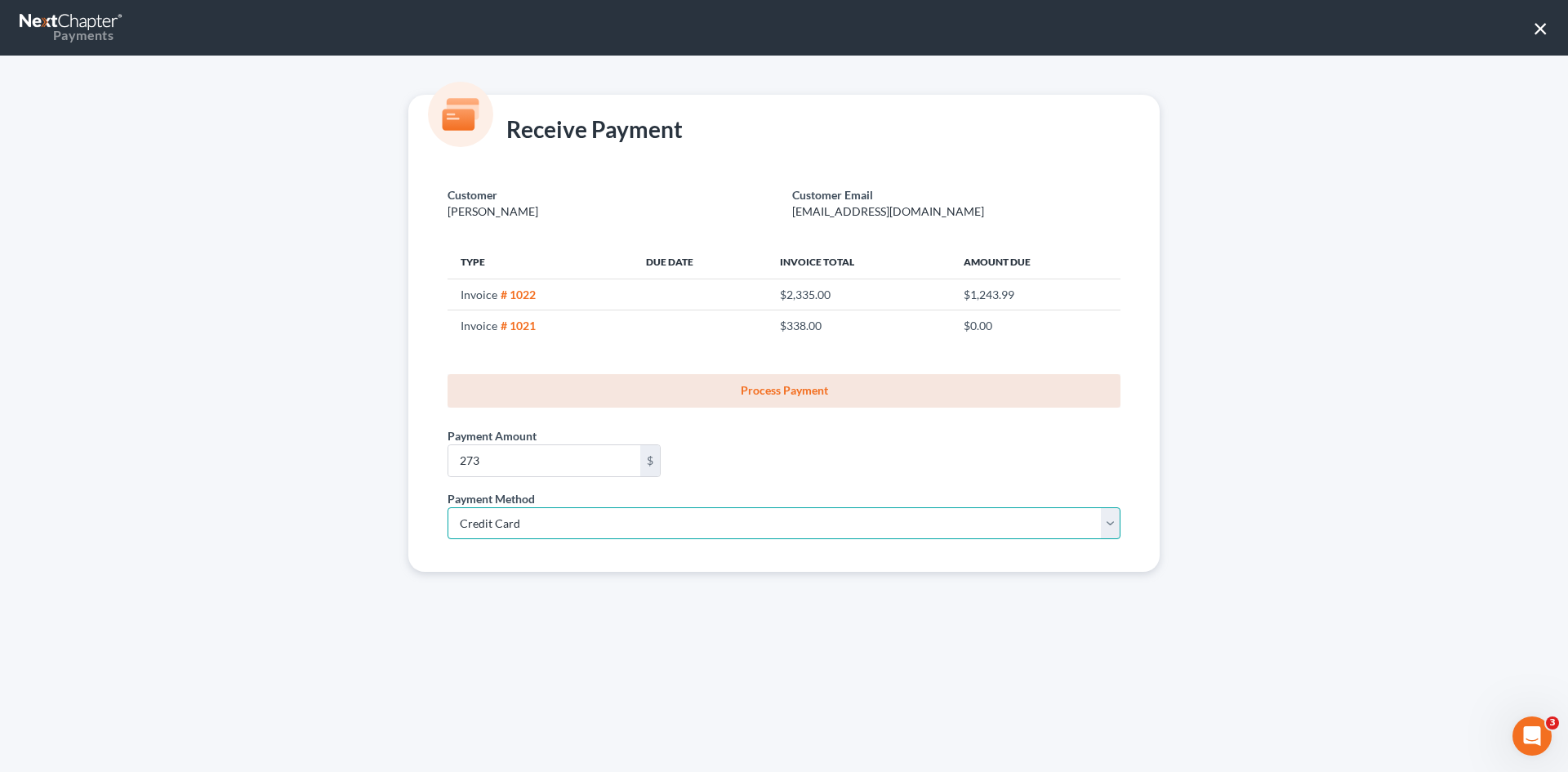
select select "35"
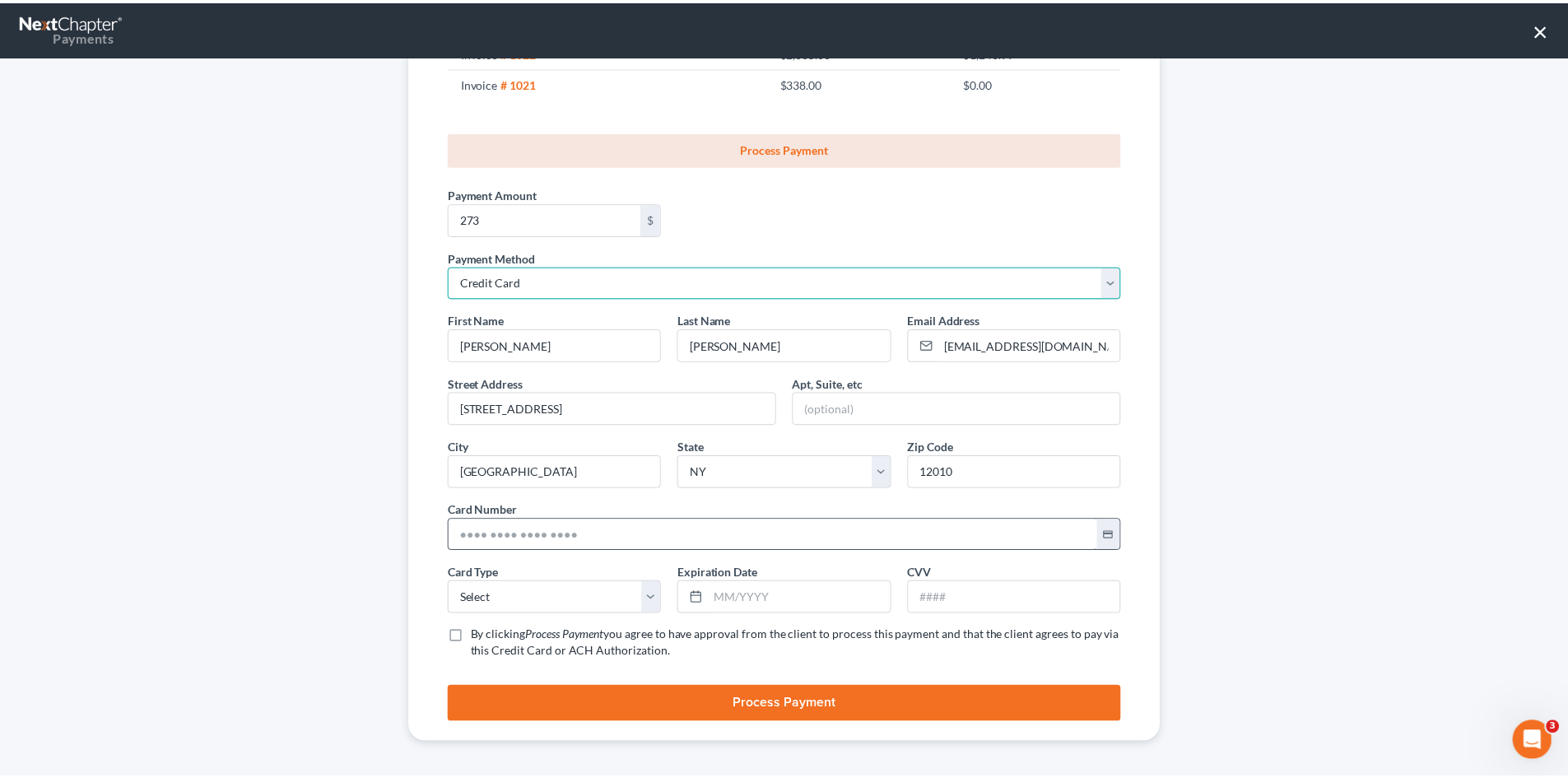
scroll to position [249, 0]
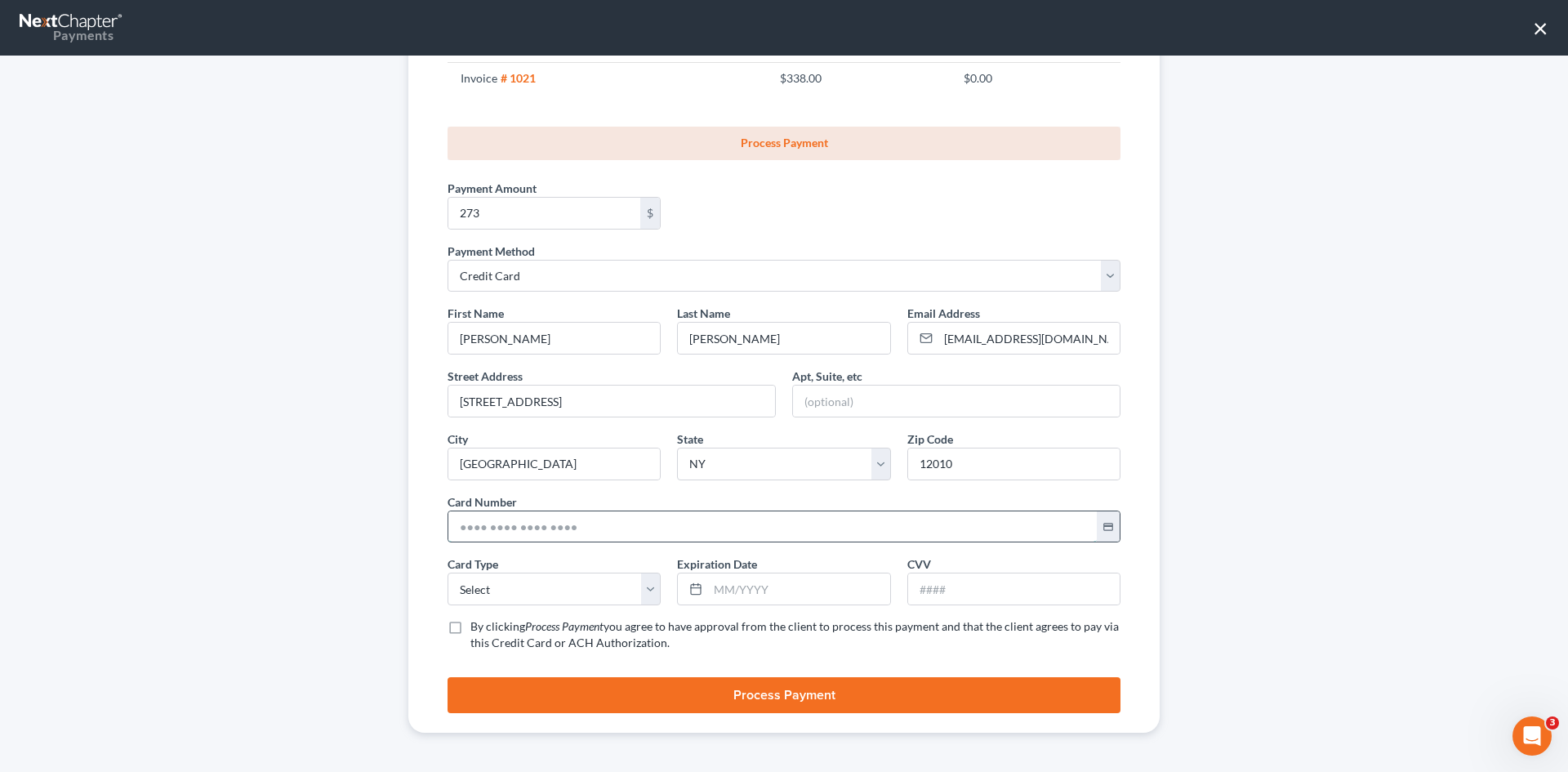
click at [474, 525] on input "text" at bounding box center [773, 527] width 649 height 31
paste input "5449 2726 7741 6474"
type input "5449 2726 7741 6474"
drag, startPoint x: 504, startPoint y: 587, endPoint x: 501, endPoint y: 599, distance: 12.4
click at [504, 588] on select "Select Visa MasterCard Discover American Express" at bounding box center [554, 589] width 213 height 33
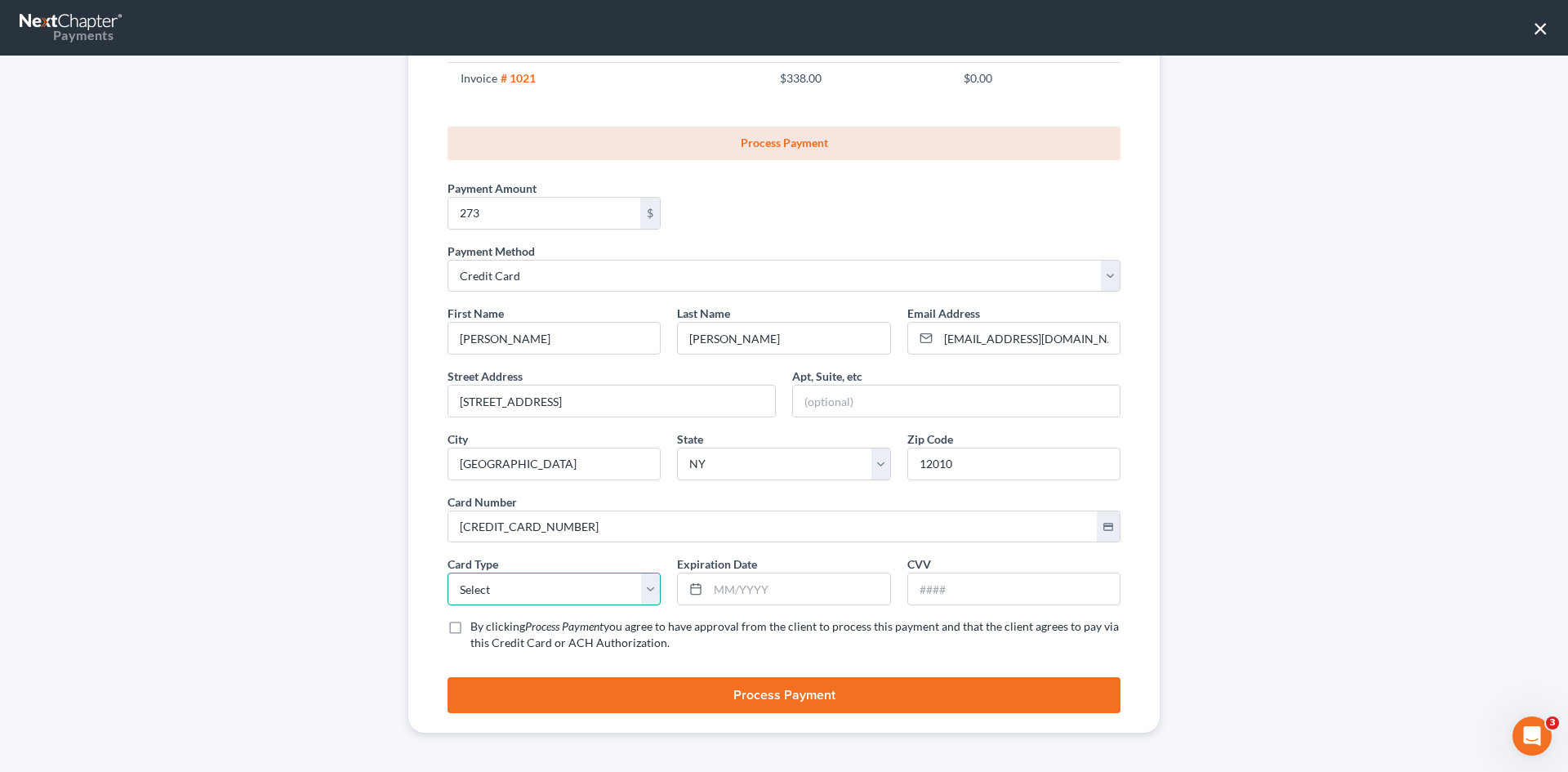
select select "1"
click at [447, 573] on select "Select Visa MasterCard Discover American Express" at bounding box center [554, 589] width 213 height 33
click at [720, 583] on input "text" at bounding box center [798, 589] width 181 height 31
type input "06/2029"
click at [934, 581] on input "text" at bounding box center [1014, 589] width 211 height 31
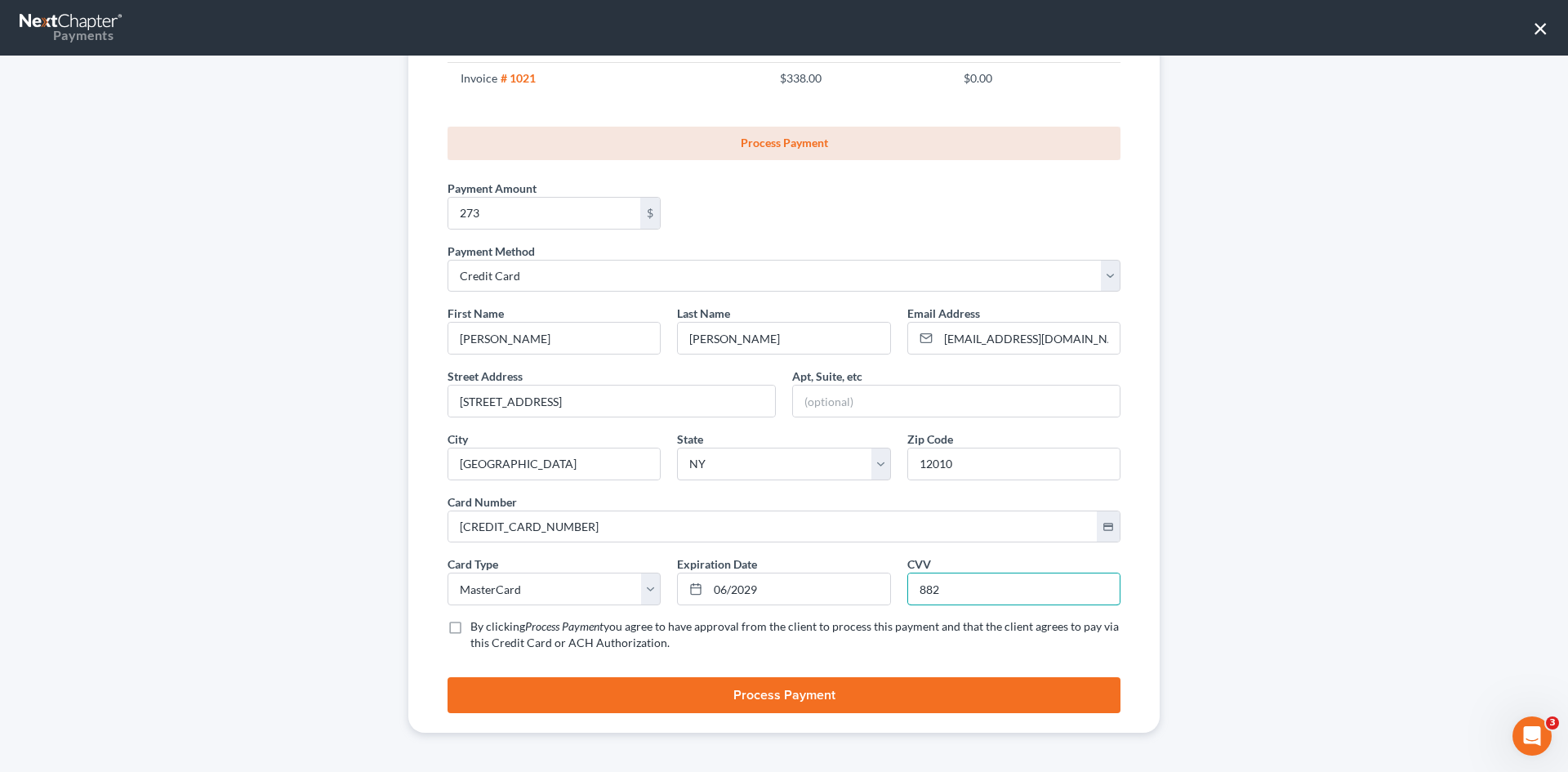
type input "882"
drag, startPoint x: 450, startPoint y: 630, endPoint x: 521, endPoint y: 647, distance: 73.0
click at [470, 630] on label "By clicking Process Payment you agree to have approval from the client to proce…" at bounding box center [795, 635] width 650 height 33
click at [470, 629] on label "By clicking Process Payment you agree to have approval from the client to proce…" at bounding box center [795, 635] width 650 height 33
click at [477, 629] on input "By clicking Process Payment you agree to have approval from the client to proce…" at bounding box center [482, 624] width 11 height 11
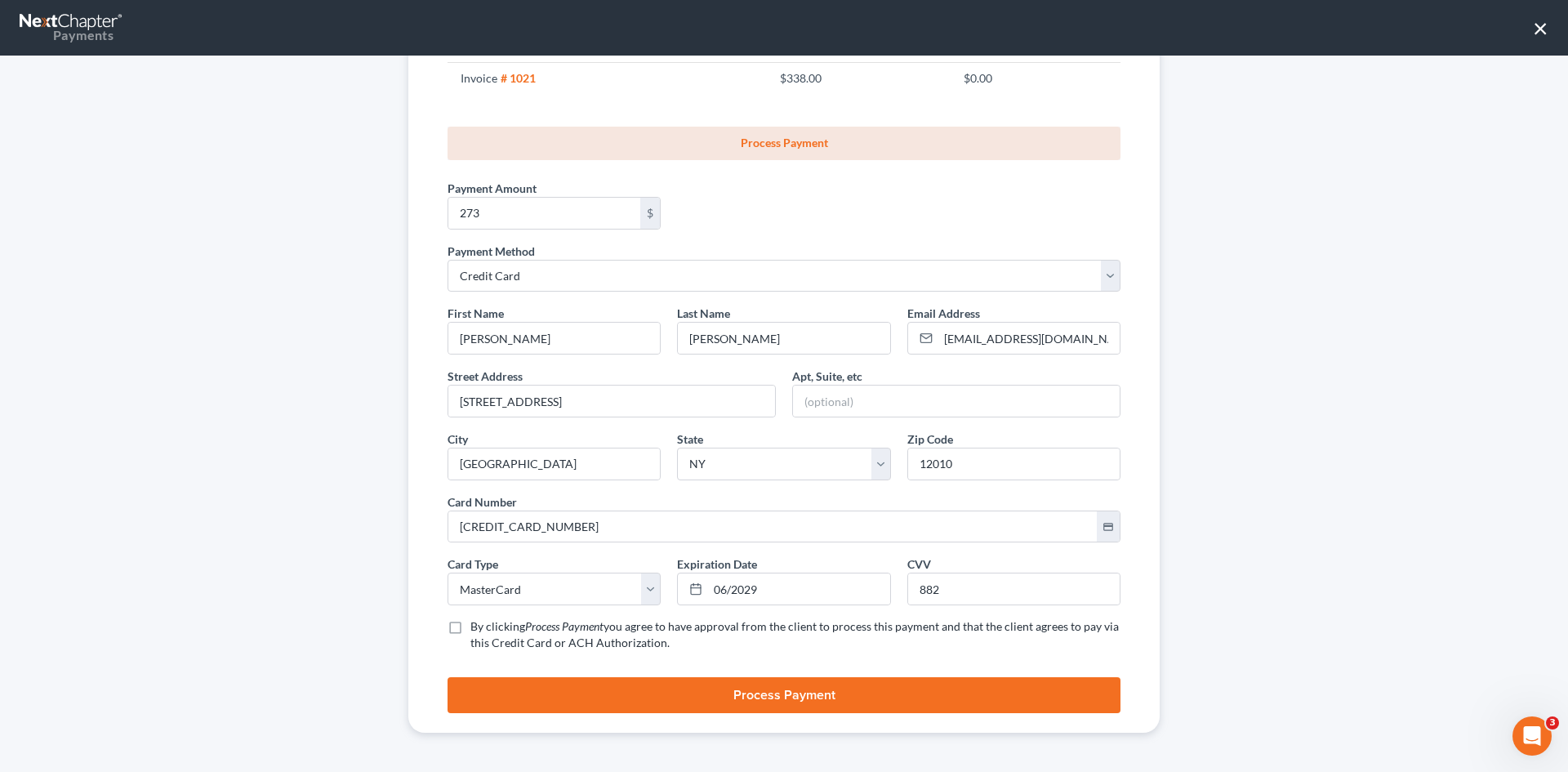
checkbox input "true"
drag, startPoint x: 555, startPoint y: 689, endPoint x: 563, endPoint y: 680, distance: 12.0
click at [556, 688] on button "Process Payment" at bounding box center [784, 696] width 673 height 36
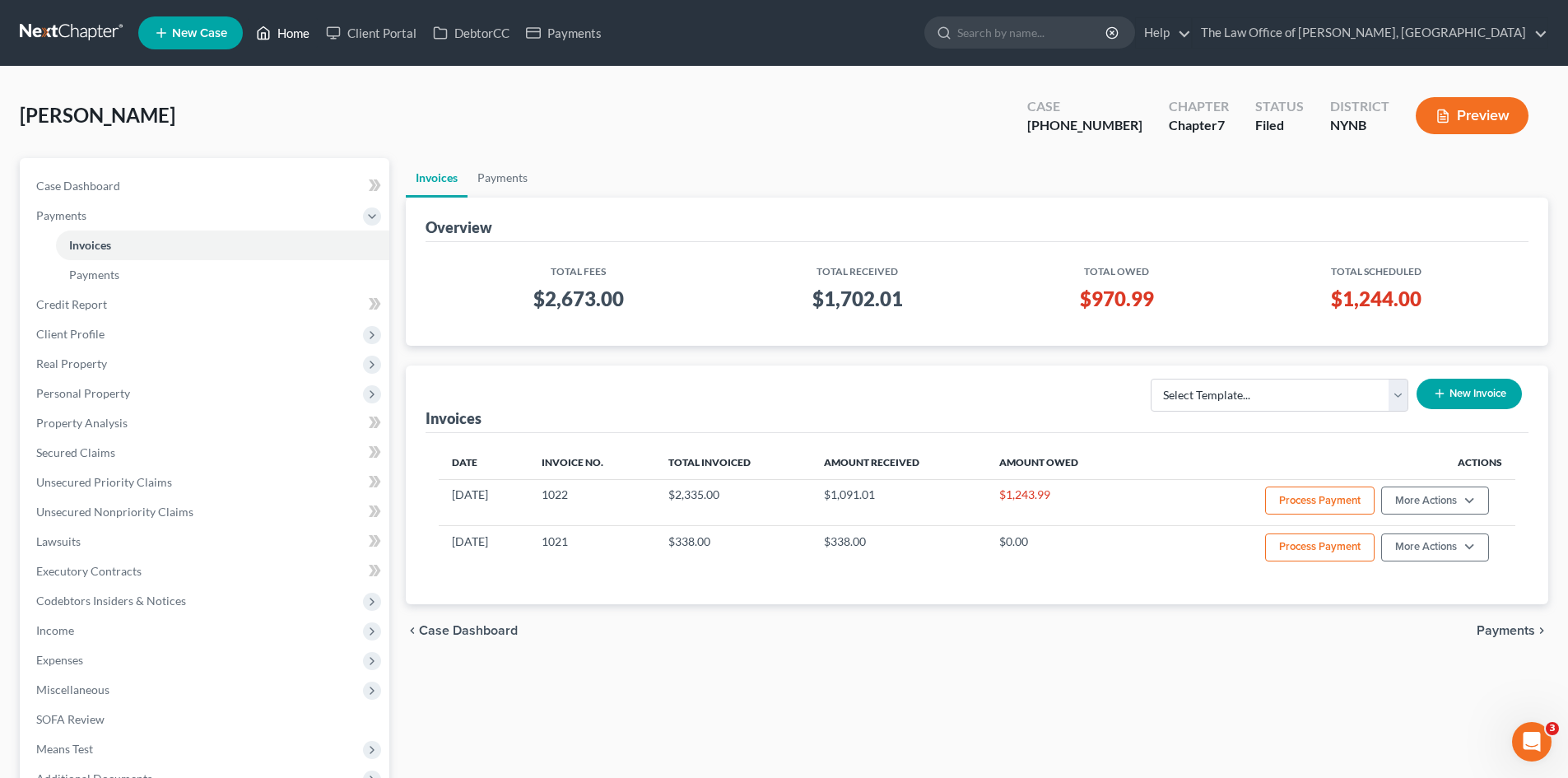
click at [293, 40] on link "Home" at bounding box center [282, 33] width 70 height 30
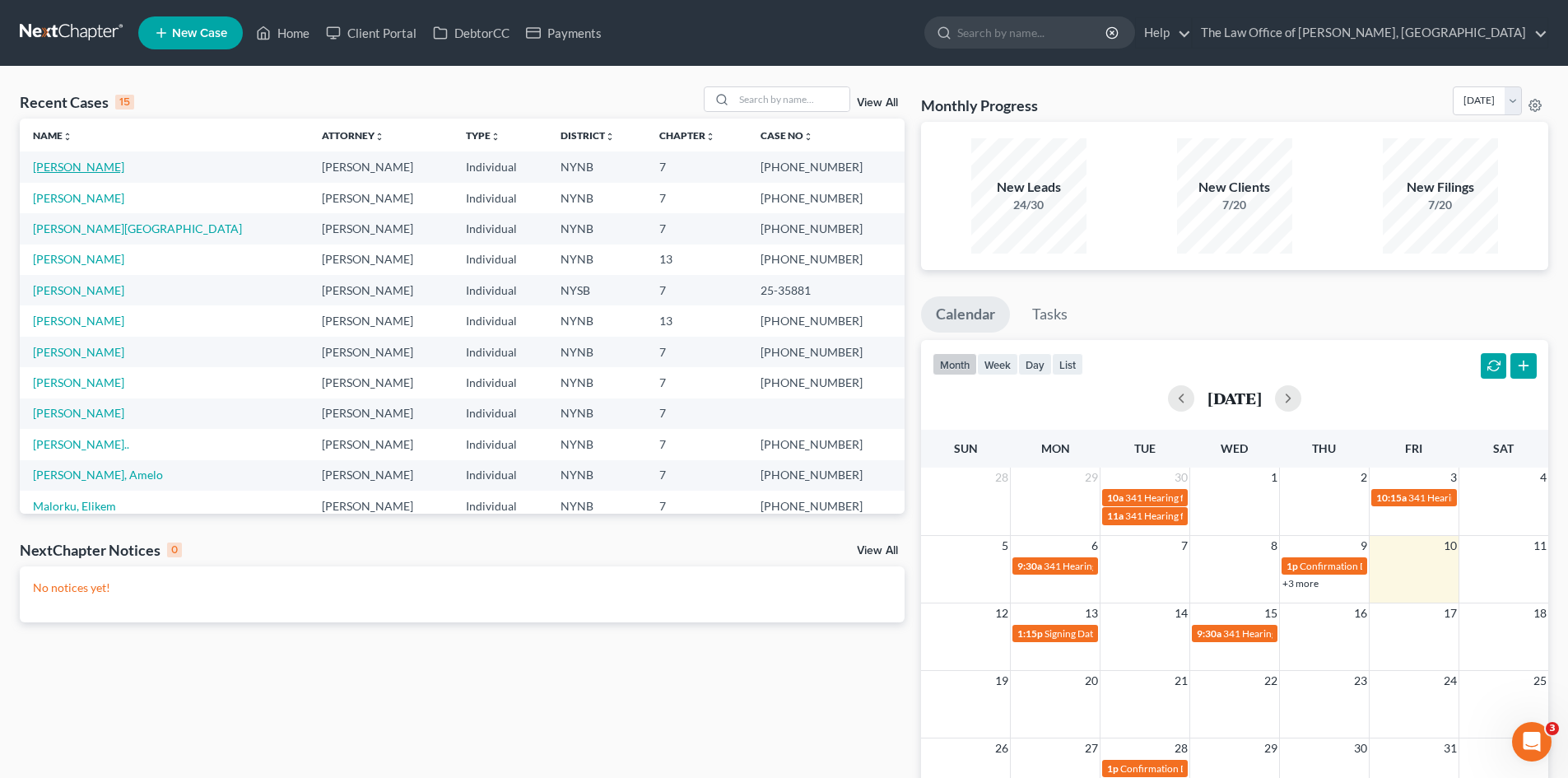
drag, startPoint x: 69, startPoint y: 172, endPoint x: 2, endPoint y: 187, distance: 68.7
click at [69, 172] on link "[PERSON_NAME]" at bounding box center [78, 166] width 92 height 14
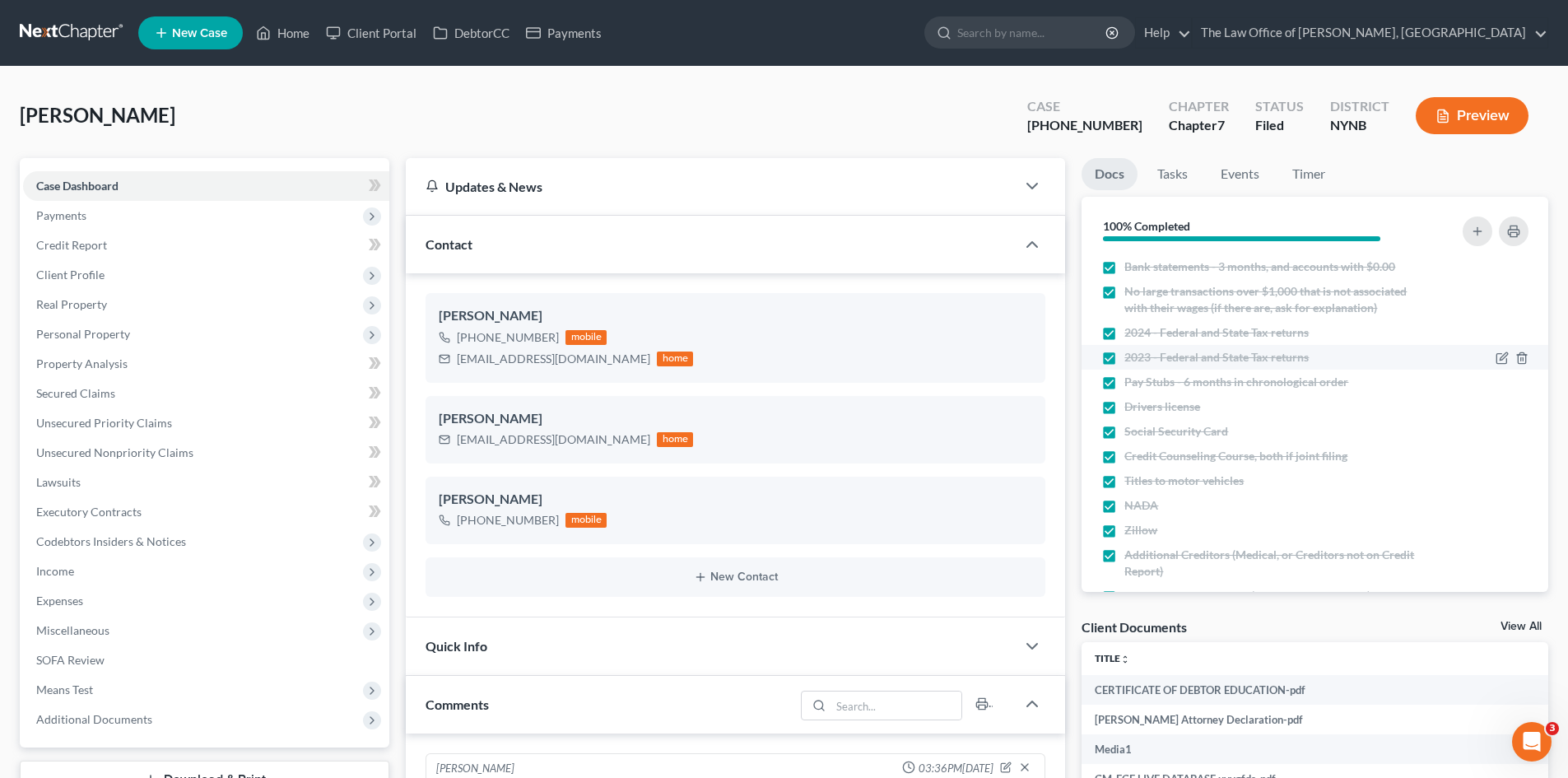
scroll to position [94, 0]
click at [67, 213] on span "Payments" at bounding box center [61, 215] width 50 height 14
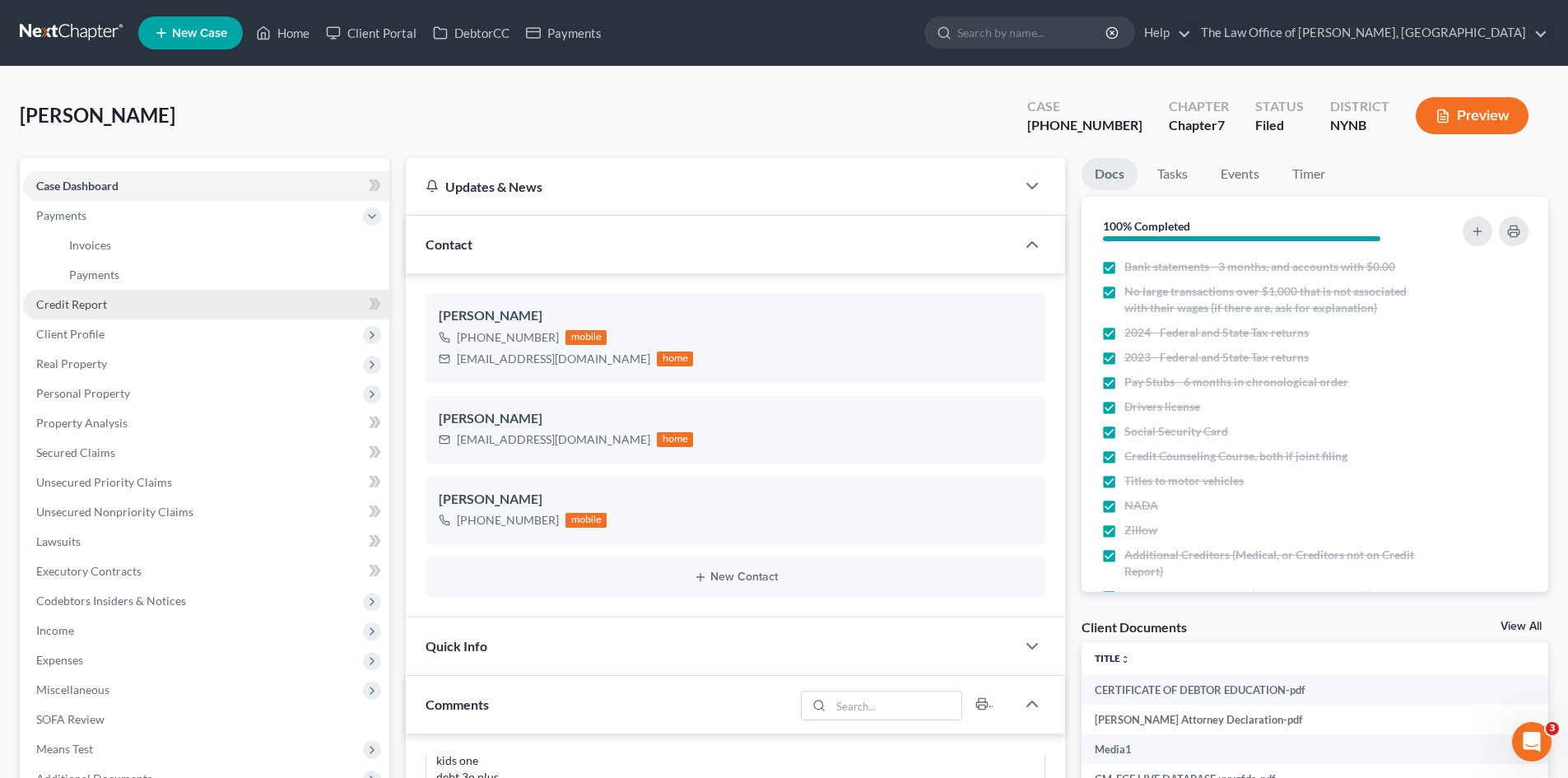
scroll to position [3543, 0]
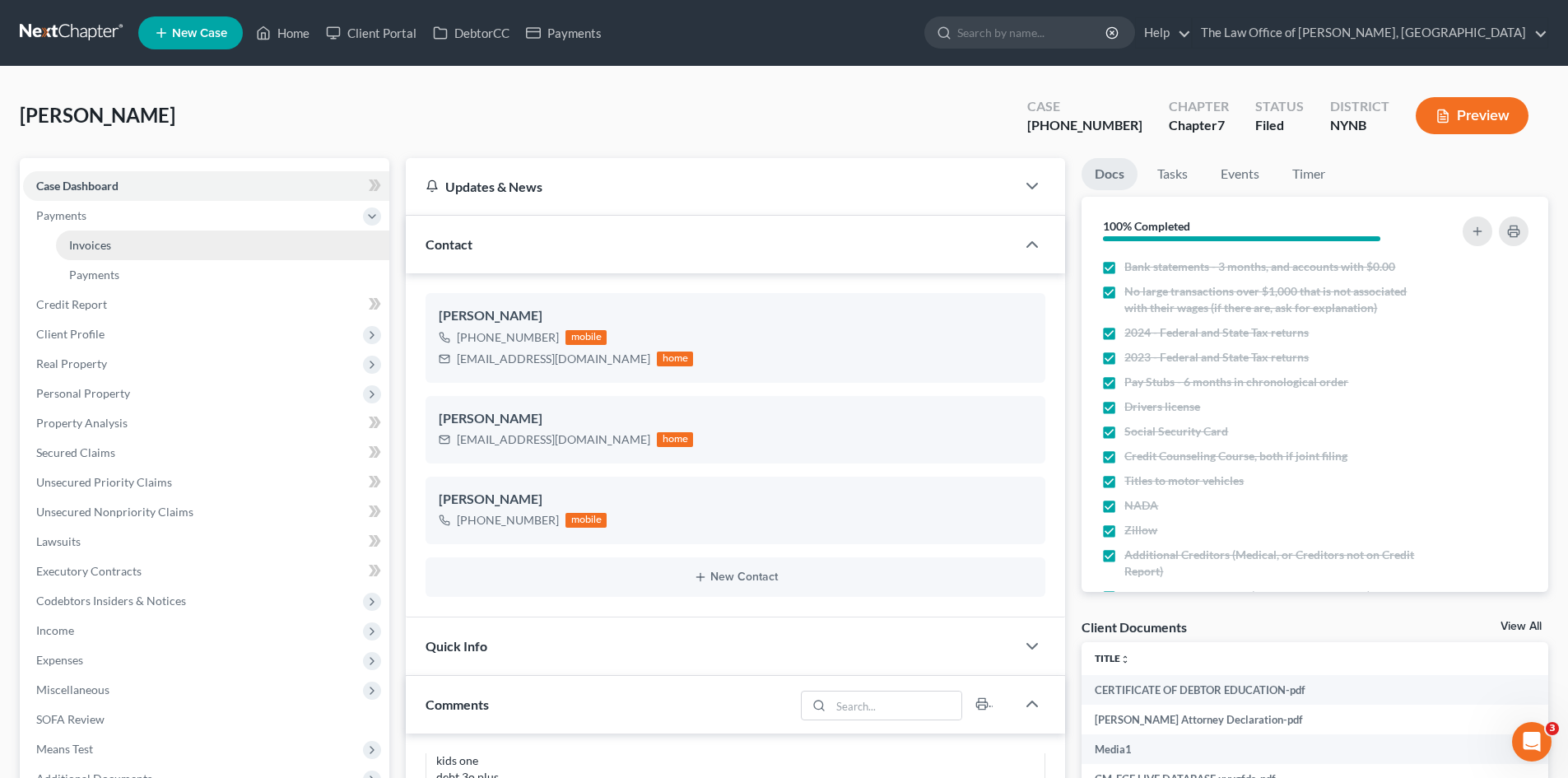
click at [127, 240] on link "Invoices" at bounding box center [223, 245] width 334 height 30
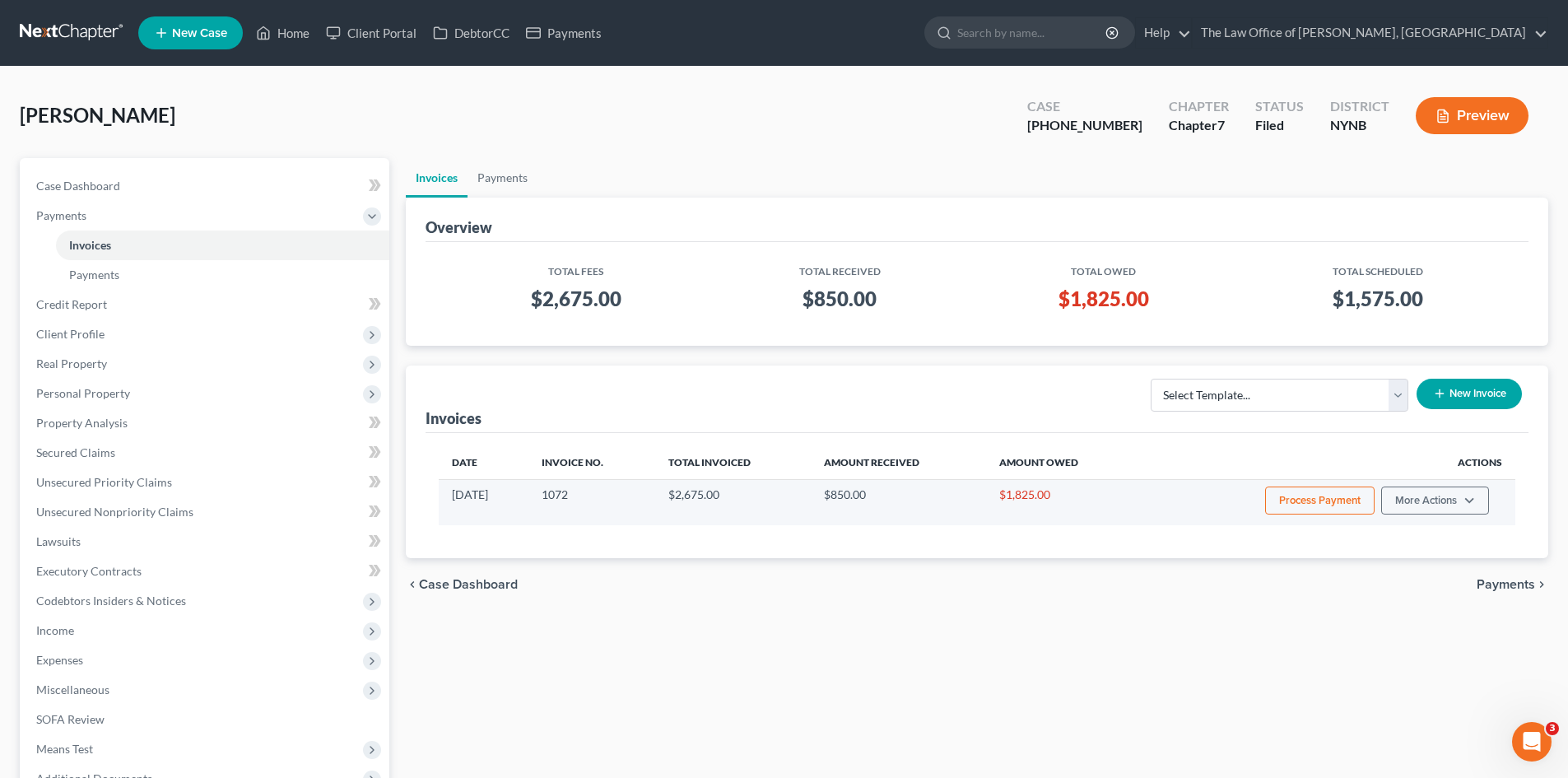
click at [1316, 496] on button "Process Payment" at bounding box center [1319, 500] width 110 height 28
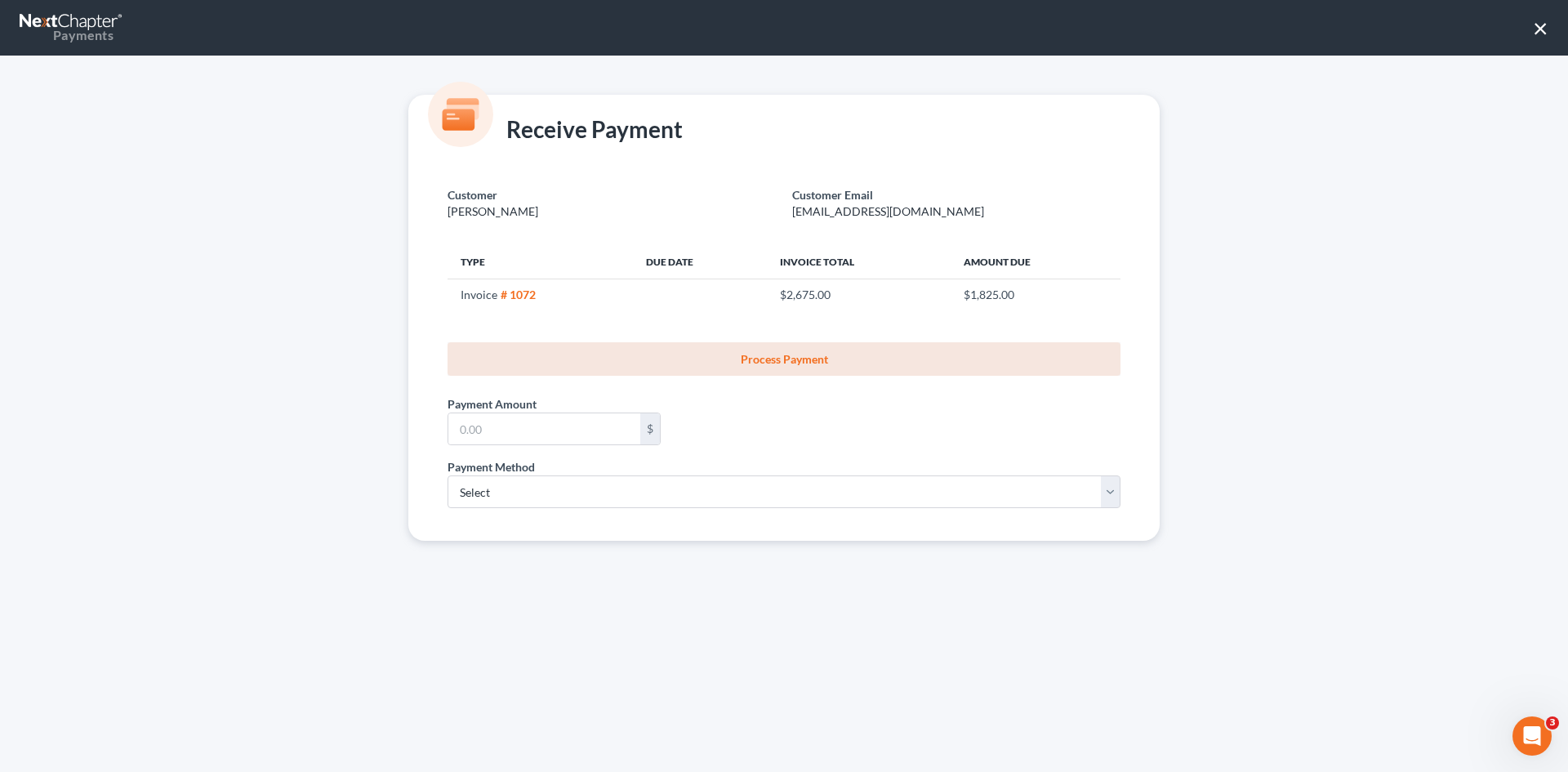
click at [1538, 28] on button "×" at bounding box center [1540, 28] width 16 height 26
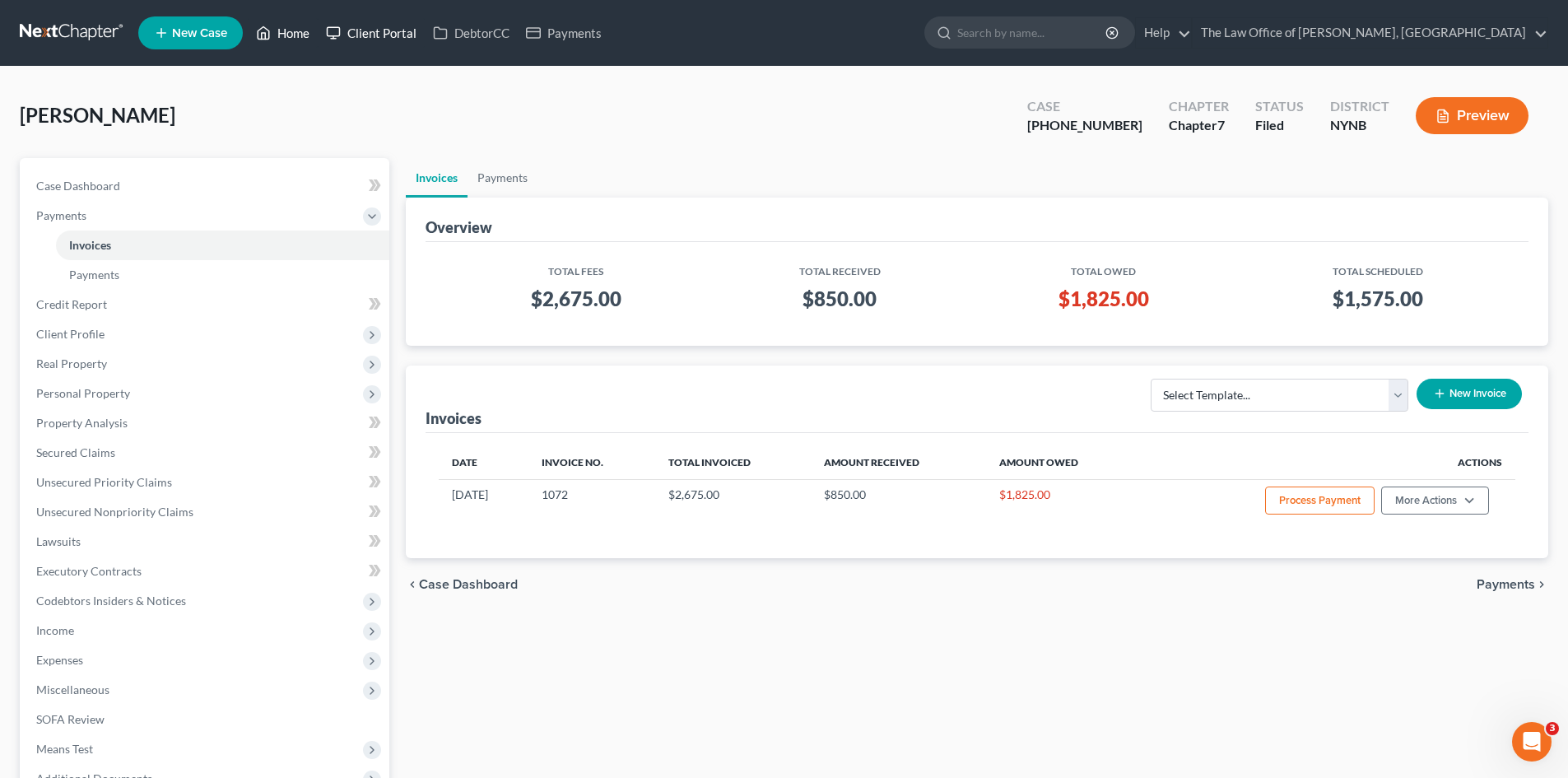
drag, startPoint x: 297, startPoint y: 36, endPoint x: 350, endPoint y: 46, distance: 53.9
click at [298, 36] on link "Home" at bounding box center [282, 33] width 70 height 30
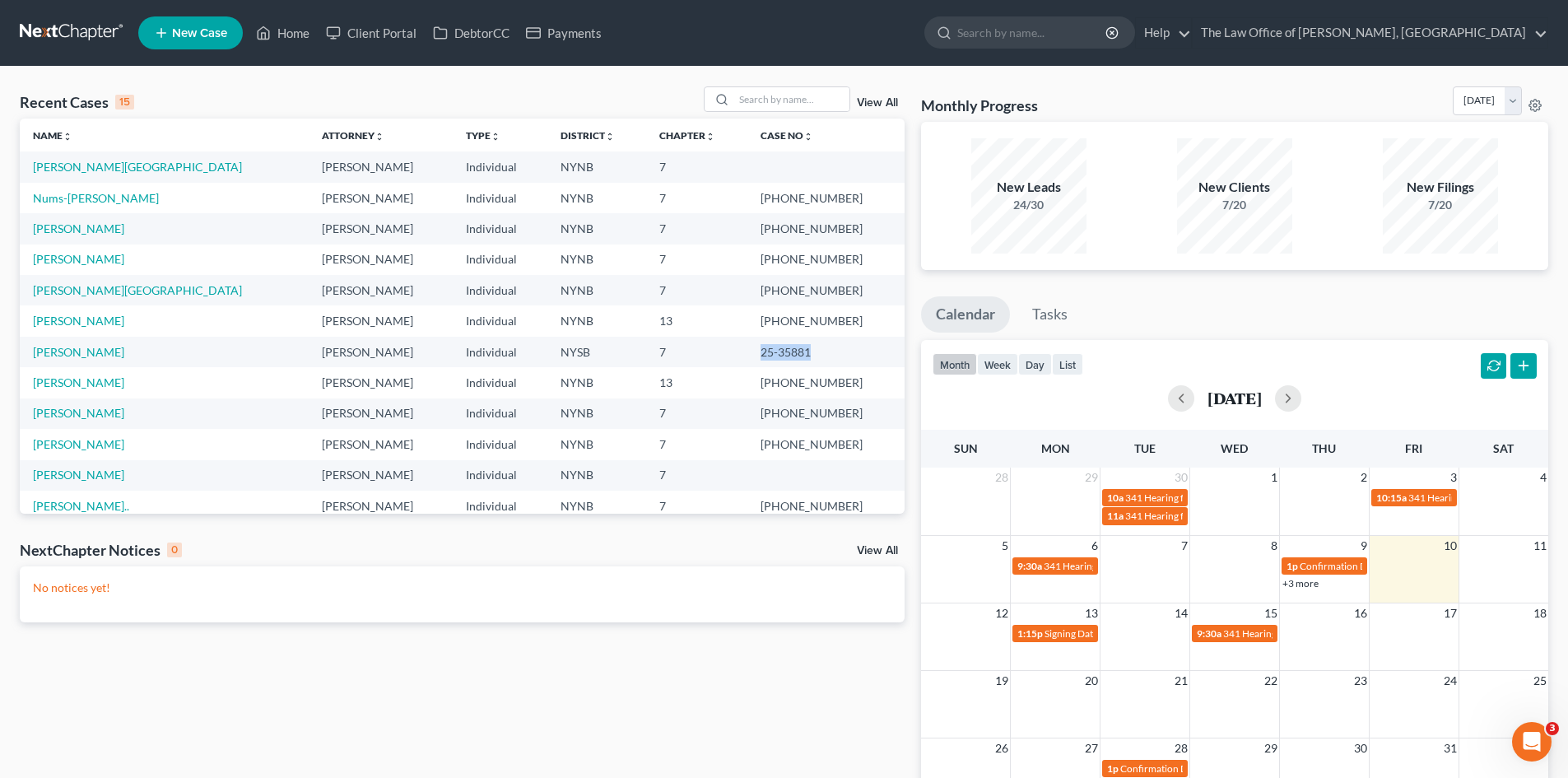
drag, startPoint x: 824, startPoint y: 357, endPoint x: 769, endPoint y: 358, distance: 55.0
click at [769, 358] on td "25-35881" at bounding box center [826, 352] width 157 height 31
click at [78, 358] on link "[PERSON_NAME]" at bounding box center [78, 352] width 92 height 14
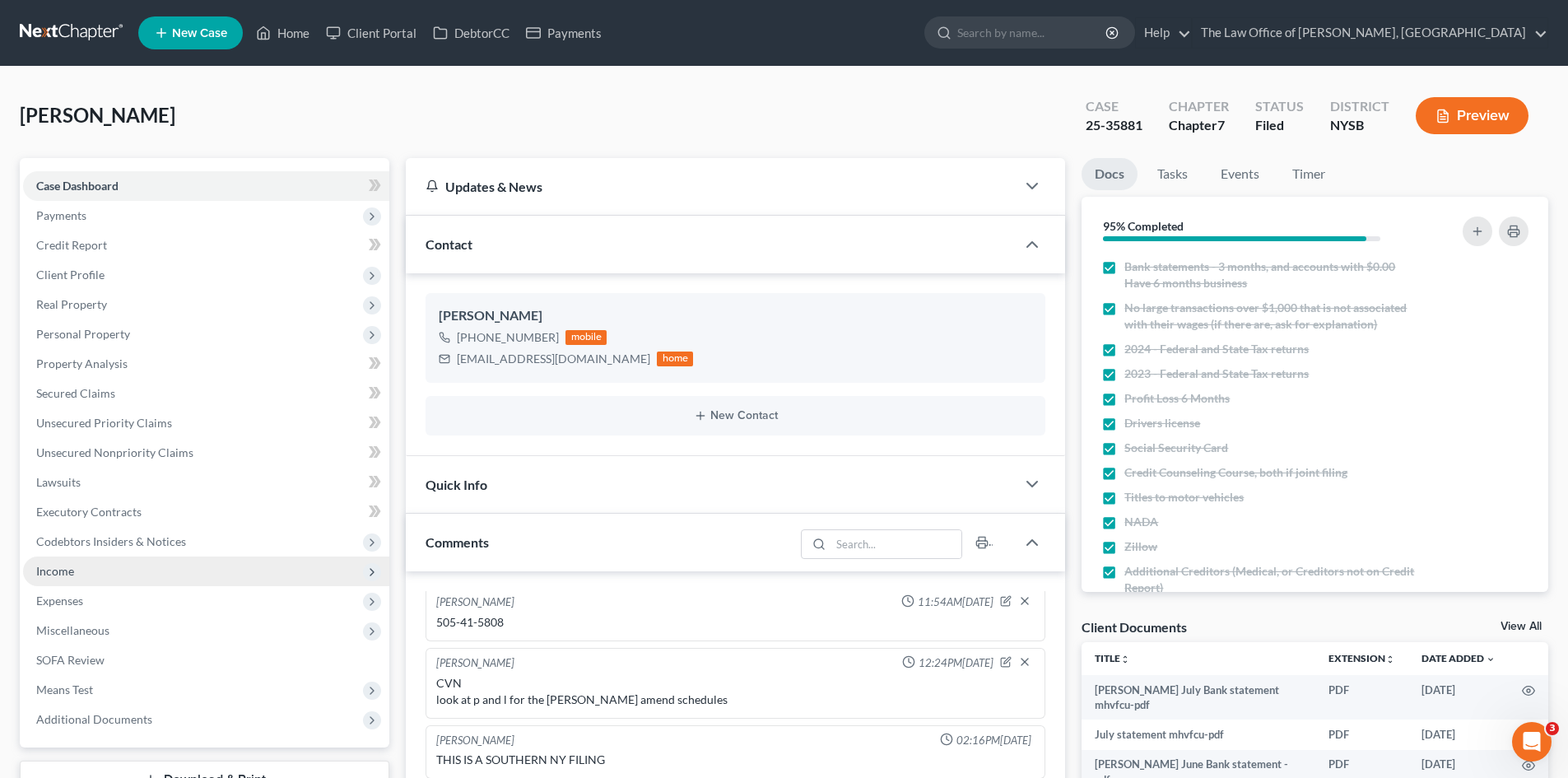
scroll to position [1415, 0]
click at [79, 567] on span "Income" at bounding box center [206, 572] width 367 height 30
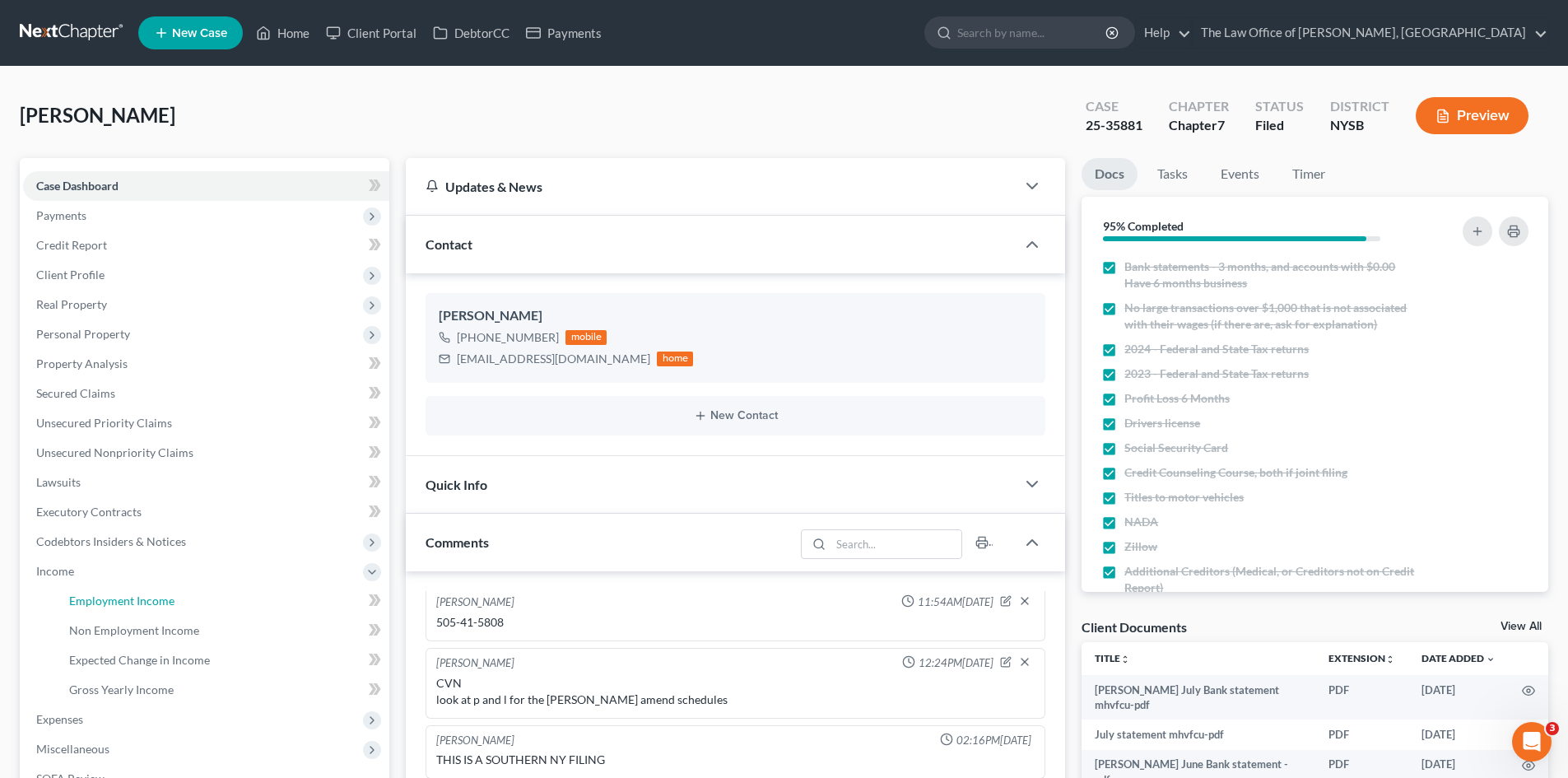
drag, startPoint x: 98, startPoint y: 597, endPoint x: 8, endPoint y: 572, distance: 93.4
click at [99, 597] on span "Employment Income" at bounding box center [122, 600] width 106 height 14
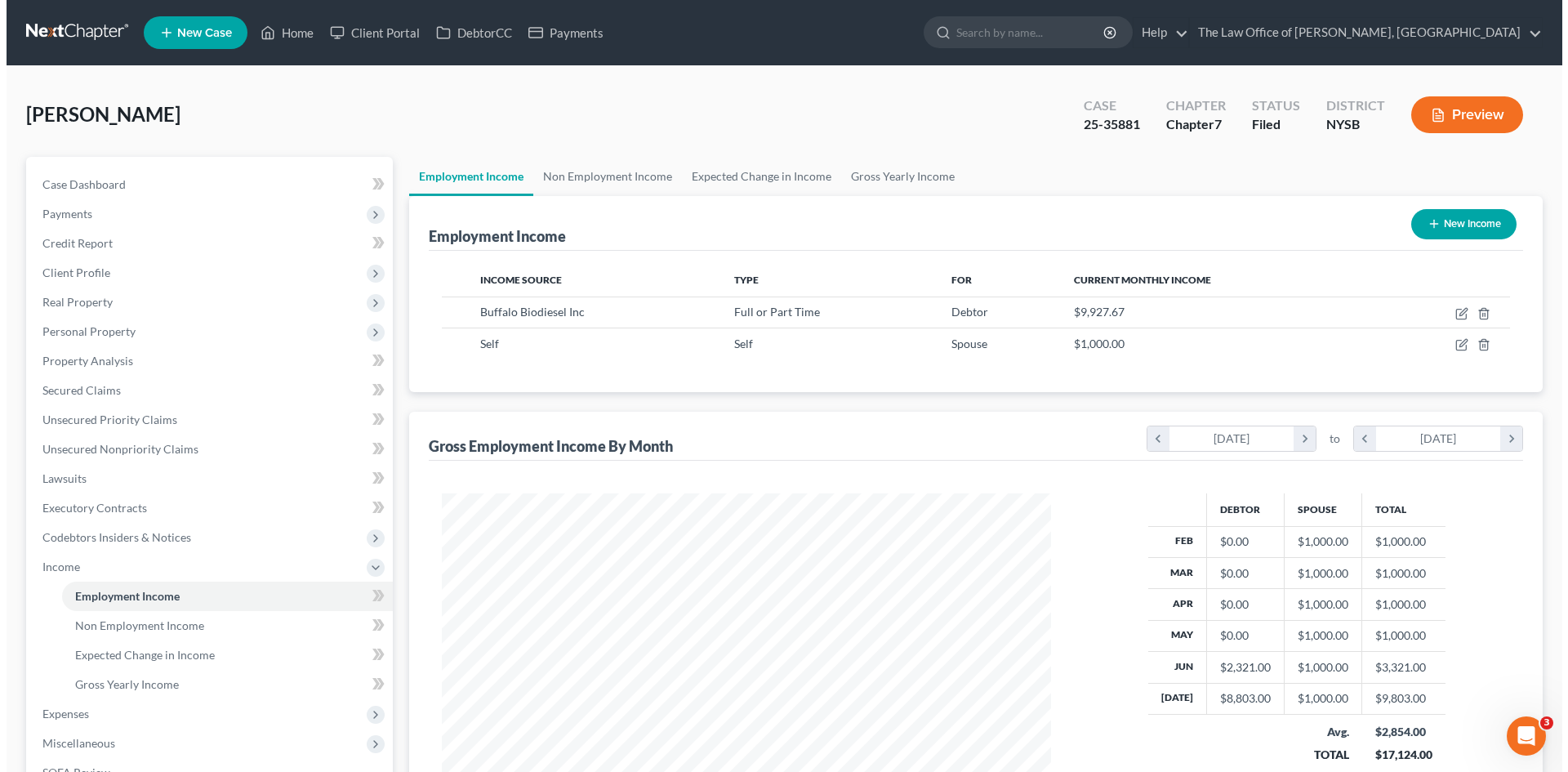
scroll to position [305, 642]
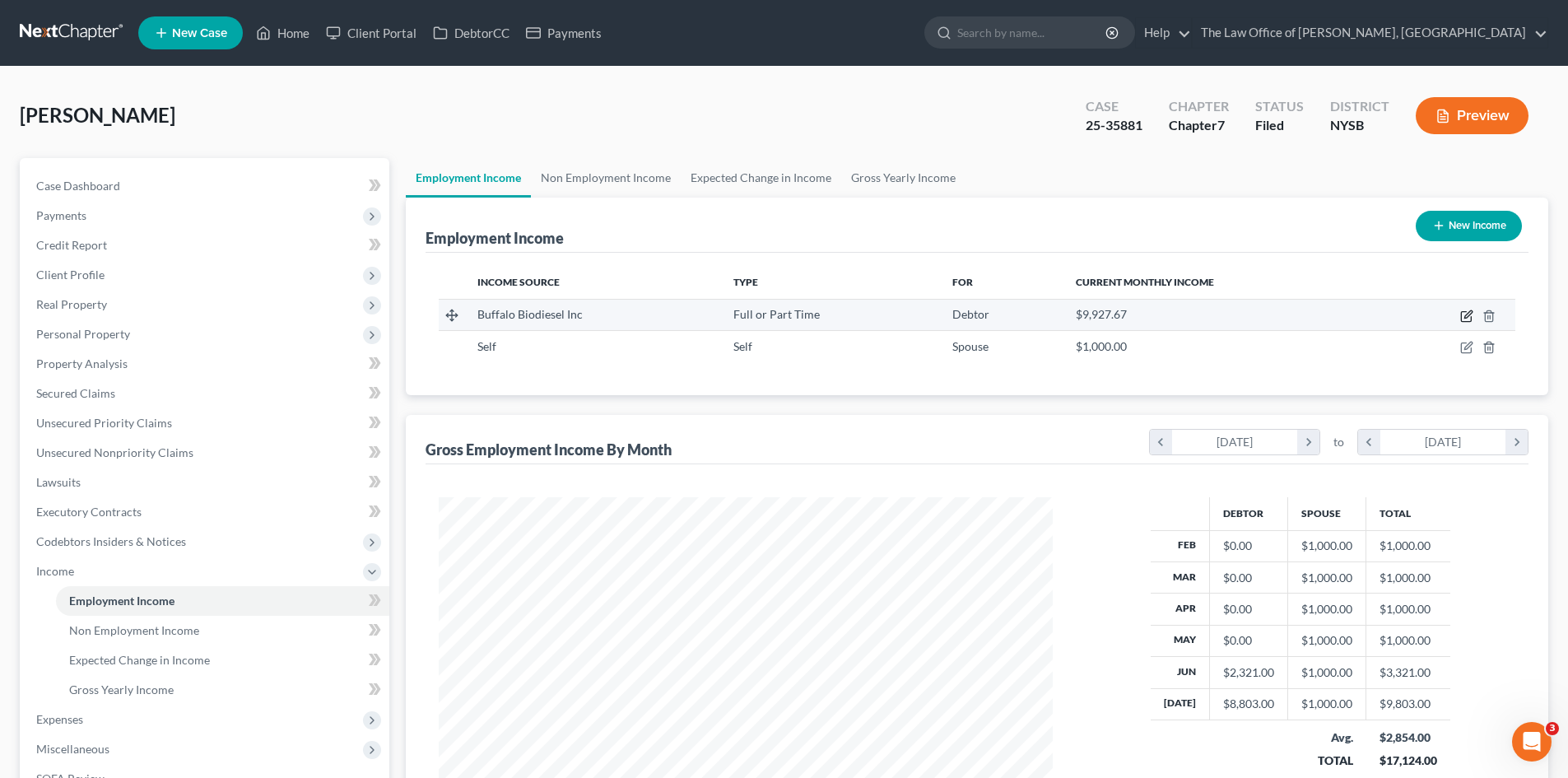
click at [1468, 316] on icon "button" at bounding box center [1467, 316] width 13 height 13
select select "0"
select select "35"
select select "3"
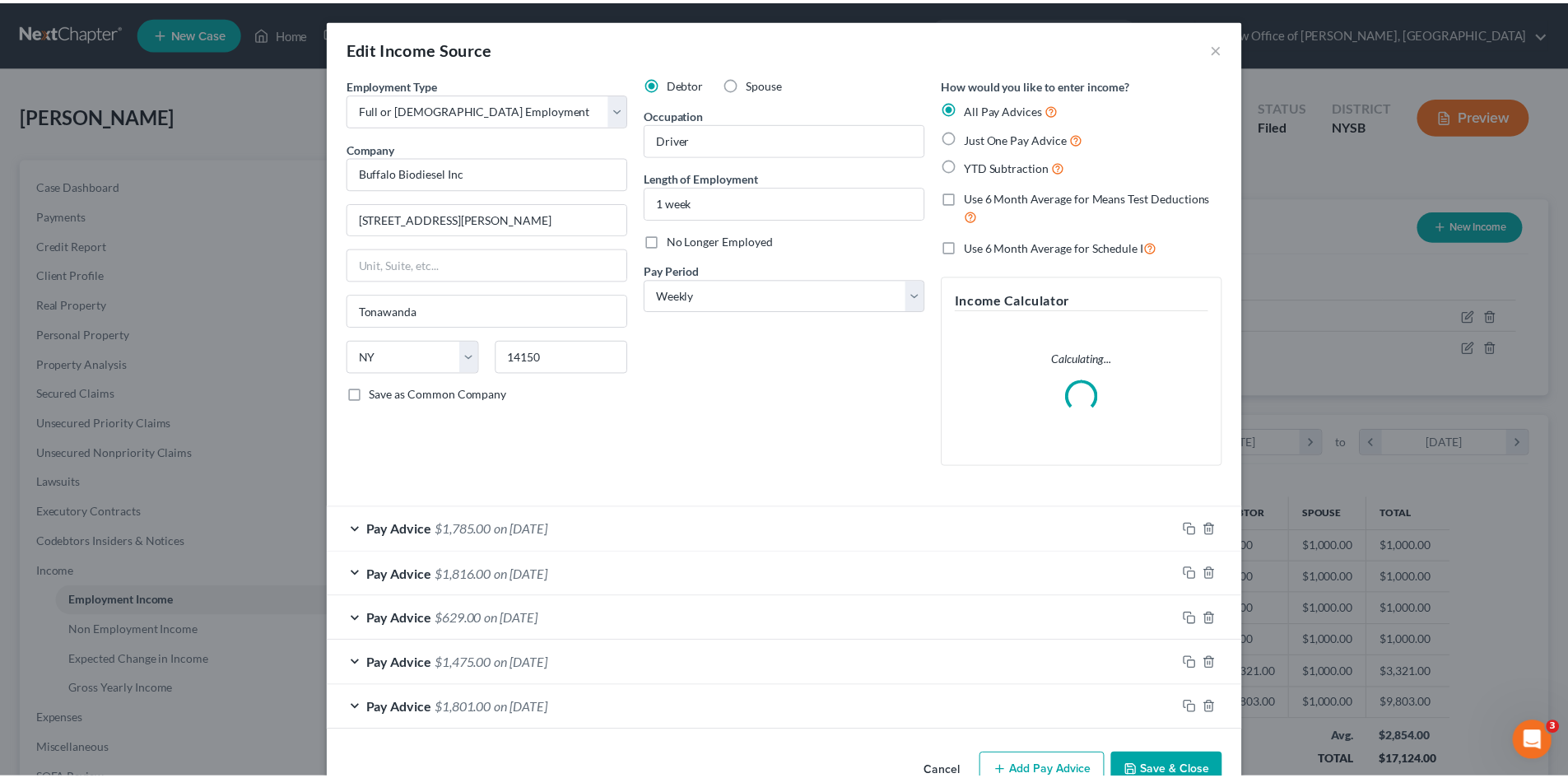
scroll to position [310, 653]
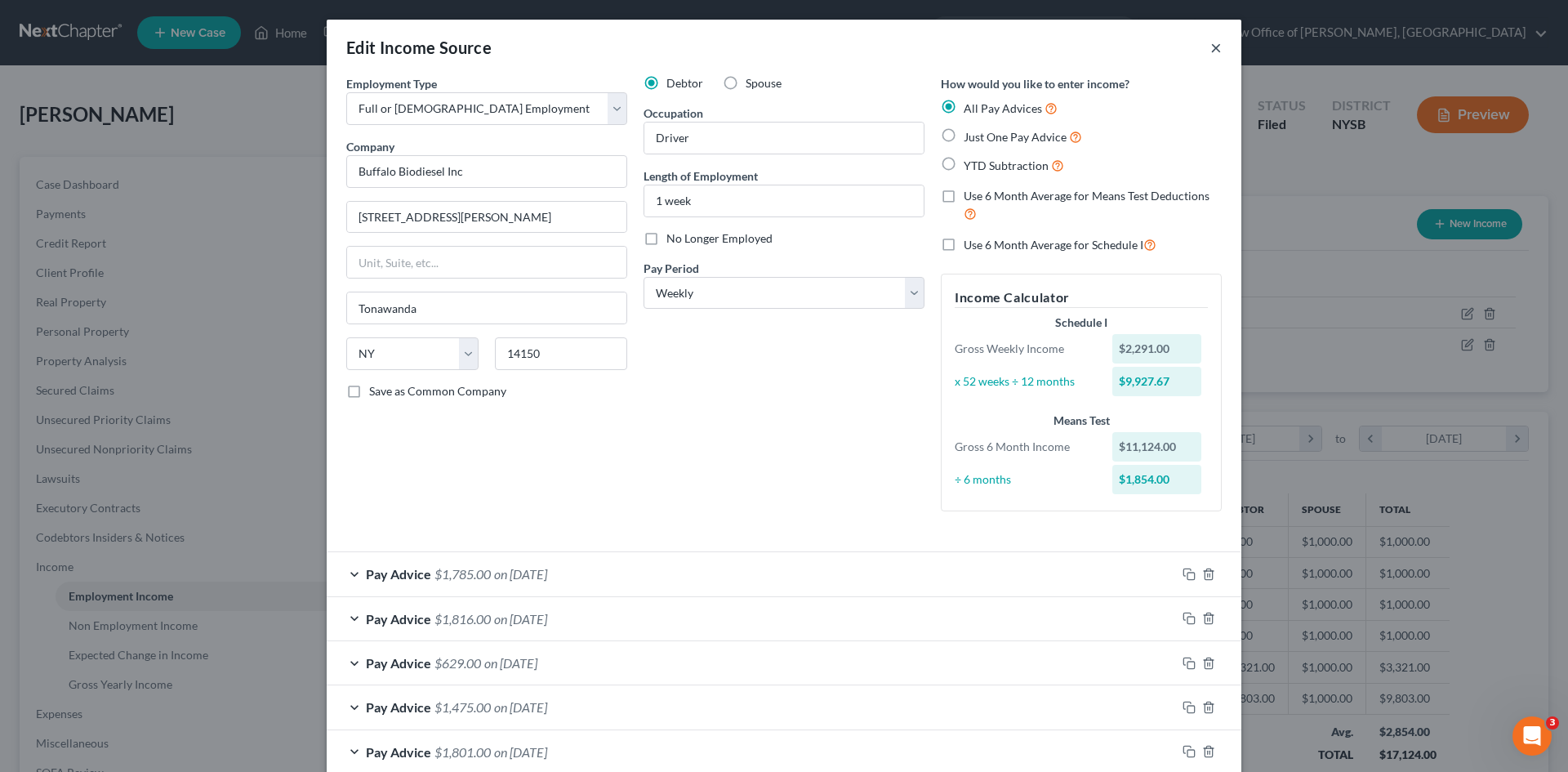
click at [1211, 51] on button "×" at bounding box center [1217, 48] width 11 height 20
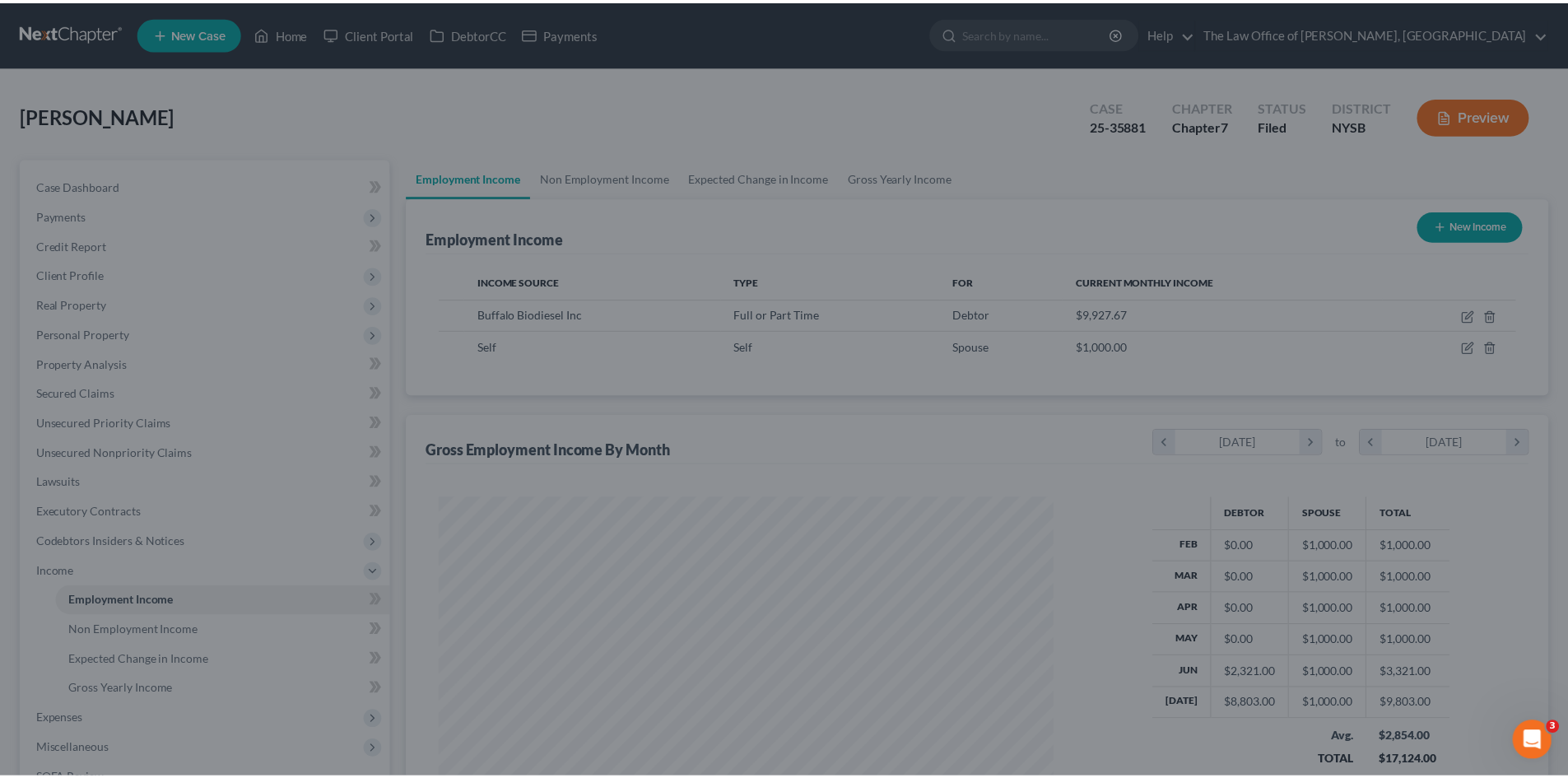
scroll to position [823122, 822579]
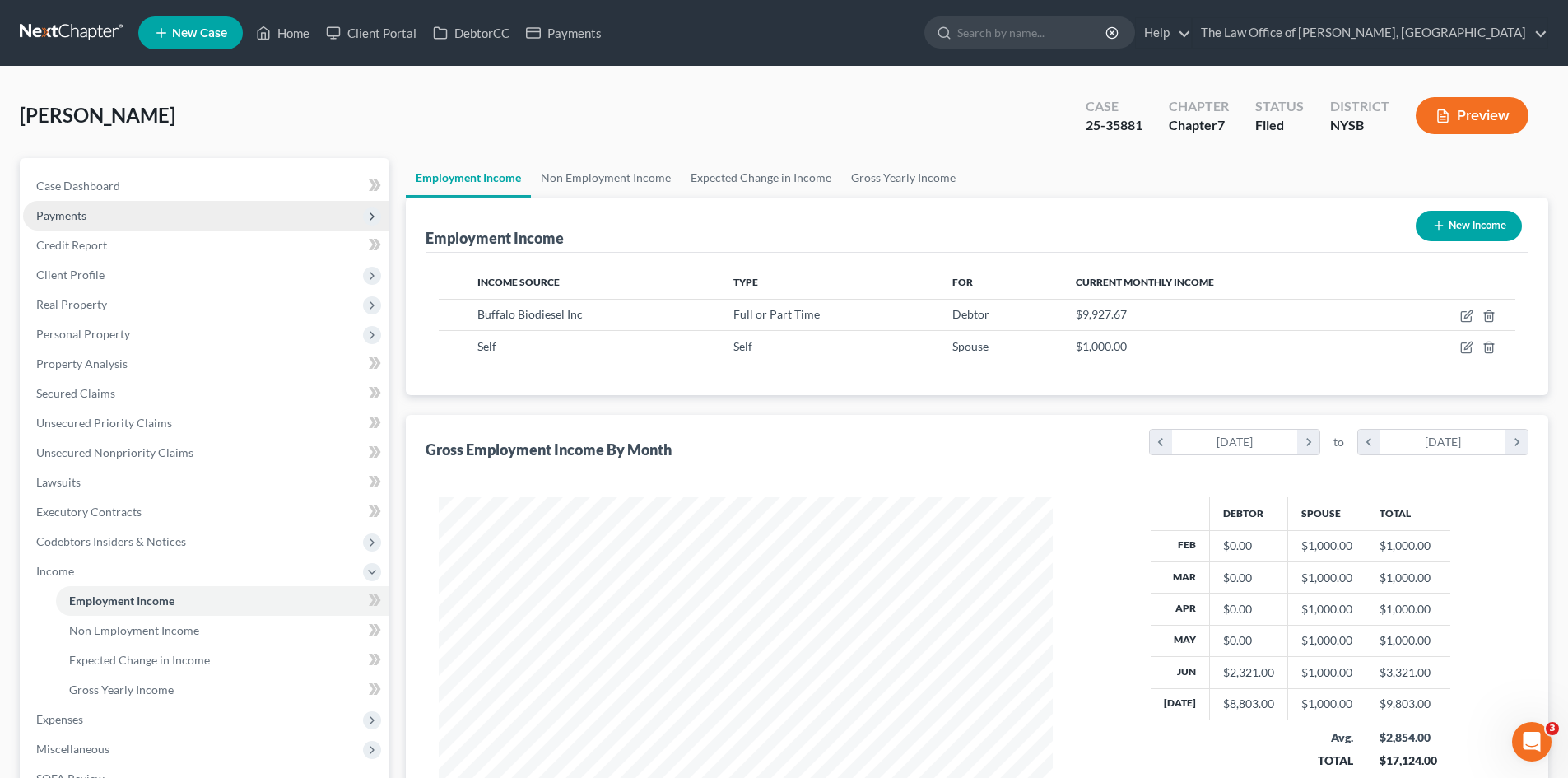
click at [60, 218] on span "Payments" at bounding box center [61, 215] width 50 height 14
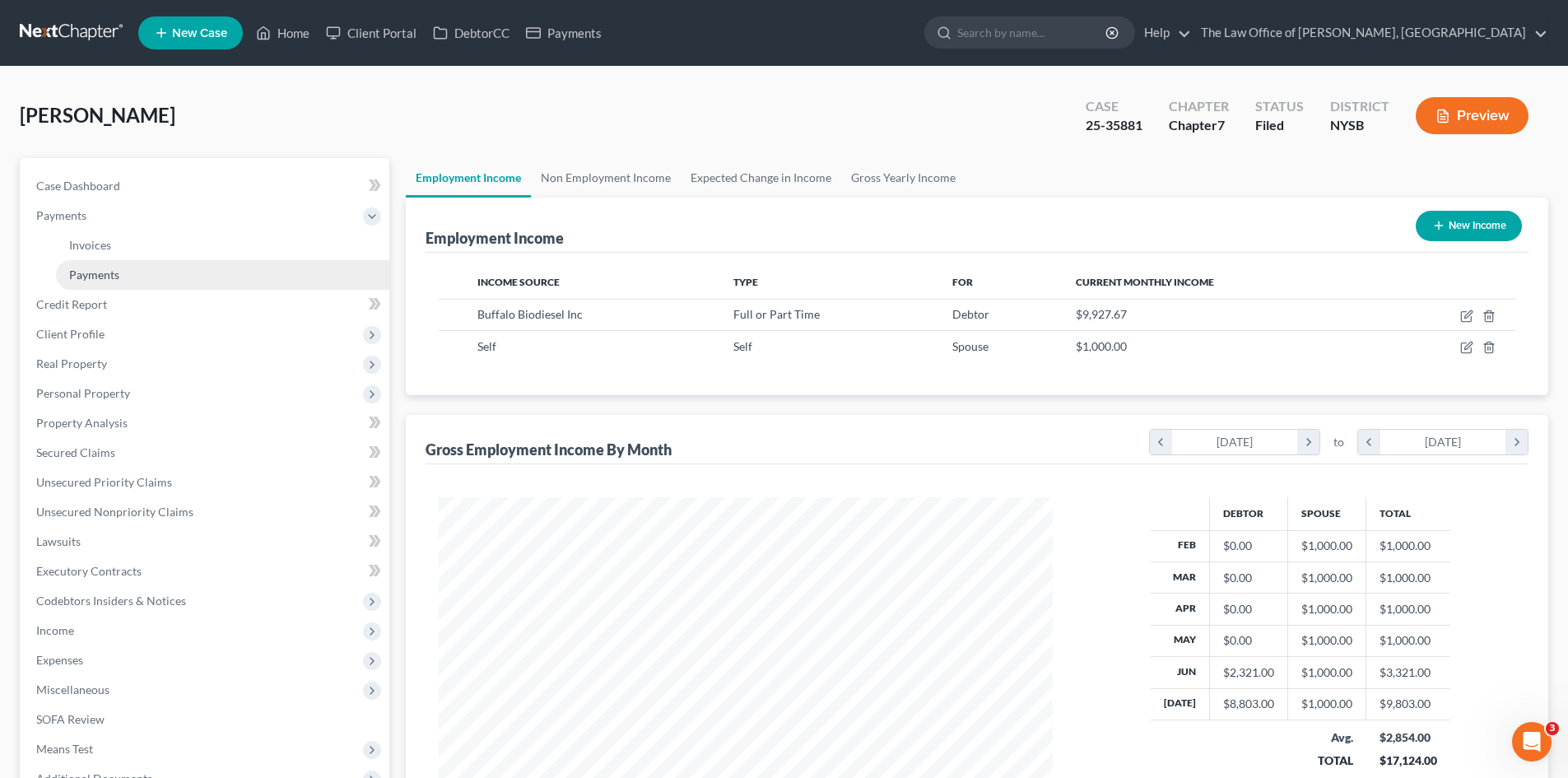
click at [110, 278] on span "Payments" at bounding box center [94, 274] width 50 height 14
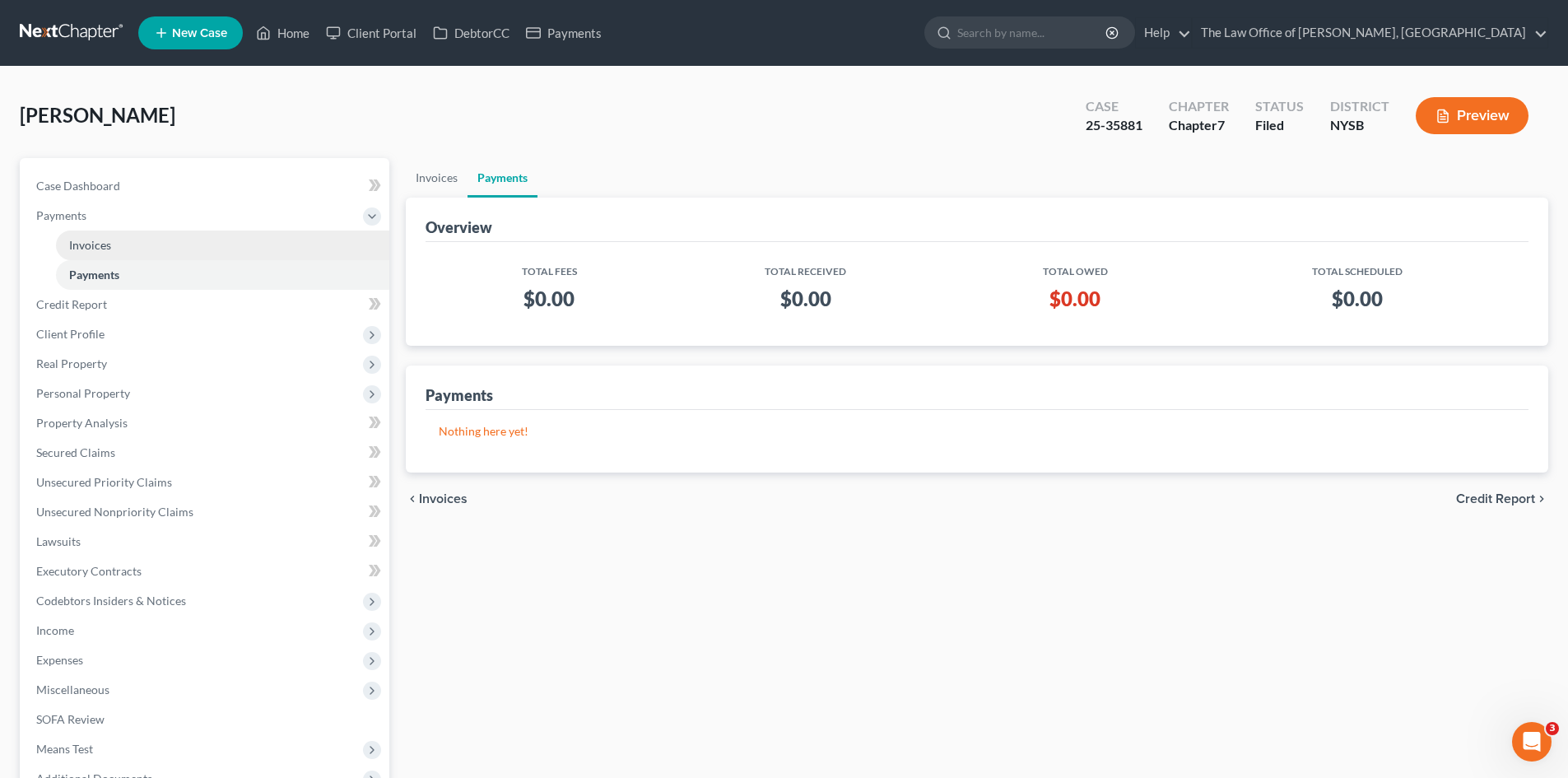
click at [97, 255] on link "Invoices" at bounding box center [223, 245] width 334 height 30
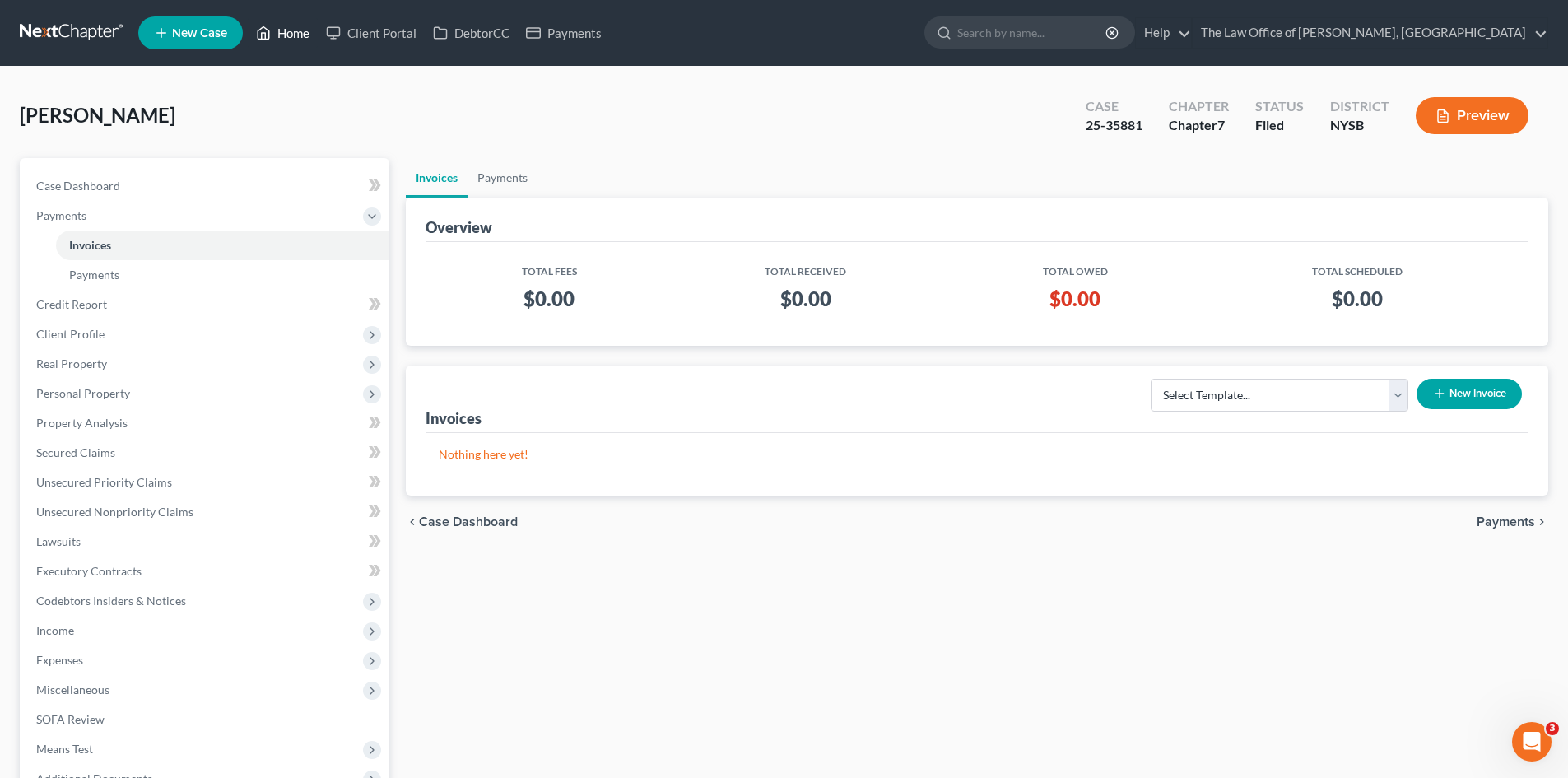
drag, startPoint x: 295, startPoint y: 41, endPoint x: 279, endPoint y: 57, distance: 22.6
click at [295, 41] on link "Home" at bounding box center [282, 33] width 70 height 30
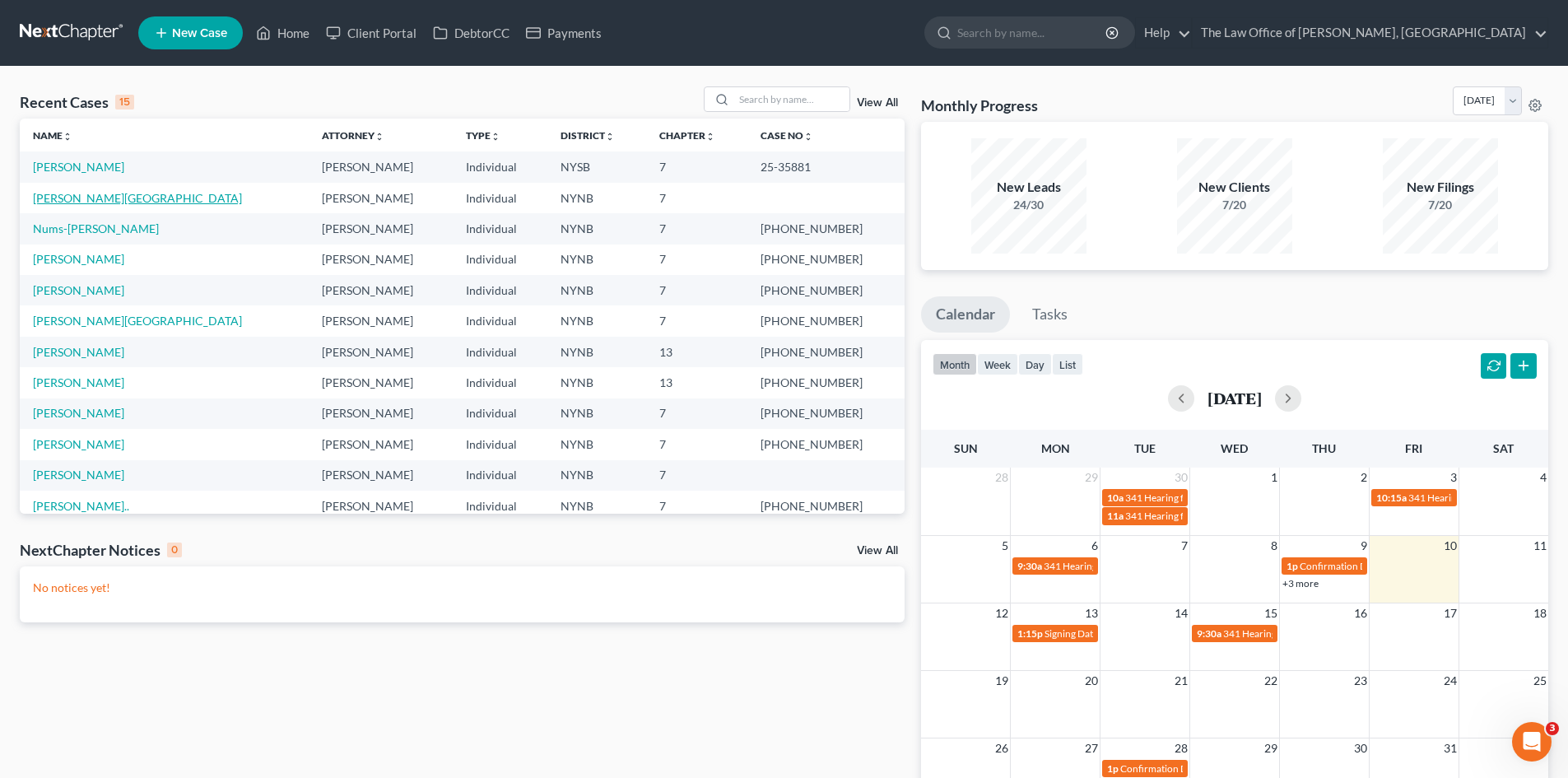
click at [78, 202] on link "[PERSON_NAME][GEOGRAPHIC_DATA]" at bounding box center [137, 197] width 209 height 14
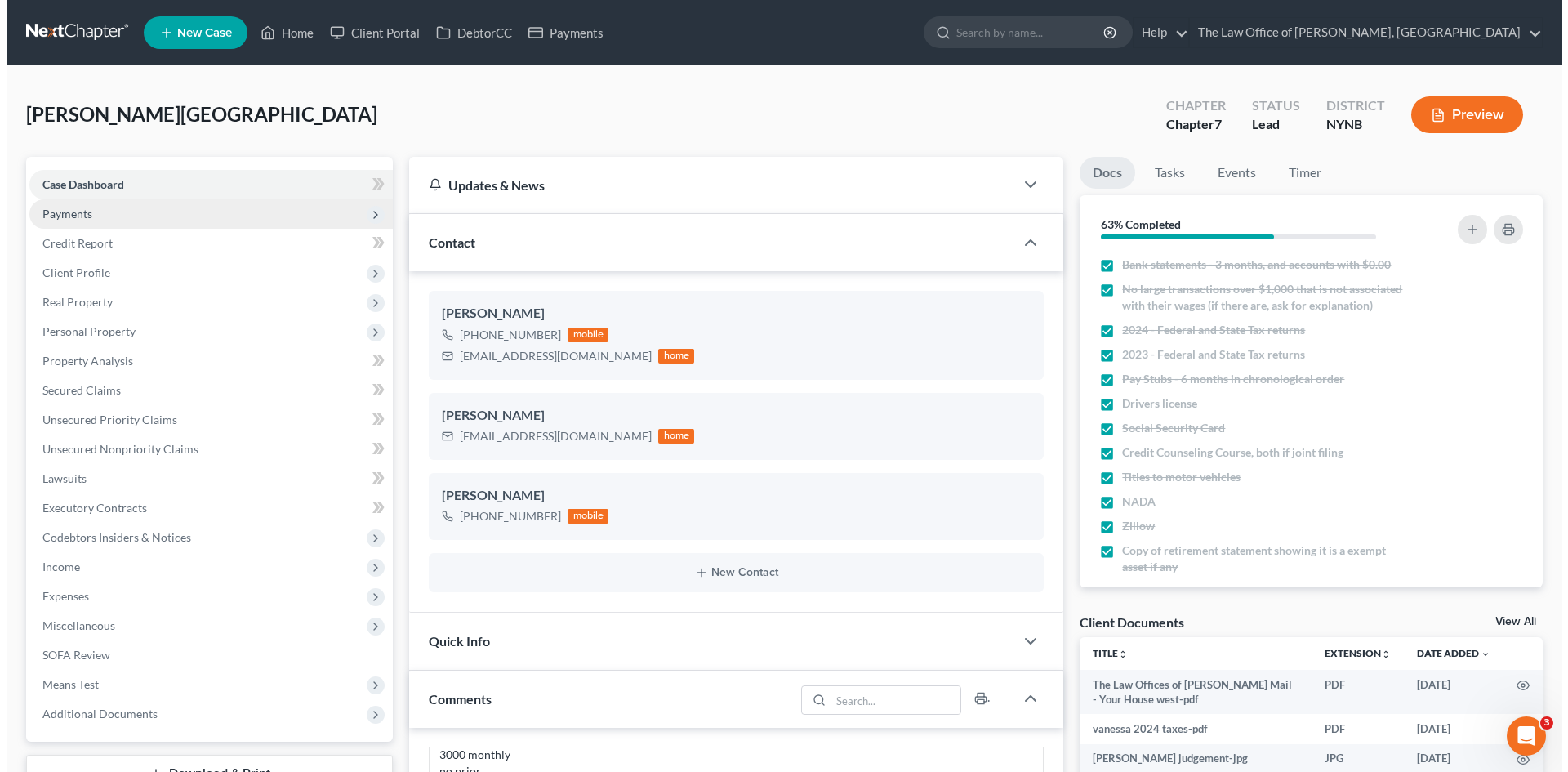
scroll to position [1086, 0]
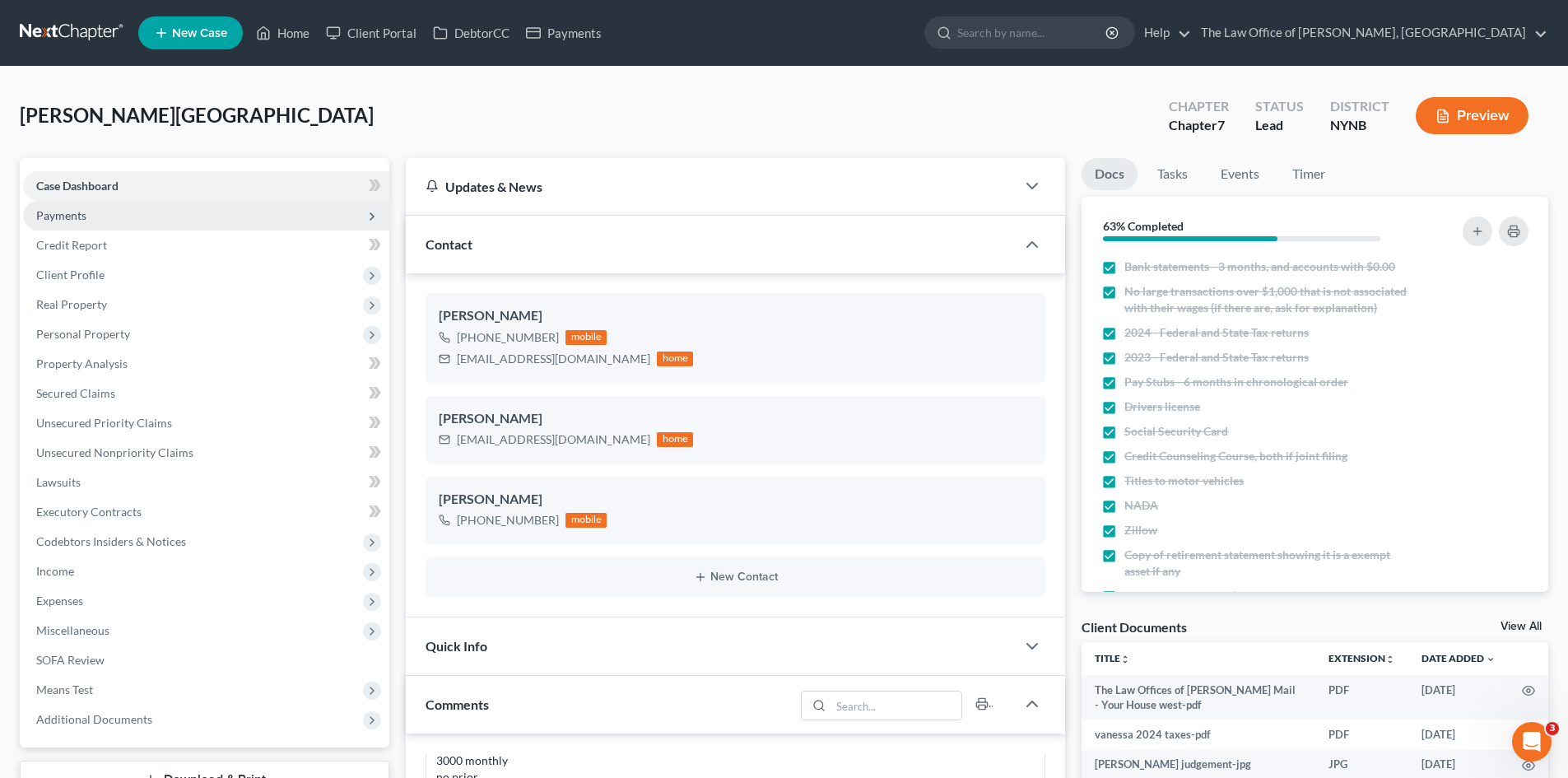
click at [95, 218] on span "Payments" at bounding box center [206, 216] width 367 height 30
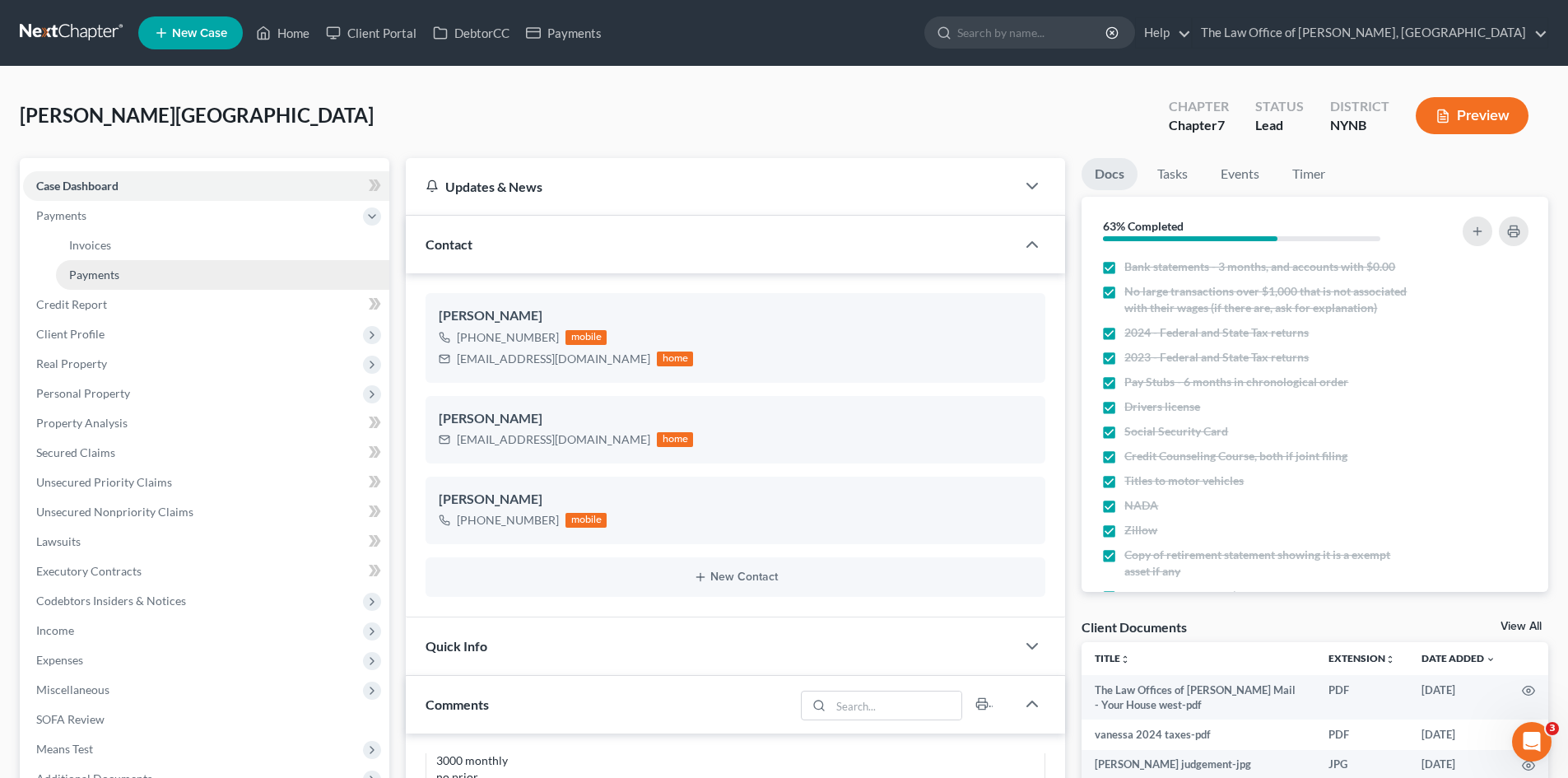
click at [102, 263] on link "Payments" at bounding box center [223, 275] width 334 height 30
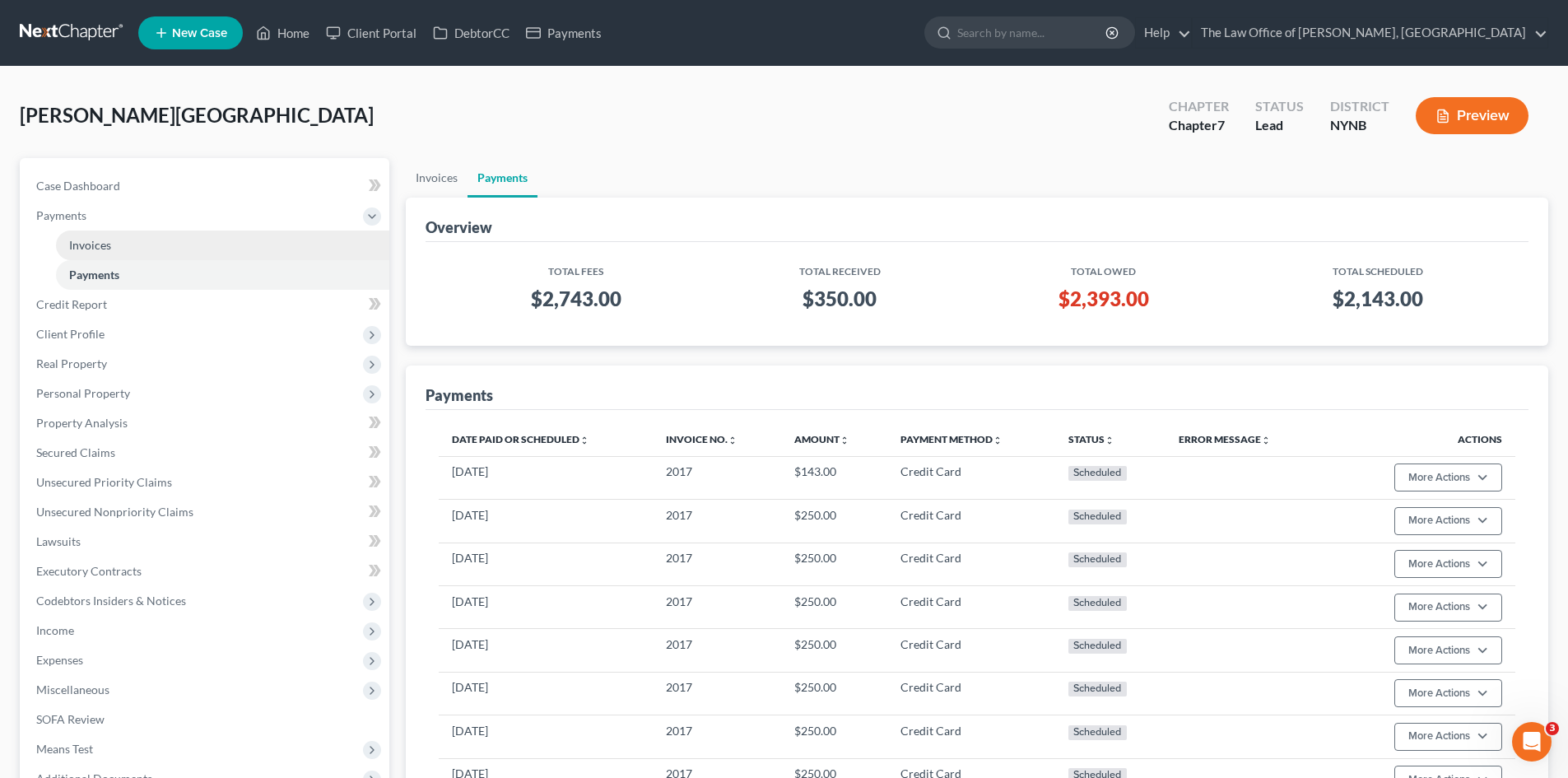
click at [109, 241] on span "Invoices" at bounding box center [90, 244] width 42 height 14
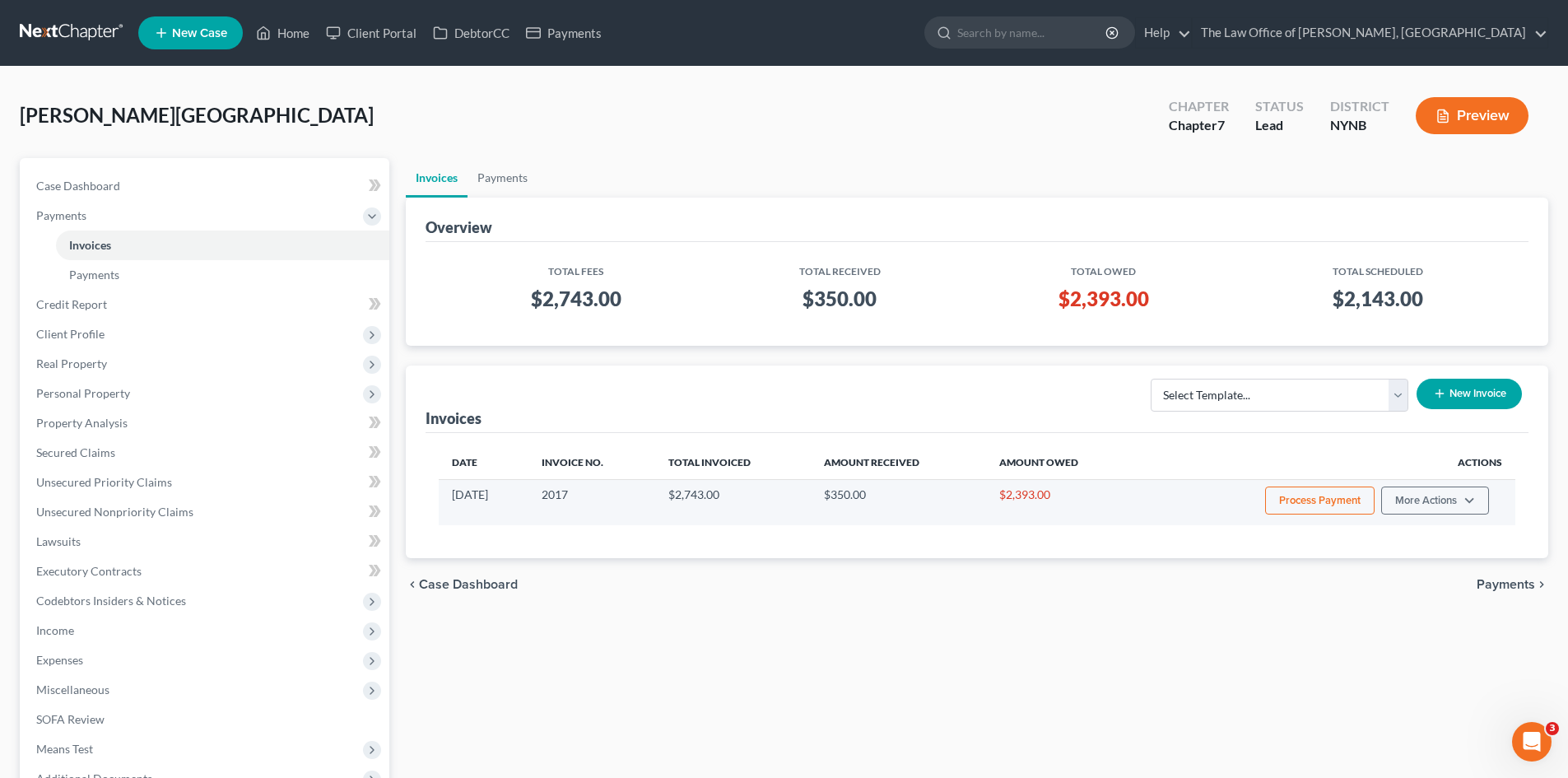
click at [1296, 505] on button "Process Payment" at bounding box center [1319, 500] width 110 height 28
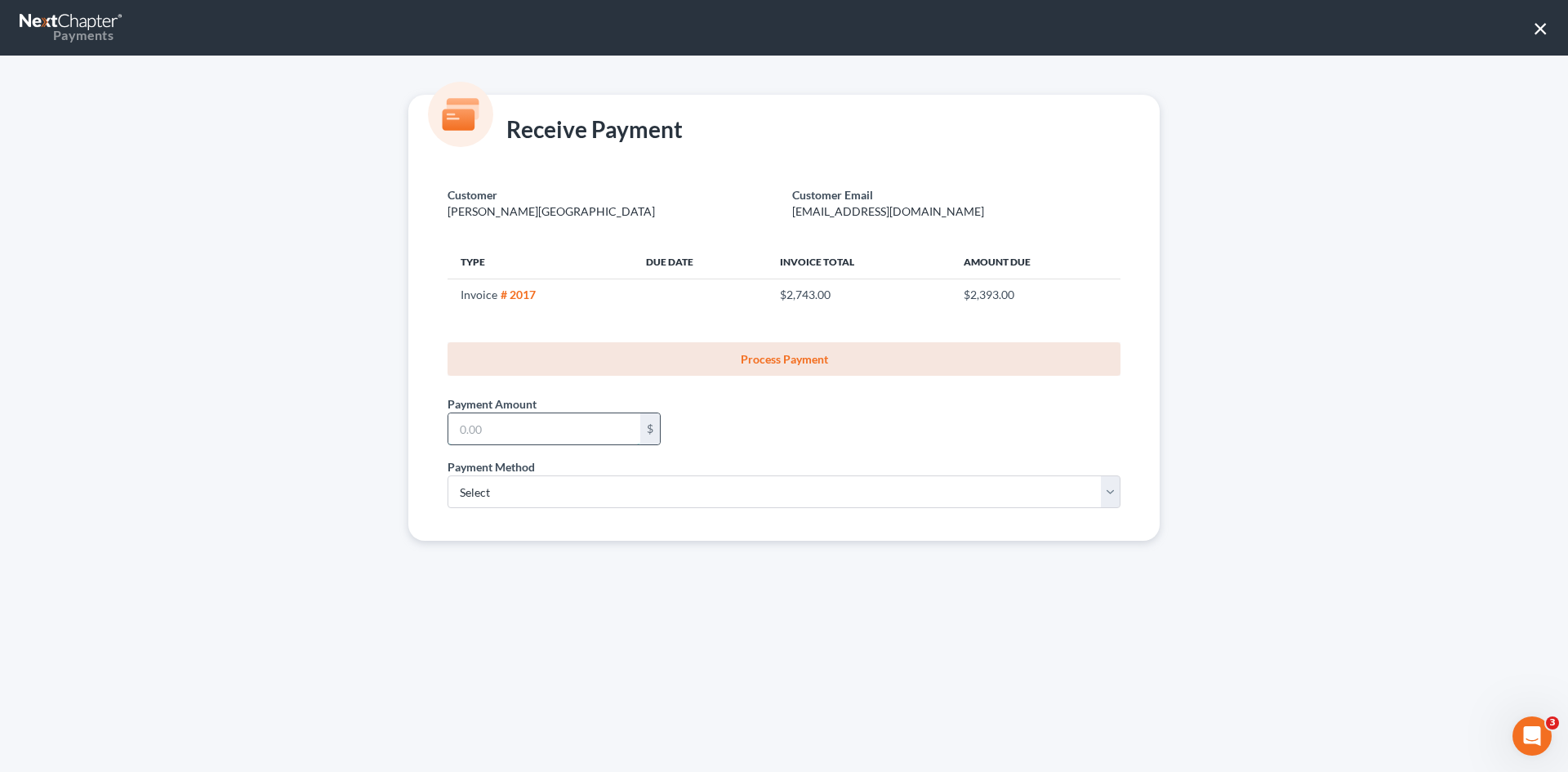
drag, startPoint x: 539, startPoint y: 434, endPoint x: 525, endPoint y: 429, distance: 14.9
click at [536, 438] on input "text" at bounding box center [544, 429] width 192 height 31
type input "250"
click at [490, 485] on select "Select ACH Credit Card" at bounding box center [784, 492] width 673 height 33
select select "1"
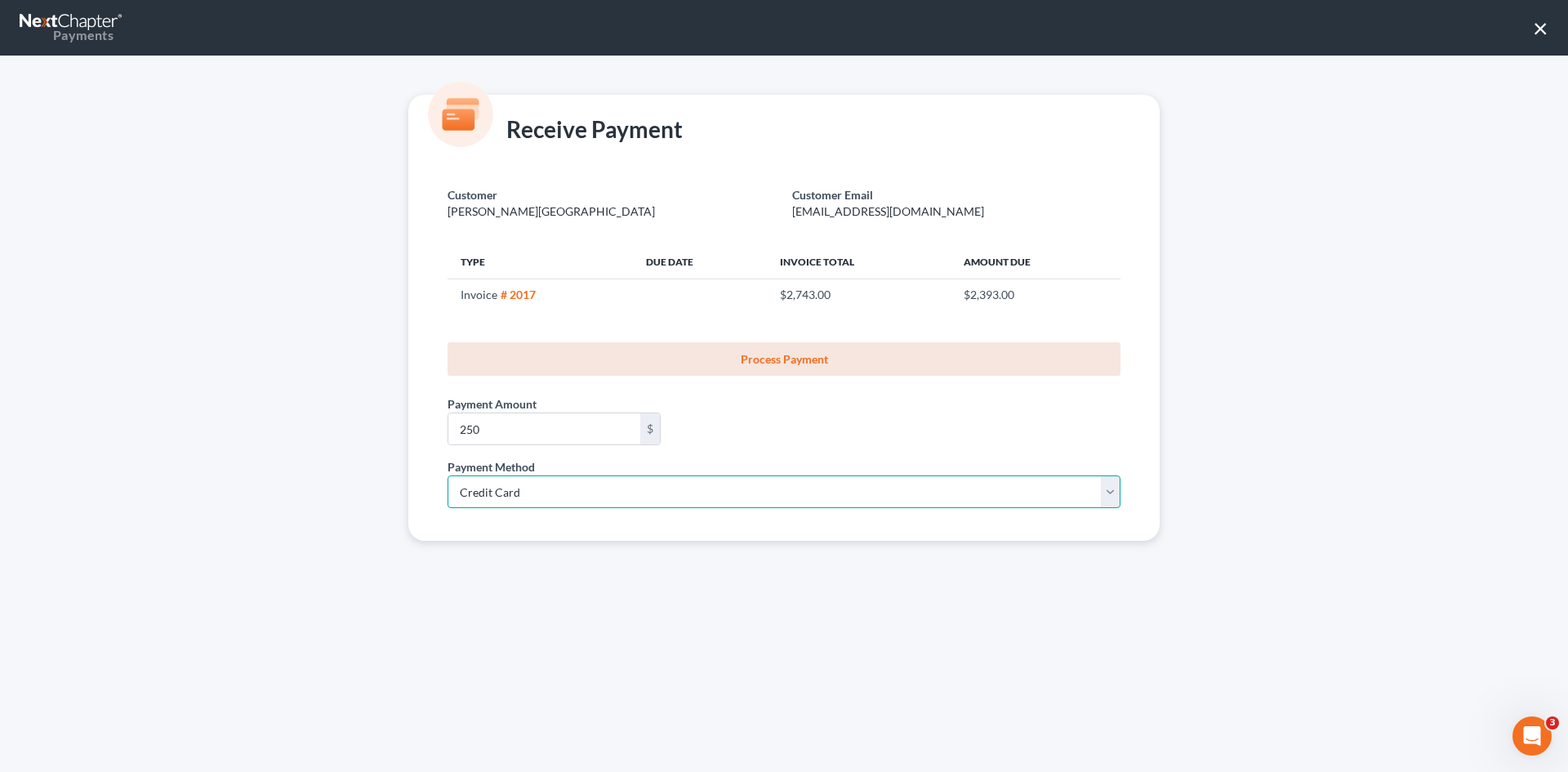
click at [447, 475] on select "Select ACH Credit Card" at bounding box center [784, 492] width 673 height 33
select select "35"
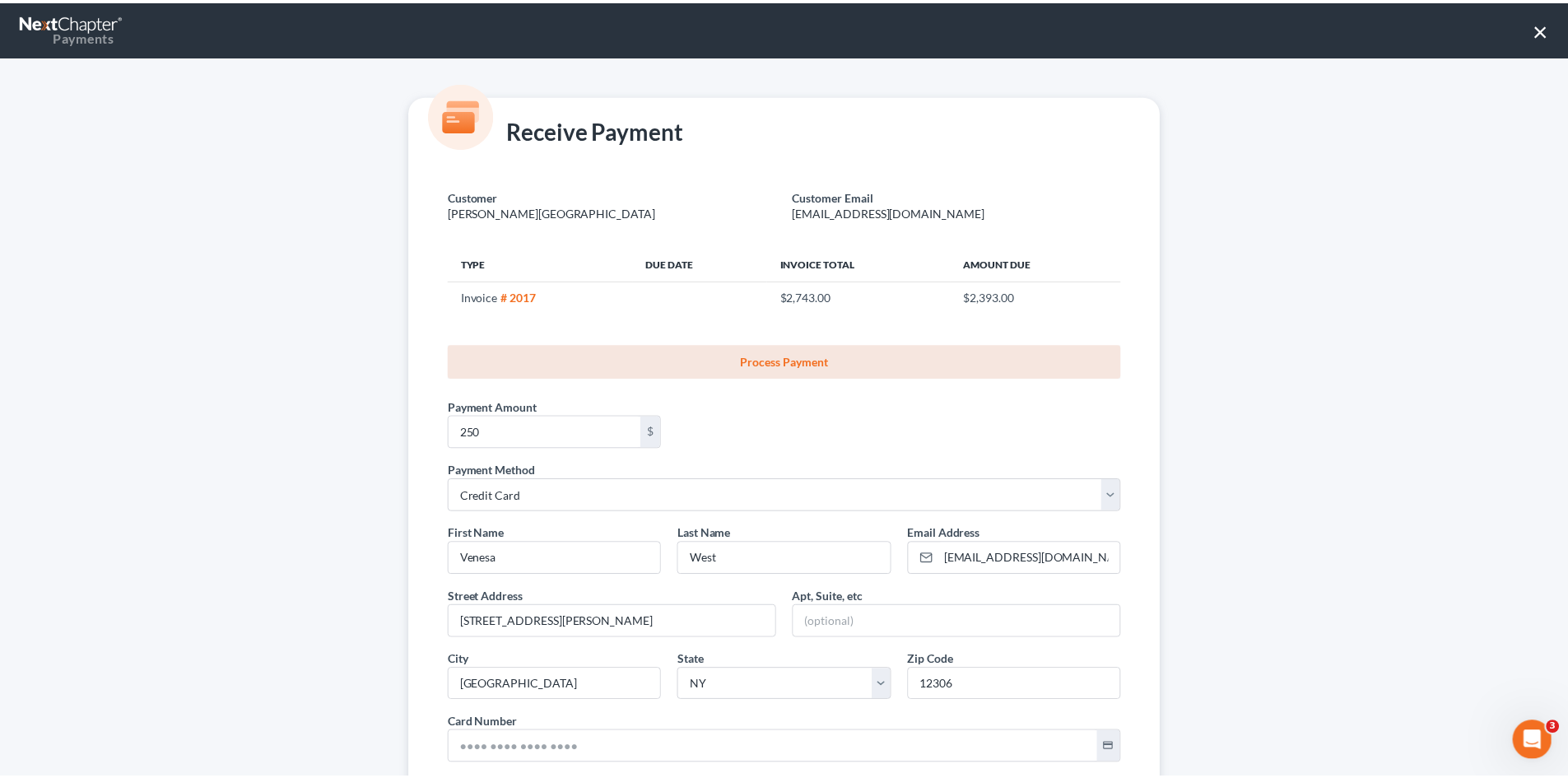
scroll to position [218, 0]
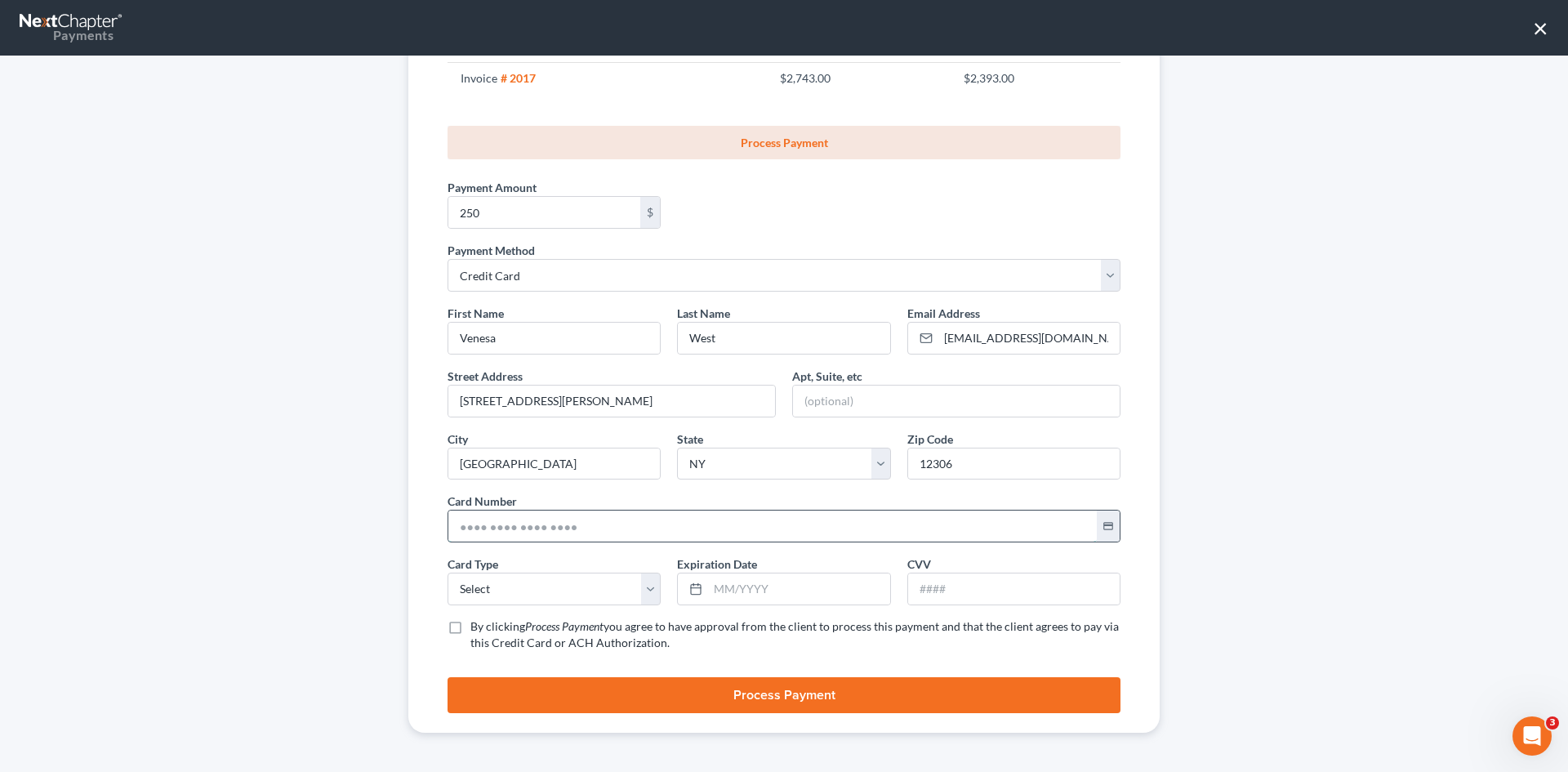
click at [510, 527] on input "text" at bounding box center [773, 526] width 649 height 31
paste input "5123 3327 3938 3295"
type input "5123 3327 3938 3295"
click at [480, 588] on select "Select Visa MasterCard Discover American Express" at bounding box center [554, 589] width 213 height 33
select select "1"
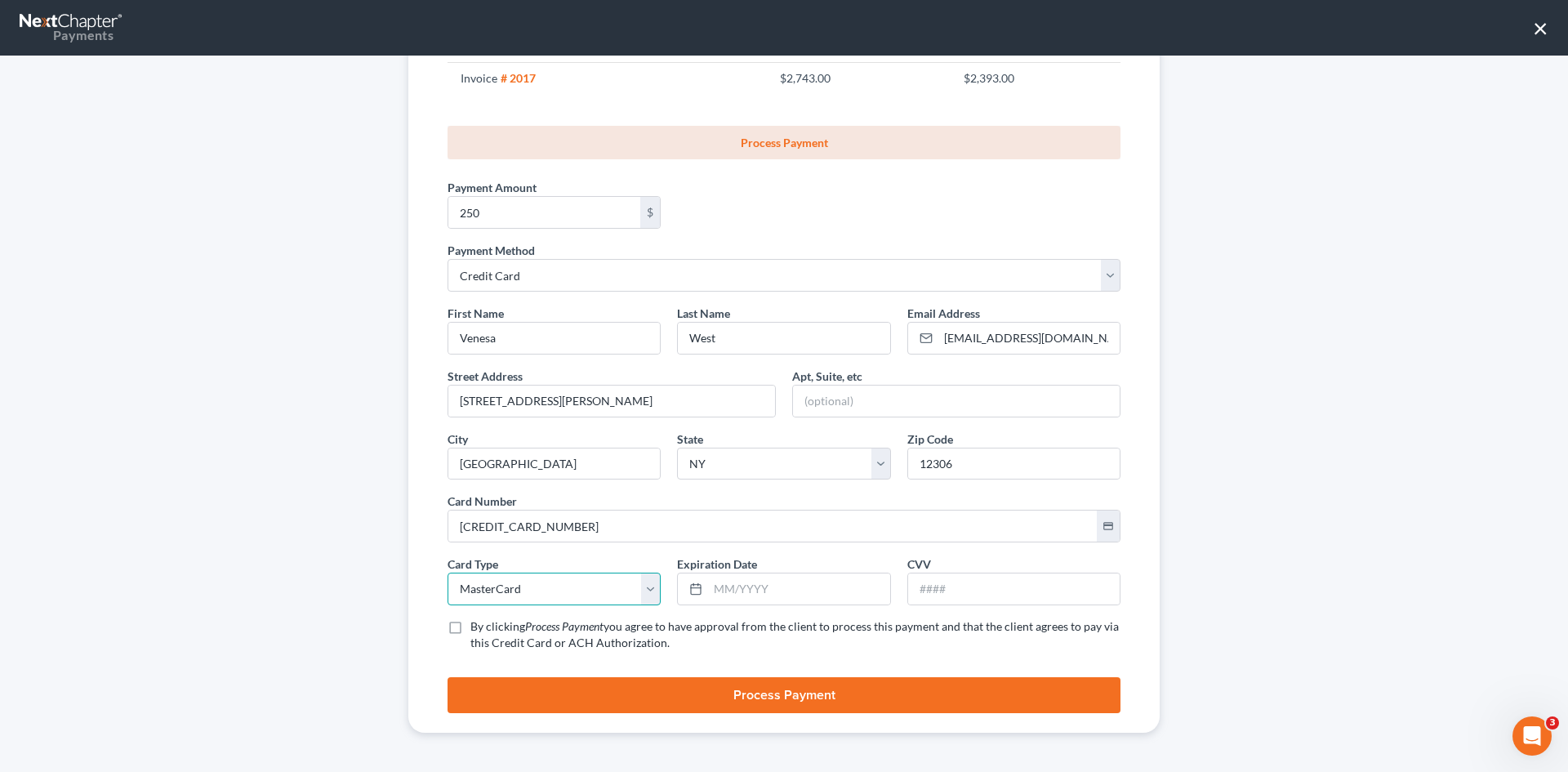
click at [447, 573] on select "Select Visa MasterCard Discover American Express" at bounding box center [554, 589] width 213 height 33
click at [738, 593] on input "text" at bounding box center [798, 589] width 181 height 31
type input "05/2029"
click at [939, 597] on input "text" at bounding box center [1014, 589] width 211 height 31
type input "618"
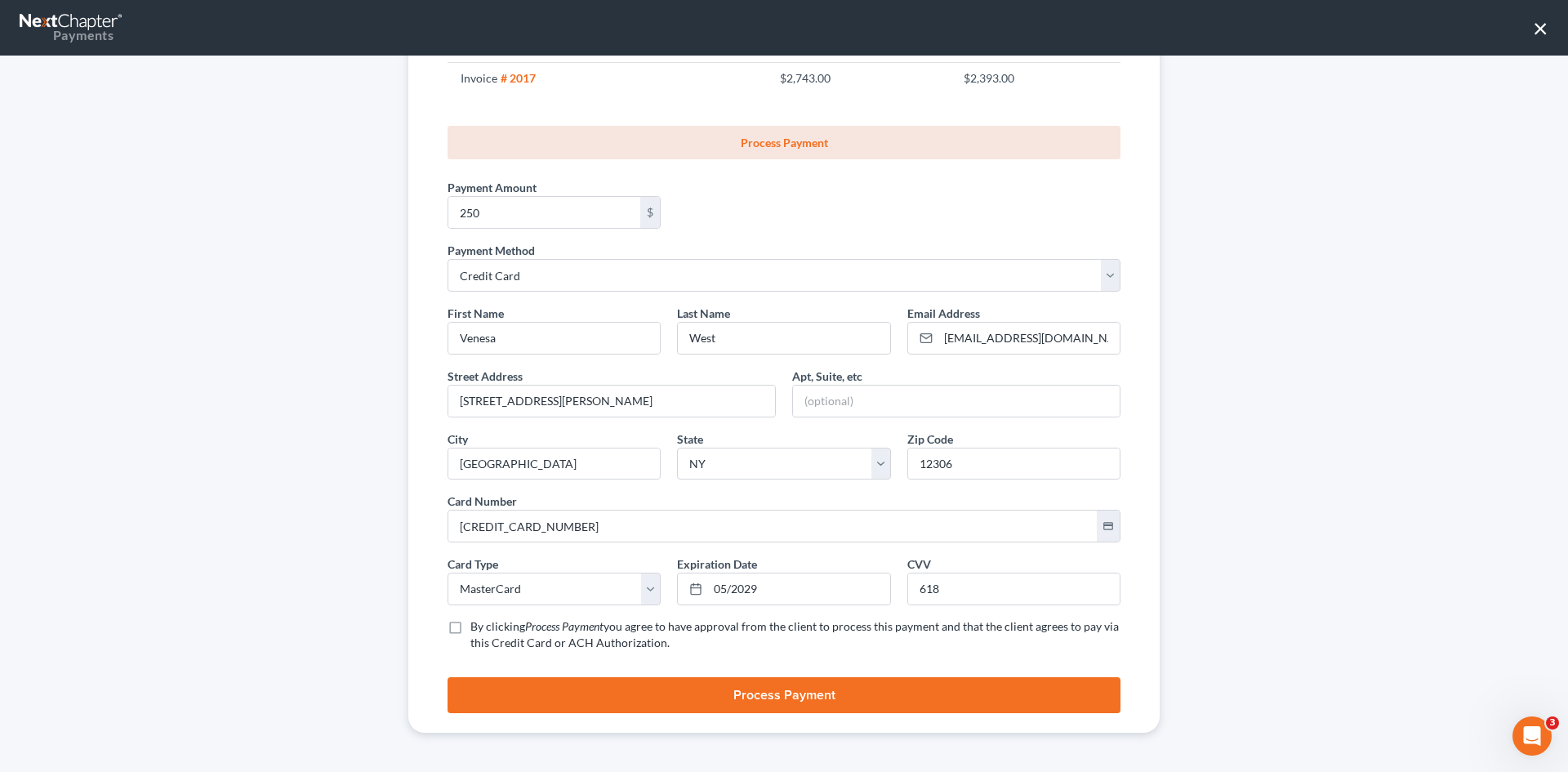
drag, startPoint x: 444, startPoint y: 631, endPoint x: 718, endPoint y: 666, distance: 276.2
click at [470, 631] on label "By clicking Process Payment you agree to have approval from the client to proce…" at bounding box center [795, 635] width 650 height 33
click at [477, 629] on input "By clicking Process Payment you agree to have approval from the client to proce…" at bounding box center [482, 624] width 11 height 11
checkbox input "true"
click at [822, 701] on button "Process Payment" at bounding box center [784, 696] width 673 height 36
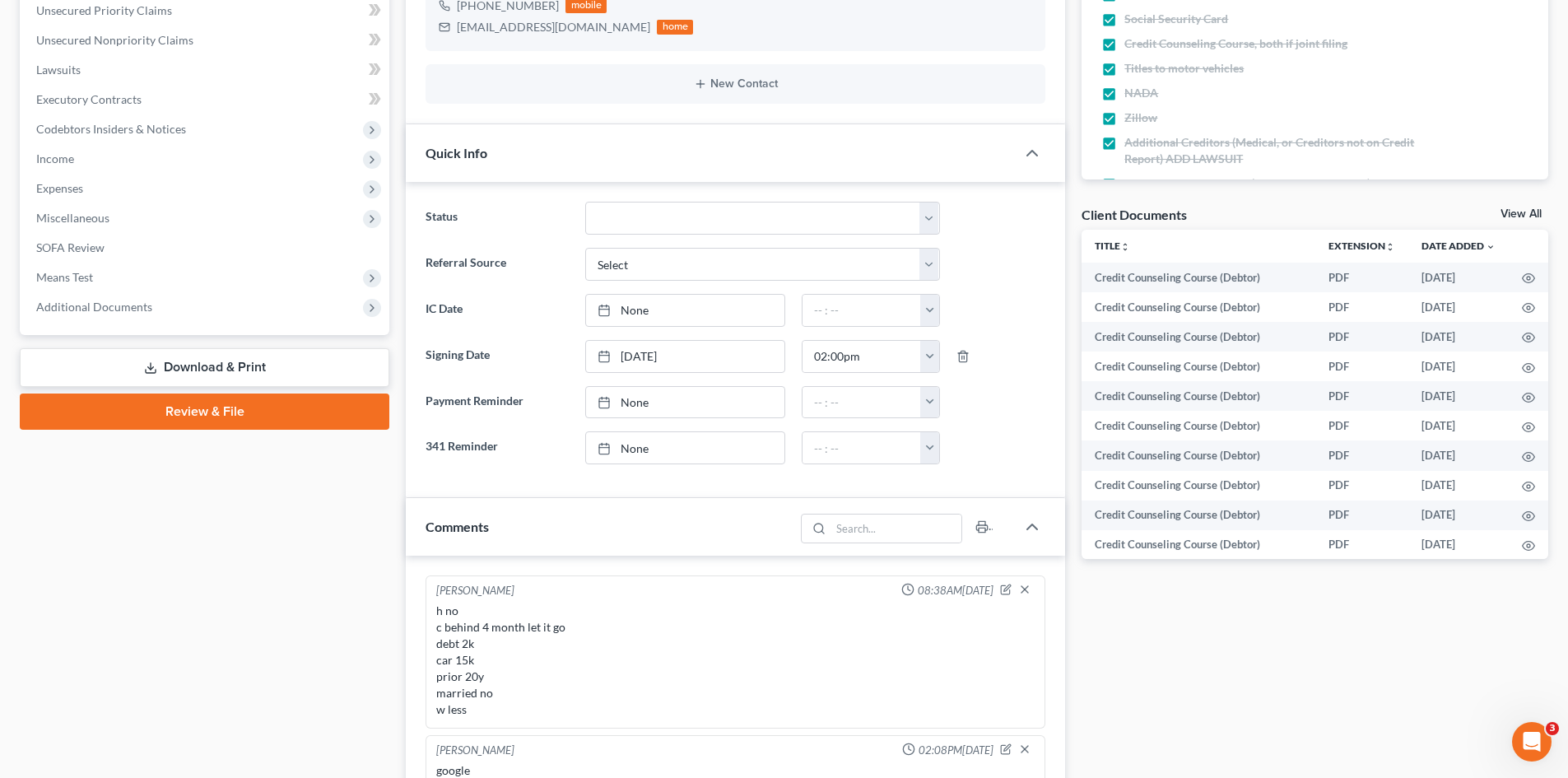
scroll to position [83, 0]
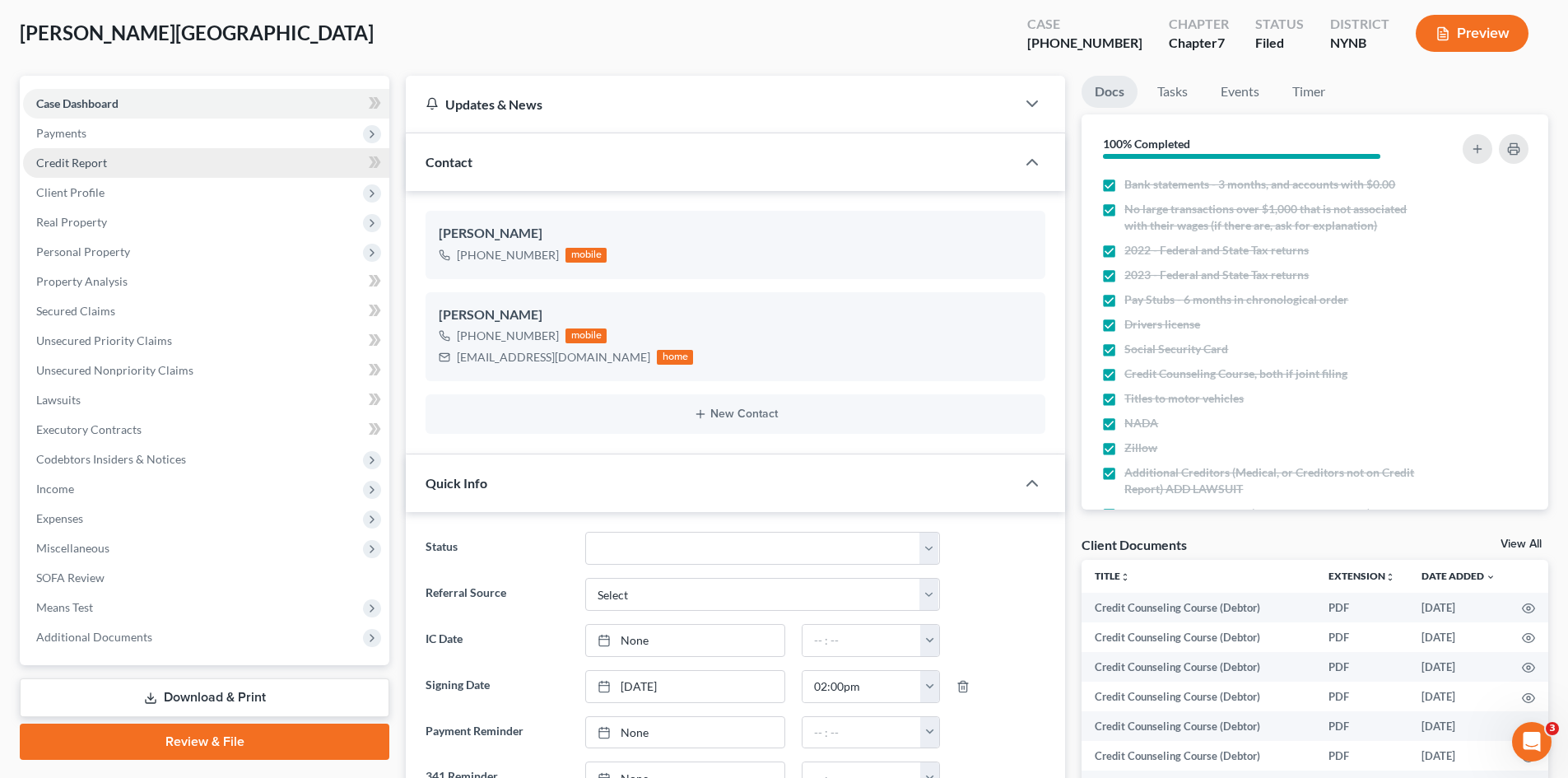
drag, startPoint x: 103, startPoint y: 140, endPoint x: 98, endPoint y: 148, distance: 9.4
click at [103, 140] on span "Payments" at bounding box center [206, 134] width 367 height 30
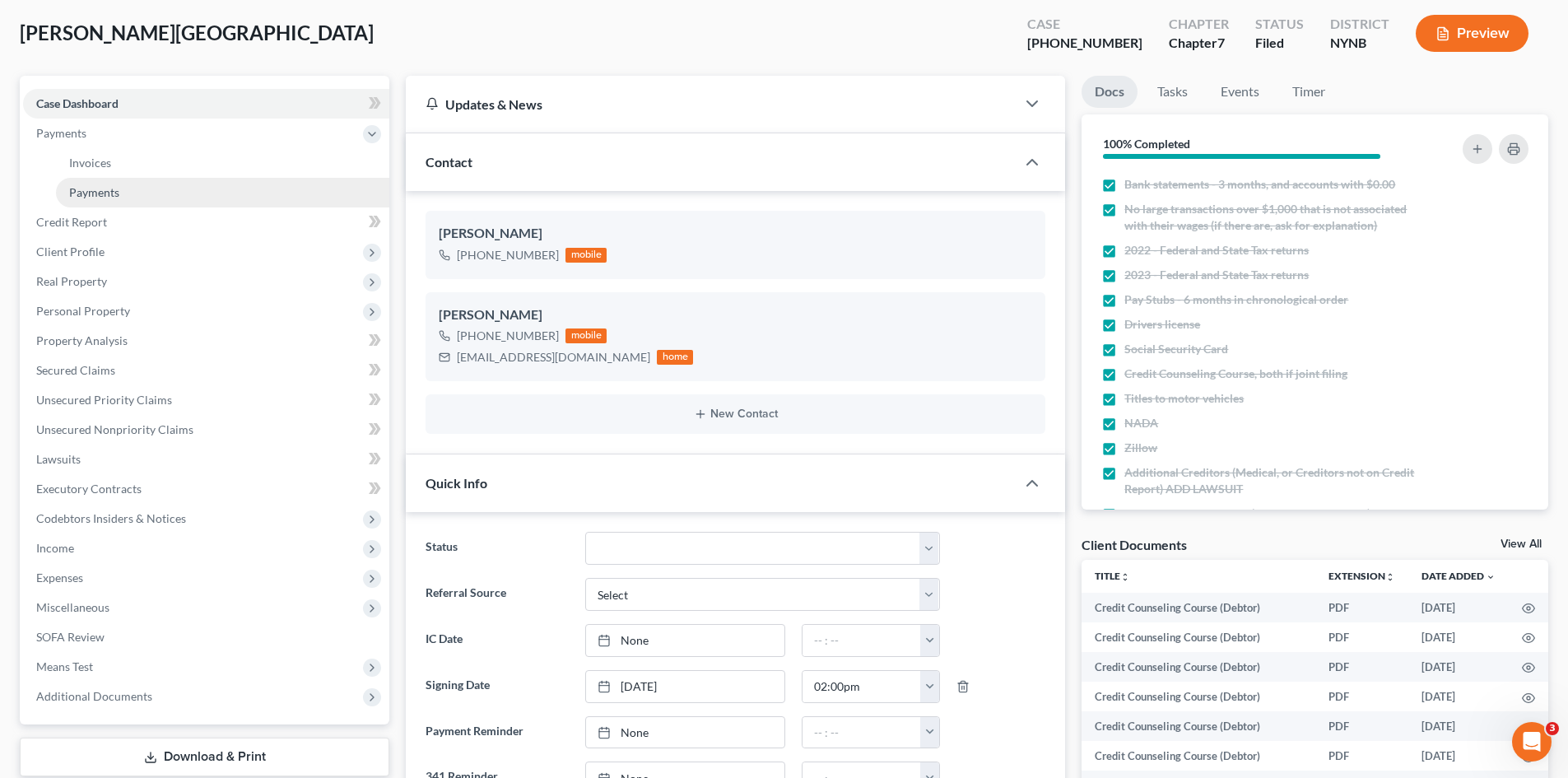
click at [92, 200] on link "Payments" at bounding box center [223, 192] width 334 height 30
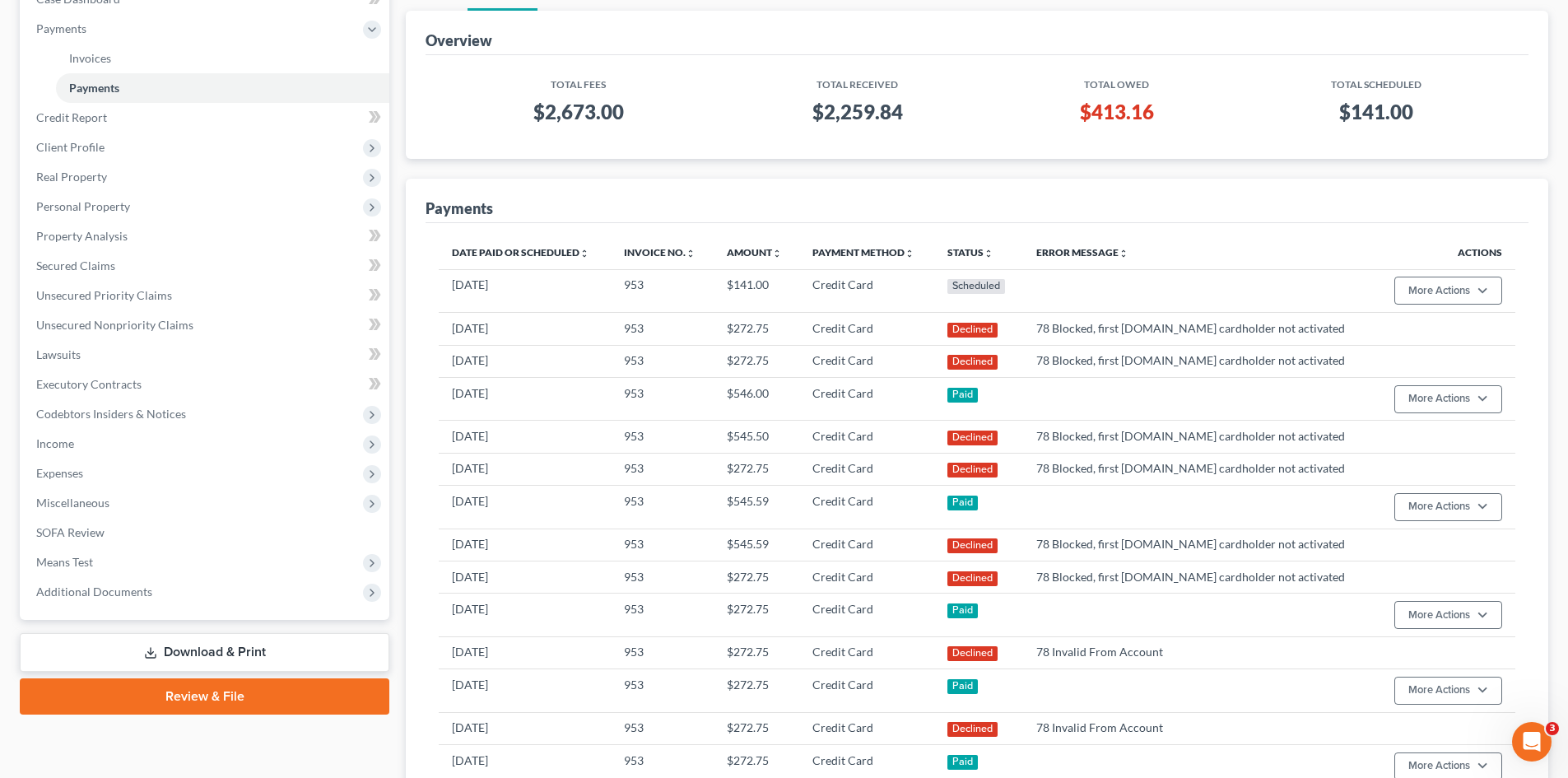
scroll to position [330, 0]
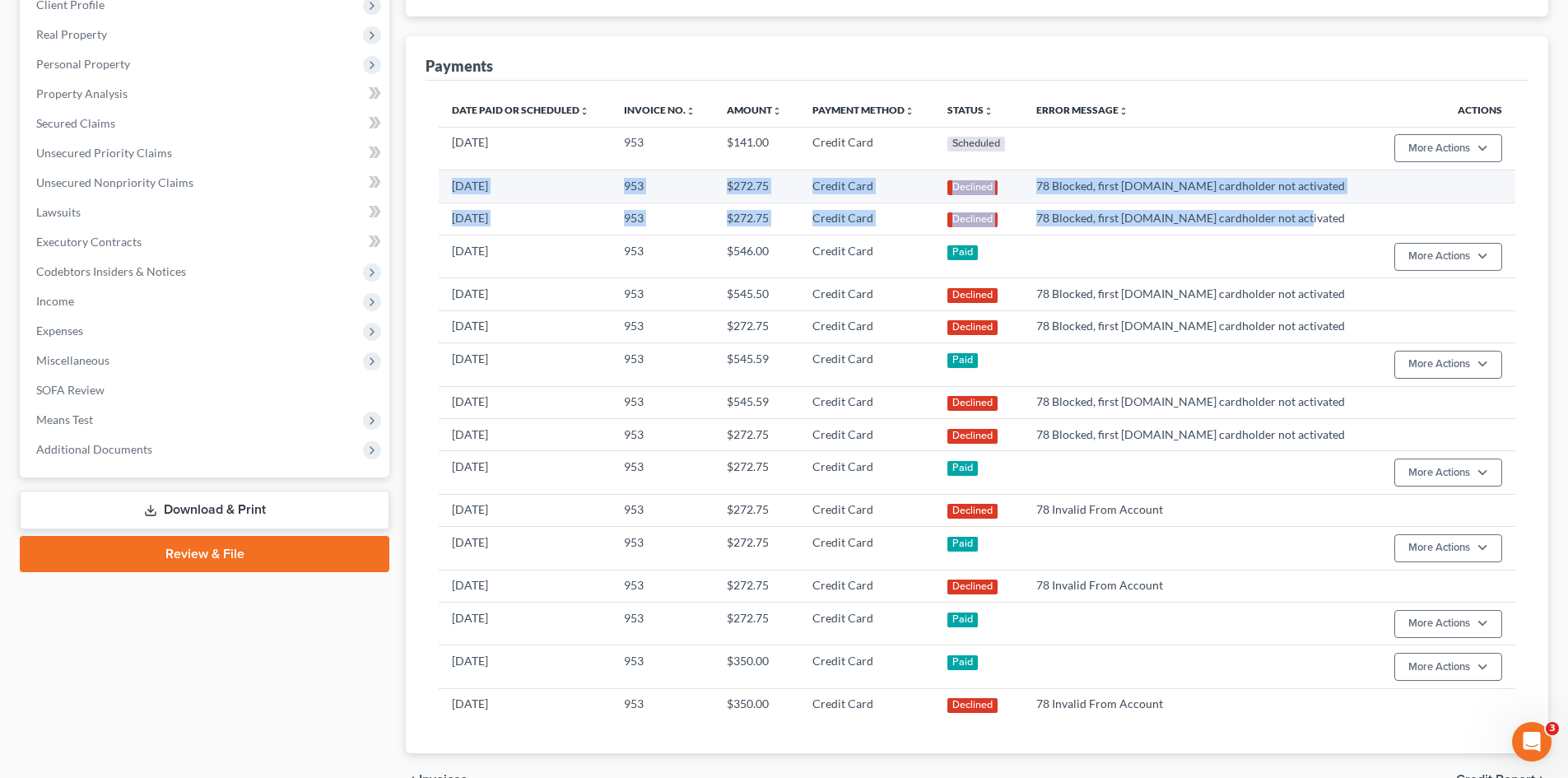
drag, startPoint x: 1343, startPoint y: 221, endPoint x: 480, endPoint y: 183, distance: 863.8
click at [453, 190] on tbody "[DATE] 953 $141.00 Credit Card Scheduled More Actions Cancel Edit Payment Plan …" at bounding box center [977, 424] width 1077 height 594
copy tbody "[DATE] 953 $272.75 Credit Card Declined 78 Blocked, first [DOMAIN_NAME] cardhol…"
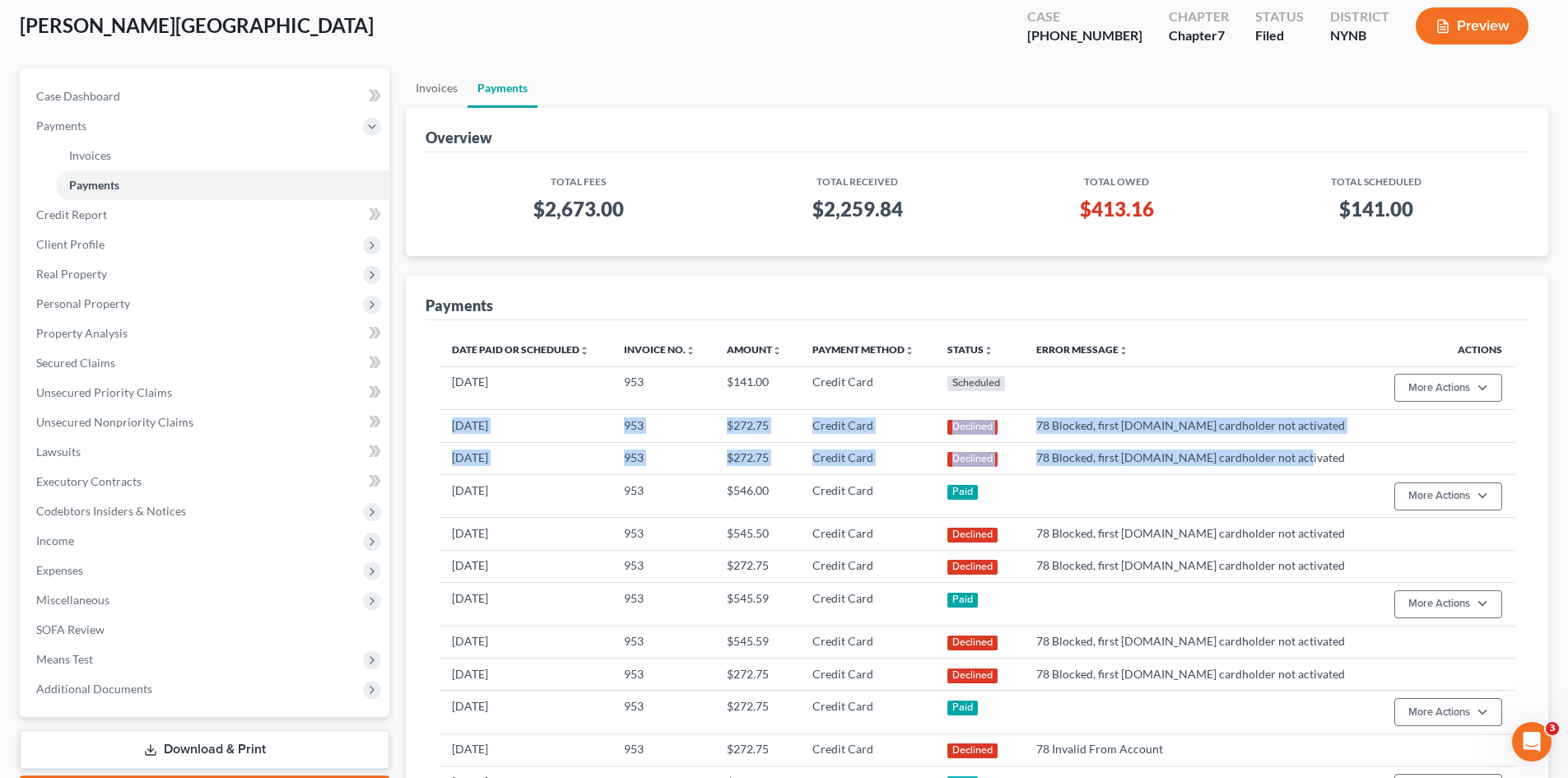
scroll to position [0, 0]
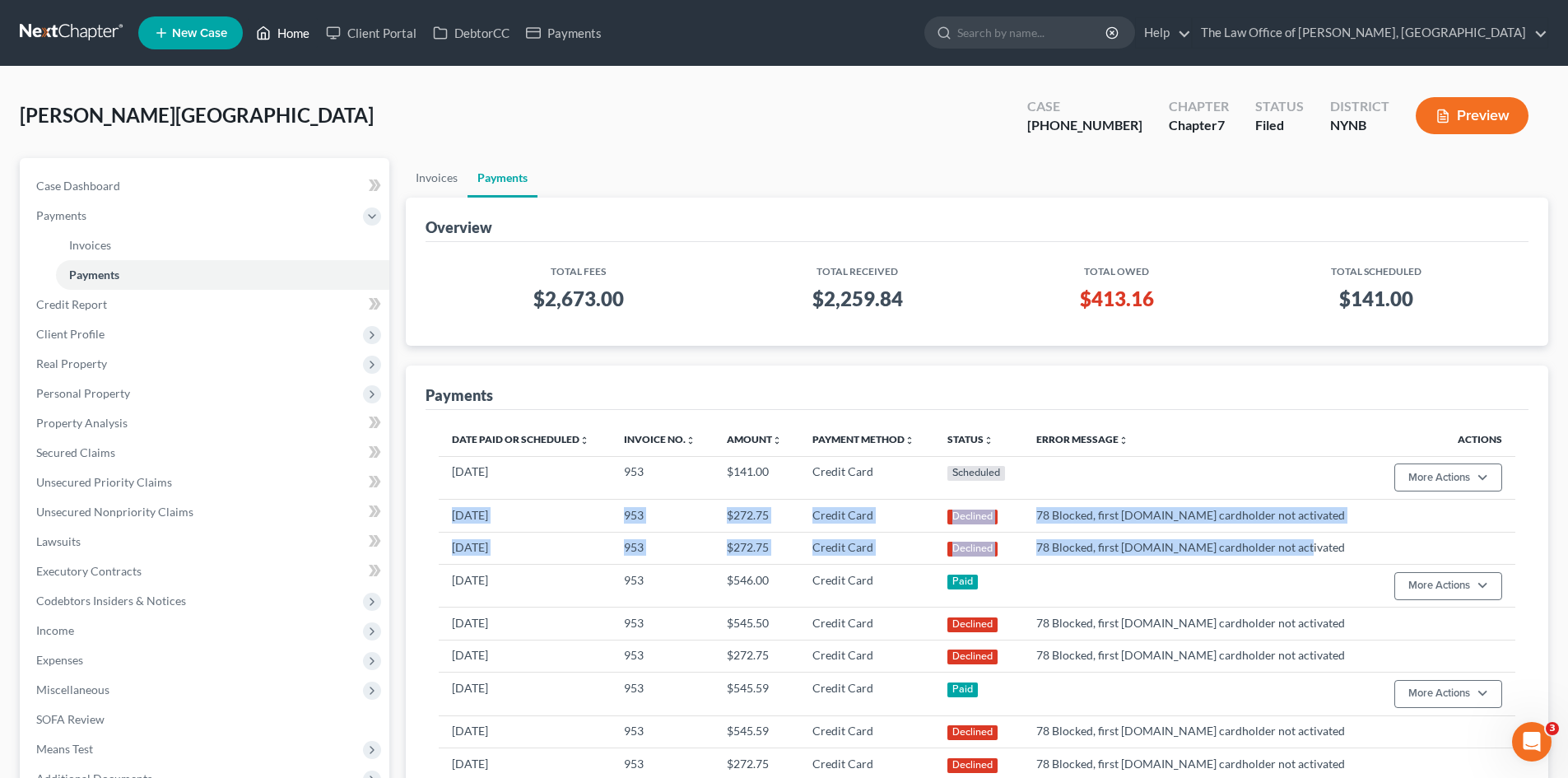
click at [303, 42] on link "Home" at bounding box center [282, 33] width 70 height 30
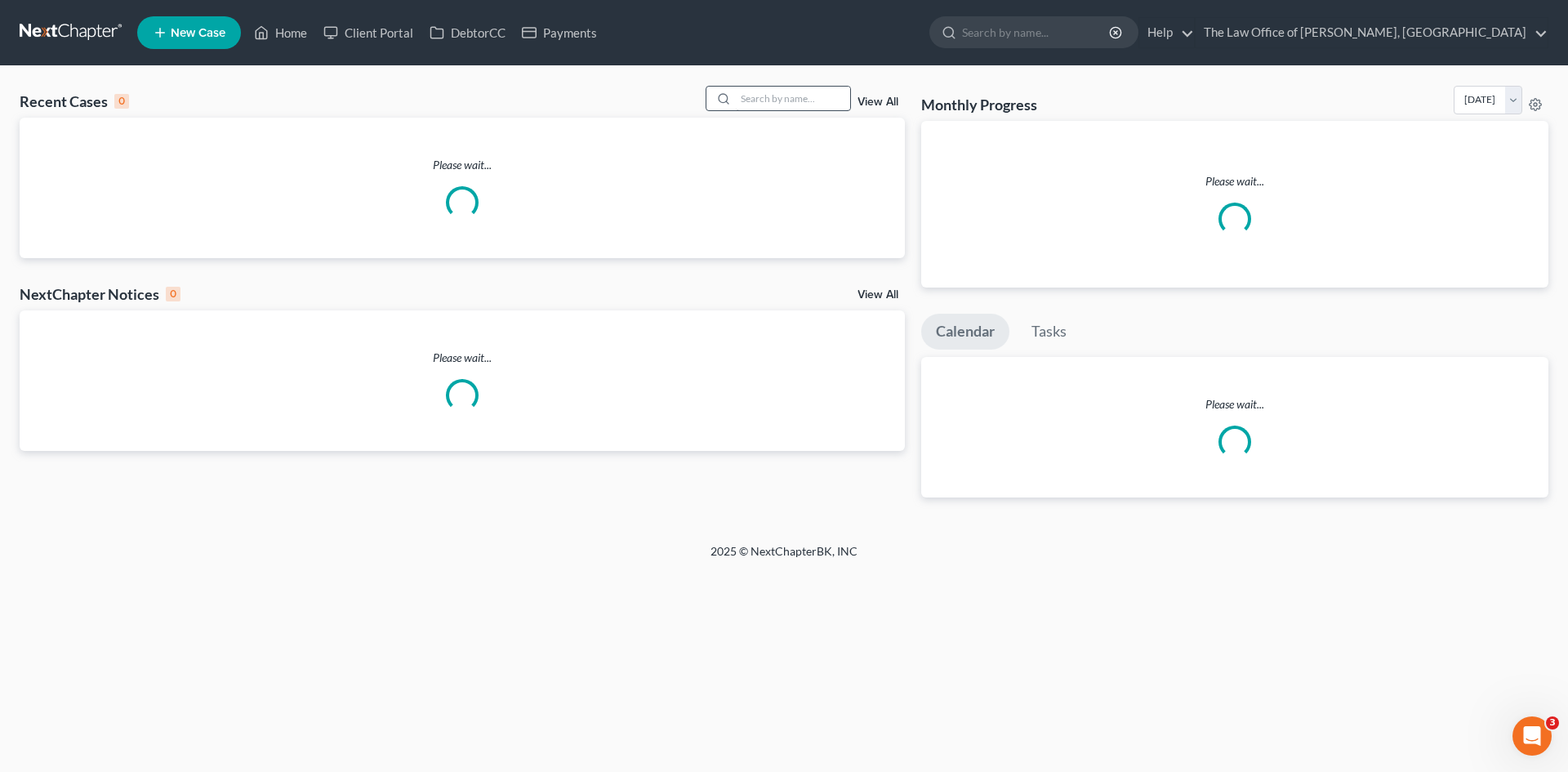
click at [735, 93] on div at bounding box center [777, 98] width 145 height 25
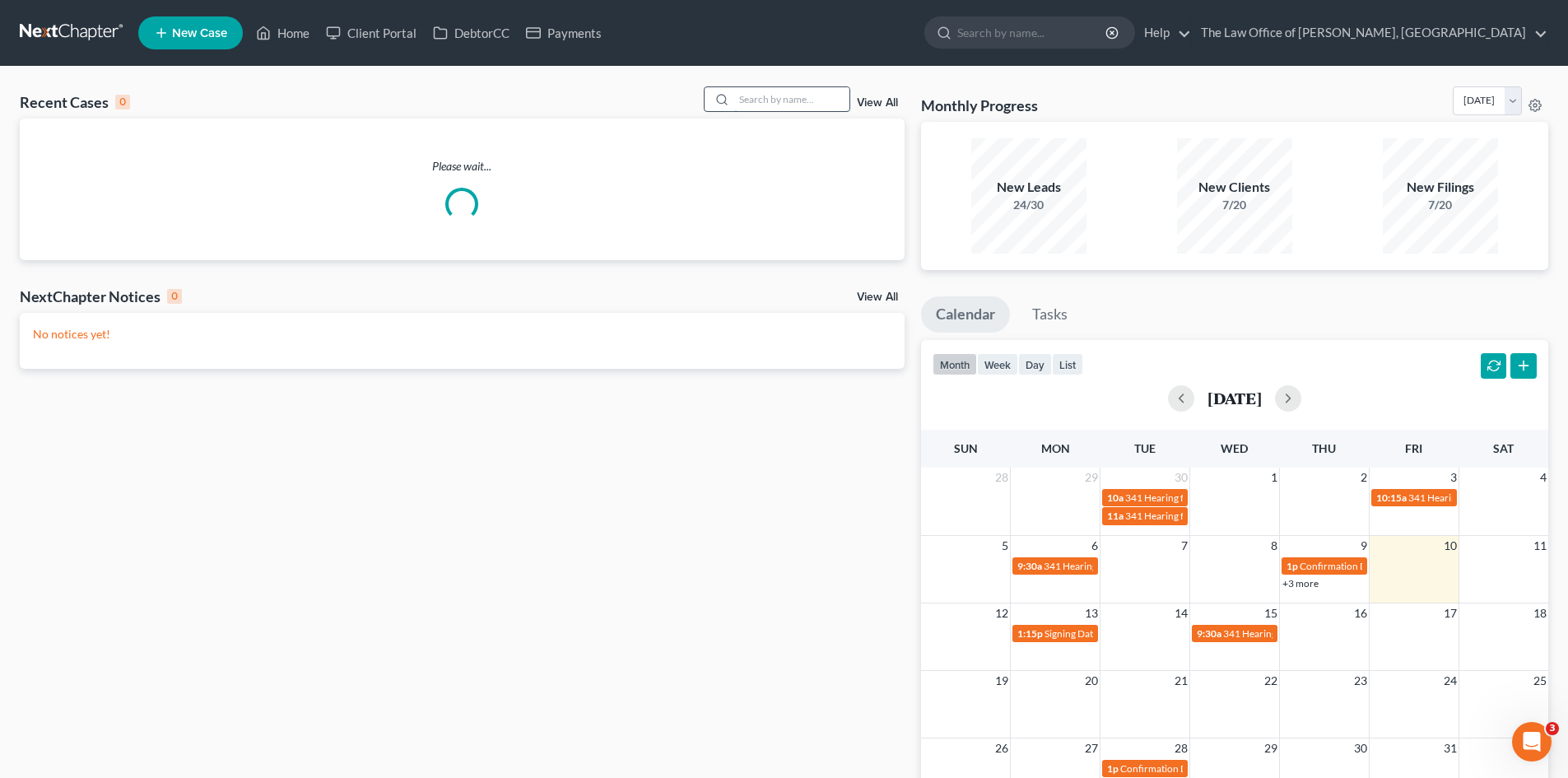
click at [773, 94] on input "search" at bounding box center [792, 99] width 116 height 24
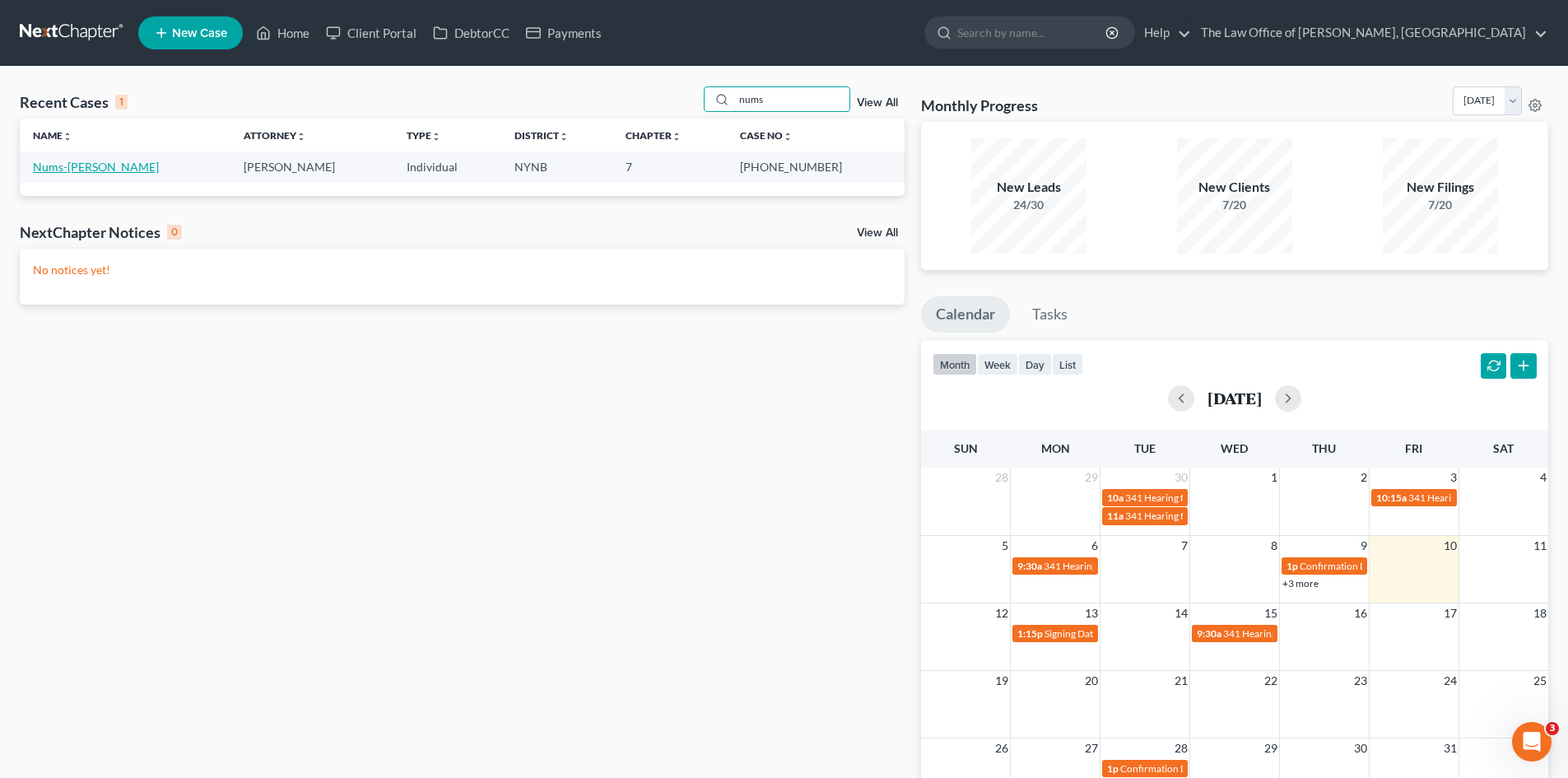
type input "nums"
click at [106, 172] on link "Nums-[PERSON_NAME]" at bounding box center [96, 166] width 126 height 14
select select "6"
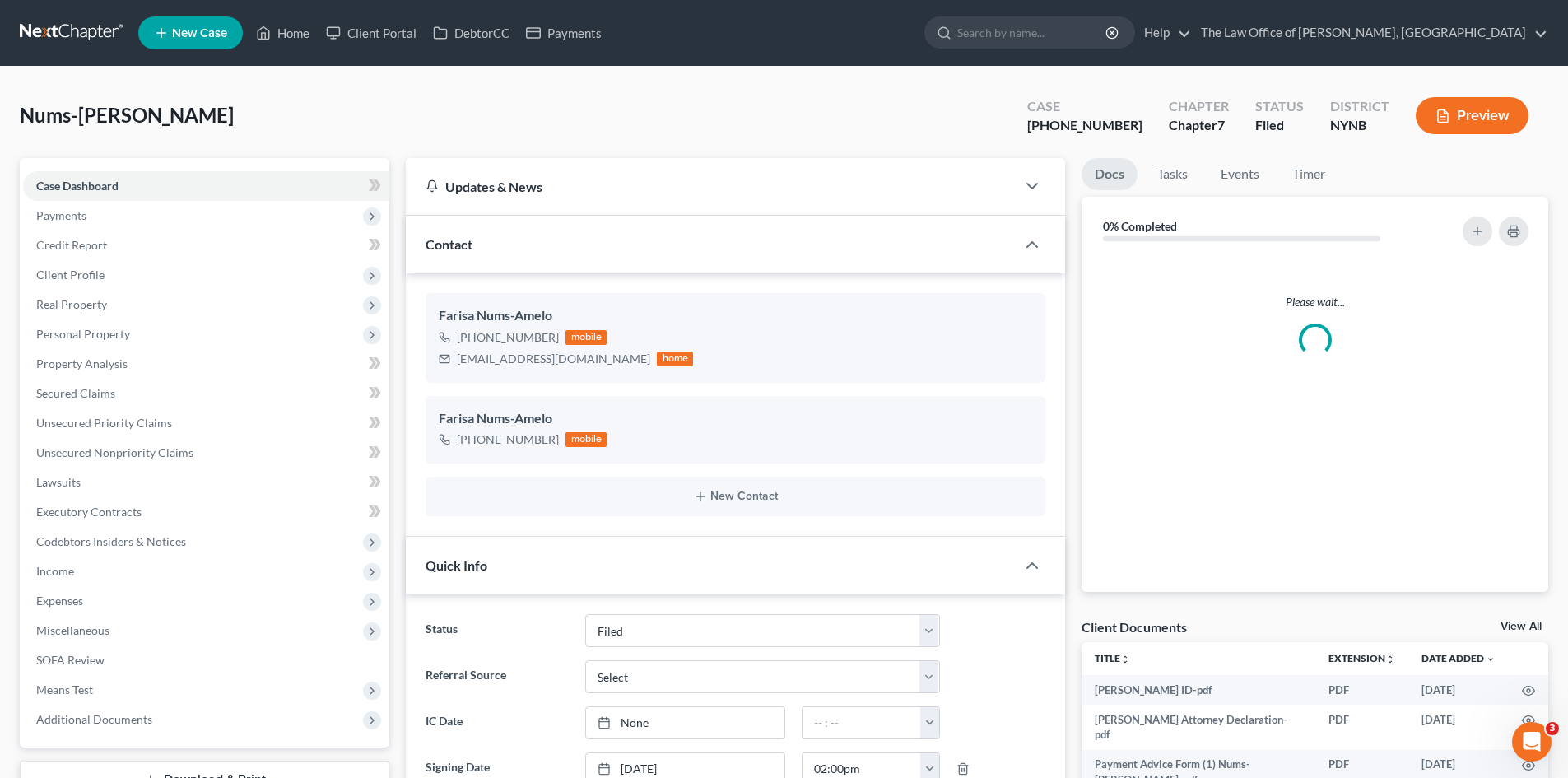
click at [62, 218] on span "Payments" at bounding box center [61, 215] width 50 height 14
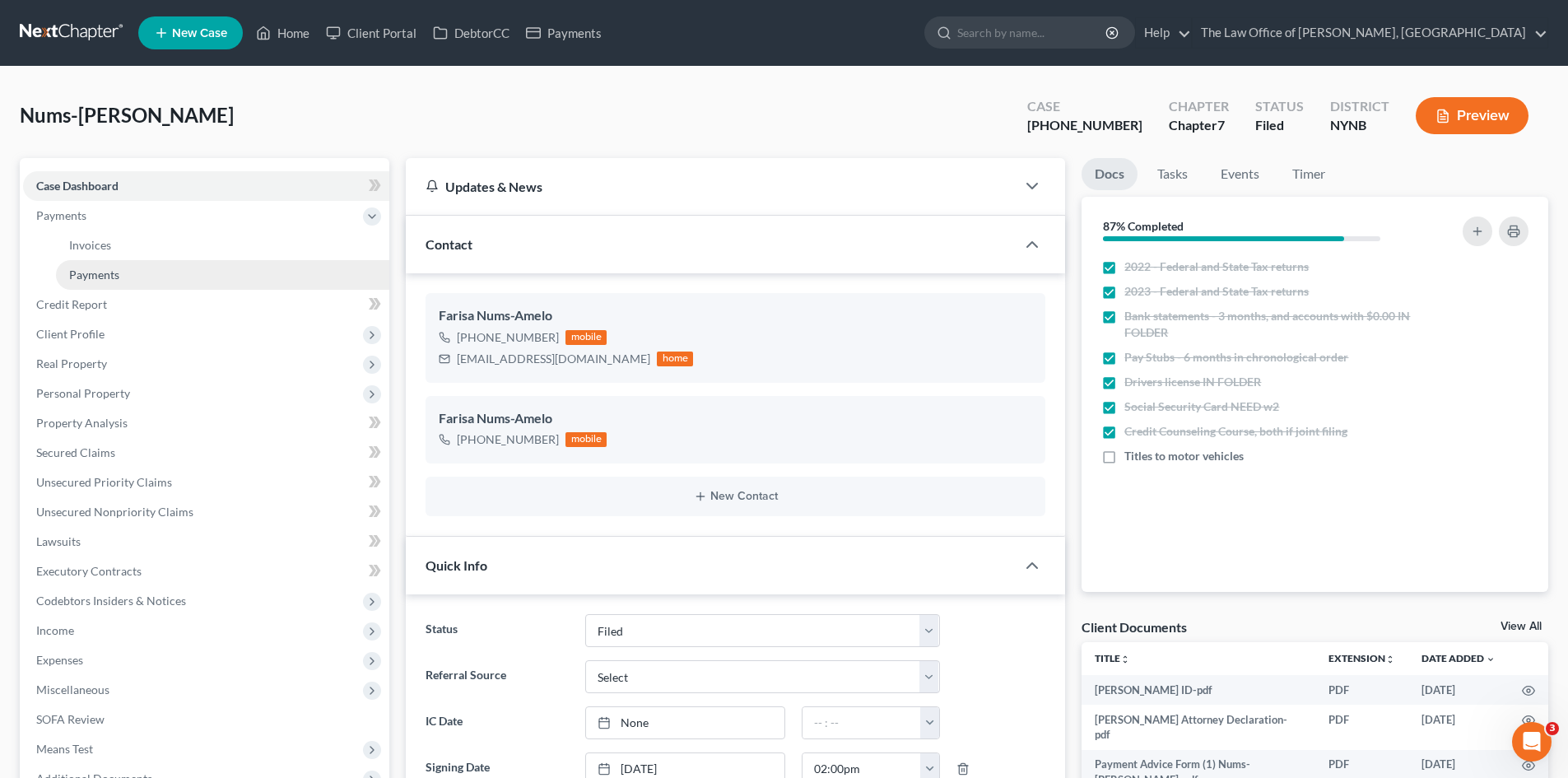
click at [102, 281] on span "Payments" at bounding box center [94, 274] width 50 height 14
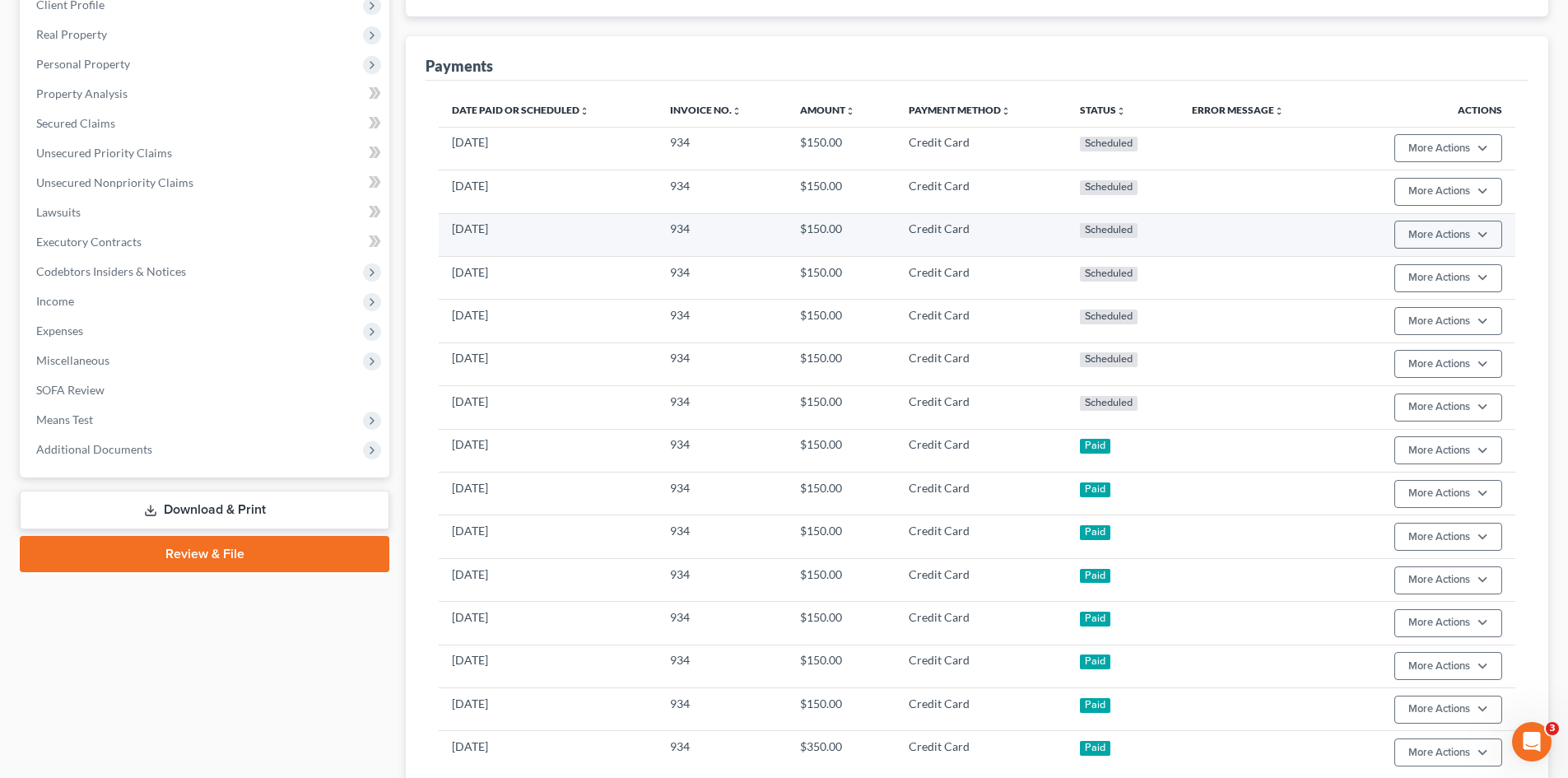
scroll to position [412, 0]
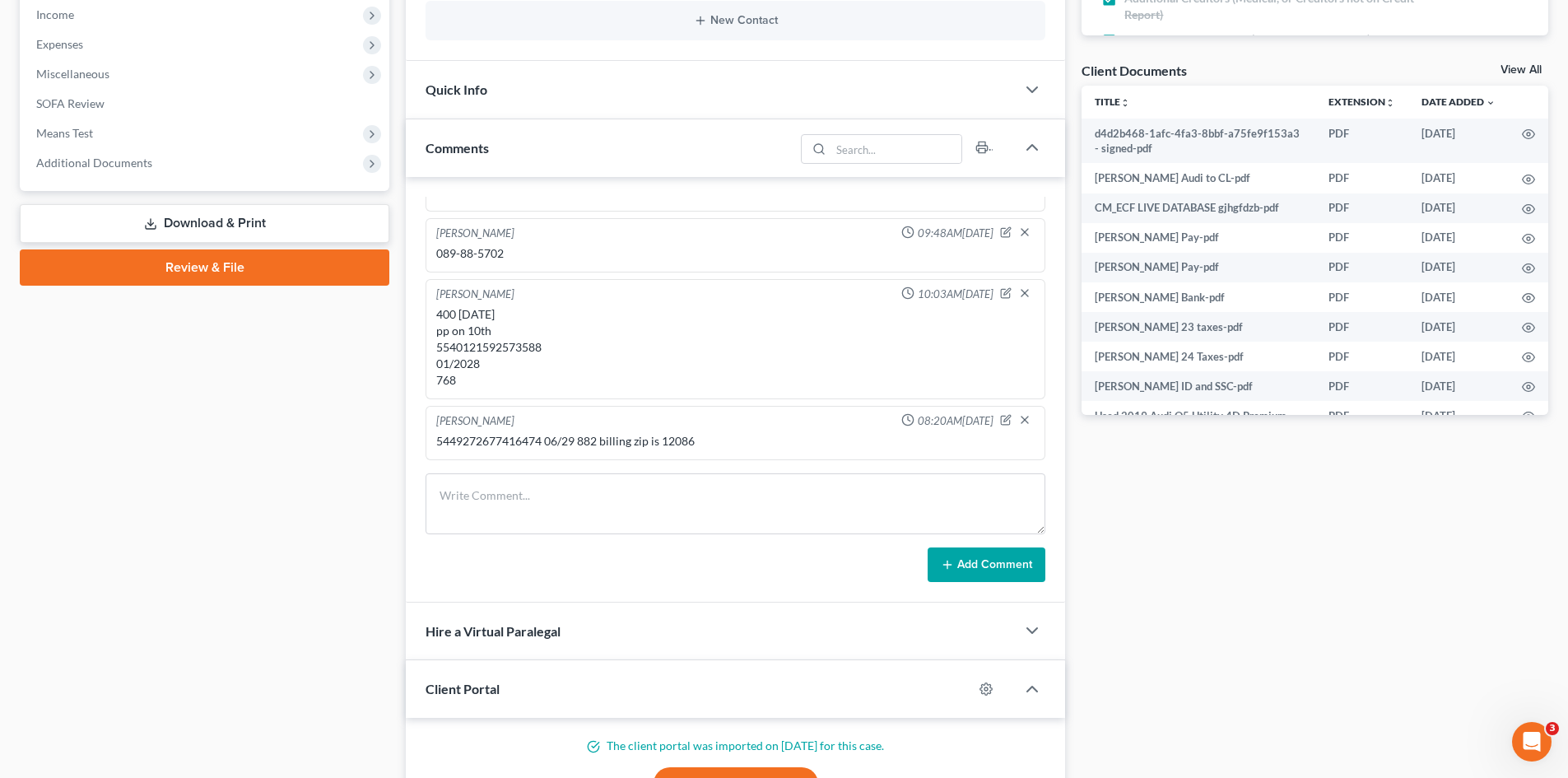
scroll to position [576, 0]
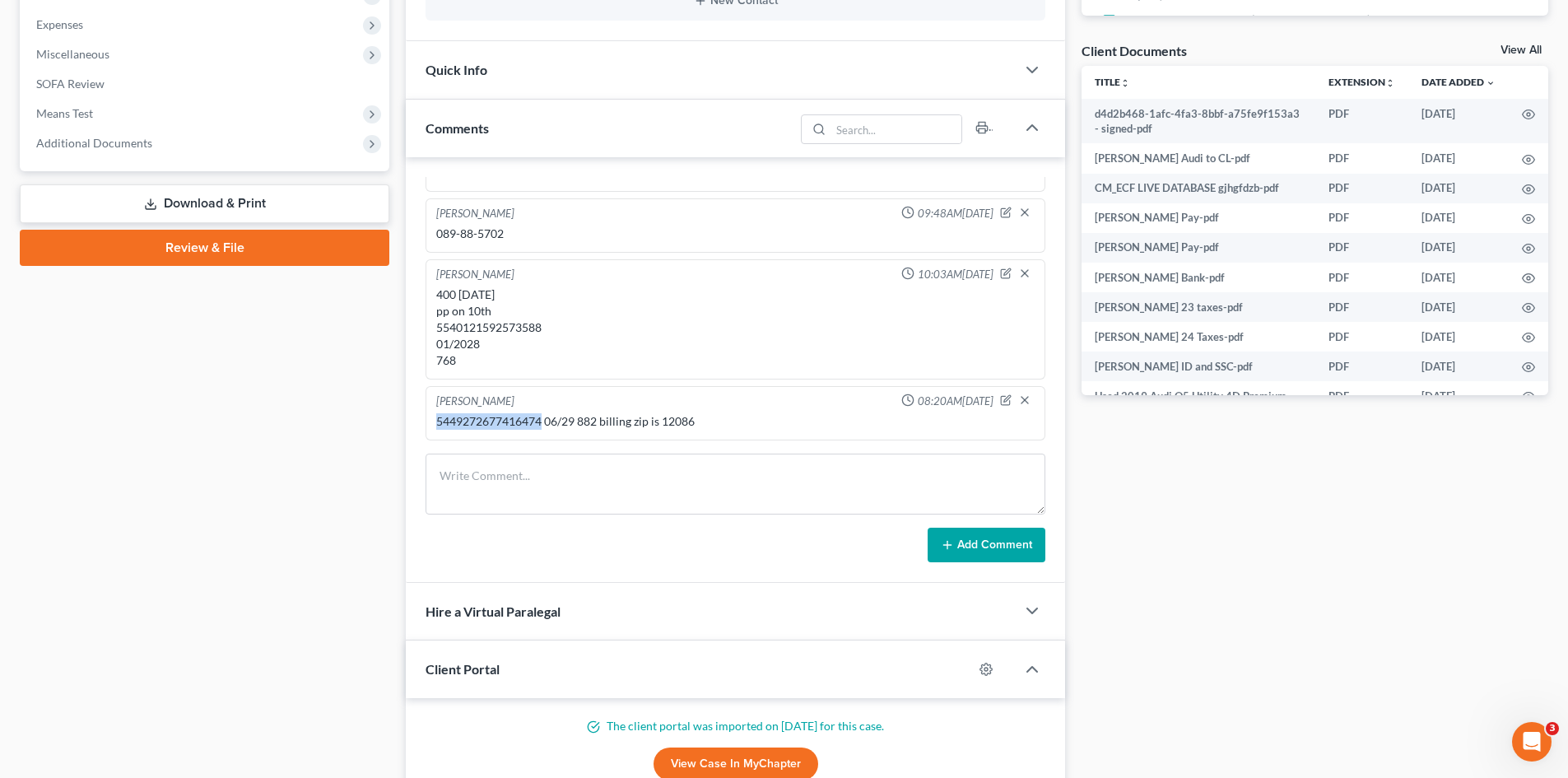
drag, startPoint x: 543, startPoint y: 426, endPoint x: 435, endPoint y: 425, distance: 108.0
click at [435, 425] on div "5449272677416474 06/29 882 billing zip is 12086" at bounding box center [735, 422] width 605 height 23
copy div "[CREDIT_CARD_NUMBER]"
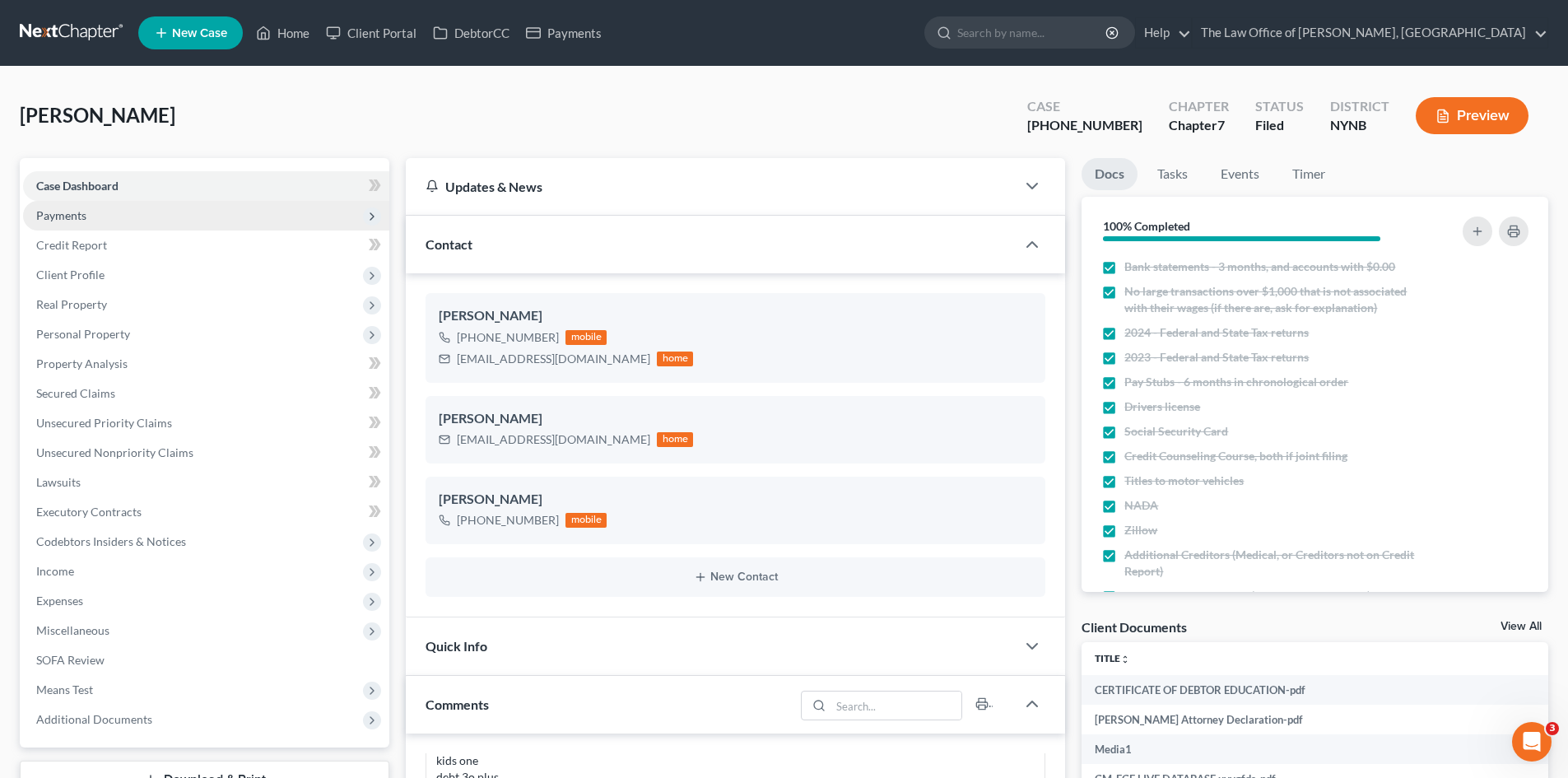
click at [83, 221] on span "Payments" at bounding box center [61, 215] width 50 height 14
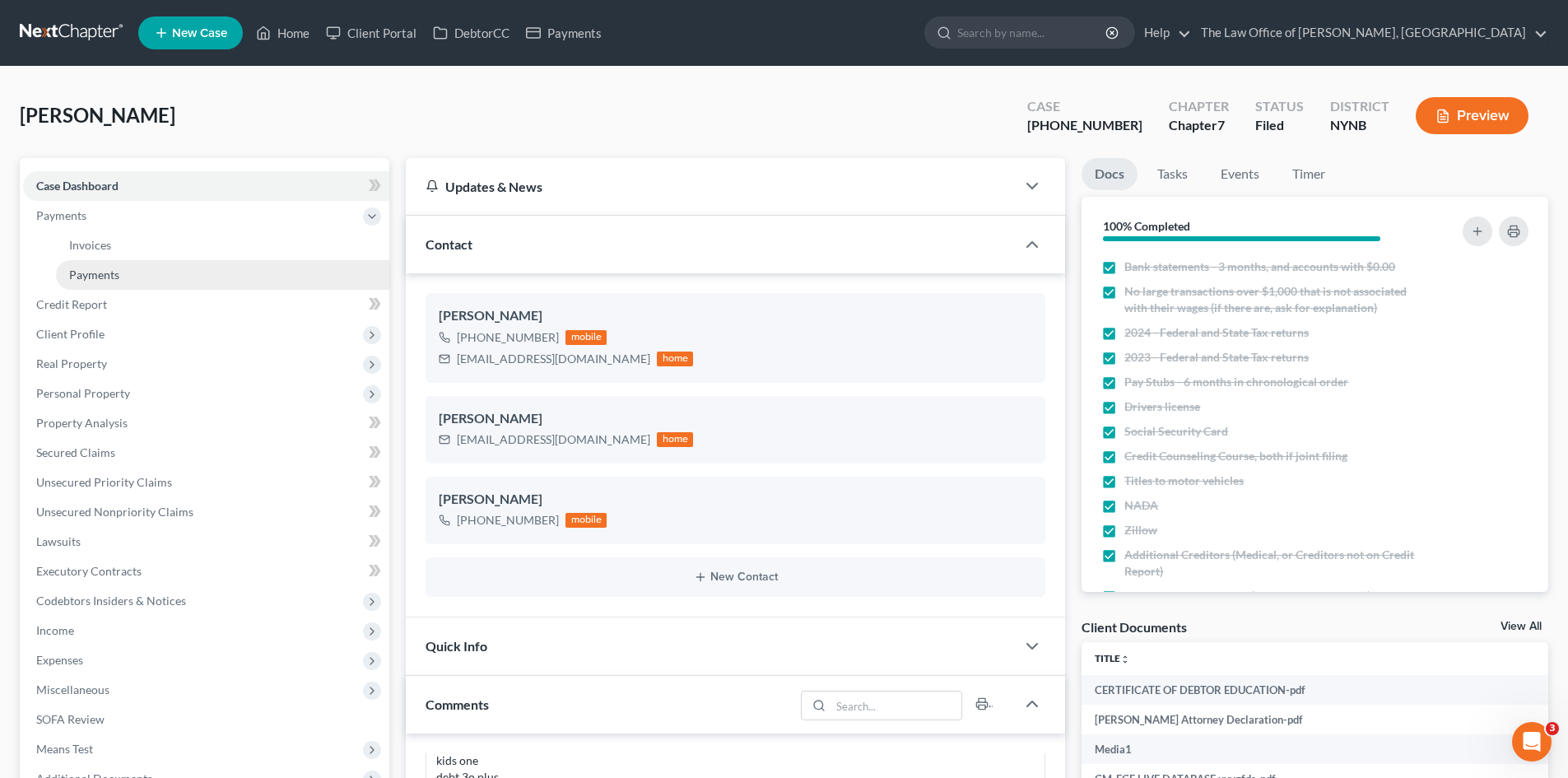
click at [144, 278] on link "Payments" at bounding box center [223, 275] width 334 height 30
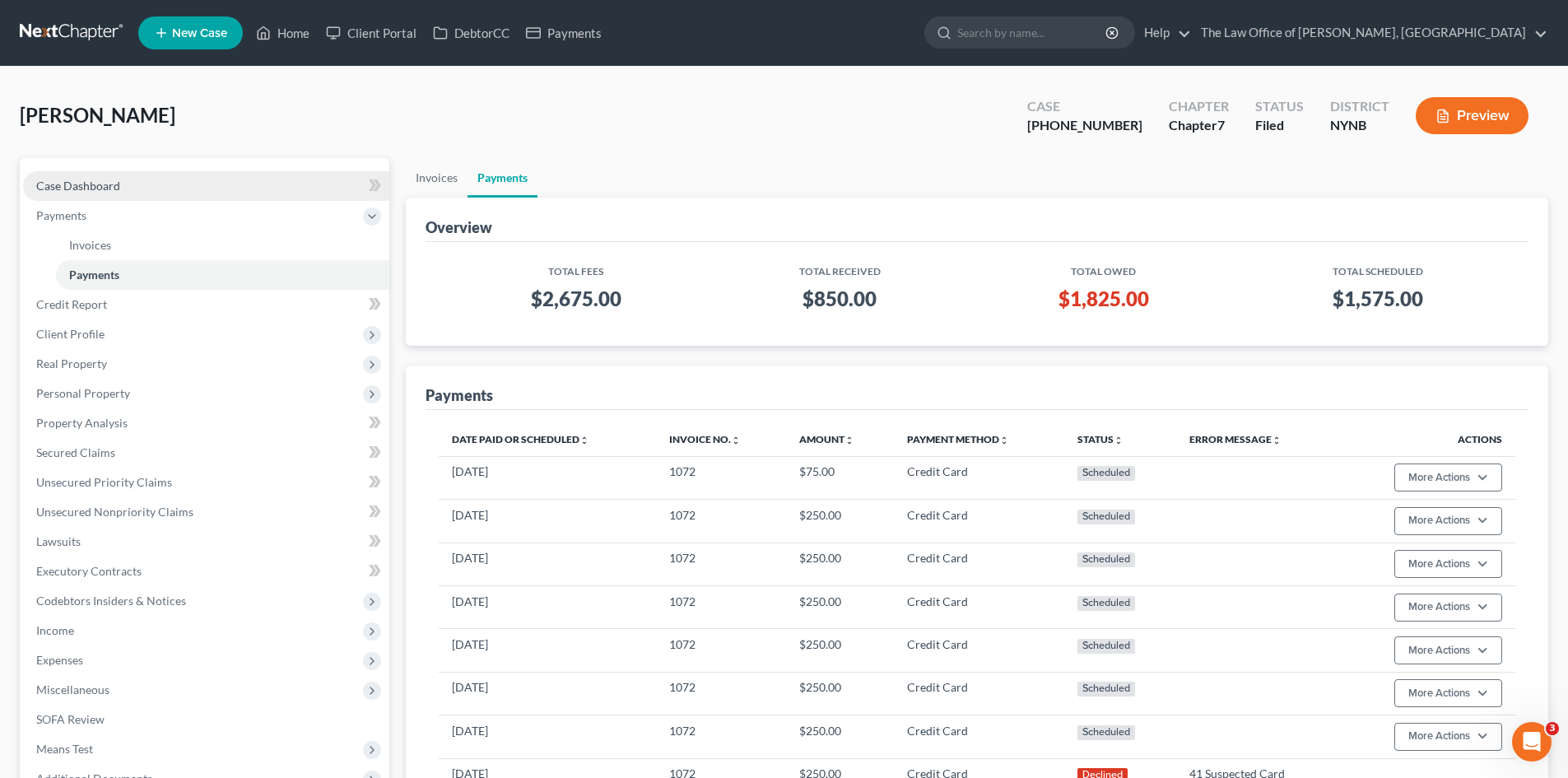
click at [117, 185] on span "Case Dashboard" at bounding box center [78, 185] width 84 height 14
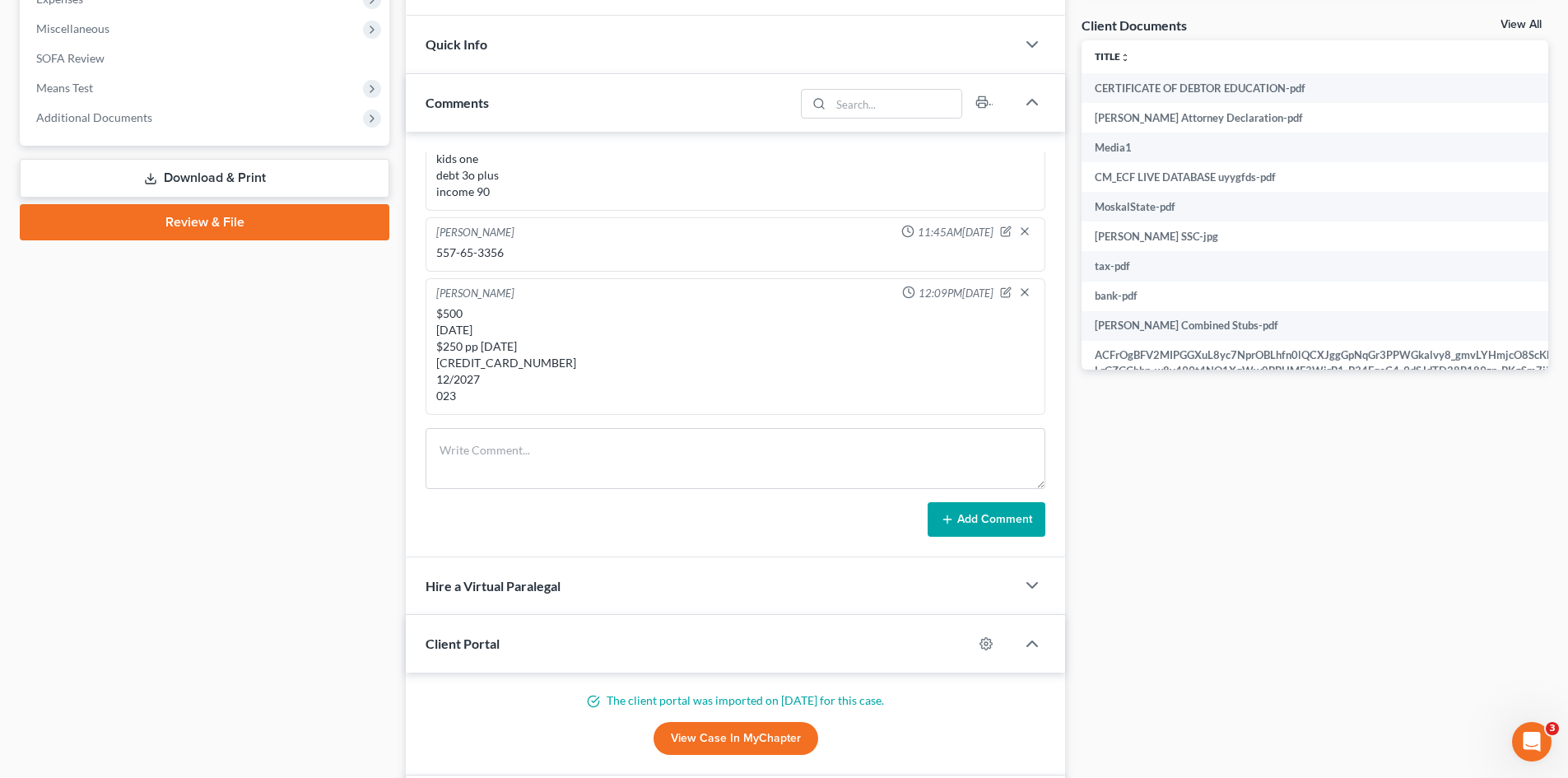
scroll to position [659, 0]
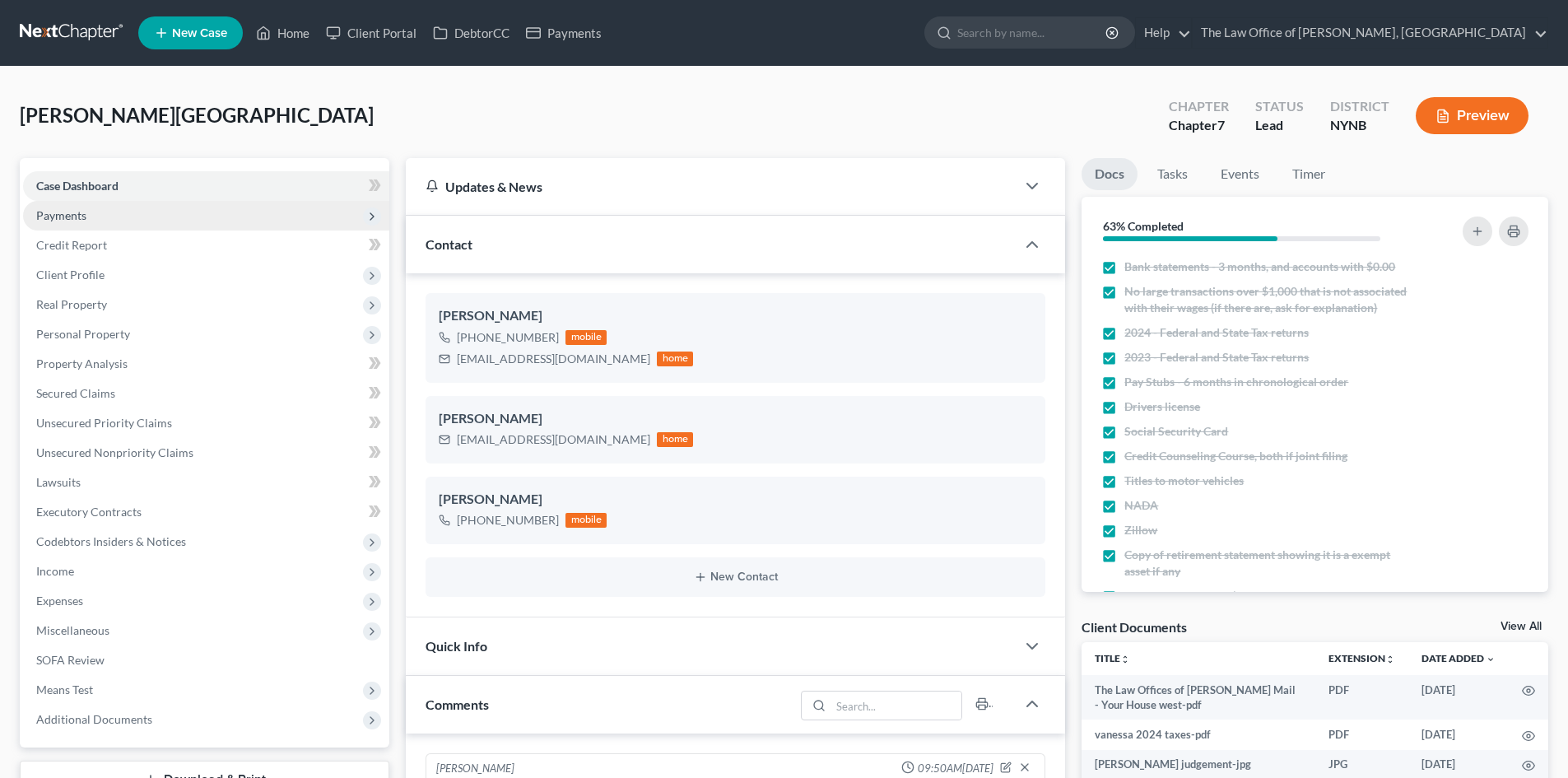
click at [131, 221] on span "Payments" at bounding box center [206, 216] width 367 height 30
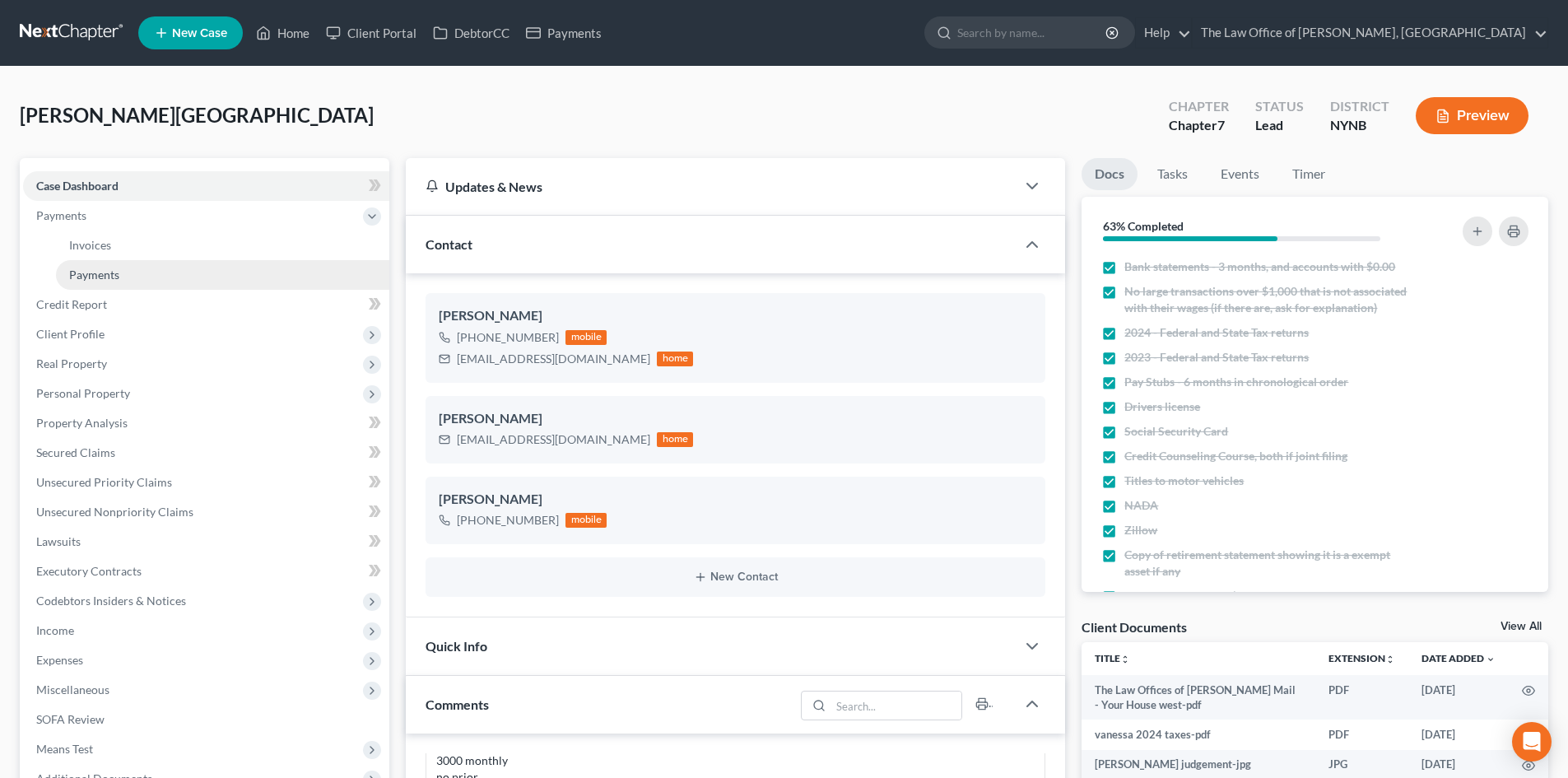
scroll to position [1094, 0]
click at [132, 272] on link "Payments" at bounding box center [223, 275] width 334 height 30
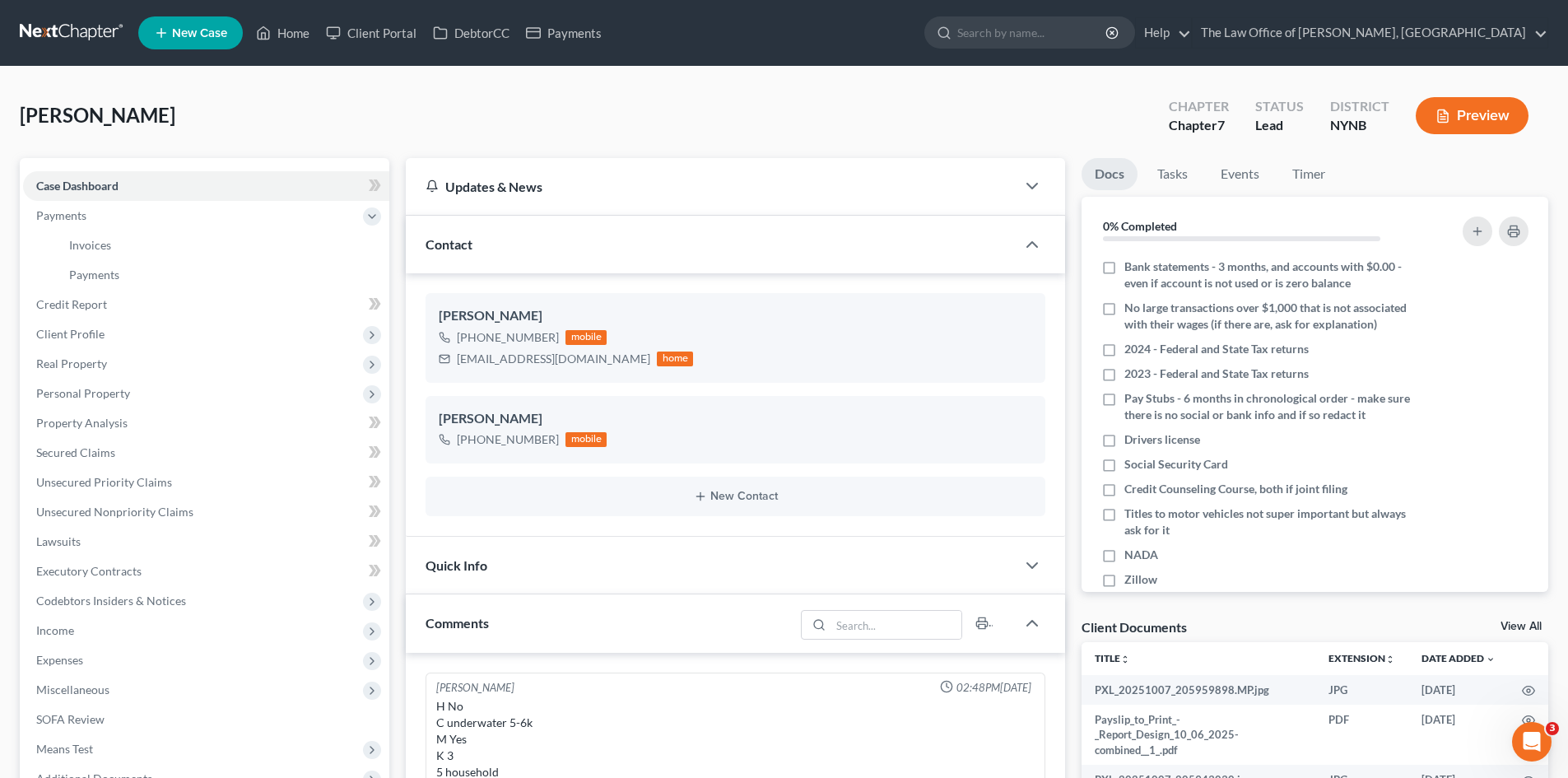
scroll to position [110, 0]
click at [281, 32] on link "Home" at bounding box center [282, 33] width 70 height 30
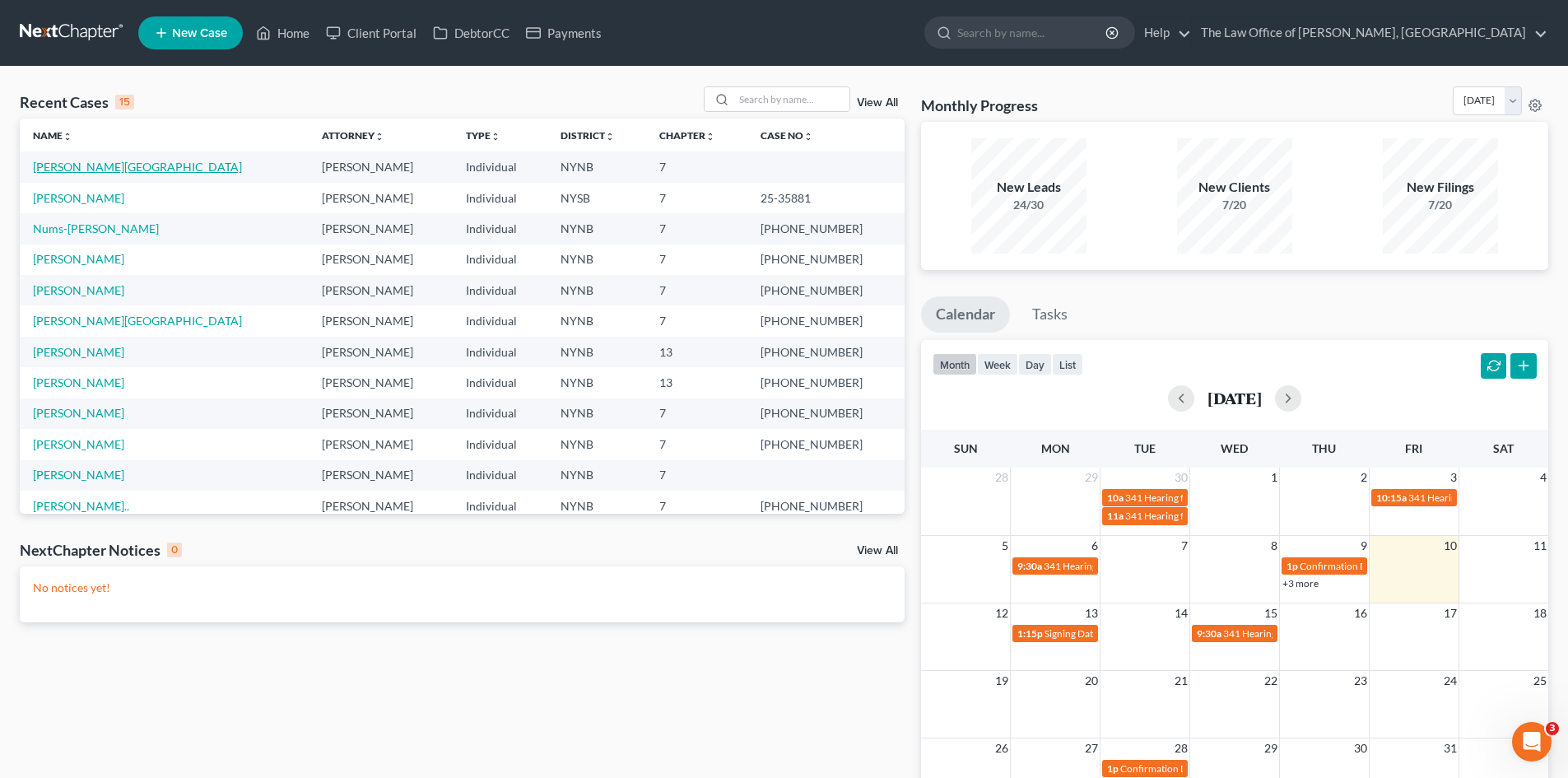
click at [65, 163] on link "[PERSON_NAME][GEOGRAPHIC_DATA]" at bounding box center [137, 166] width 209 height 14
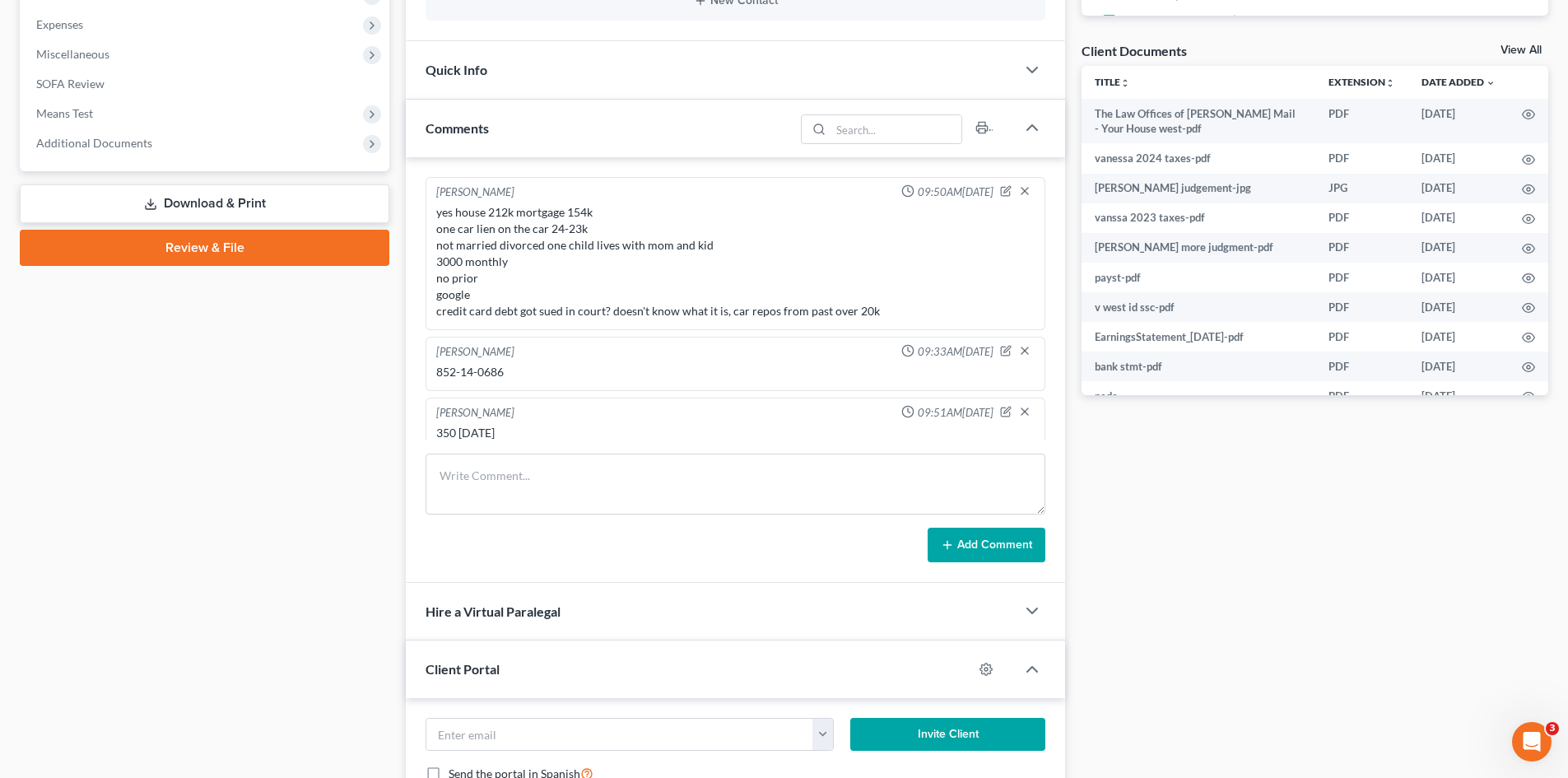
scroll to position [78, 0]
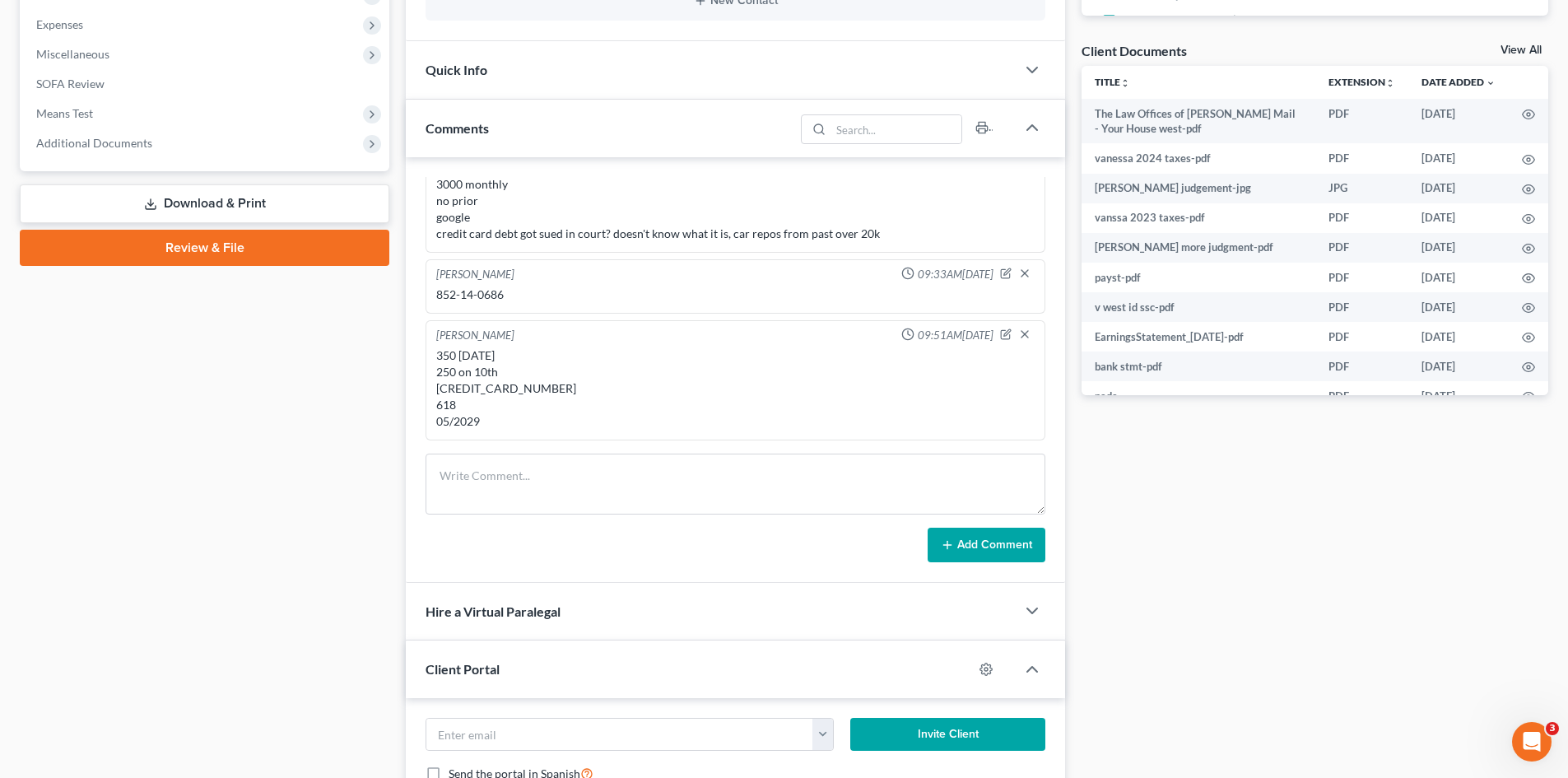
click at [538, 382] on div "350 [DATE] 250 on 10th [CREDIT_CARD_NUMBER] 618 05/2029" at bounding box center [735, 389] width 599 height 83
copy div "[CREDIT_CARD_NUMBER]"
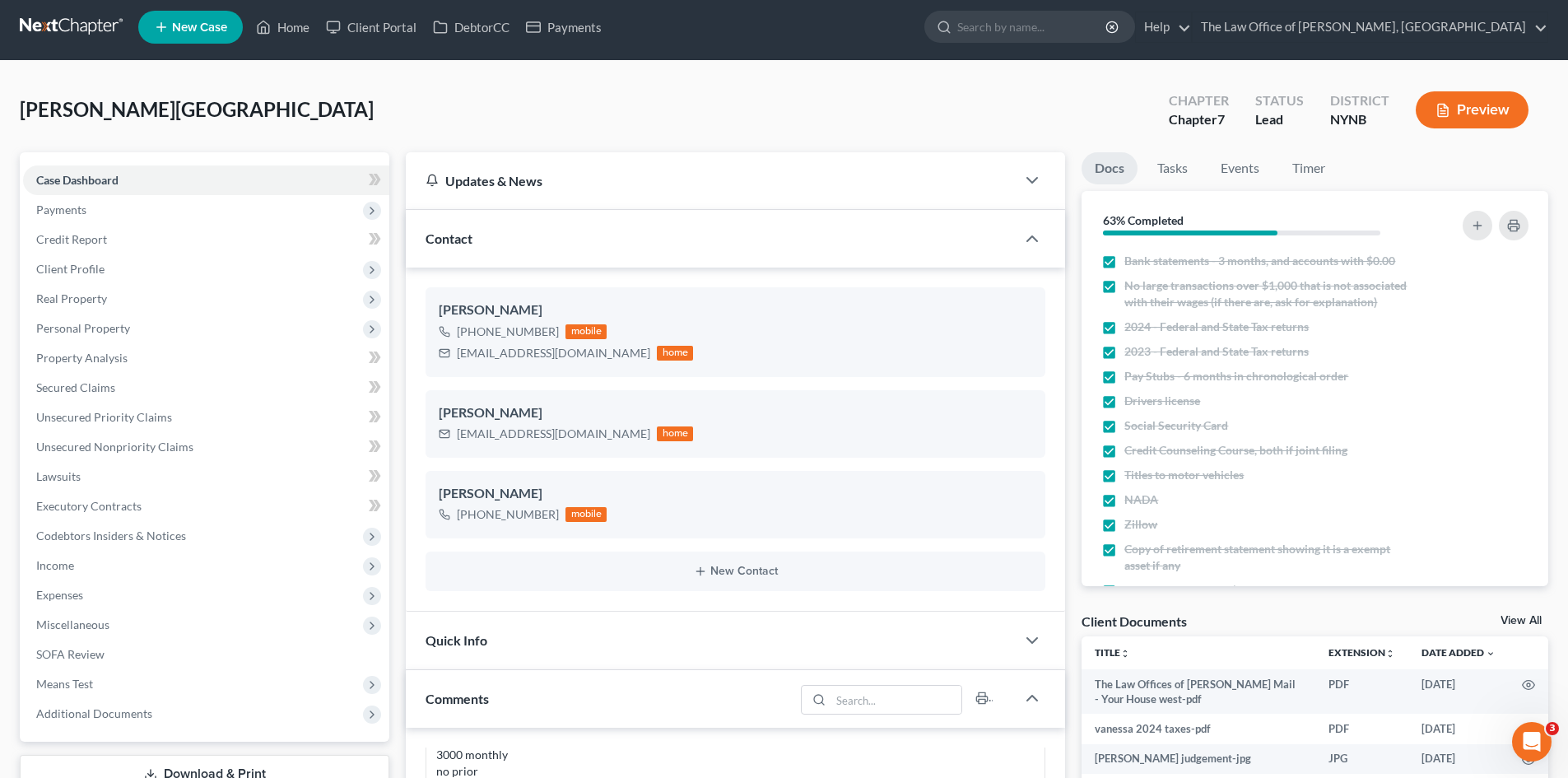
scroll to position [0, 0]
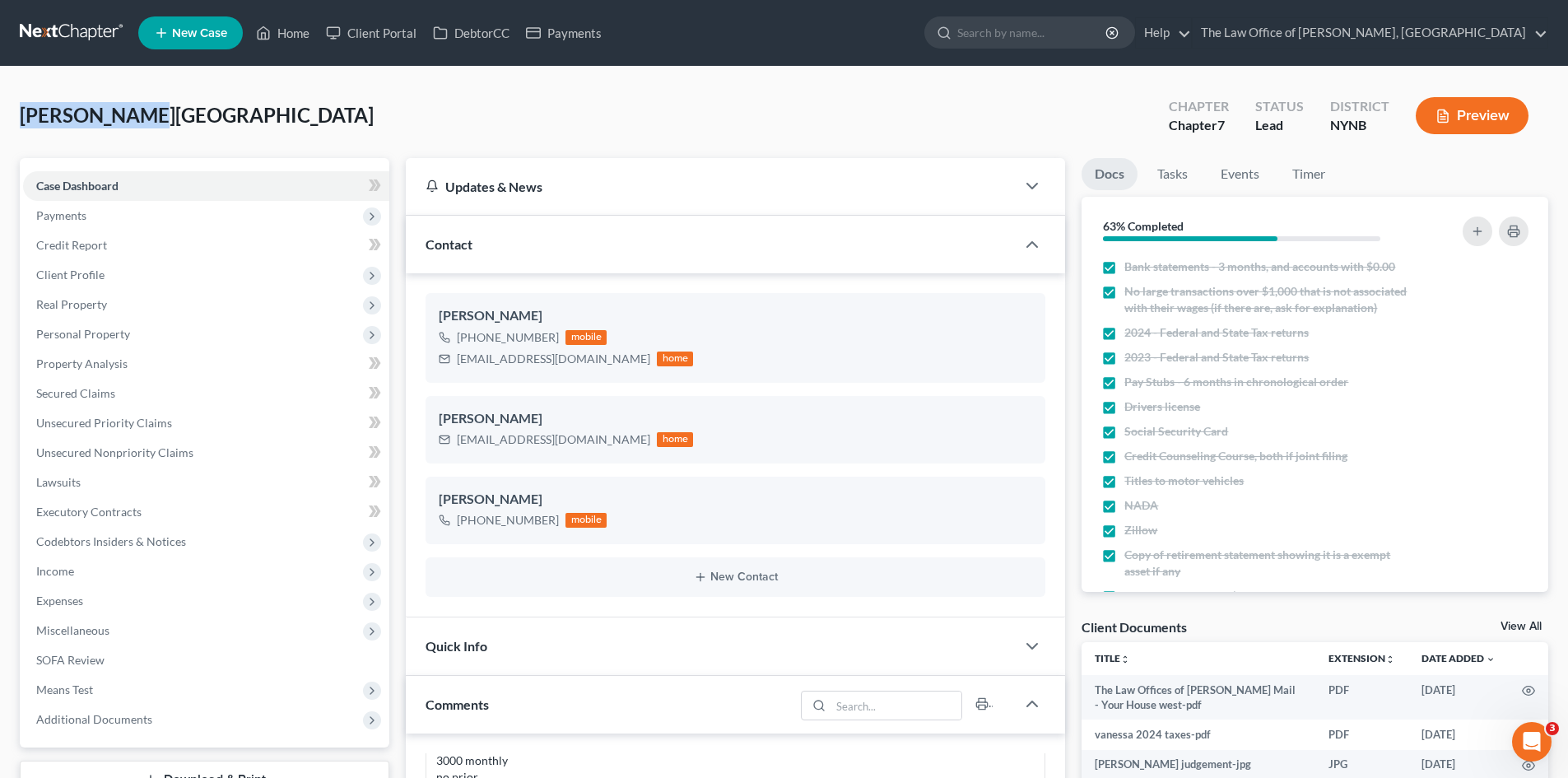
drag, startPoint x: 73, startPoint y: 124, endPoint x: 24, endPoint y: 127, distance: 49.1
click at [24, 127] on div "[PERSON_NAME] Upgraded Chapter Chapter 7 Status Lead District NYNB Preview" at bounding box center [784, 122] width 1528 height 72
copy span "[PERSON_NAME][GEOGRAPHIC_DATA]"
drag, startPoint x: 104, startPoint y: 209, endPoint x: 127, endPoint y: 209, distance: 23.0
click at [104, 210] on span "Payments" at bounding box center [206, 216] width 367 height 30
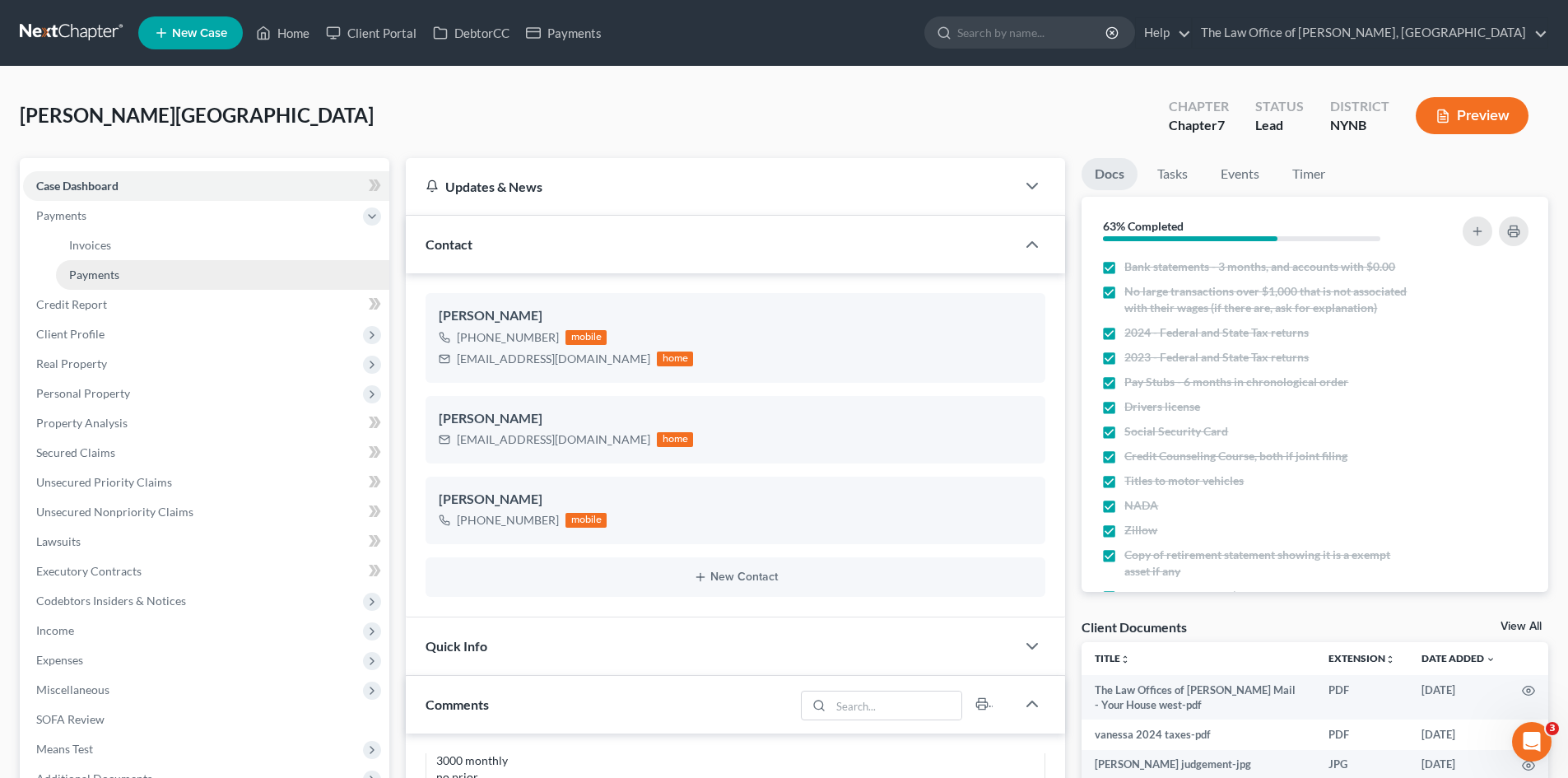
drag, startPoint x: 230, startPoint y: 276, endPoint x: 305, endPoint y: 267, distance: 75.5
click at [231, 277] on link "Payments" at bounding box center [223, 275] width 334 height 30
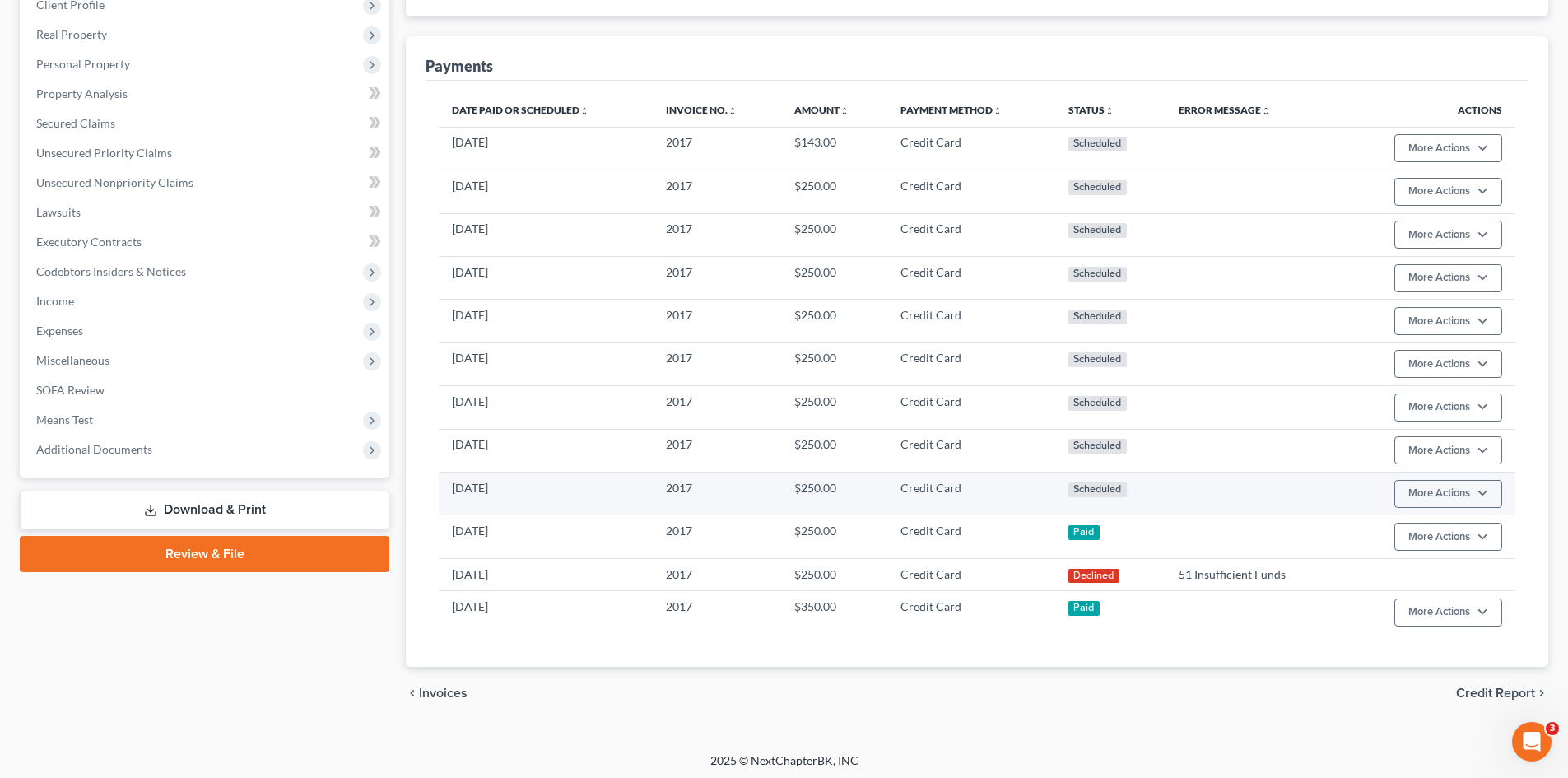
scroll to position [334, 0]
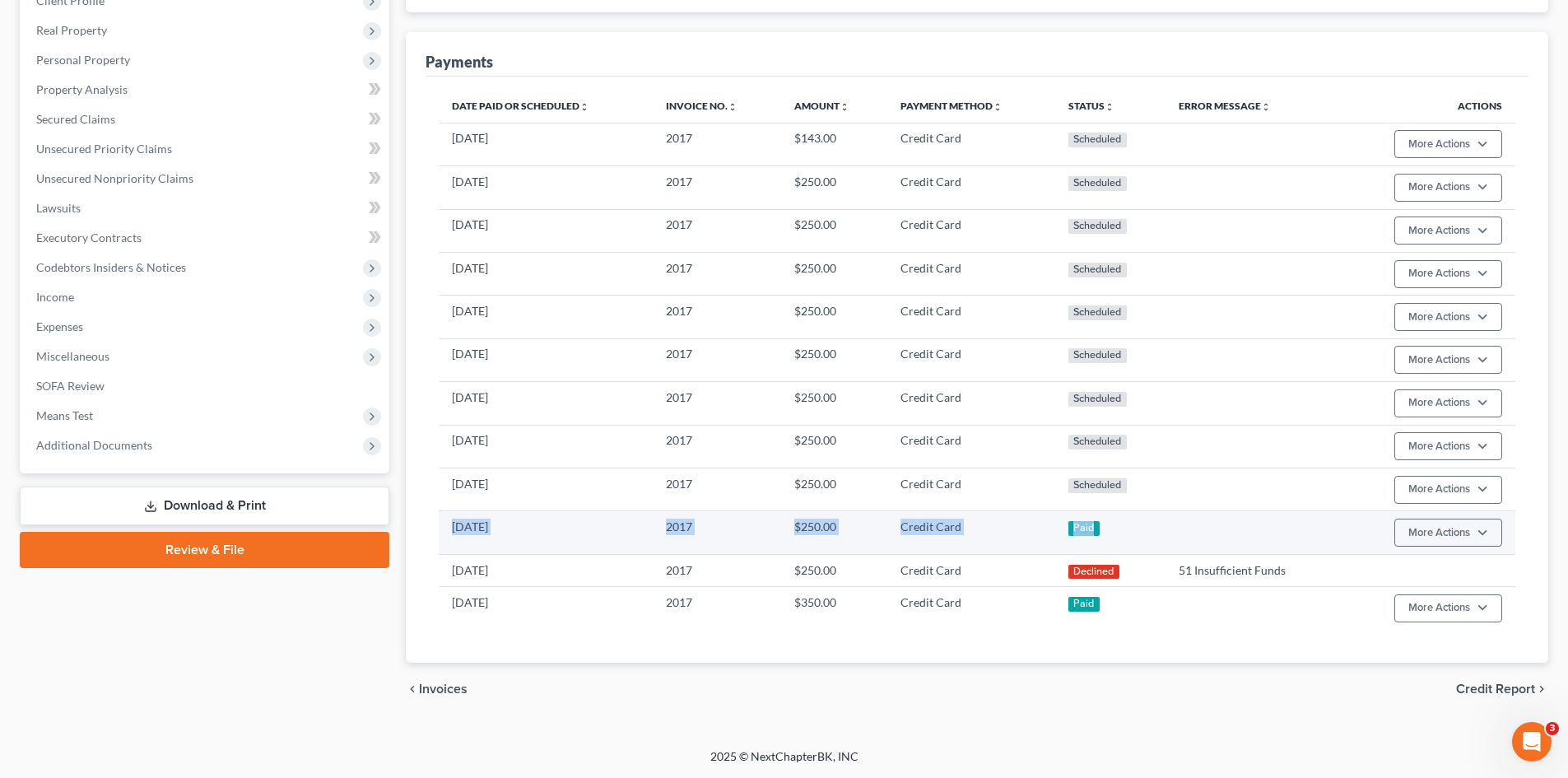
drag, startPoint x: 1089, startPoint y: 538, endPoint x: 443, endPoint y: 535, distance: 646.0
click at [446, 539] on tr "[DATE] 2017 $250.00 Credit Card Paid More Actions Refund" at bounding box center [977, 533] width 1077 height 43
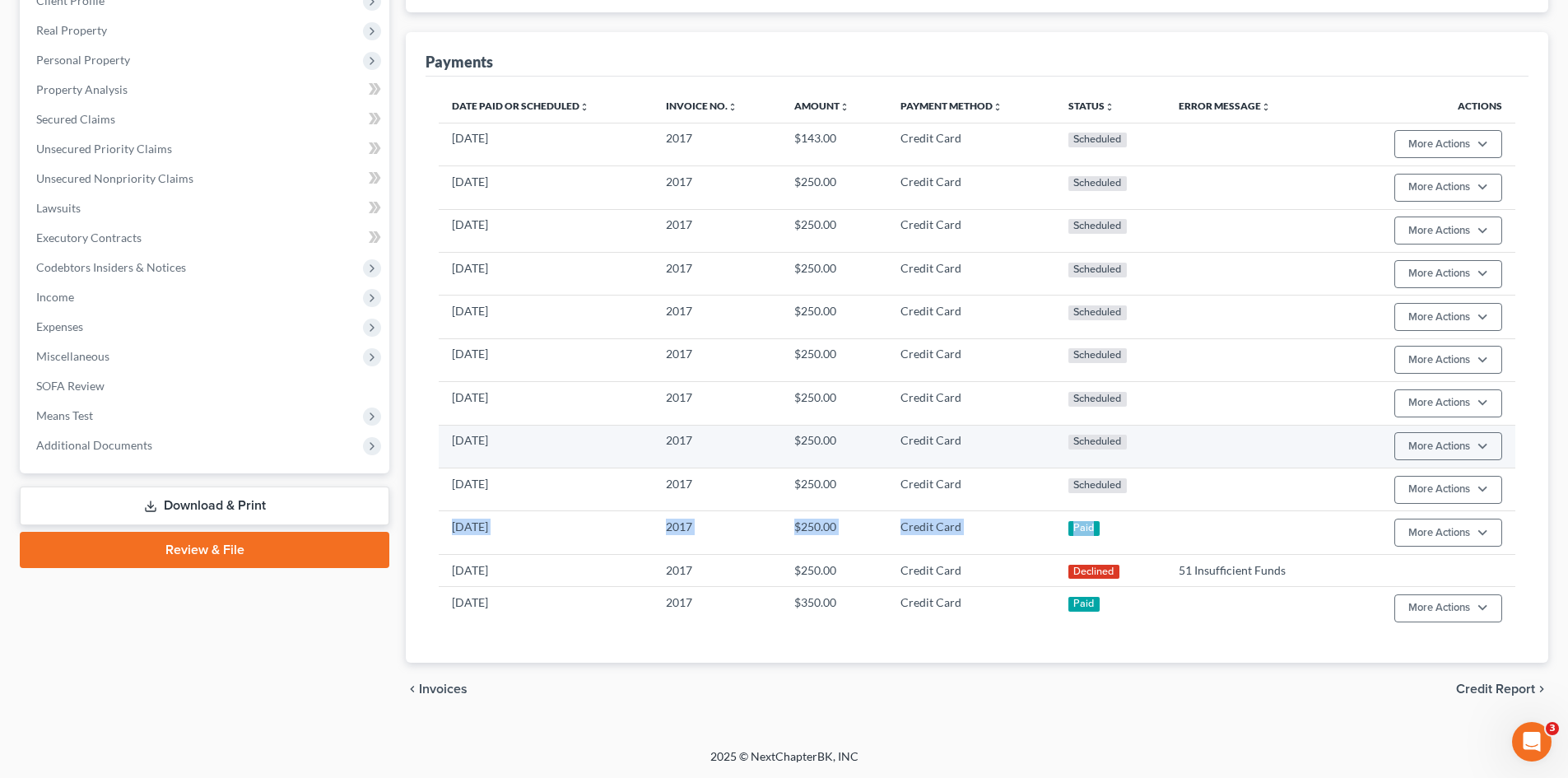
copy tr "[DATE] 2017 $250.00 Credit Card Paid"
